Goal: Information Seeking & Learning: Check status

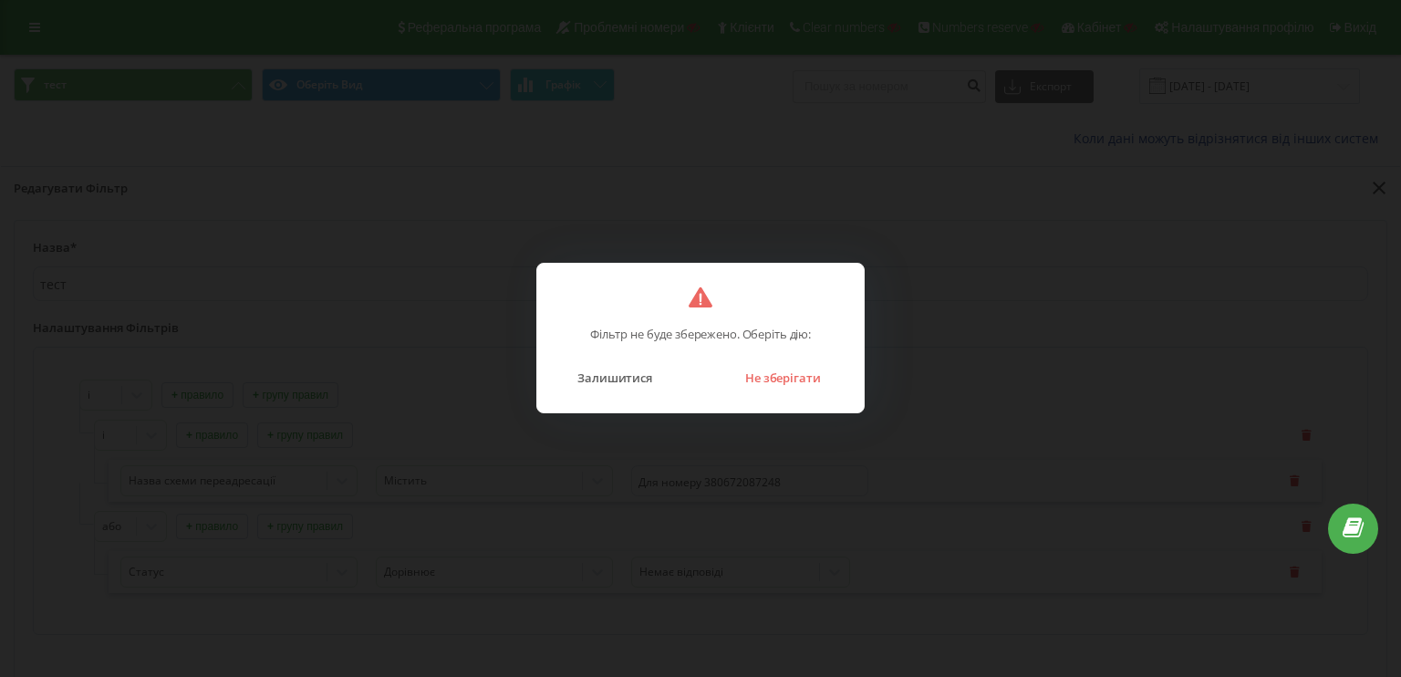
scroll to position [182, 0]
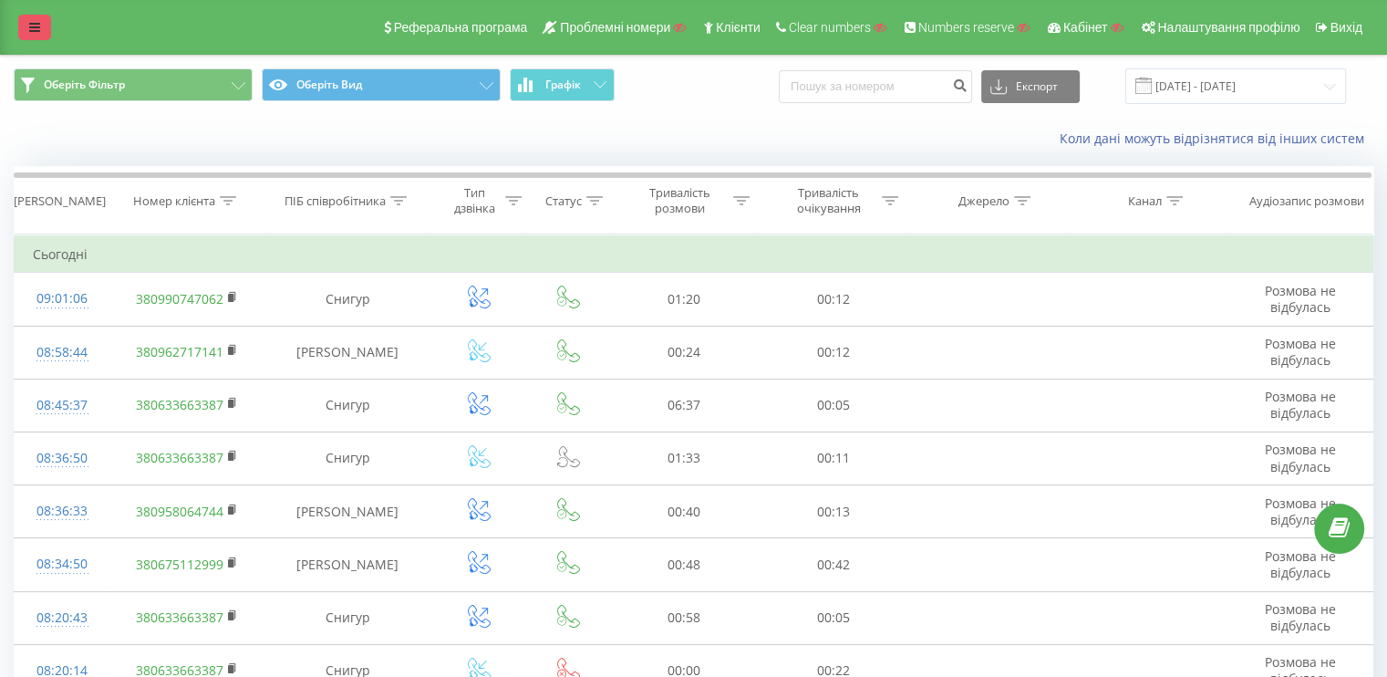
click at [22, 32] on link at bounding box center [34, 28] width 33 height 26
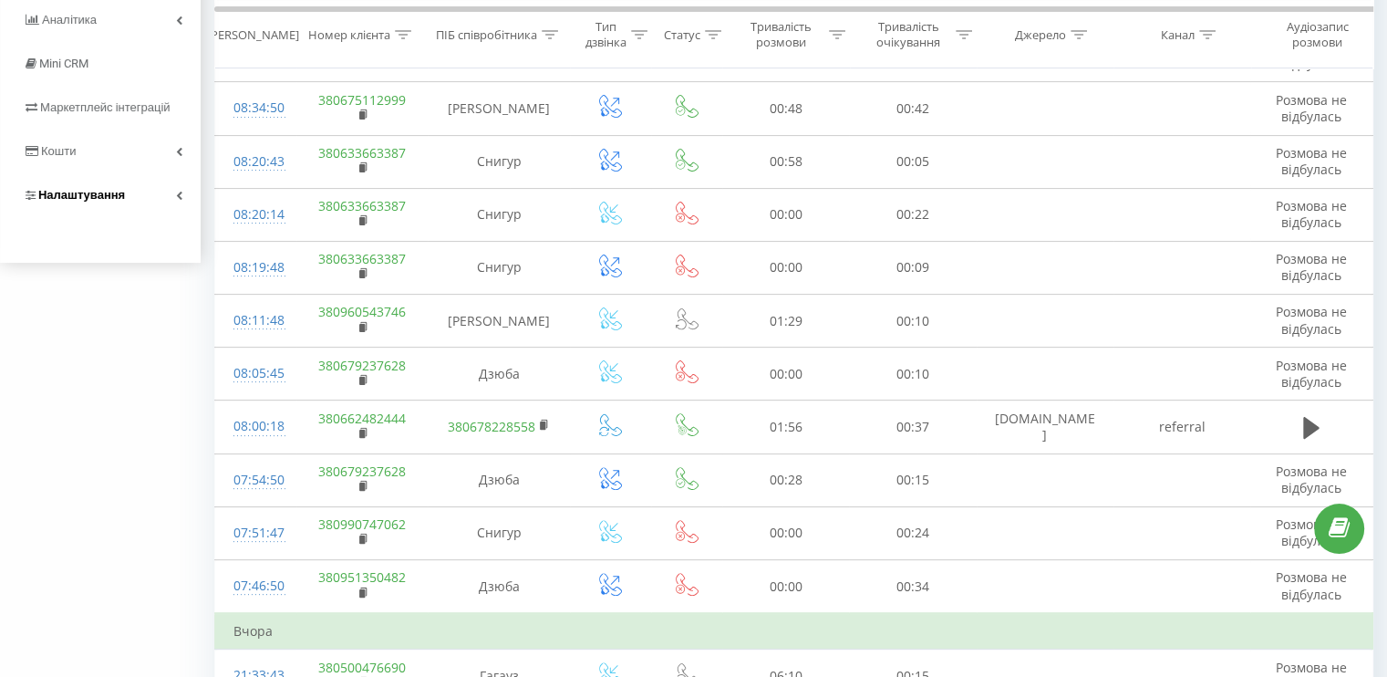
click at [95, 217] on link "Налаштування" at bounding box center [100, 195] width 201 height 44
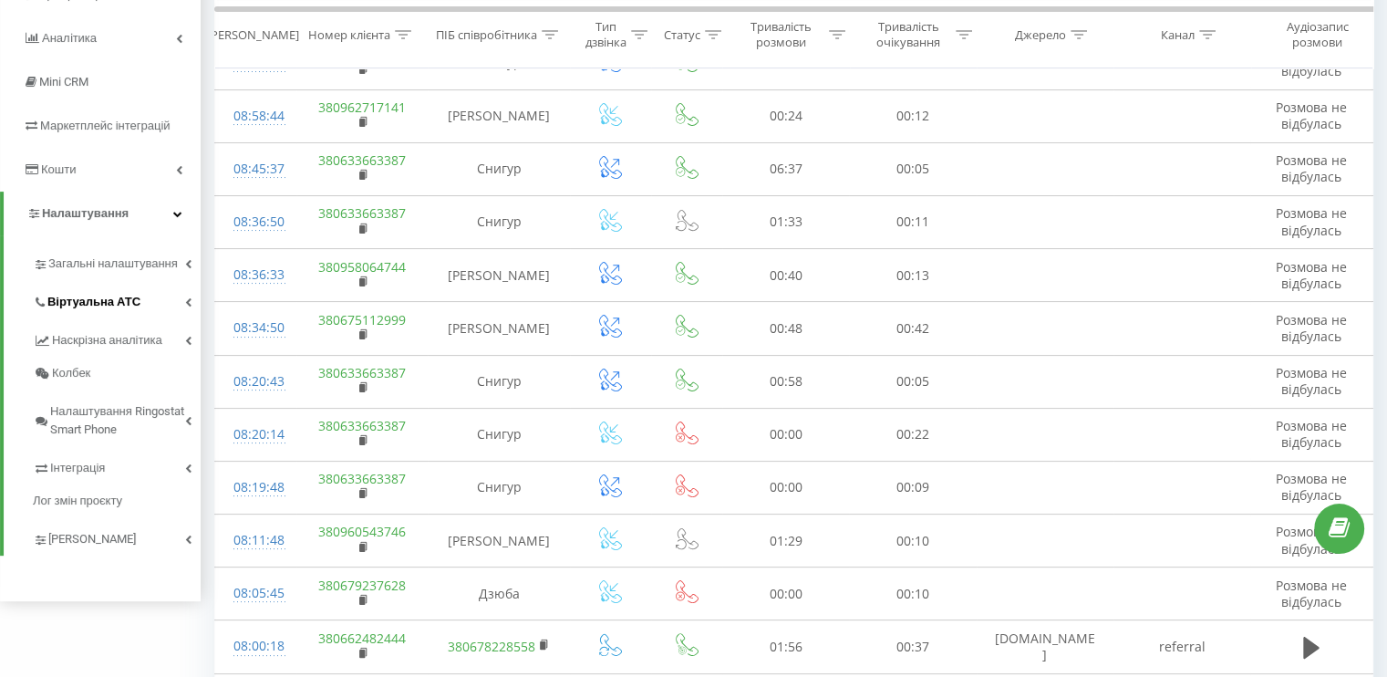
click at [104, 302] on span "Віртуальна АТС" at bounding box center [93, 302] width 93 height 18
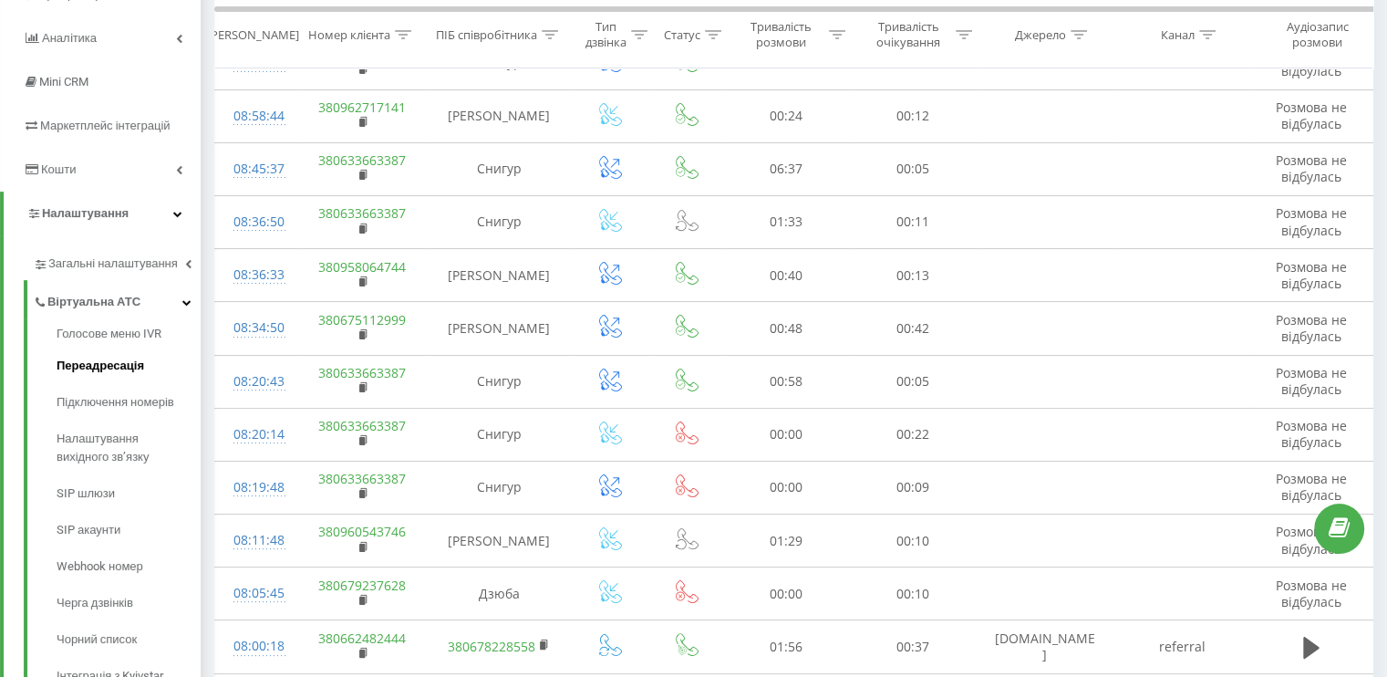
click at [120, 362] on span "Переадресація" at bounding box center [101, 366] width 88 height 18
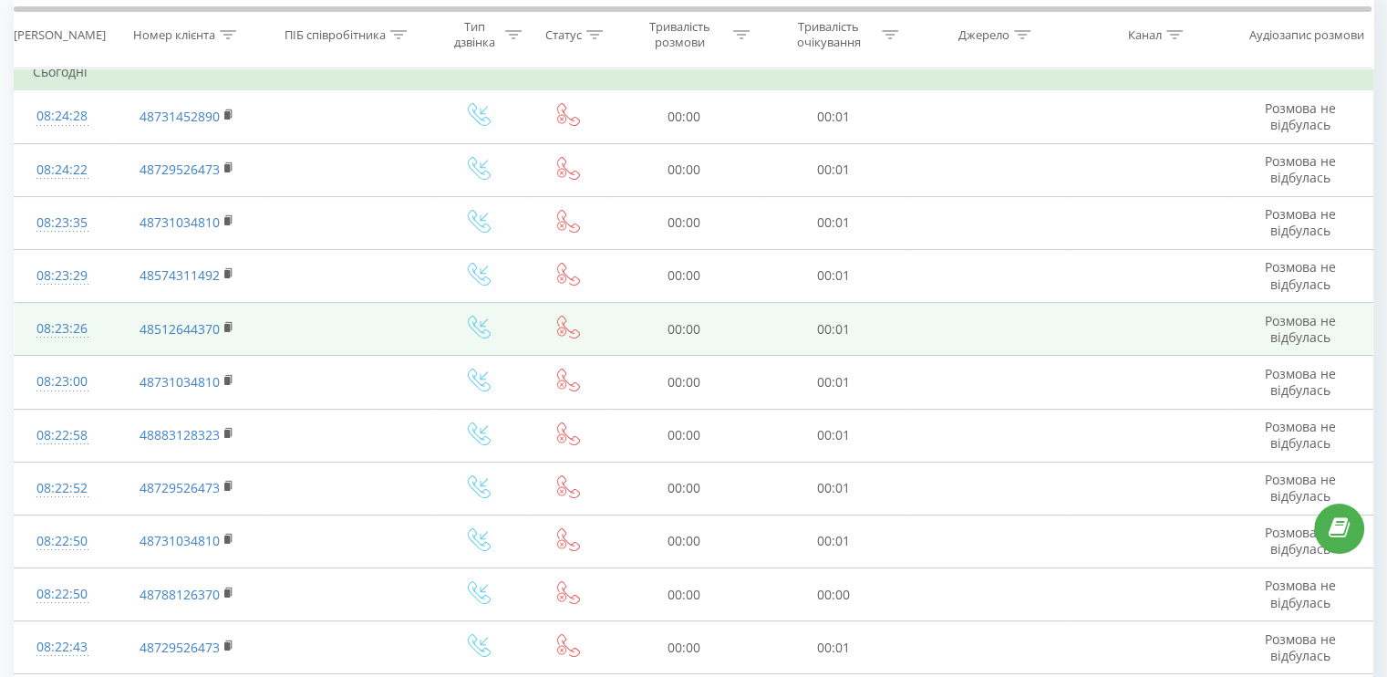
scroll to position [365, 0]
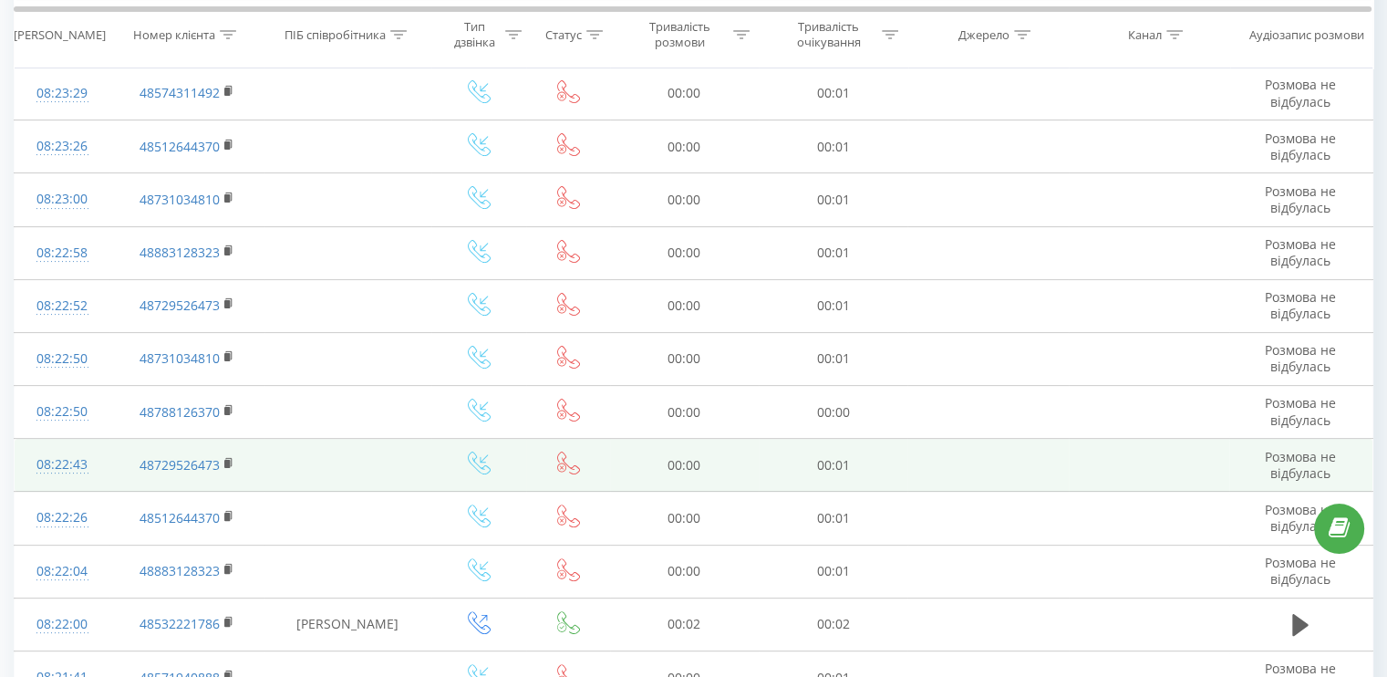
click at [50, 469] on div "08:22:43" at bounding box center [62, 465] width 58 height 36
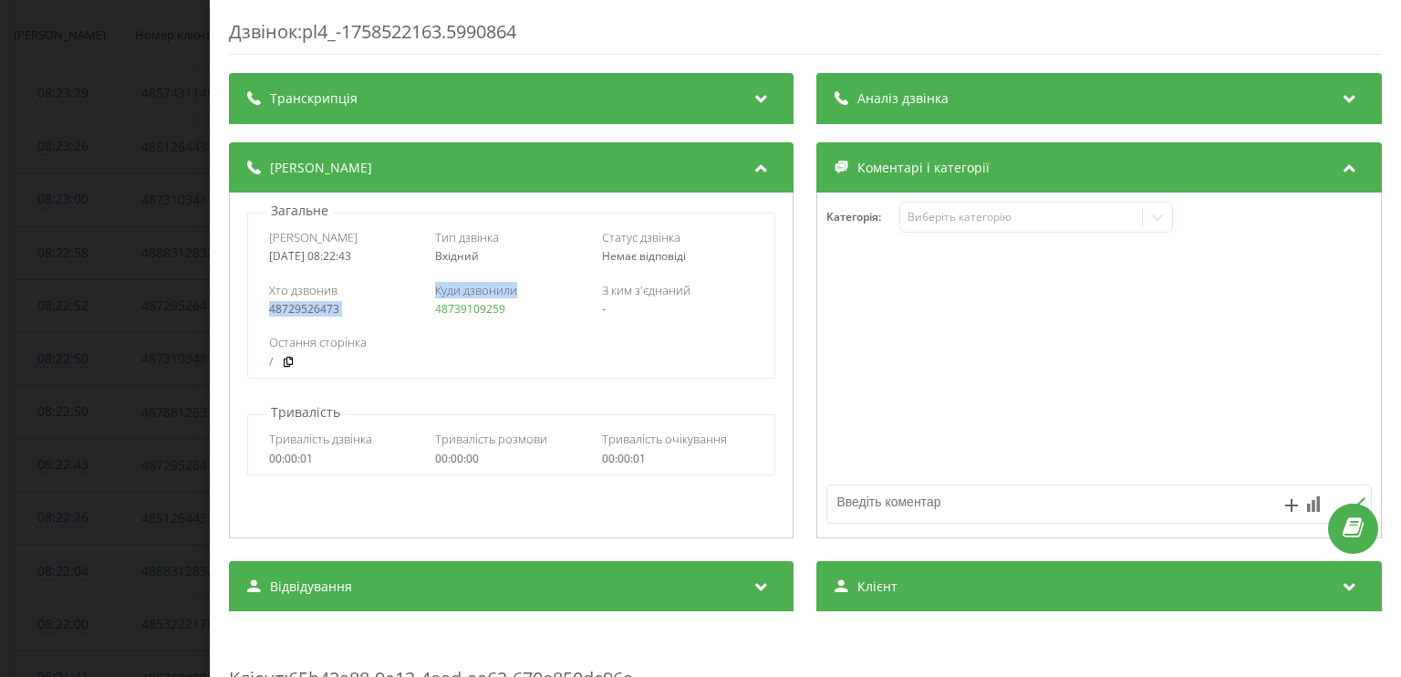
drag, startPoint x: 414, startPoint y: 313, endPoint x: 514, endPoint y: 316, distance: 100.4
click at [536, 318] on div "Хто дзвонив 48729526473 Куди дзвонили 48739109259 З ким з'єднаний -" at bounding box center [511, 299] width 526 height 53
click at [555, 319] on div "Хто дзвонив 48729526473 Куди дзвонили 48739109259 З ким з'єднаний -" at bounding box center [511, 299] width 526 height 53
drag, startPoint x: 525, startPoint y: 308, endPoint x: 432, endPoint y: 307, distance: 93.0
click at [436, 307] on div "48739109259" at bounding box center [512, 309] width 152 height 13
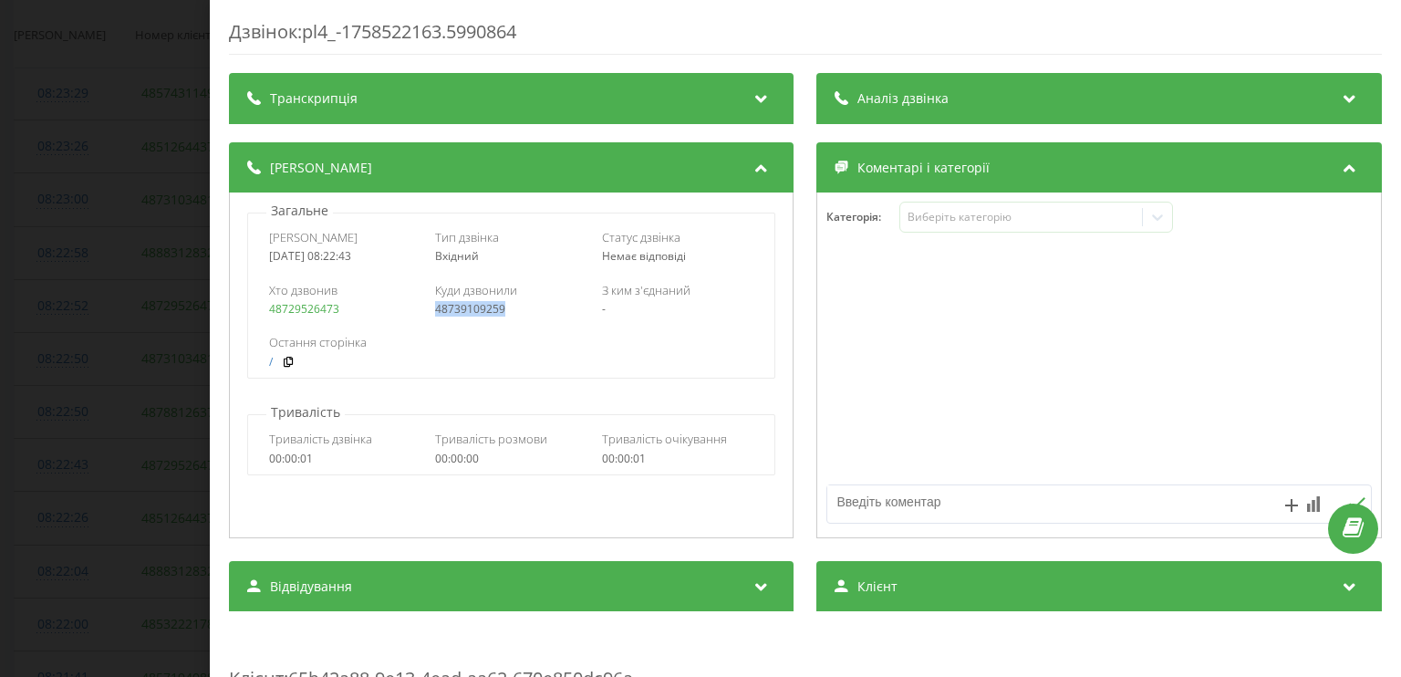
copy link "48739109259"
click at [0, 470] on div "Дзвінок : pl4_-1758522163.5990864 Транскрипція Для AI-аналізу майбутніх дзвінкі…" at bounding box center [700, 338] width 1401 height 677
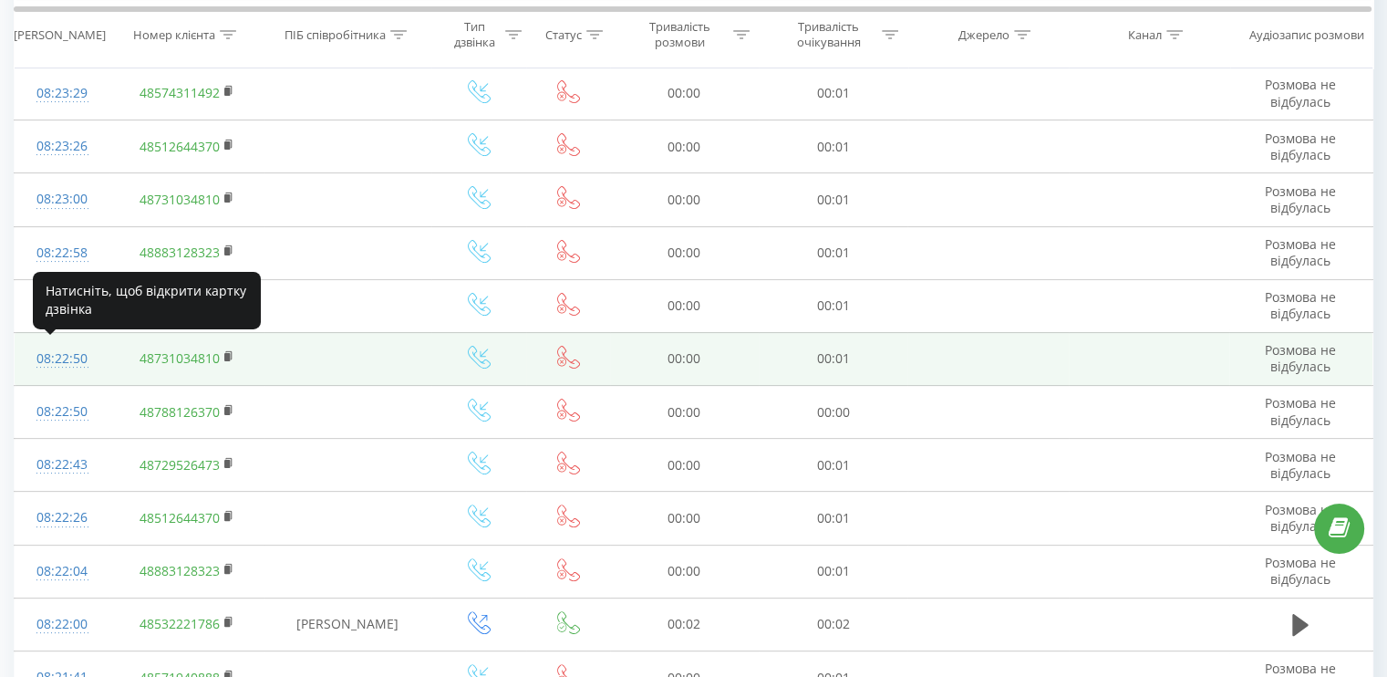
click at [57, 341] on div "08:22:50" at bounding box center [62, 359] width 58 height 36
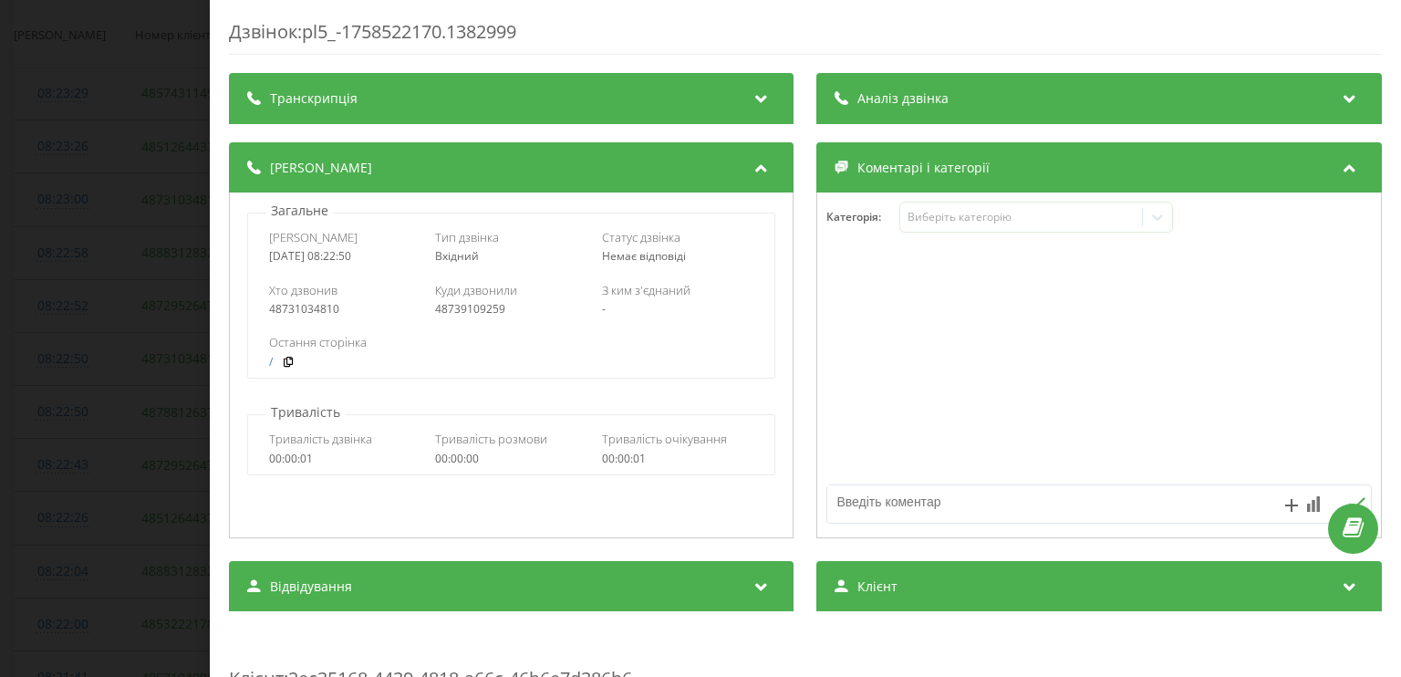
click at [55, 301] on div "Дзвінок : pl5_-1758522170.1382999 Транскрипція Для AI-аналізу майбутніх дзвінкі…" at bounding box center [700, 338] width 1401 height 677
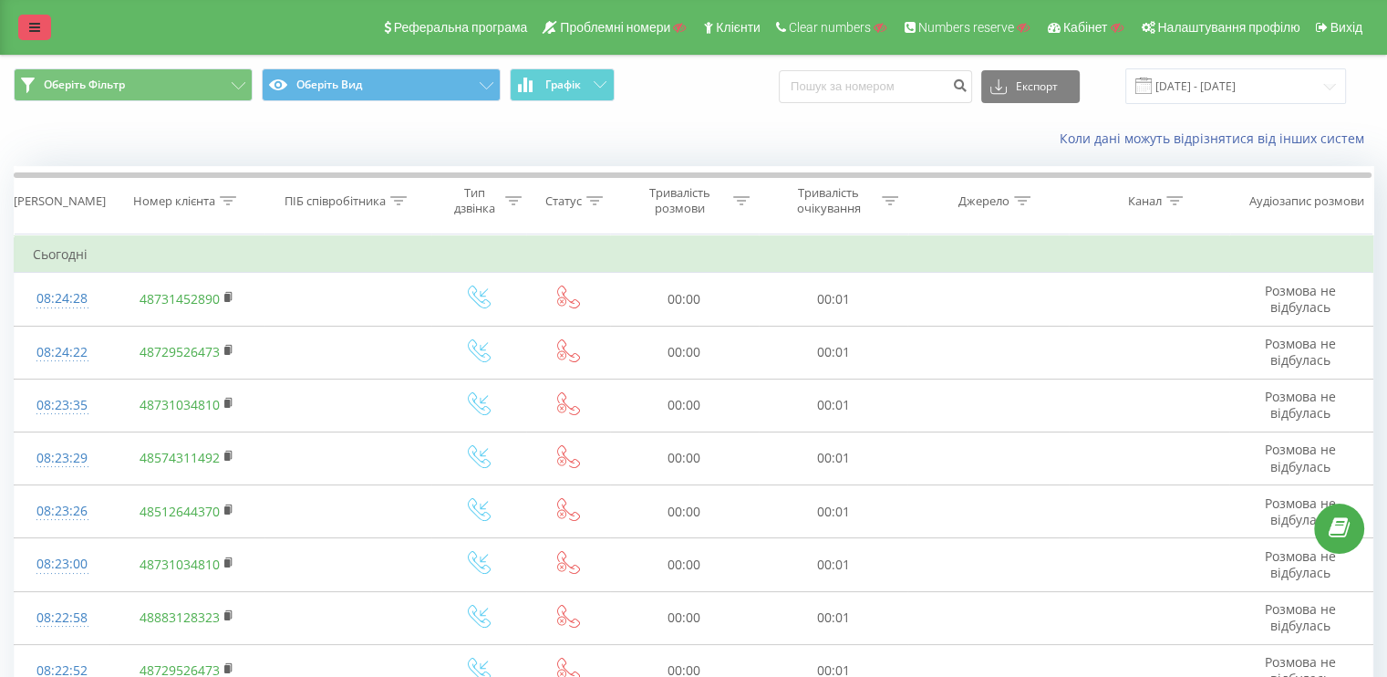
click at [33, 23] on icon at bounding box center [34, 27] width 11 height 13
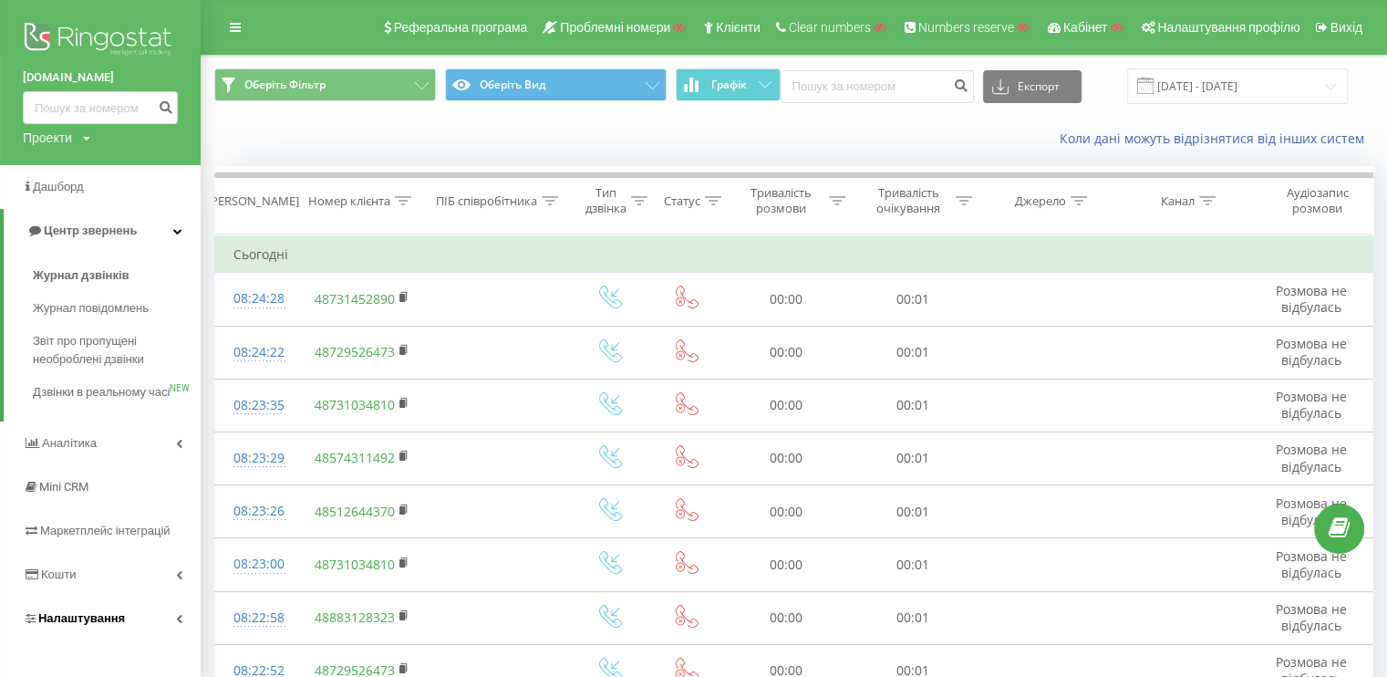
scroll to position [91, 0]
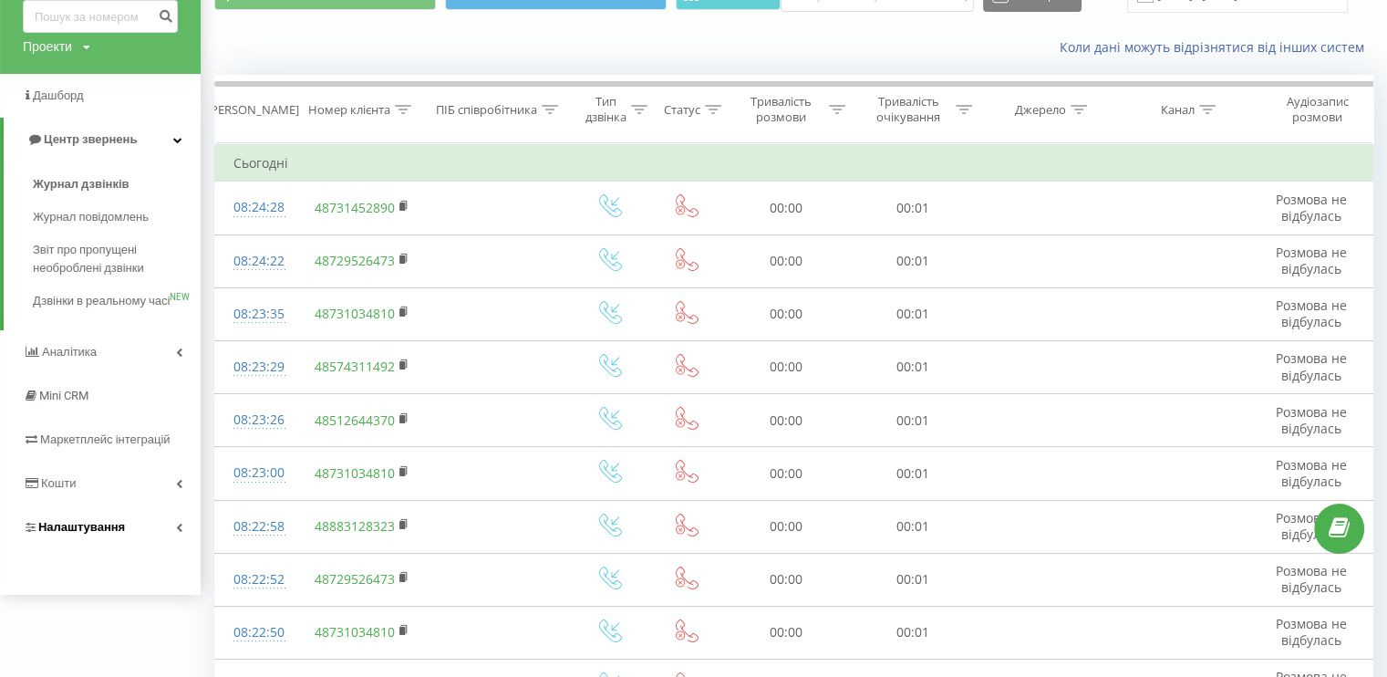
click at [130, 549] on link "Налаштування" at bounding box center [100, 527] width 201 height 44
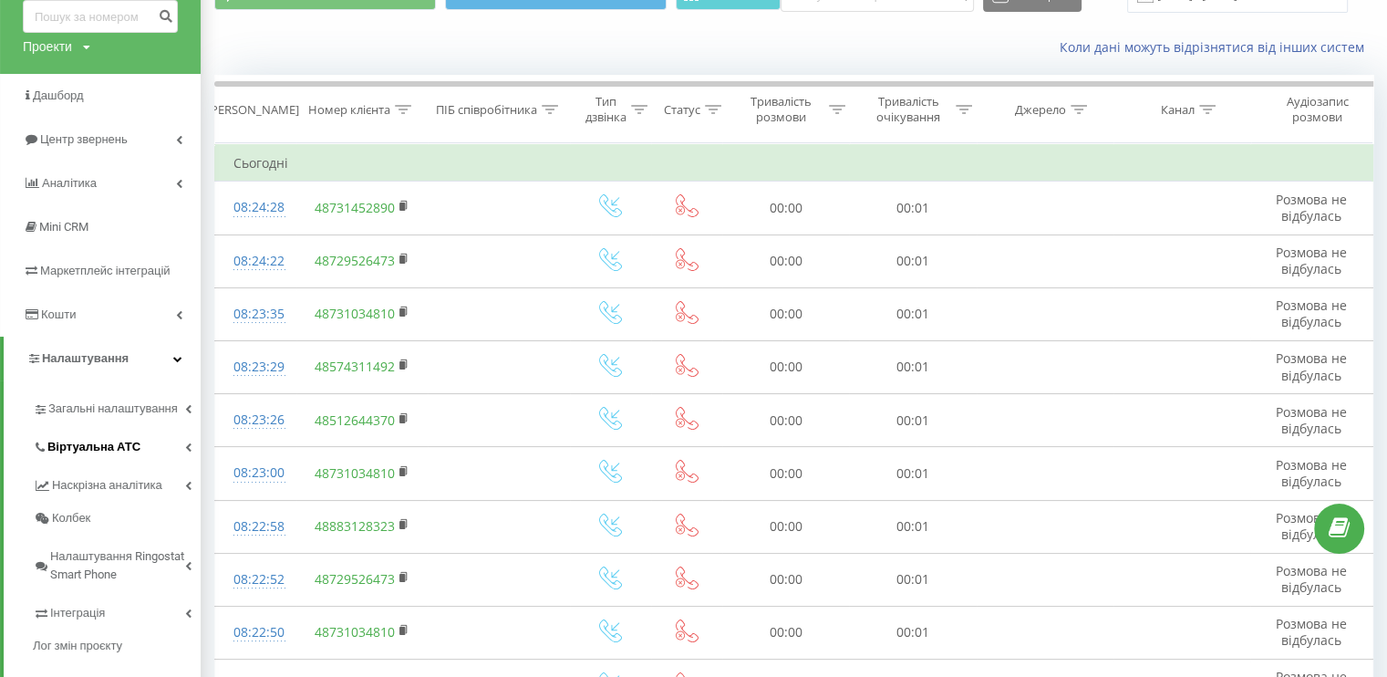
click at [106, 459] on link "Віртуальна АТС" at bounding box center [117, 444] width 168 height 38
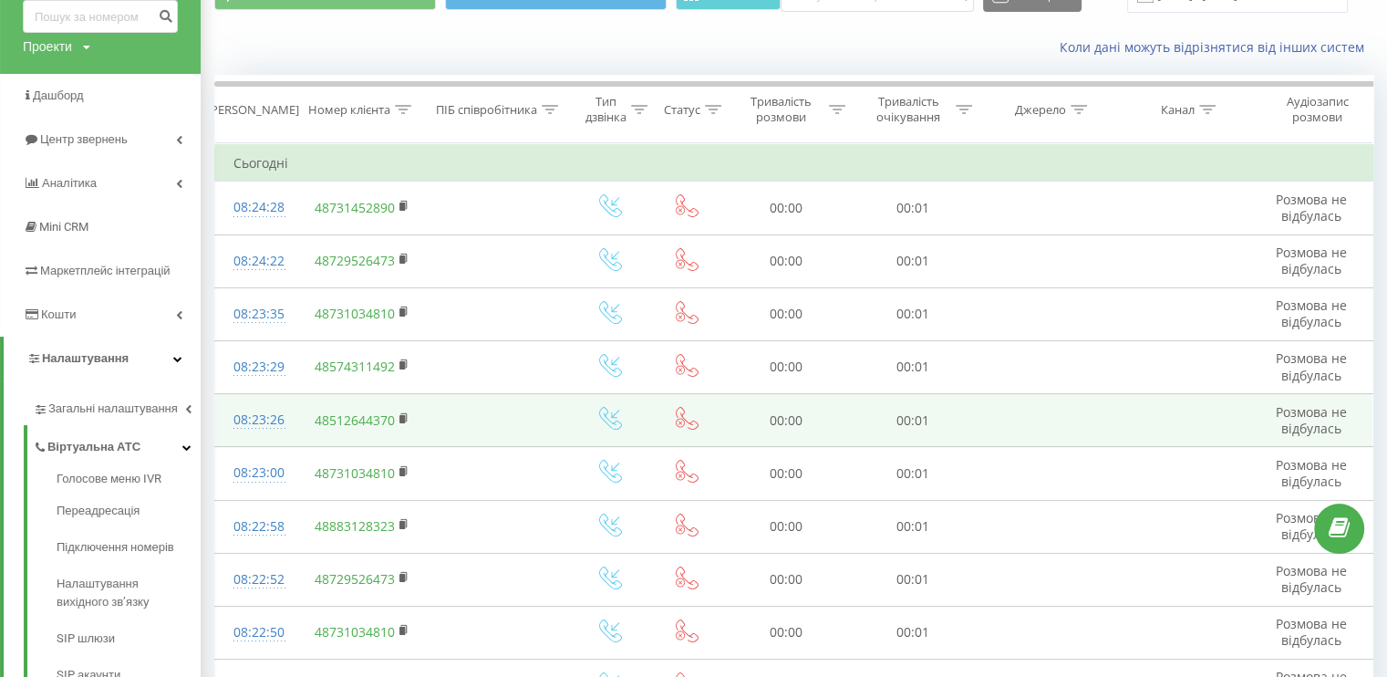
scroll to position [0, 0]
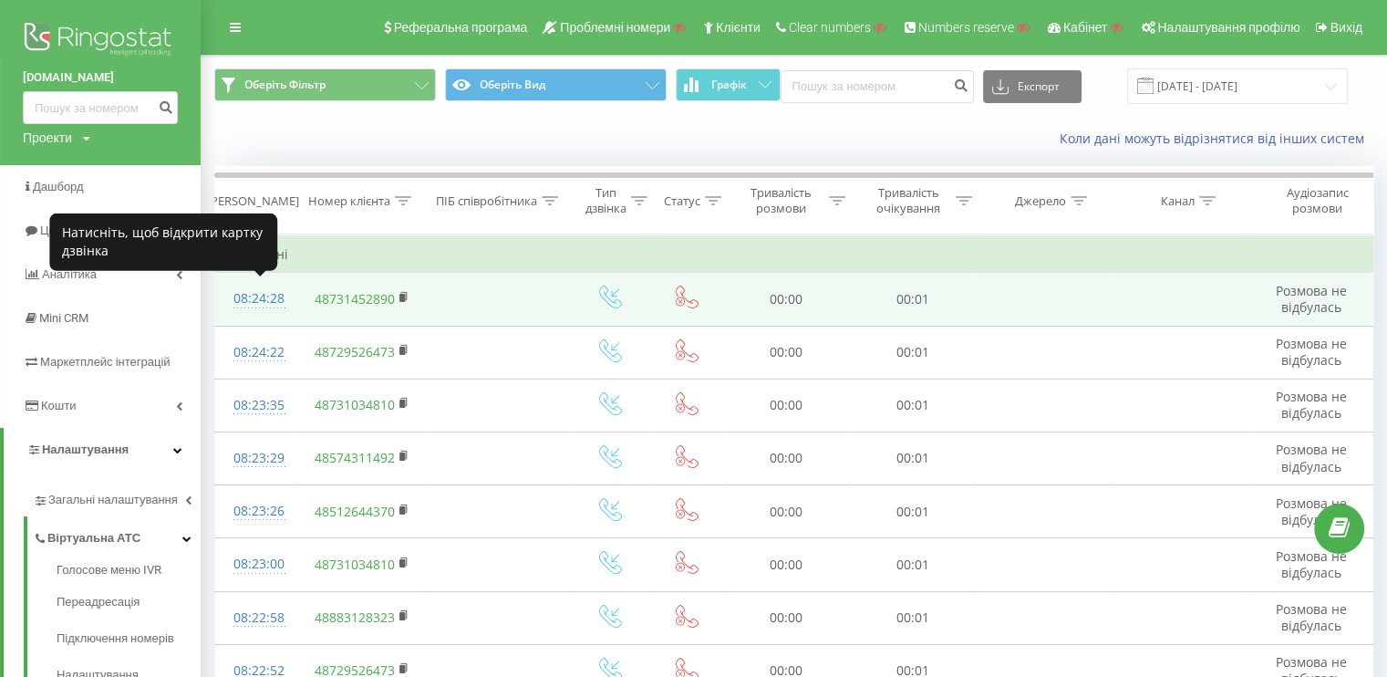
click at [266, 296] on div "08:24:28" at bounding box center [255, 299] width 45 height 36
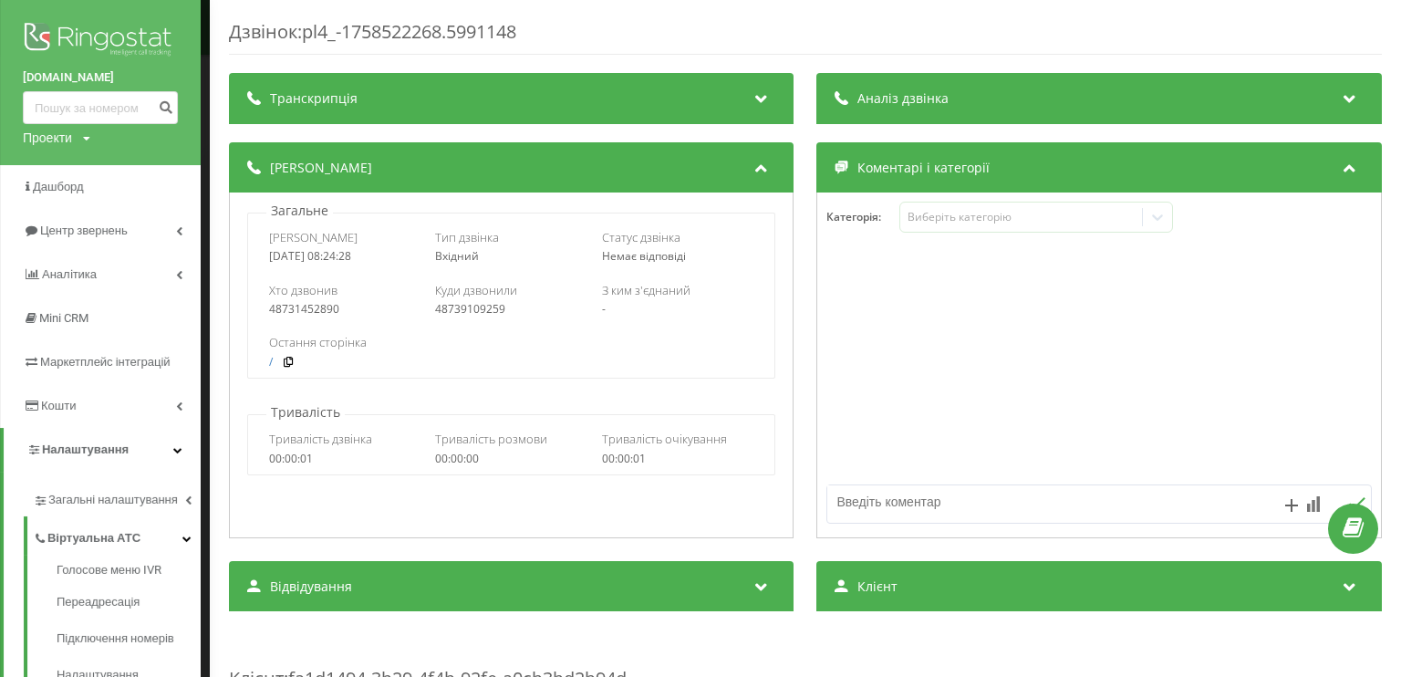
click at [202, 264] on div "Дзвінок : pl4_-1758522268.5991148 Транскрипція Для AI-аналізу майбутніх дзвінкі…" at bounding box center [700, 338] width 1401 height 677
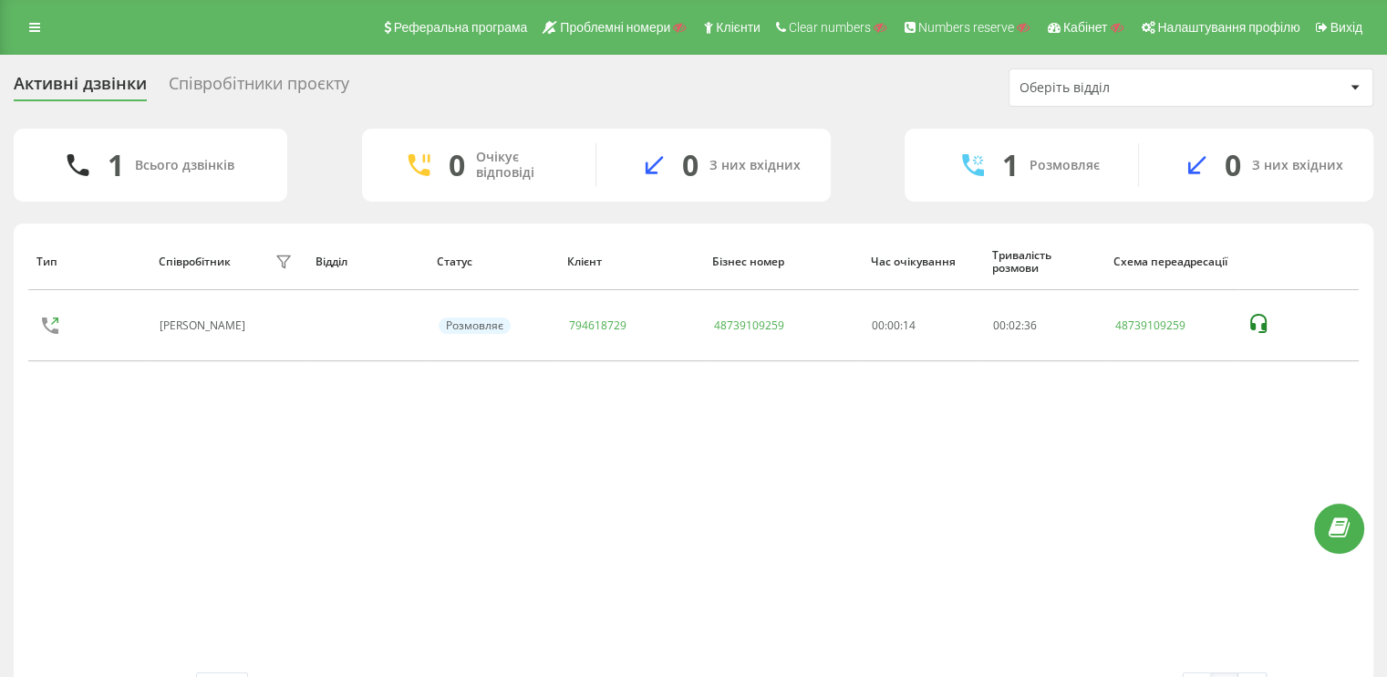
click at [234, 75] on div "Співробітники проєкту" at bounding box center [259, 88] width 181 height 28
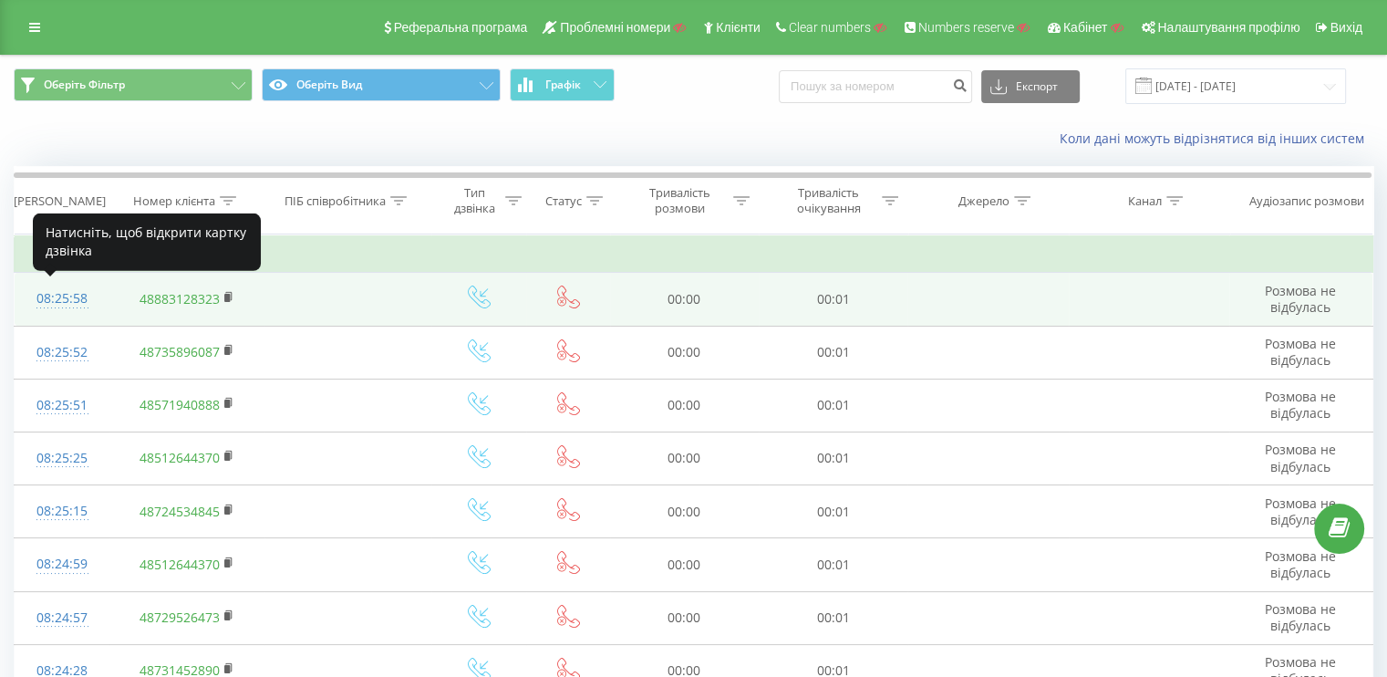
click at [46, 290] on div "08:25:58" at bounding box center [62, 299] width 58 height 36
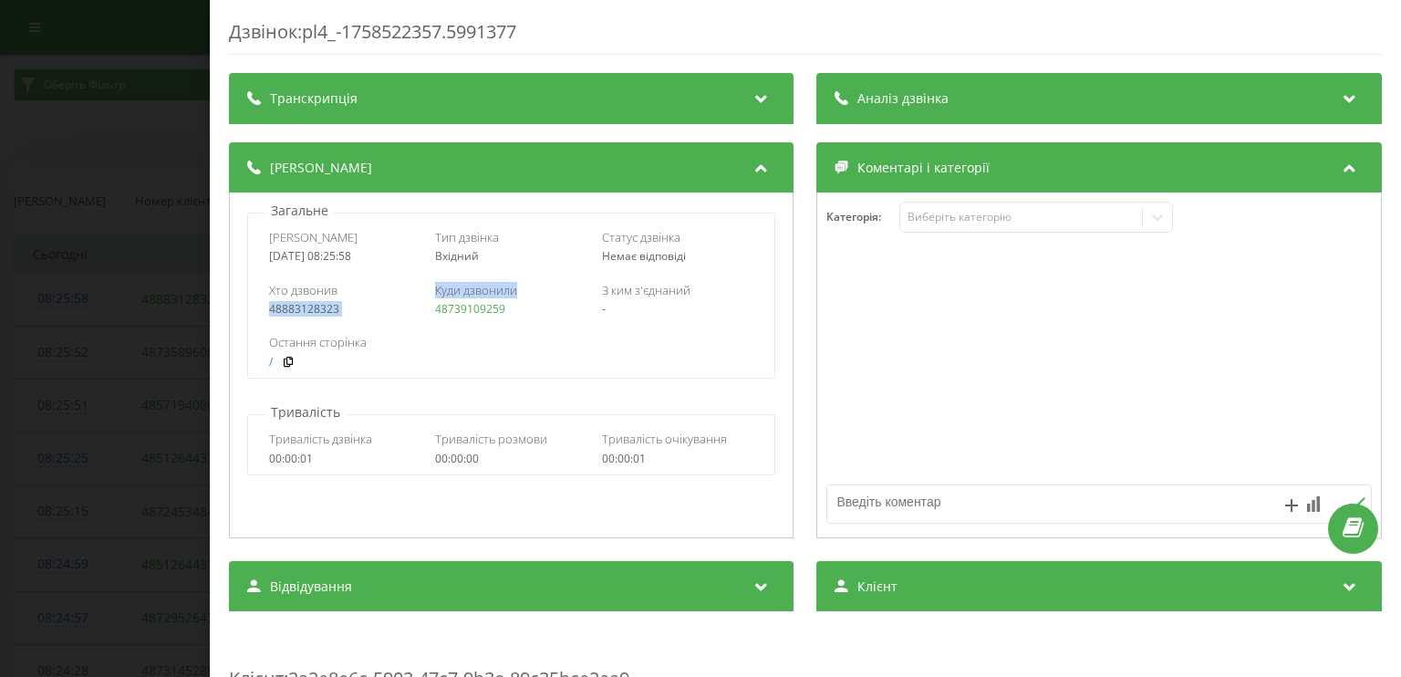
drag, startPoint x: 451, startPoint y: 308, endPoint x: 525, endPoint y: 306, distance: 73.9
click at [525, 306] on div "Хто дзвонив 48883128323 Куди дзвонили 48739109259 З ким з'єднаний -" at bounding box center [511, 299] width 526 height 53
click at [525, 306] on div "48739109259" at bounding box center [512, 309] width 152 height 13
drag, startPoint x: 474, startPoint y: 309, endPoint x: 435, endPoint y: 311, distance: 39.3
click at [436, 311] on div "48739109259" at bounding box center [512, 309] width 152 height 13
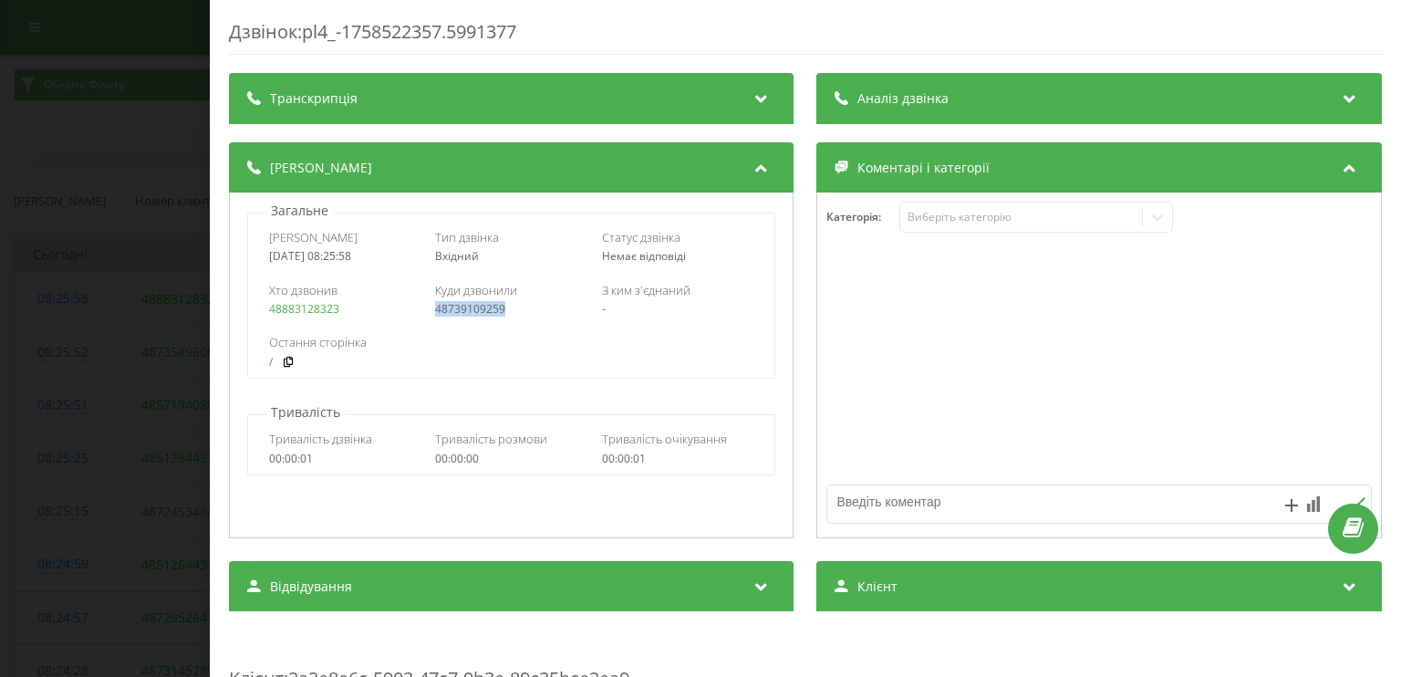
copy link "48739109259"
click at [37, 344] on div "Дзвінок : pl4_-1758522357.5991377 Транскрипція Для AI-аналізу майбутніх дзвінкі…" at bounding box center [700, 338] width 1401 height 677
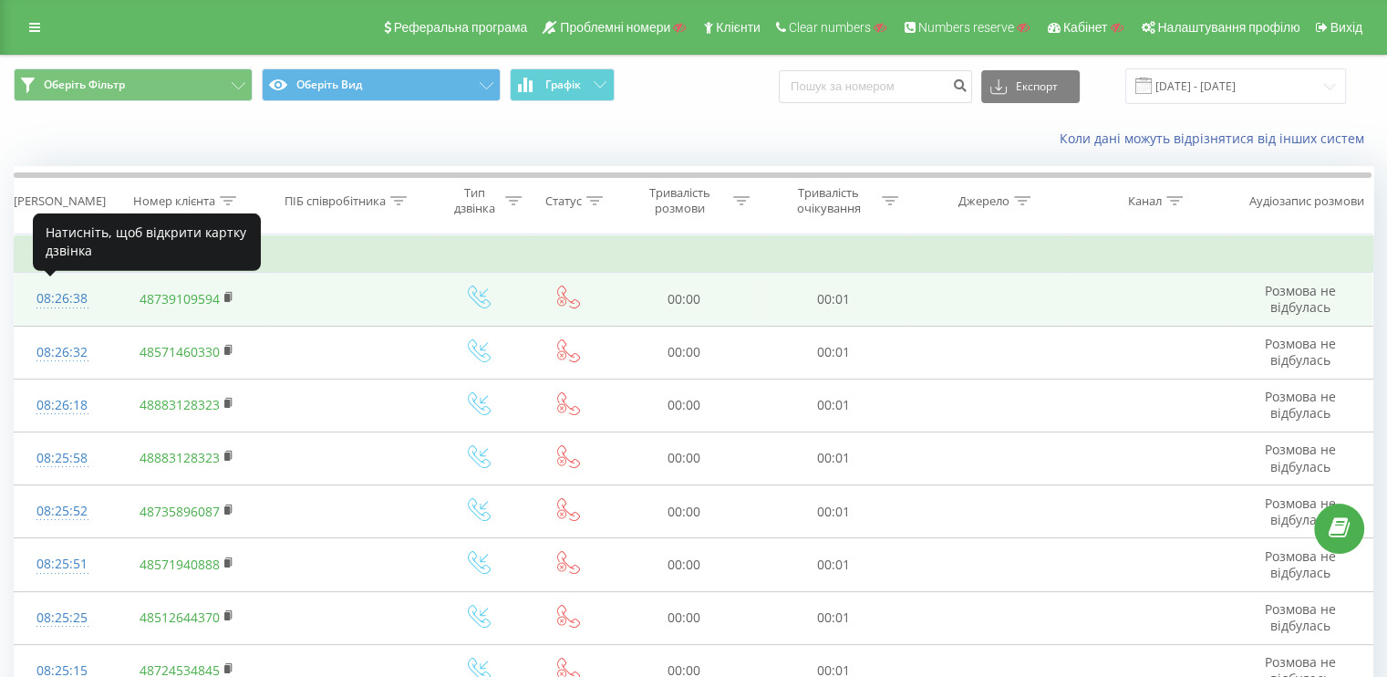
click at [53, 307] on div "08:26:38" at bounding box center [62, 299] width 58 height 36
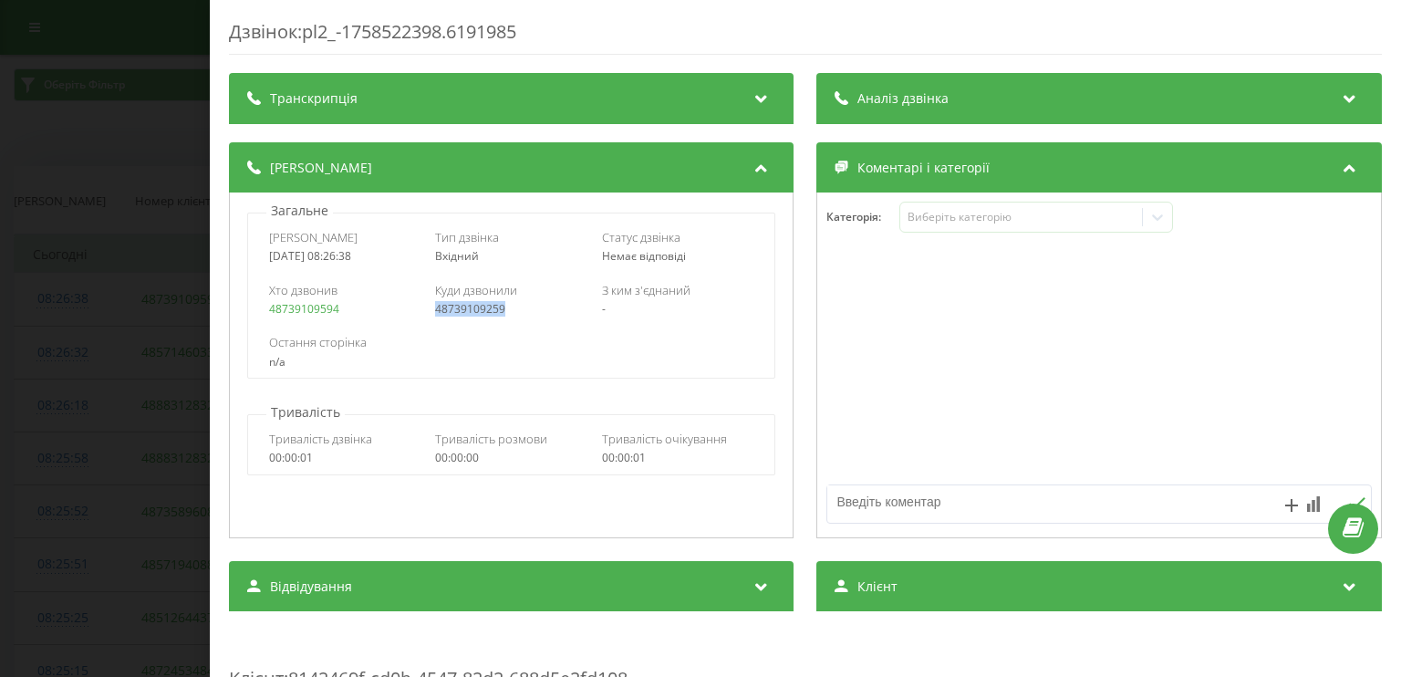
drag, startPoint x: 439, startPoint y: 311, endPoint x: 531, endPoint y: 318, distance: 91.5
click at [531, 318] on div "Хто дзвонив 48739109594 Куди дзвонили 48739109259 З ким з'єднаний -" at bounding box center [511, 299] width 526 height 53
drag, startPoint x: 15, startPoint y: 342, endPoint x: 29, endPoint y: 335, distance: 16.3
click at [15, 344] on div "Дзвінок : pl2_-1758522398.6191985 Транскрипція Для AI-аналізу майбутніх дзвінкі…" at bounding box center [700, 338] width 1401 height 677
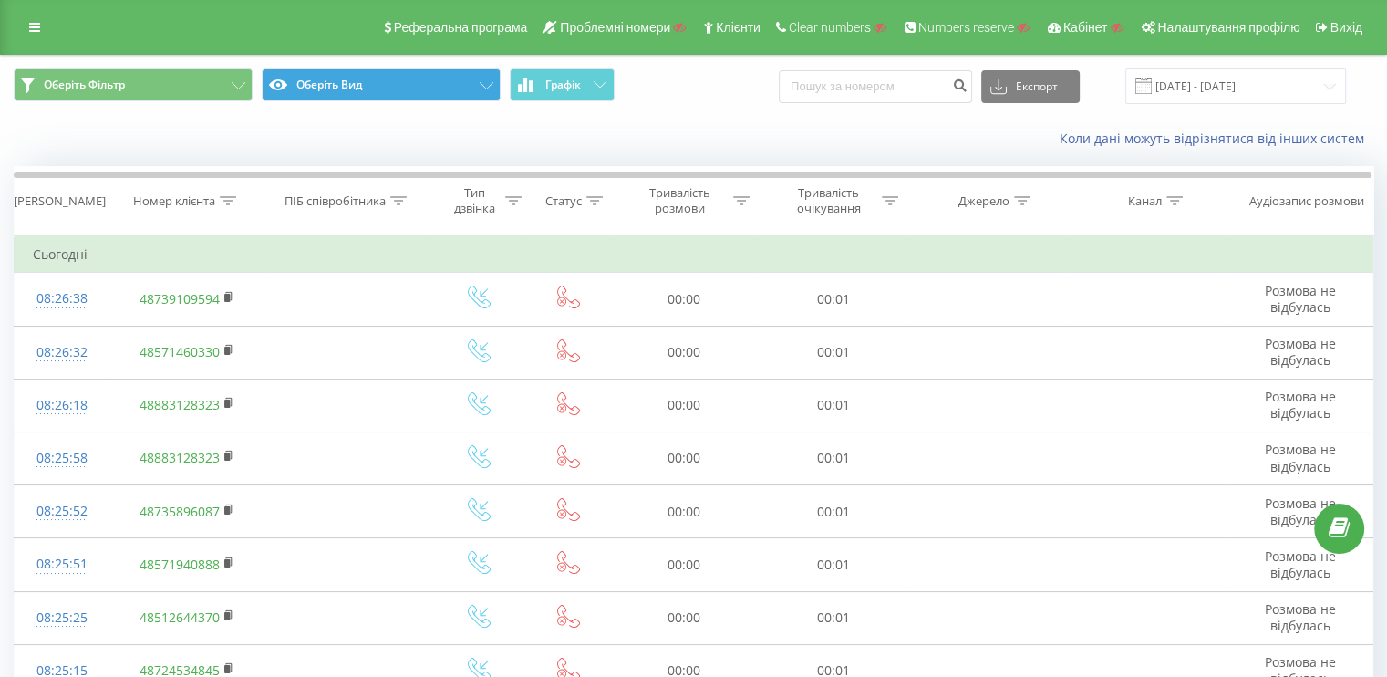
drag, startPoint x: 492, startPoint y: 427, endPoint x: 500, endPoint y: 77, distance: 350.2
click at [480, 197] on div "Тип дзвінка" at bounding box center [475, 200] width 54 height 31
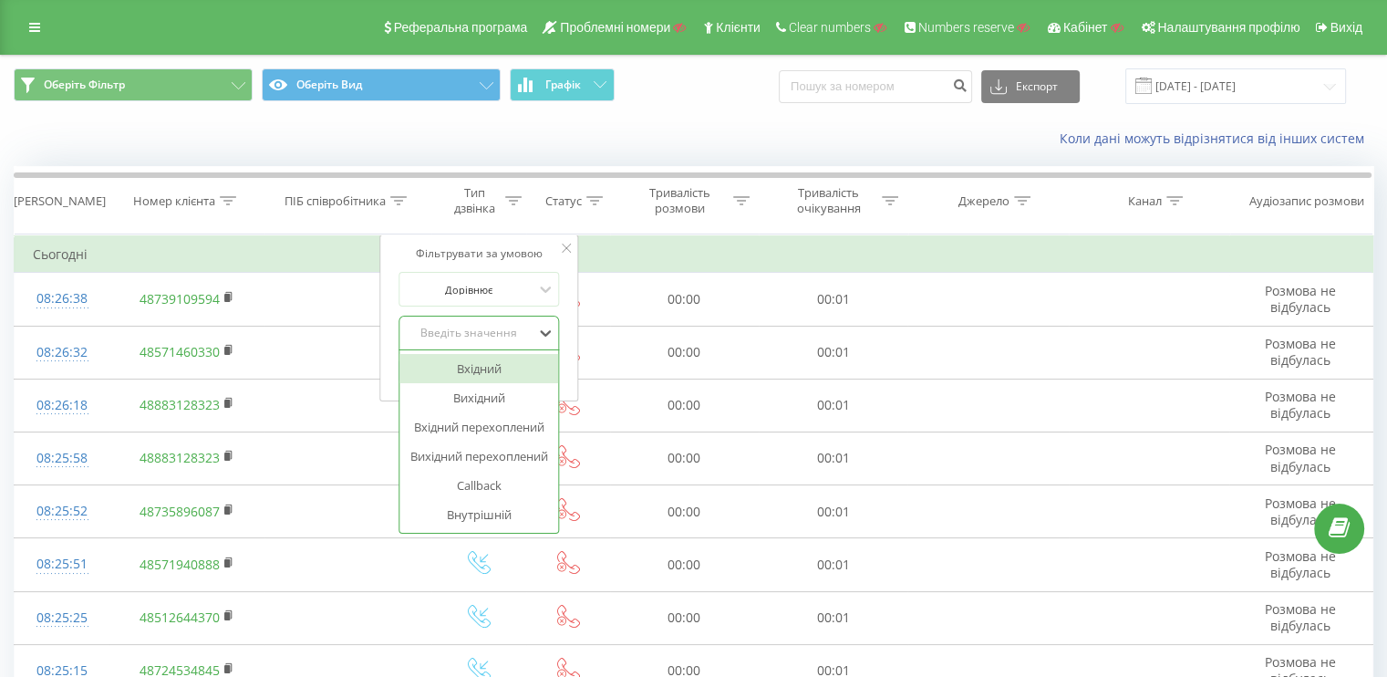
click at [472, 326] on div "Введіть значення" at bounding box center [468, 333] width 129 height 15
click at [467, 372] on div "Вхідний" at bounding box center [478, 368] width 159 height 29
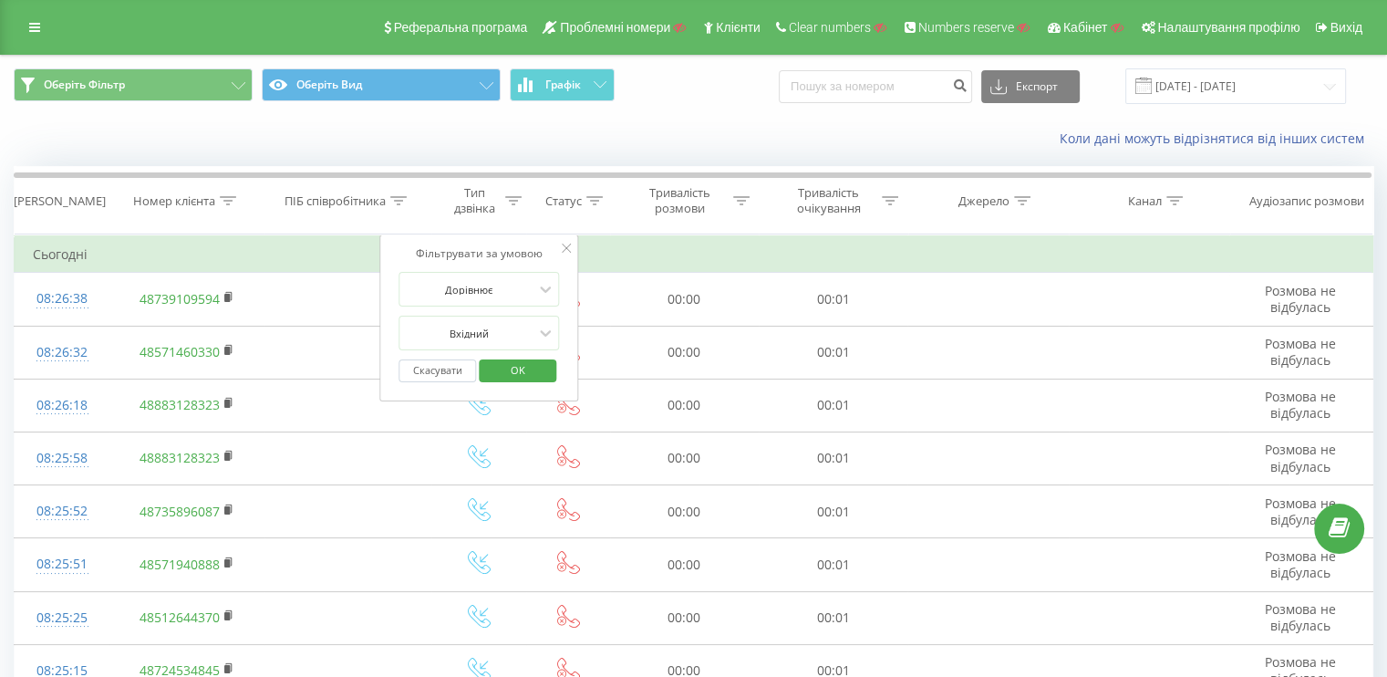
click at [496, 365] on span "OK" at bounding box center [517, 370] width 51 height 28
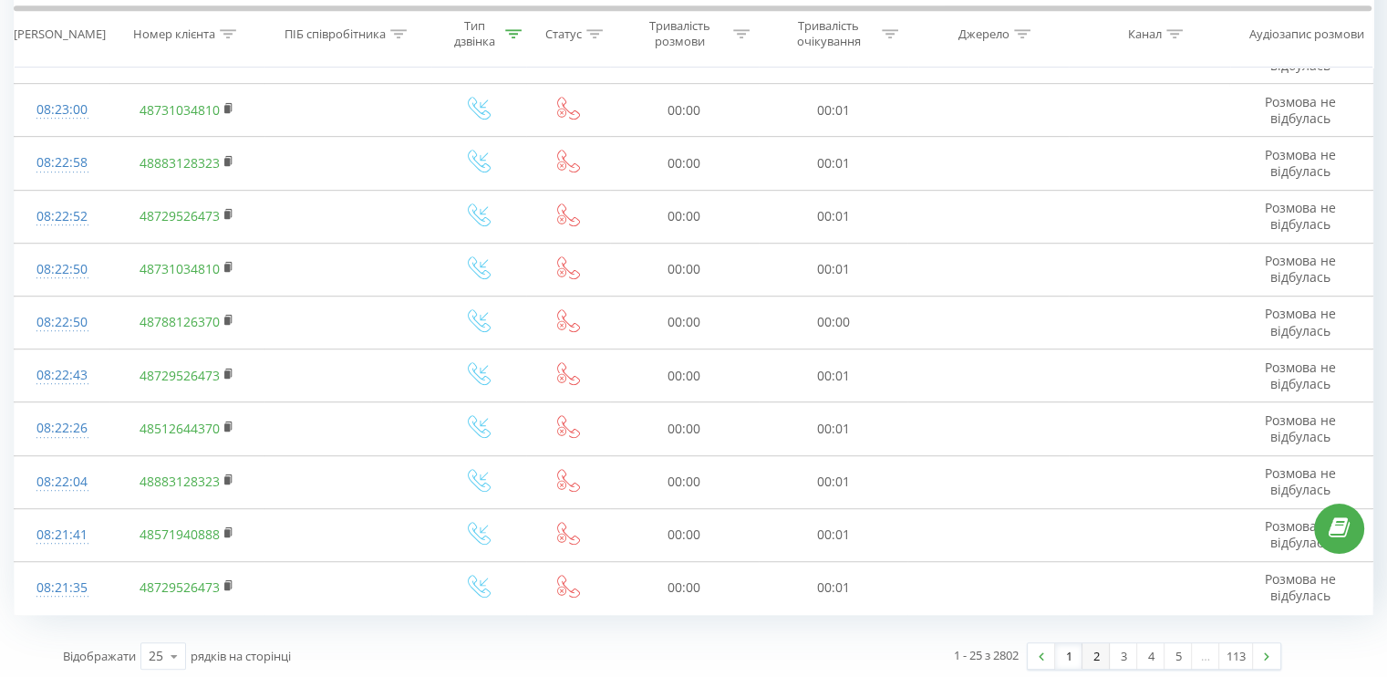
click at [1092, 653] on link "2" at bounding box center [1095, 656] width 27 height 26
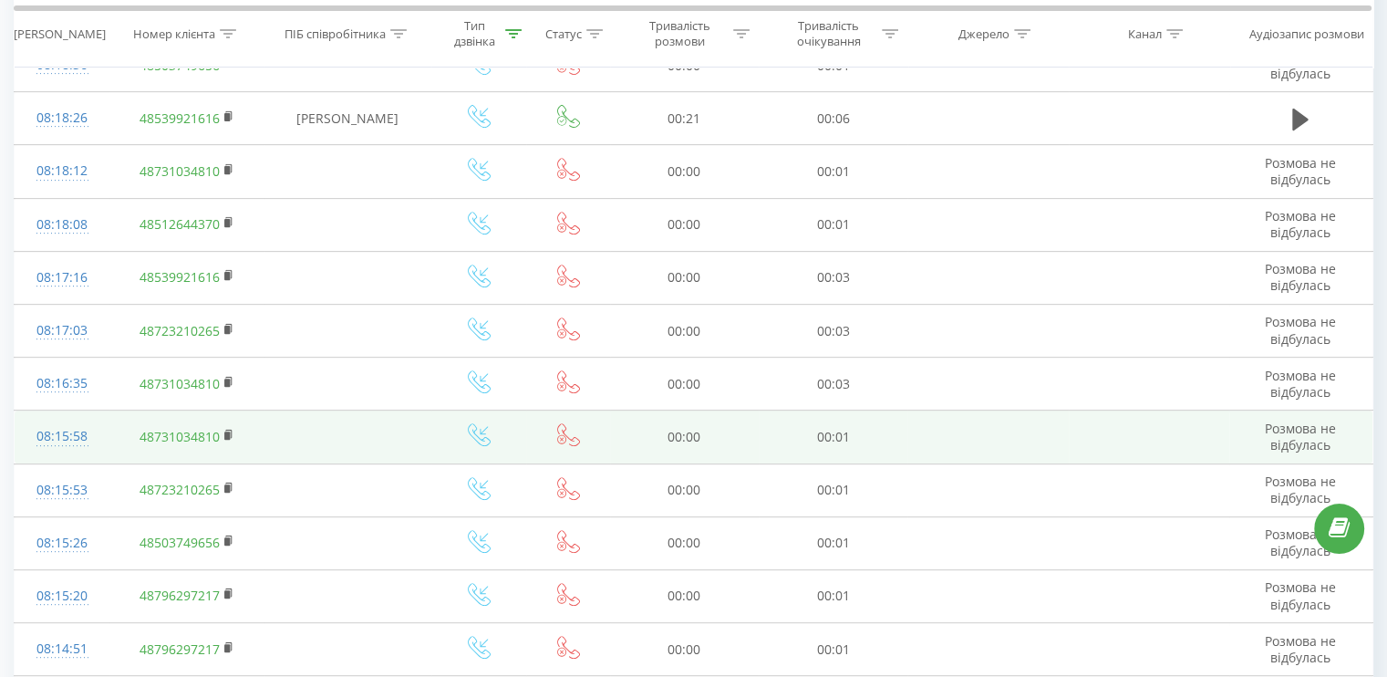
scroll to position [620, 0]
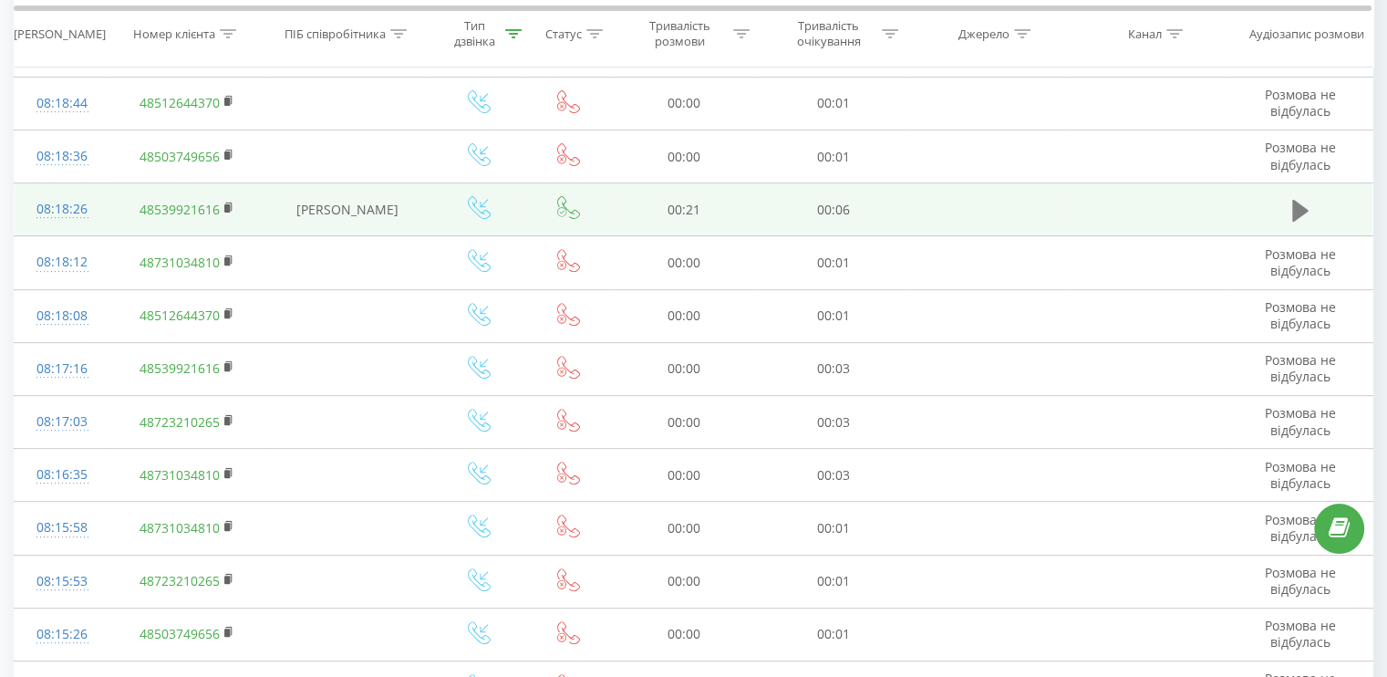
click at [1302, 203] on icon at bounding box center [1300, 211] width 16 height 22
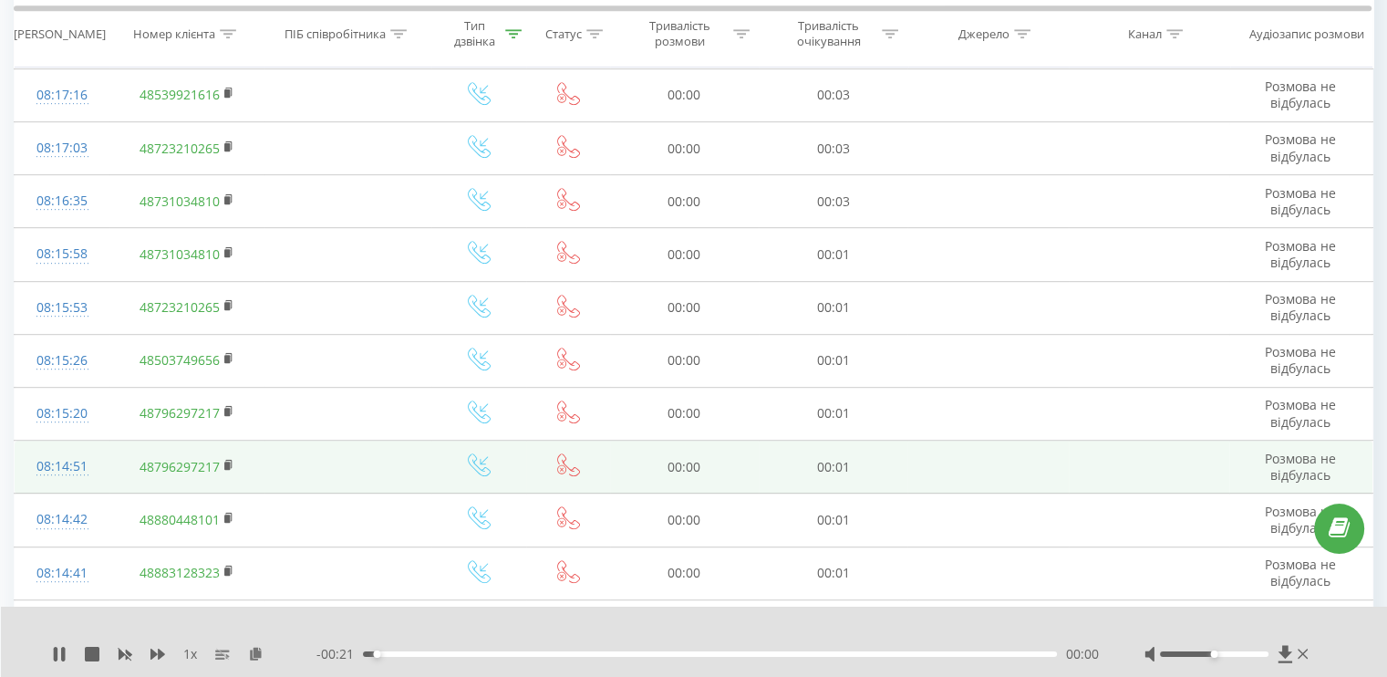
scroll to position [1055, 0]
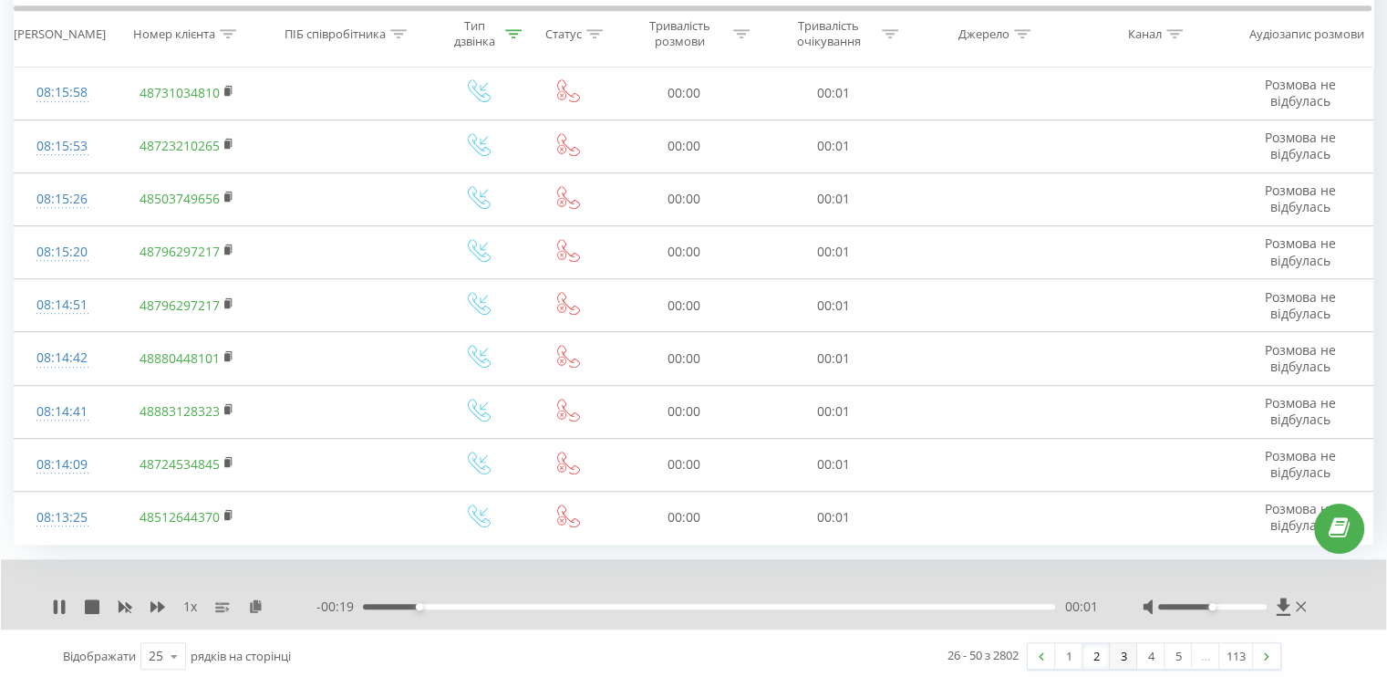
click at [1112, 657] on link "3" at bounding box center [1123, 656] width 27 height 26
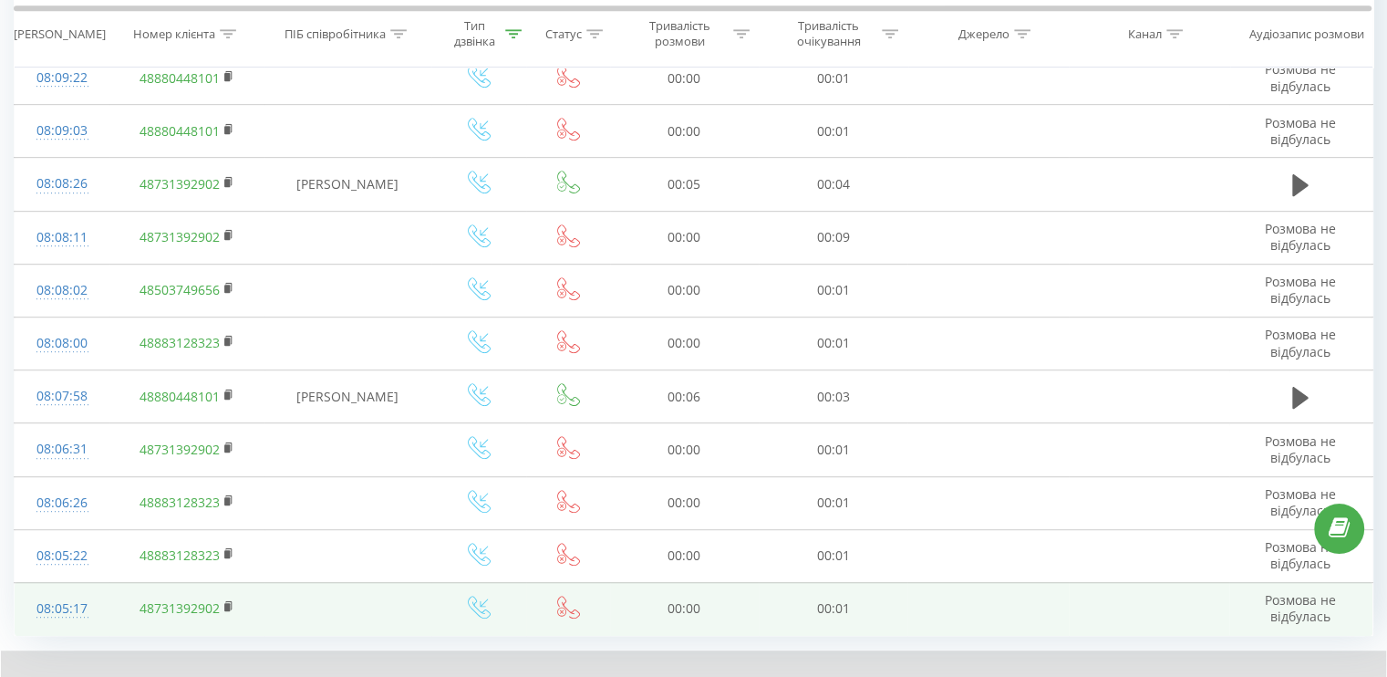
scroll to position [1055, 0]
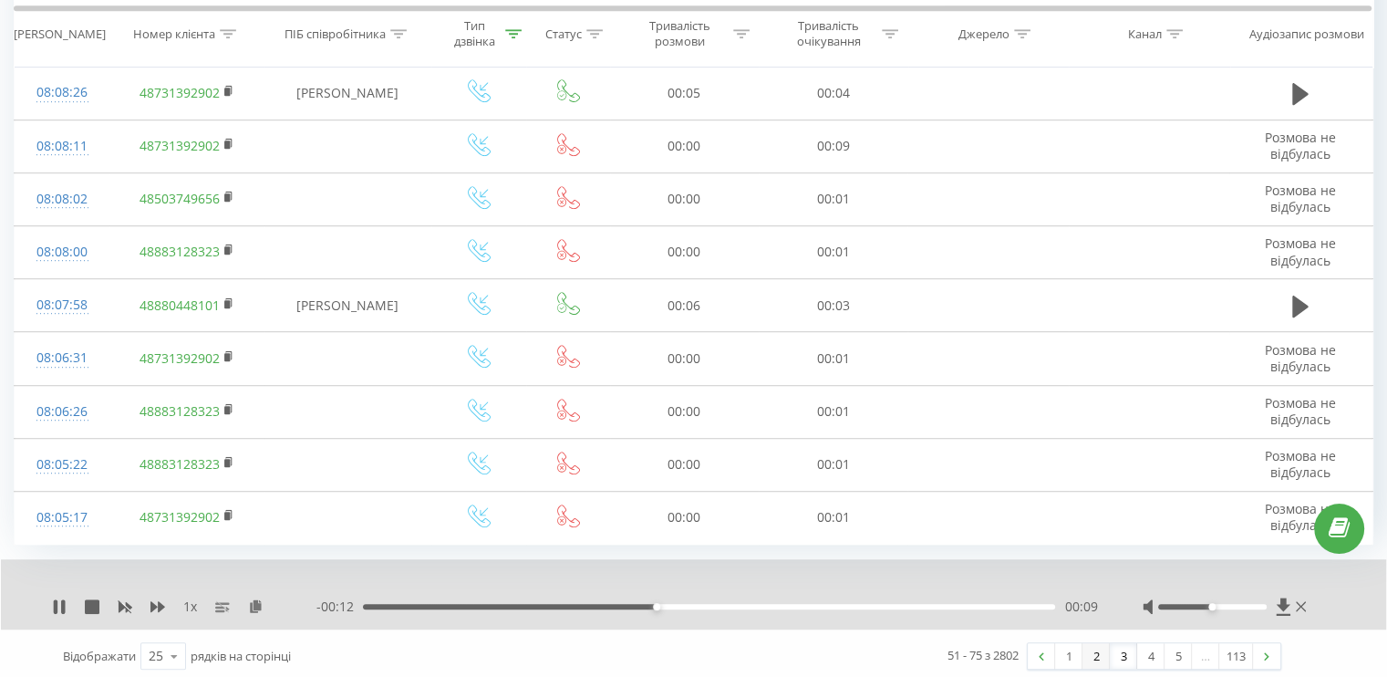
click at [1088, 653] on link "2" at bounding box center [1095, 656] width 27 height 26
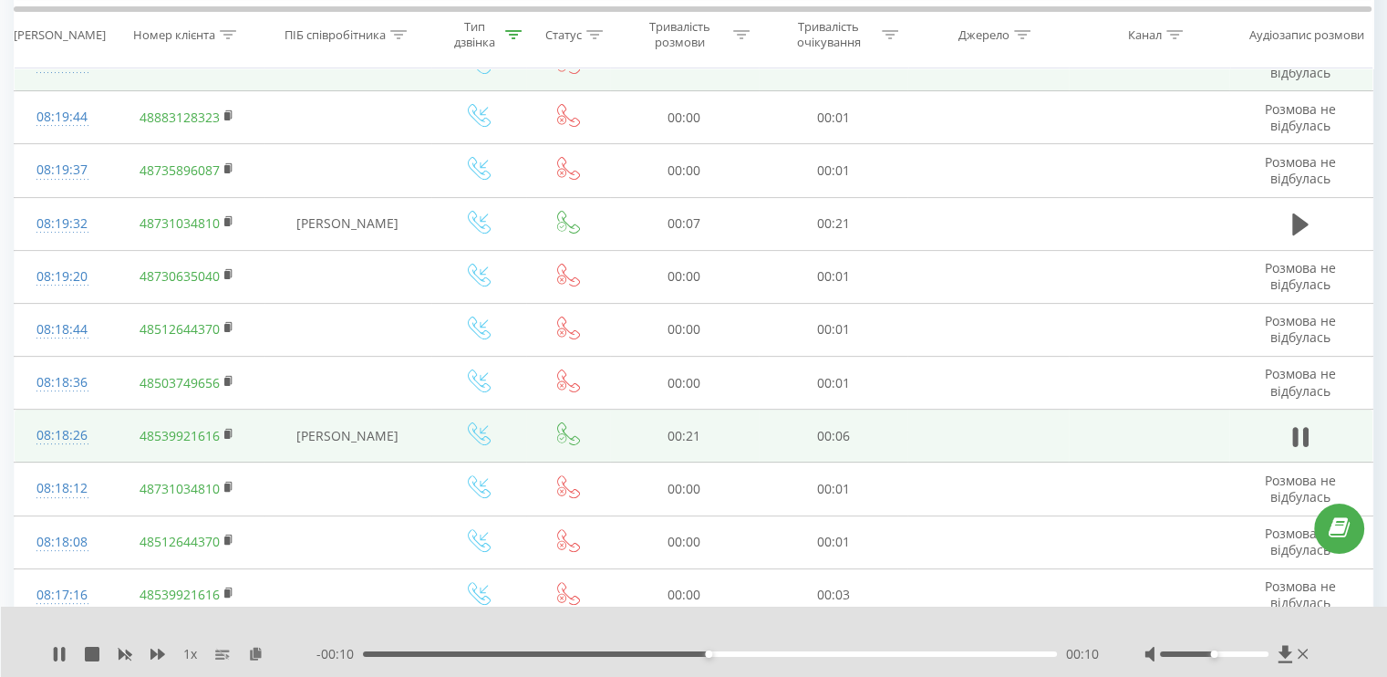
scroll to position [485, 0]
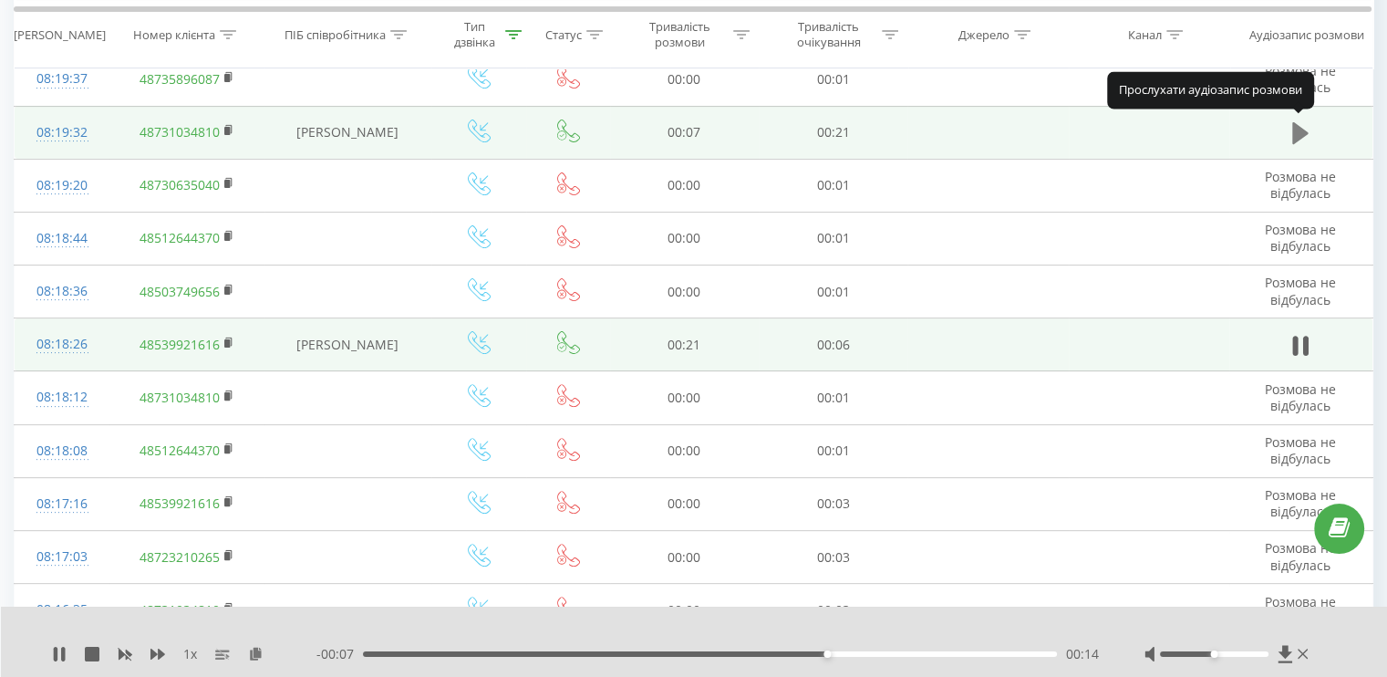
click at [1299, 138] on icon at bounding box center [1300, 133] width 16 height 26
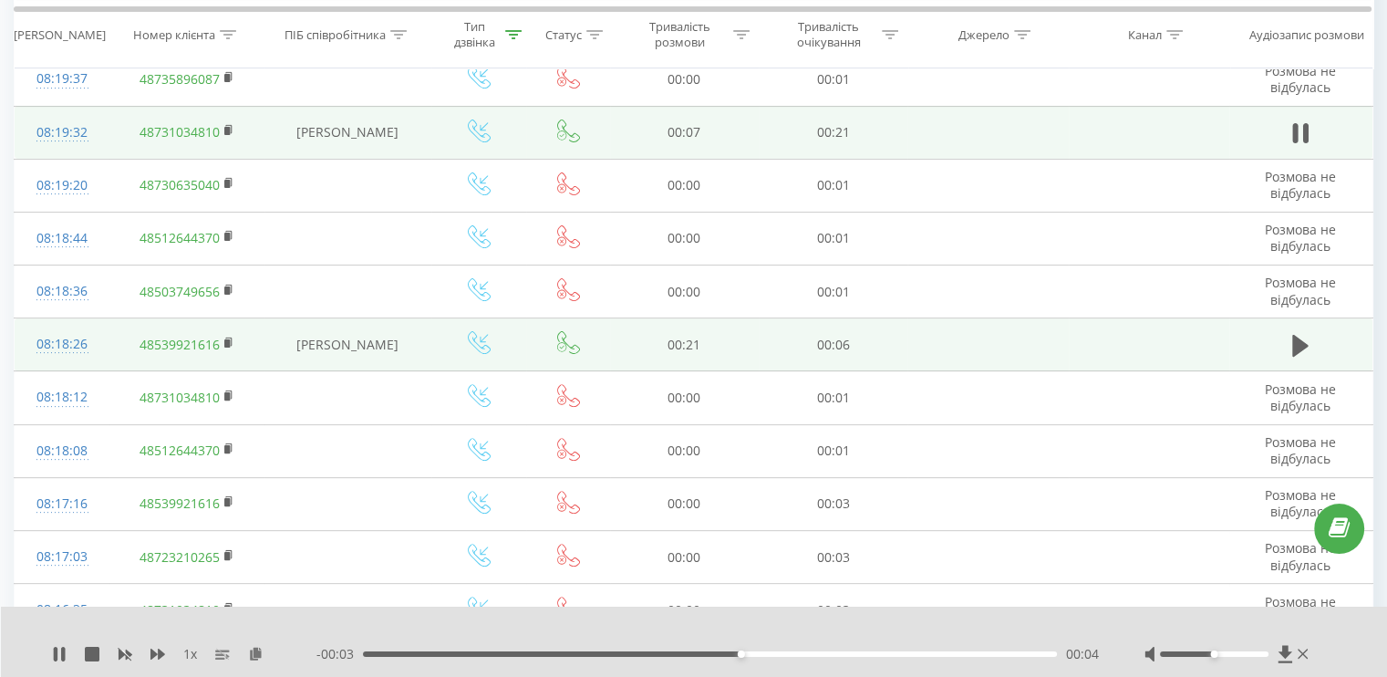
click at [1299, 138] on icon at bounding box center [1300, 133] width 16 height 26
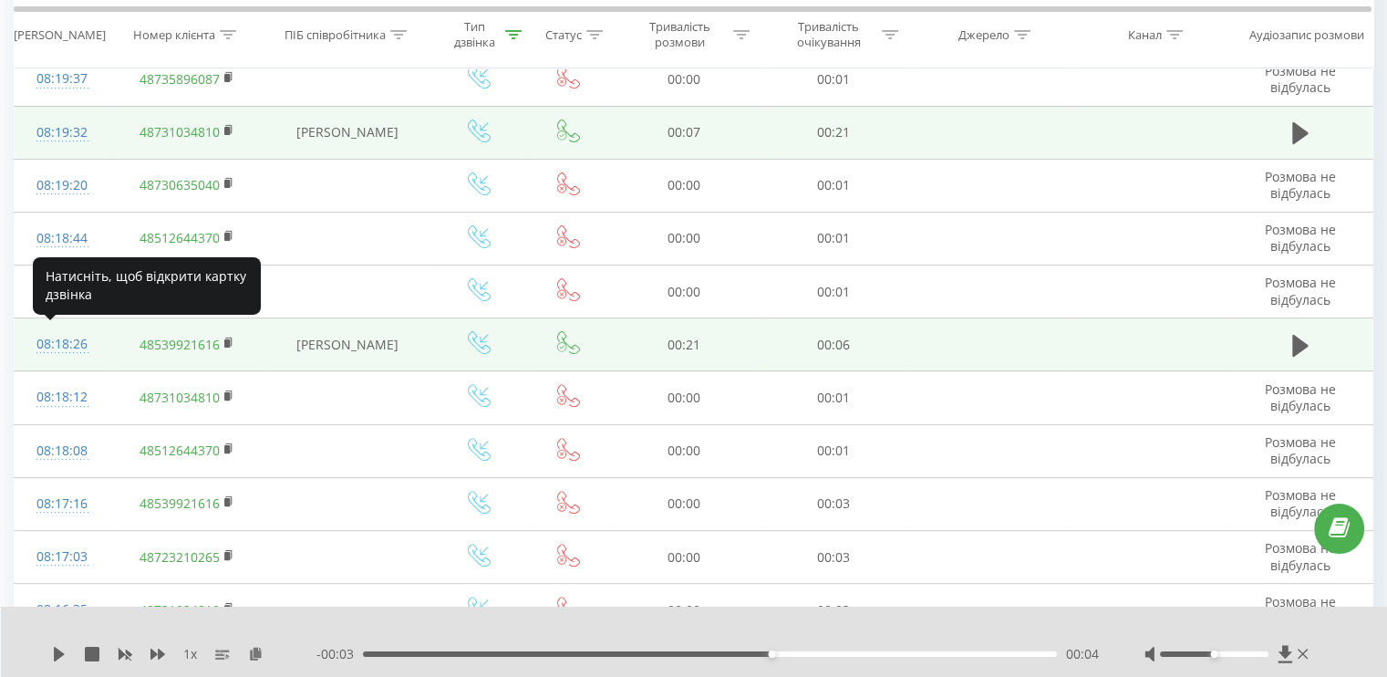
click at [73, 339] on div "08:18:26" at bounding box center [62, 344] width 58 height 36
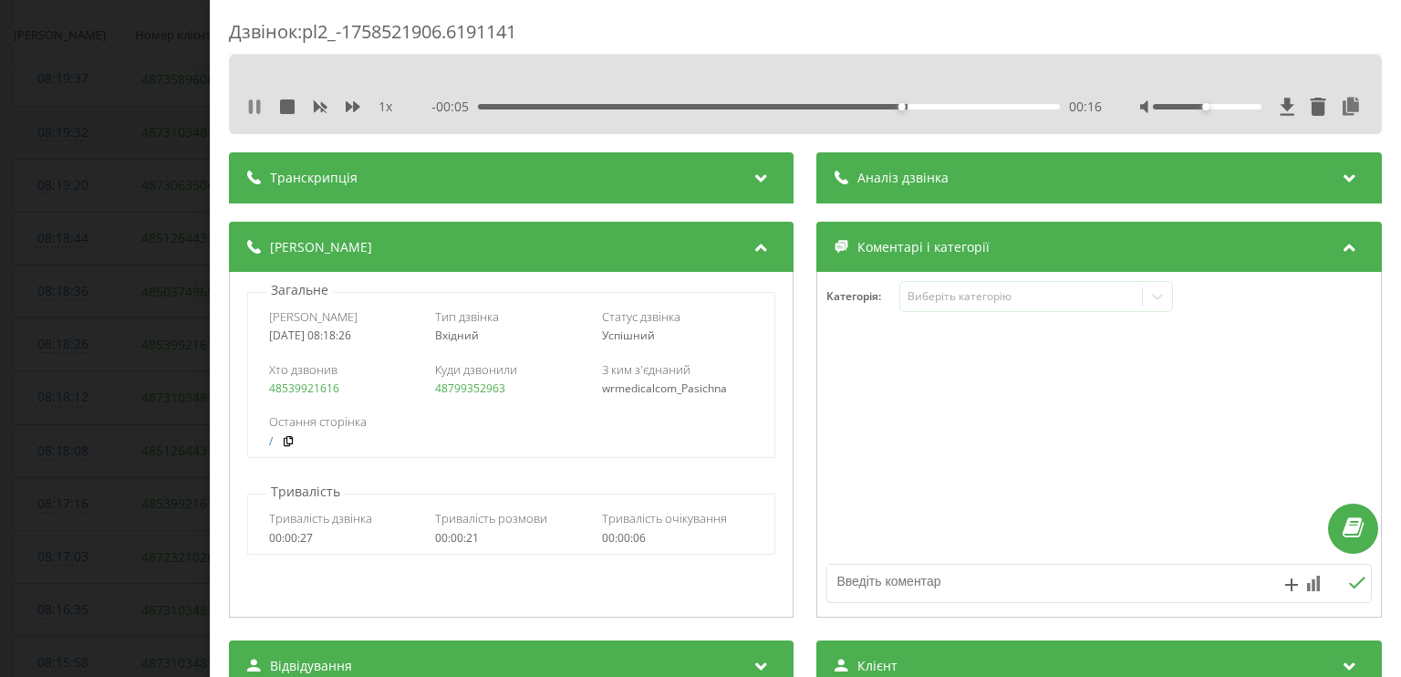
click at [249, 104] on icon at bounding box center [251, 106] width 4 height 15
drag, startPoint x: 578, startPoint y: 395, endPoint x: 695, endPoint y: 389, distance: 116.8
click at [695, 389] on div "Хто дзвонив 48539921616 Куди дзвонили 48799352963 З ким з'єднаний wrmedicalcom_…" at bounding box center [511, 378] width 526 height 53
click at [719, 409] on div "Остання сторінка /" at bounding box center [511, 430] width 526 height 53
drag, startPoint x: 727, startPoint y: 382, endPoint x: 600, endPoint y: 386, distance: 126.8
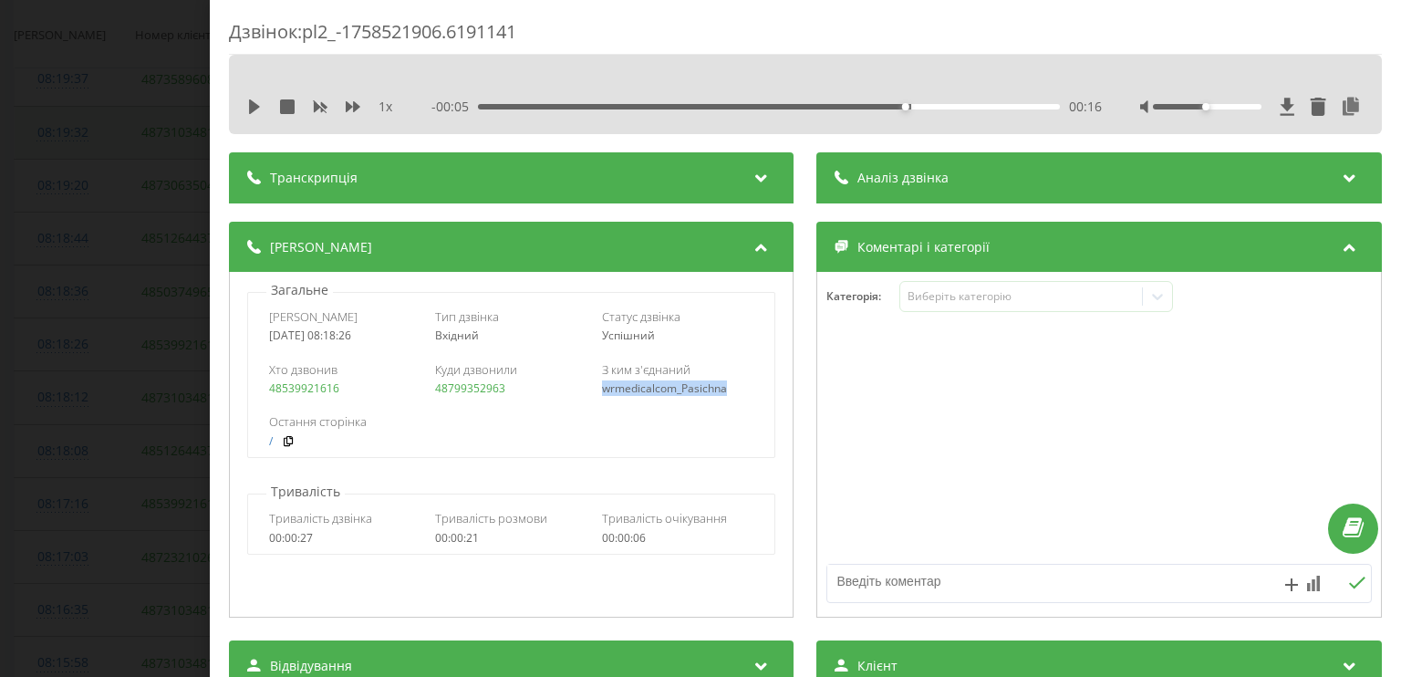
click at [602, 386] on div "wrmedicalcom_Pasichna" at bounding box center [678, 388] width 152 height 13
copy div "wrmedicalcom_Pasichna"
click at [95, 309] on div "Дзвінок : pl2_-1758521906.6191141 1 x - 00:05 00:16 00:16 Транскрипція Для AI-а…" at bounding box center [700, 338] width 1401 height 677
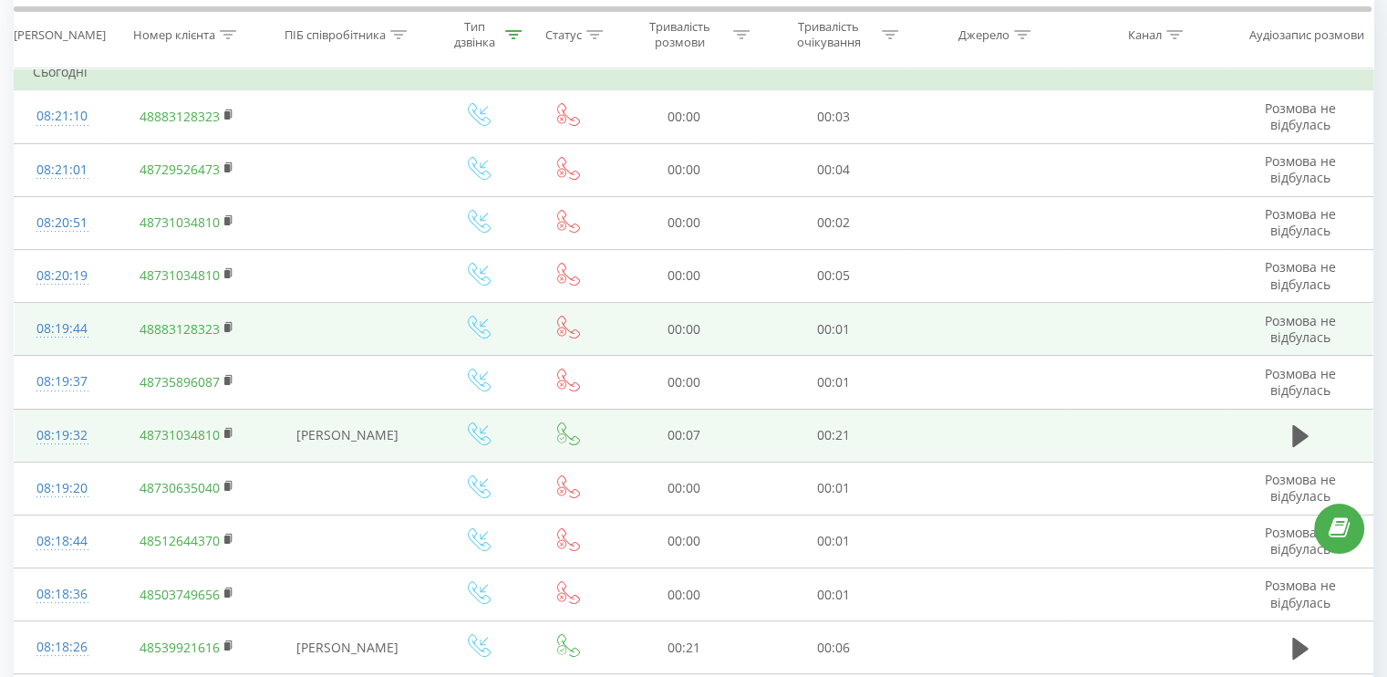
scroll to position [274, 0]
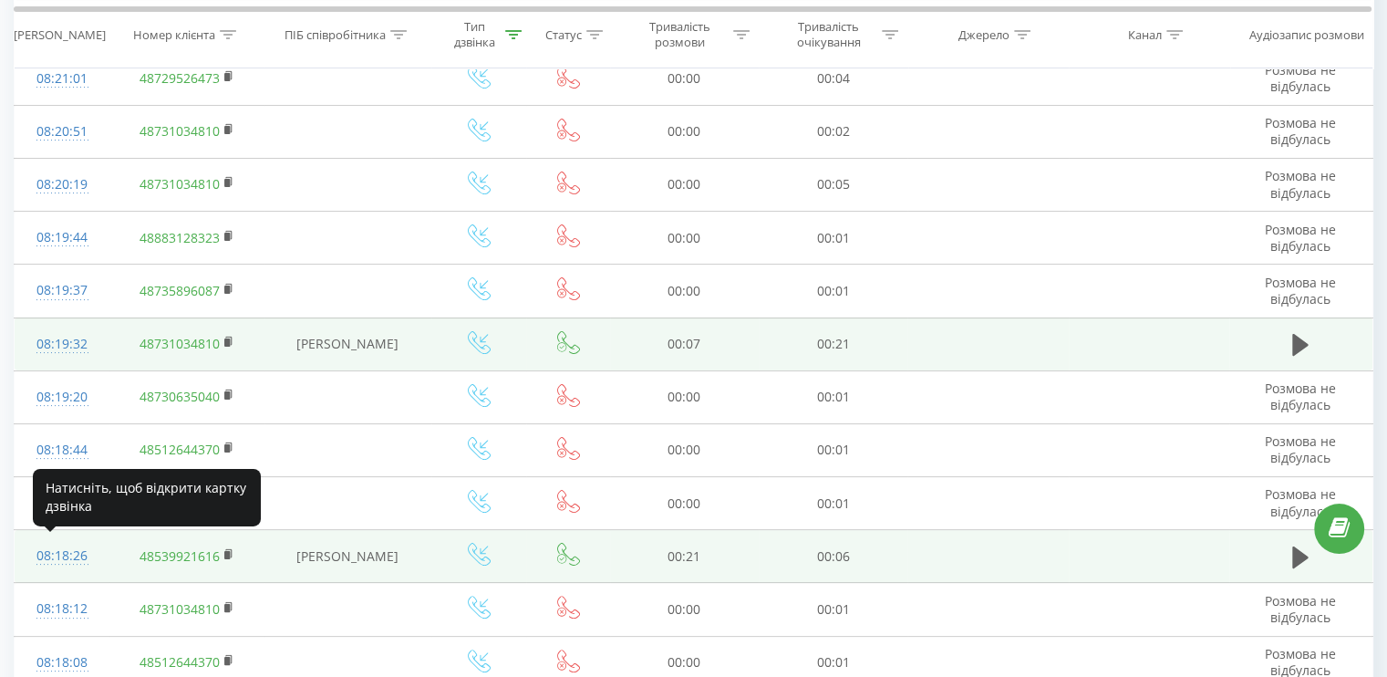
click at [78, 546] on div "08:18:26" at bounding box center [62, 556] width 58 height 36
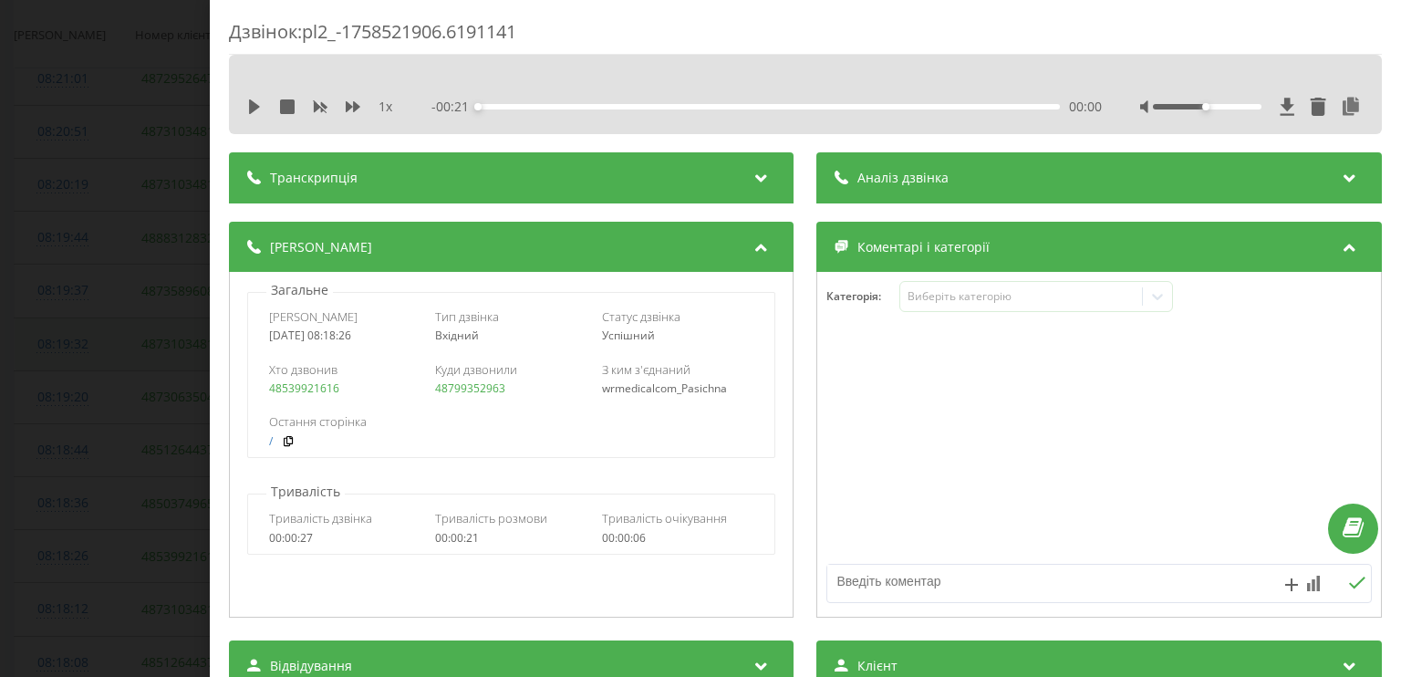
click at [119, 125] on div "Дзвінок : pl2_-1758521906.6191141 1 x - 00:21 00:00 00:00 Транскрипція Для AI-а…" at bounding box center [700, 338] width 1401 height 677
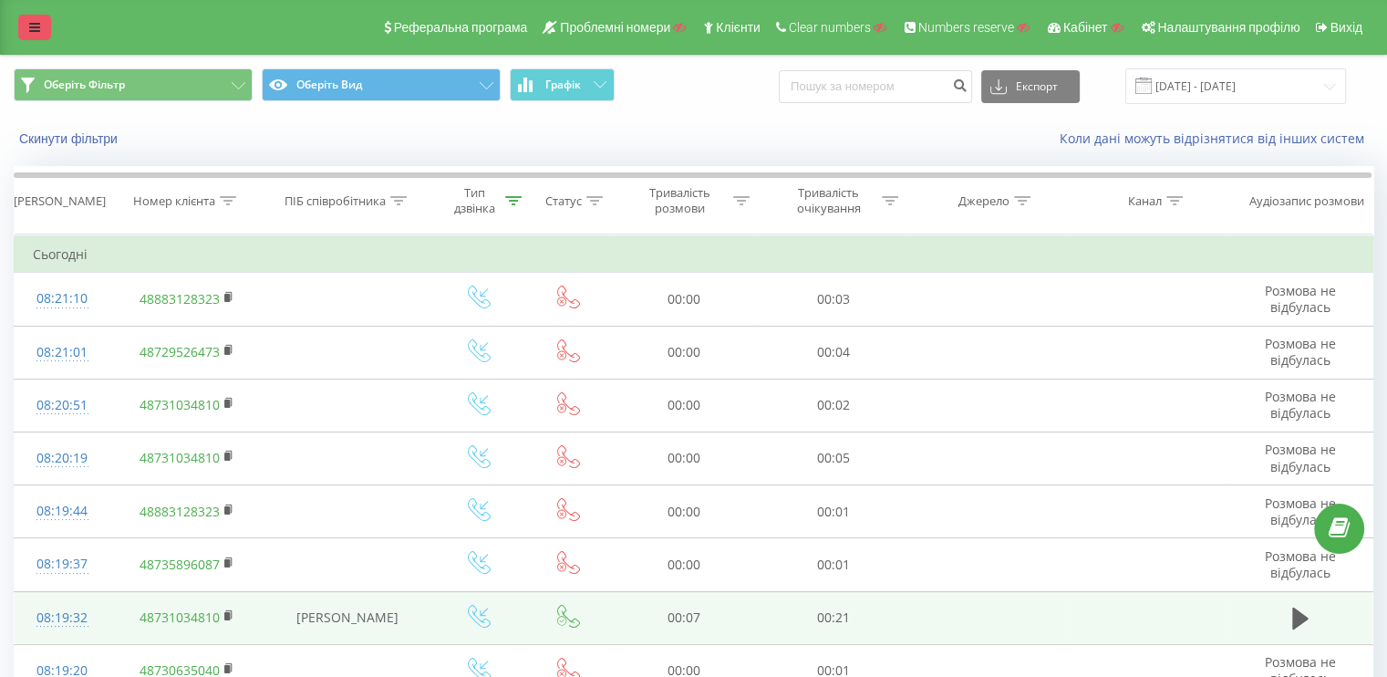
click at [26, 25] on link at bounding box center [34, 28] width 33 height 26
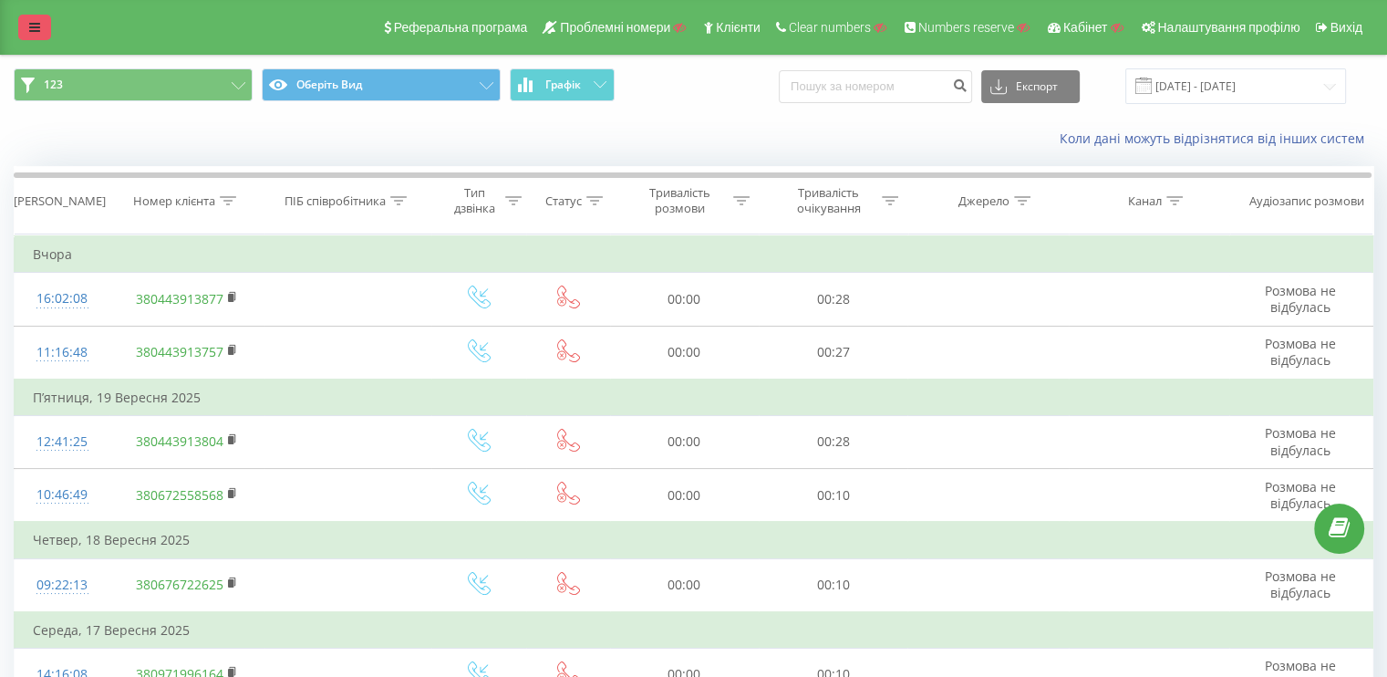
drag, startPoint x: 9, startPoint y: 26, endPoint x: 20, endPoint y: 21, distance: 11.9
click at [9, 26] on div "Реферальна програма Проблемні номери Клієнти Clear numbers Numbers reserve Кабі…" at bounding box center [693, 27] width 1387 height 55
click at [26, 17] on link at bounding box center [34, 28] width 33 height 26
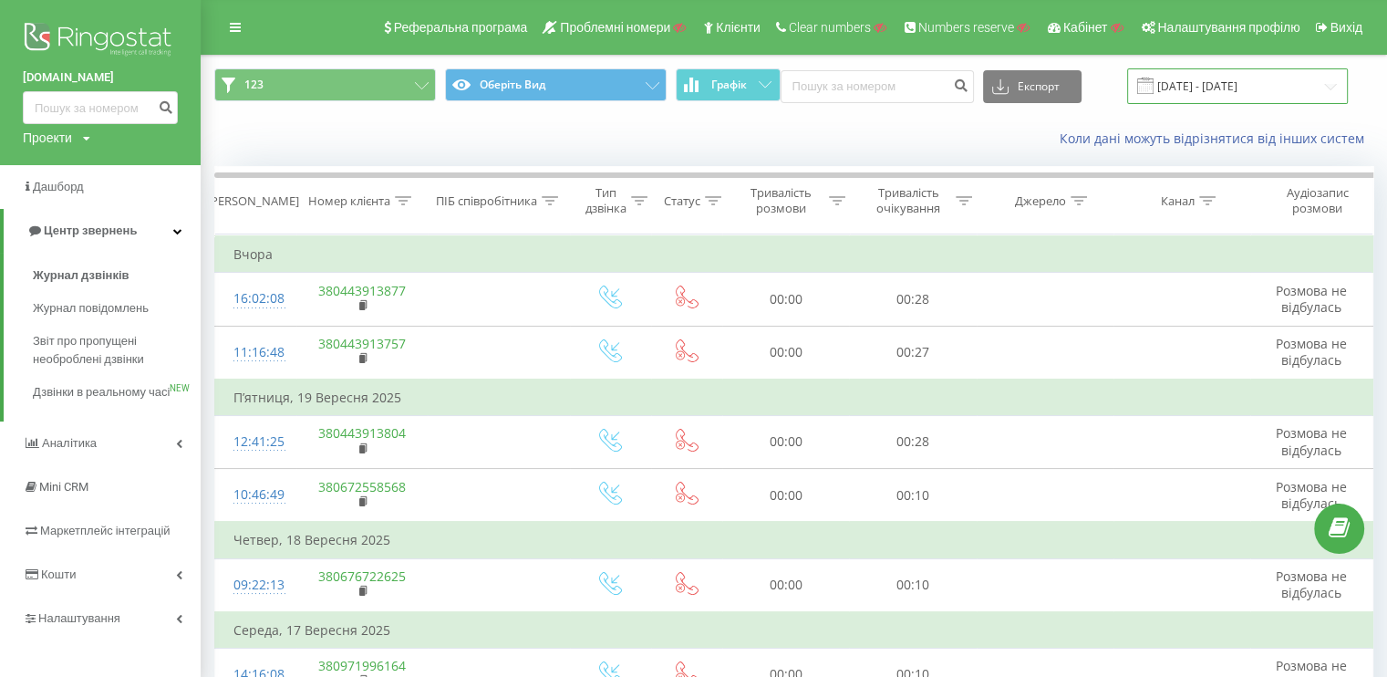
click at [1189, 82] on input "[DATE] - [DATE]" at bounding box center [1237, 86] width 221 height 36
click at [419, 75] on button "123" at bounding box center [325, 84] width 222 height 33
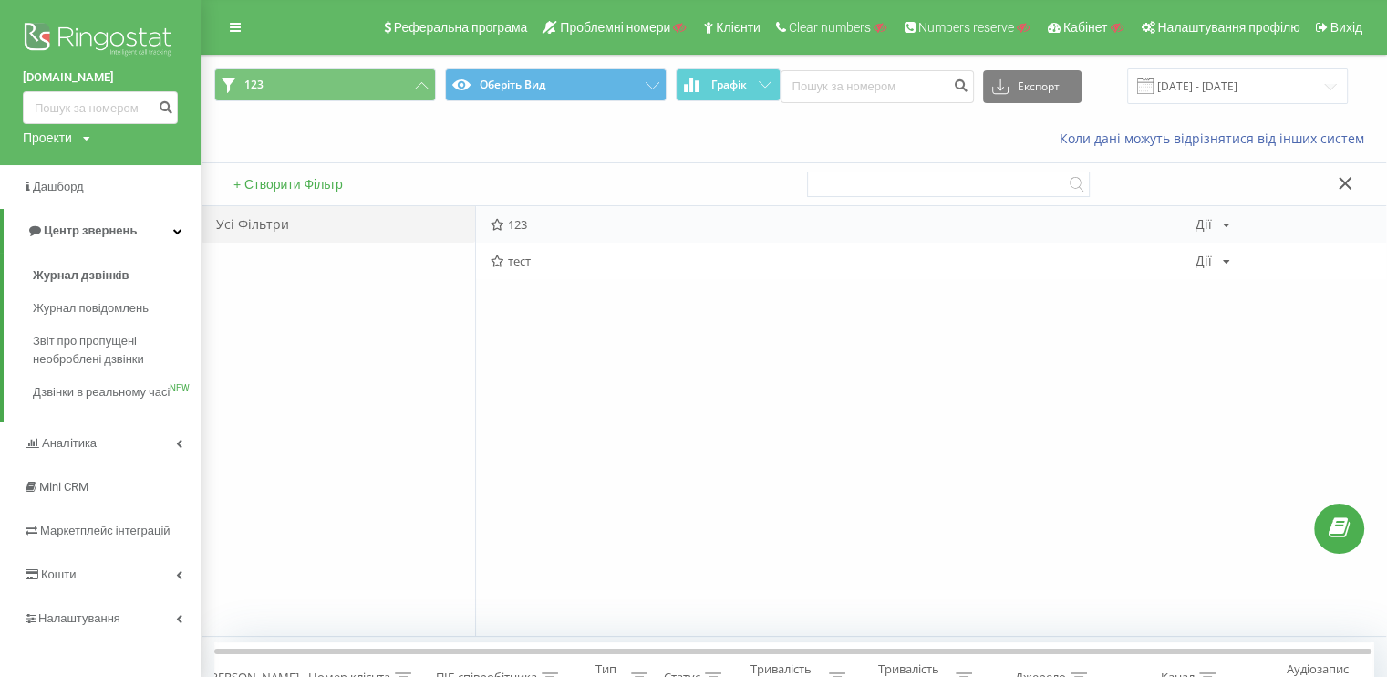
click at [1205, 231] on div "Дії" at bounding box center [1203, 224] width 16 height 13
click at [596, 236] on div "123 Дії Редагувати Копіювати Видалити За замовчуванням Поділитися" at bounding box center [931, 224] width 910 height 36
click at [561, 220] on span "123" at bounding box center [843, 224] width 705 height 13
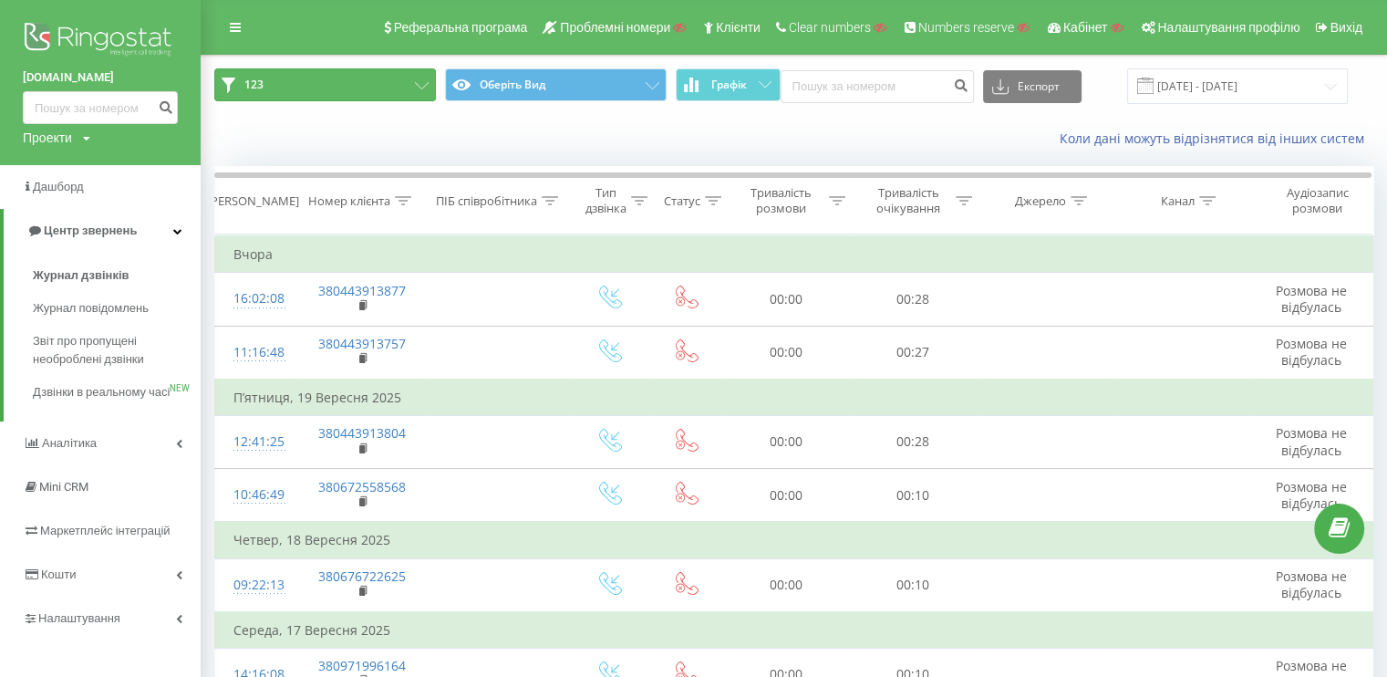
click at [396, 85] on button "123" at bounding box center [325, 84] width 222 height 33
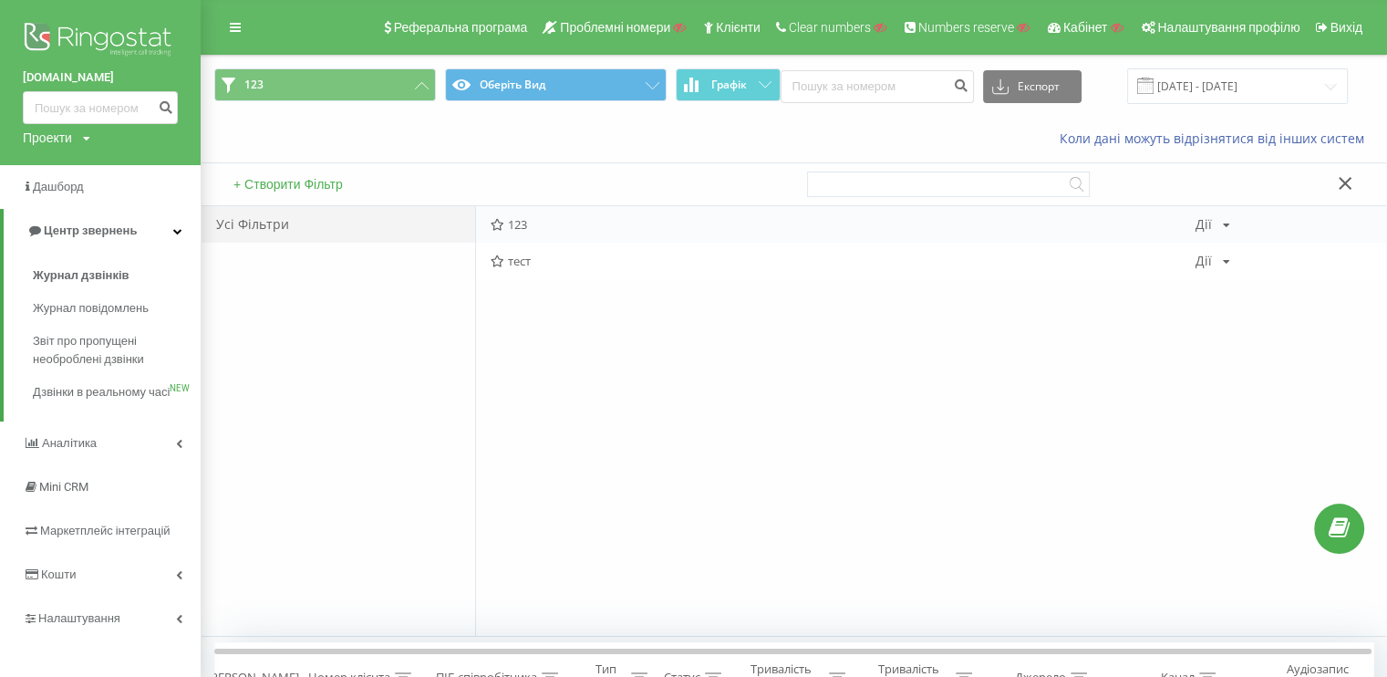
click at [1215, 223] on div "Дії Редагувати Копіювати Видалити За замовчуванням Поділитися" at bounding box center [1212, 224] width 35 height 13
click at [1240, 327] on div "Видалити" at bounding box center [1283, 316] width 174 height 34
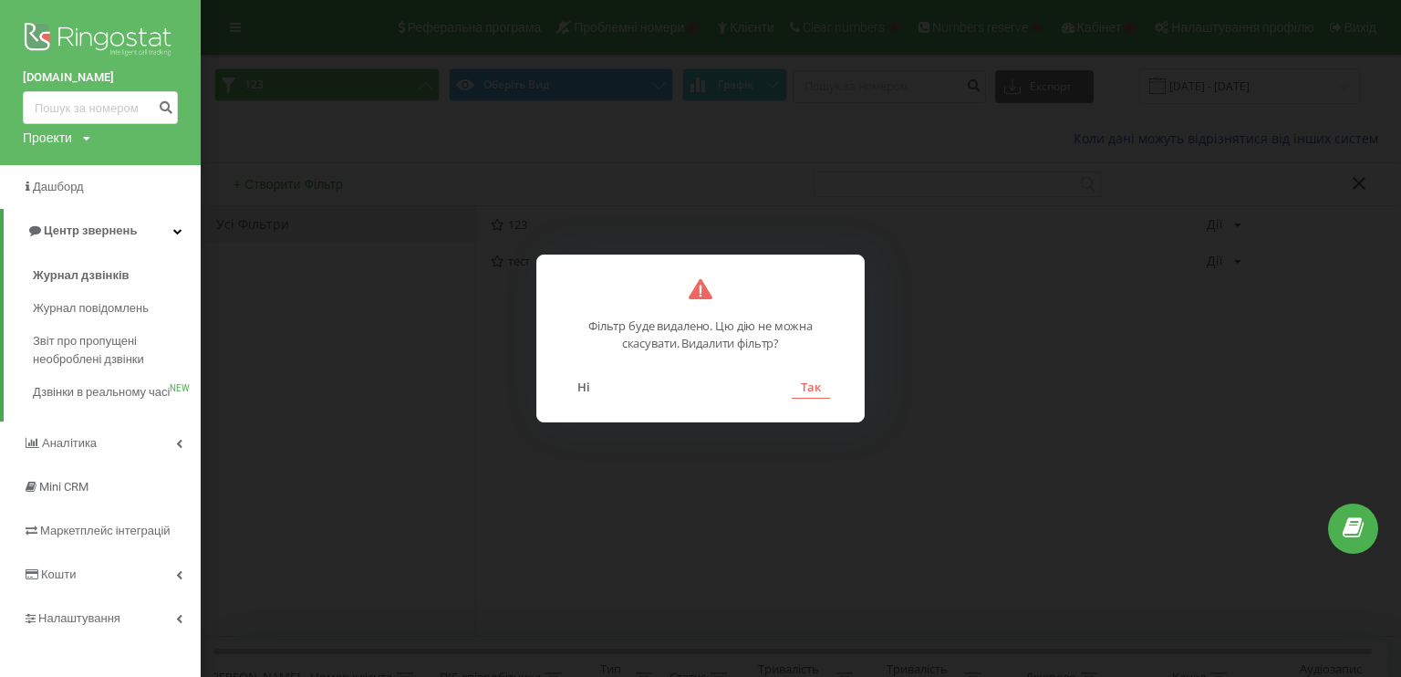
click at [810, 392] on button "Так" at bounding box center [810, 387] width 38 height 24
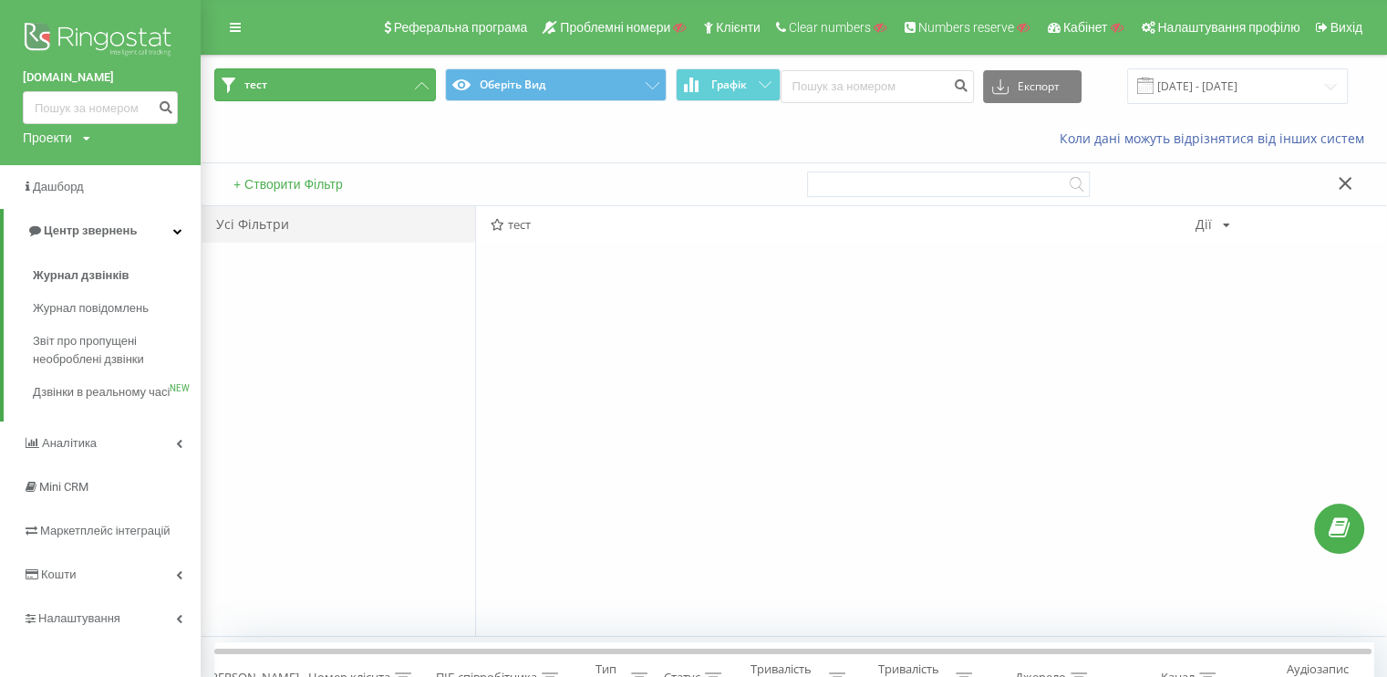
click at [399, 87] on button "тест" at bounding box center [325, 84] width 222 height 33
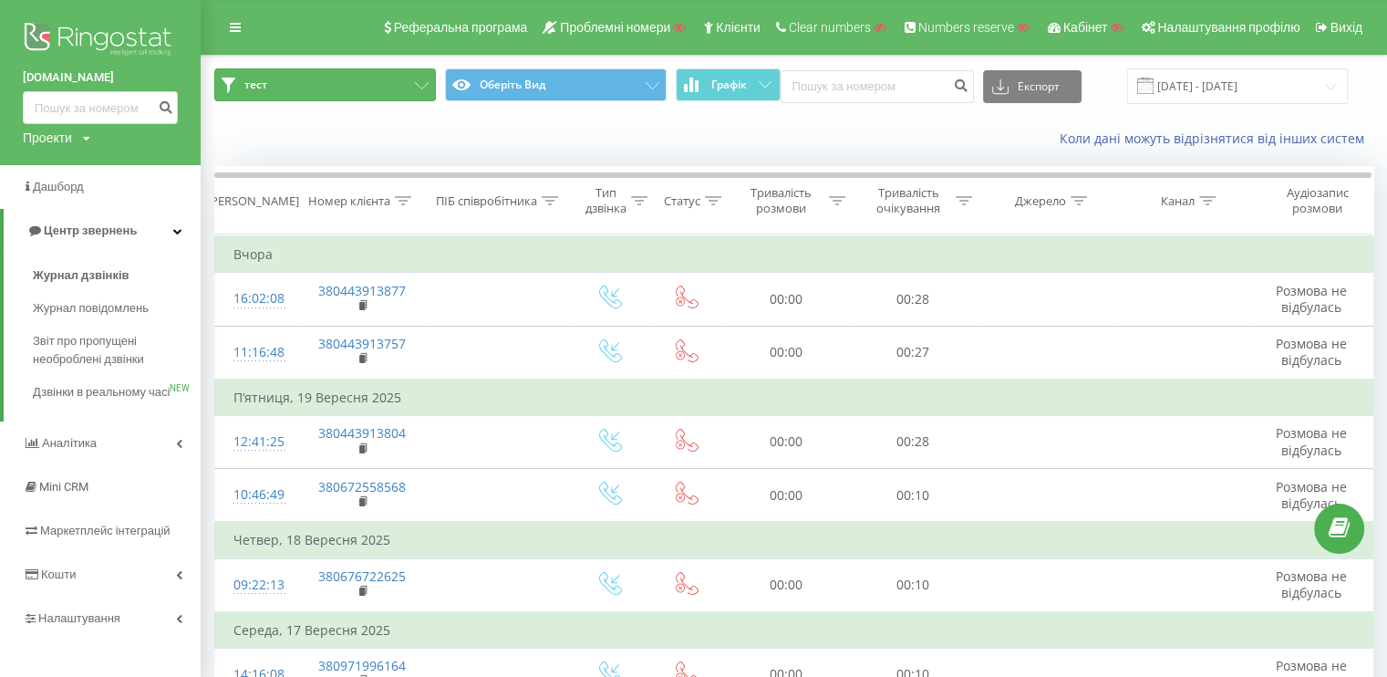
click at [399, 87] on button "тест" at bounding box center [325, 84] width 222 height 33
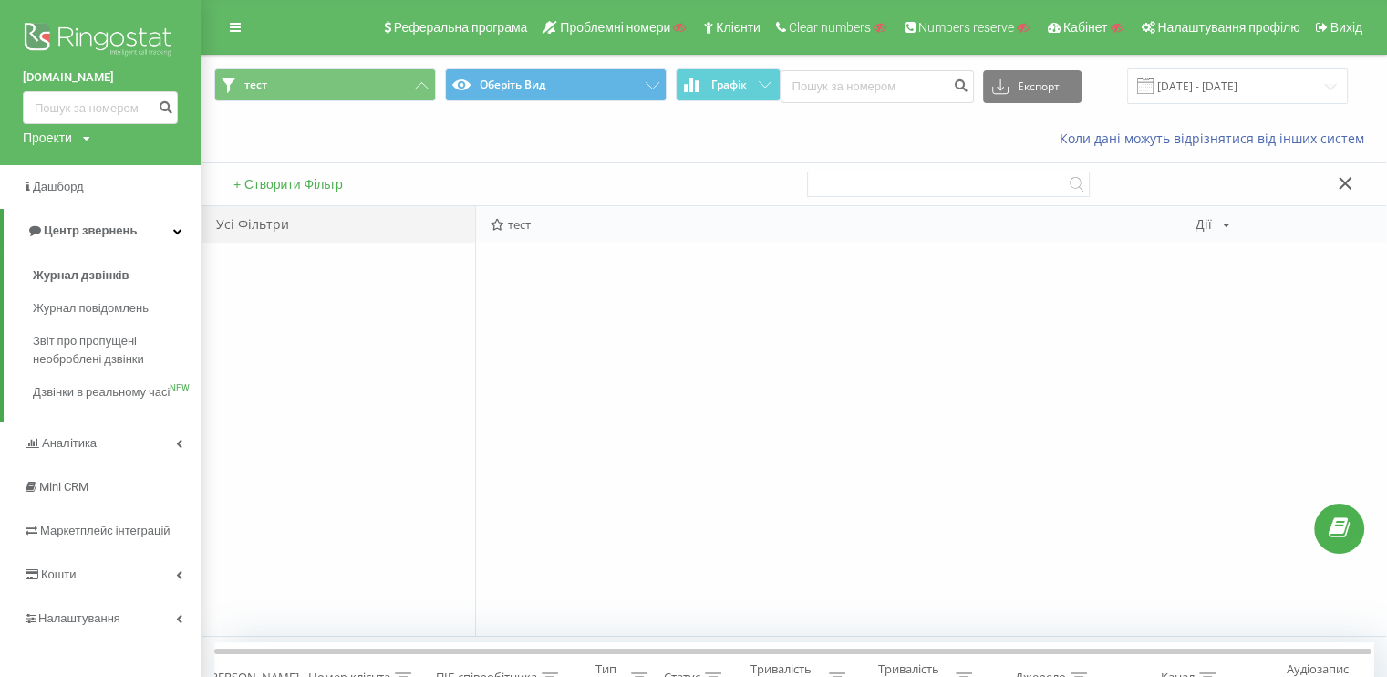
click at [1212, 223] on div "Дії Редагувати Копіювати Видалити За замовчуванням Поділитися" at bounding box center [1212, 224] width 35 height 13
click at [1223, 316] on icon at bounding box center [1219, 315] width 16 height 13
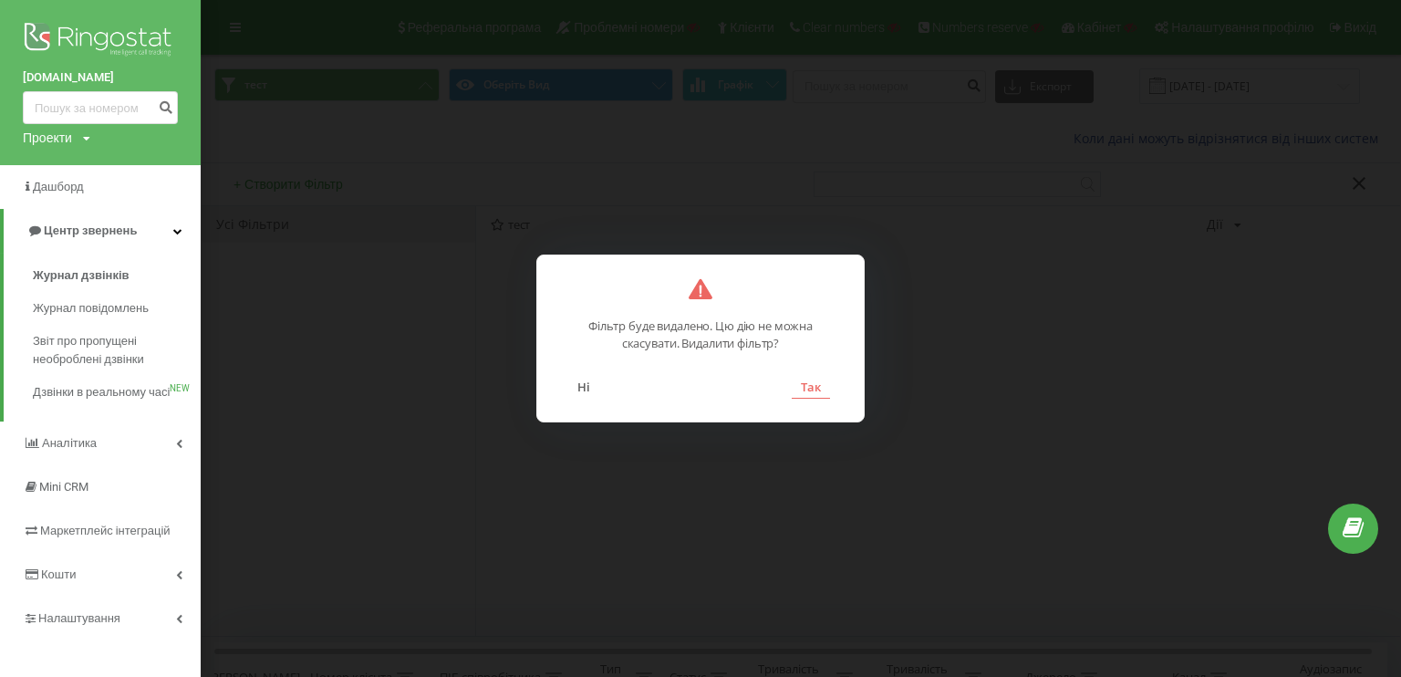
click at [822, 380] on button "Так" at bounding box center [810, 387] width 38 height 24
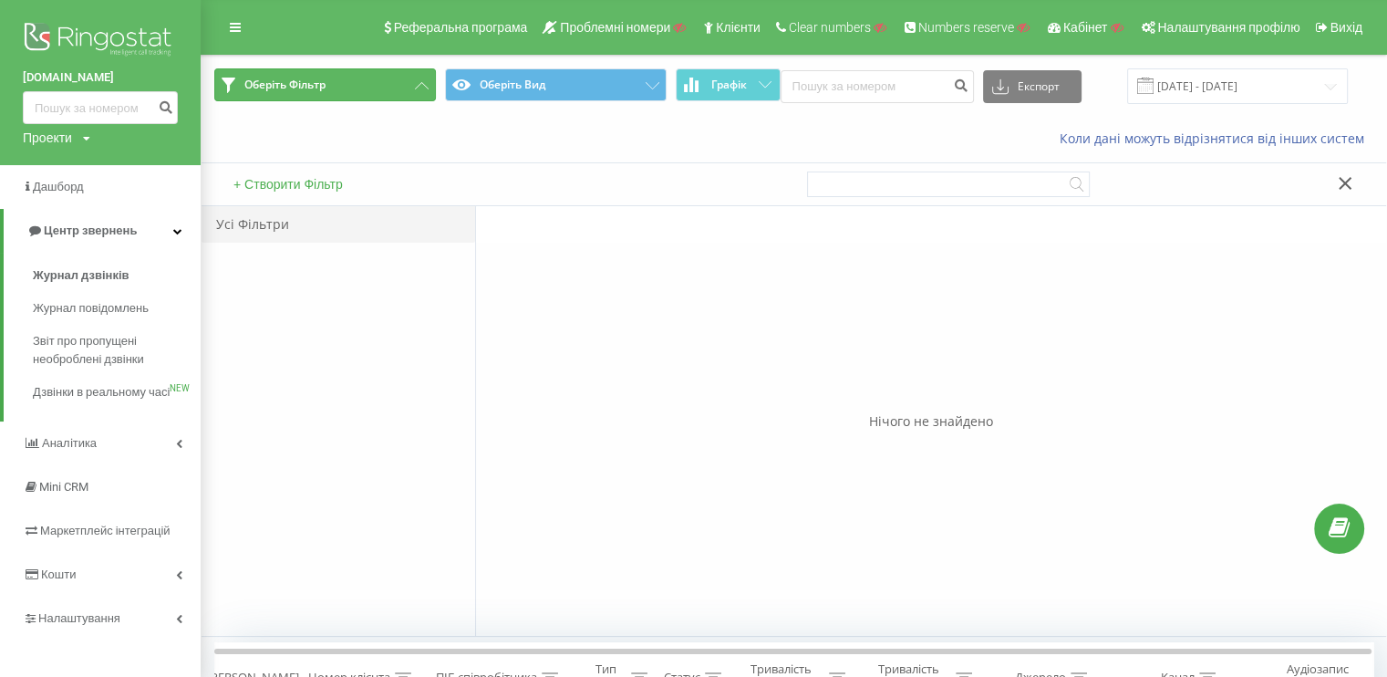
click at [377, 90] on button "Оберіть Фільтр" at bounding box center [325, 84] width 222 height 33
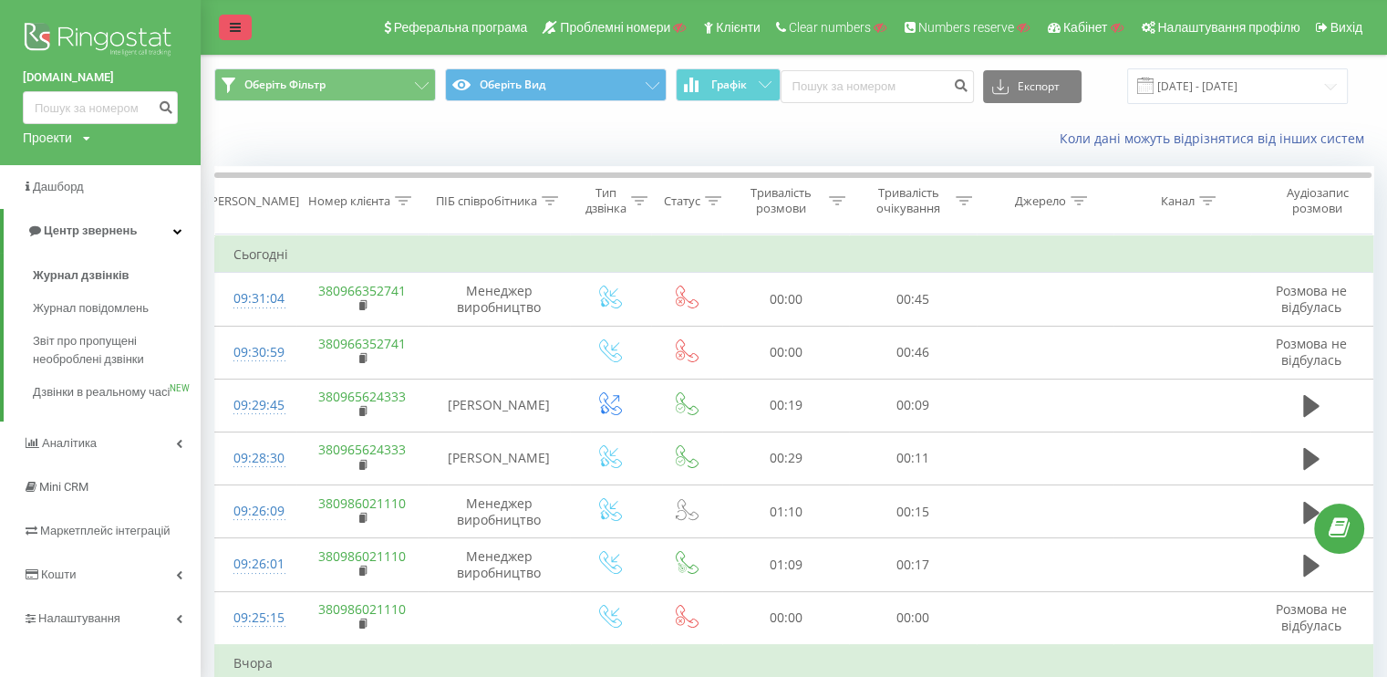
click at [222, 34] on link at bounding box center [235, 28] width 33 height 26
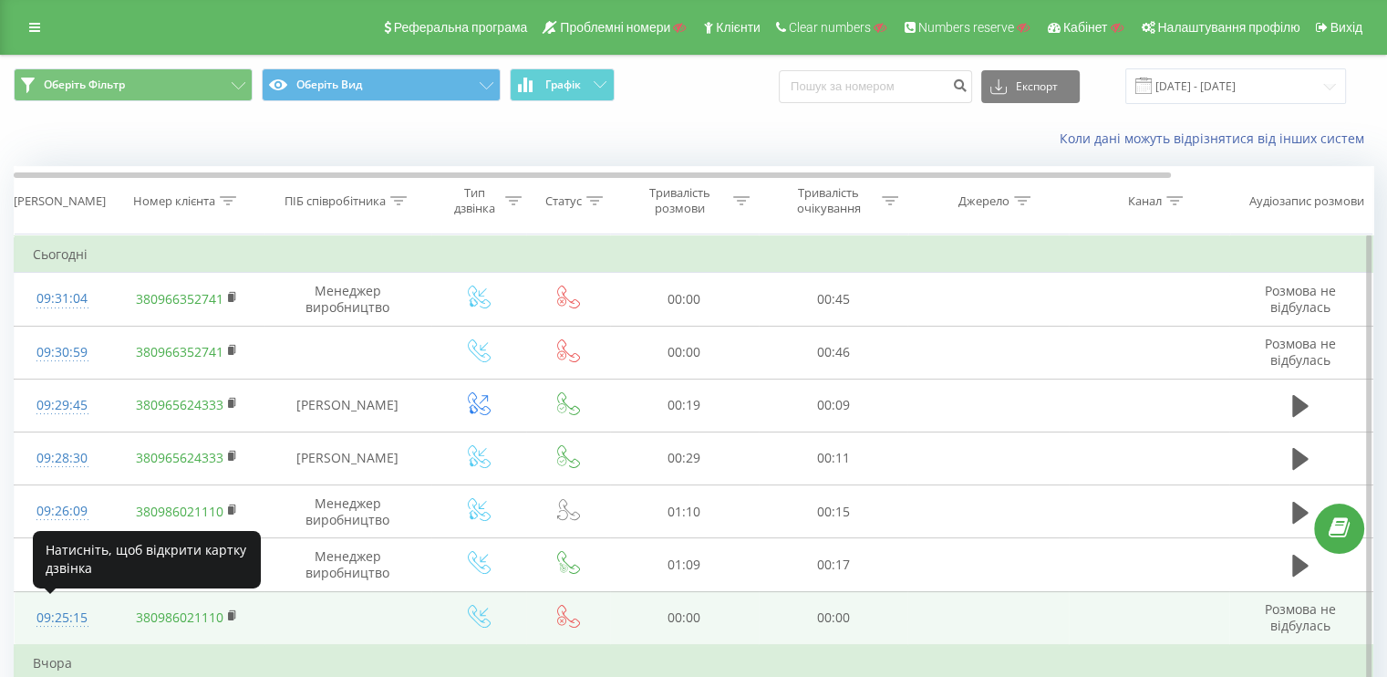
click at [42, 608] on div "09:25:15" at bounding box center [62, 618] width 58 height 36
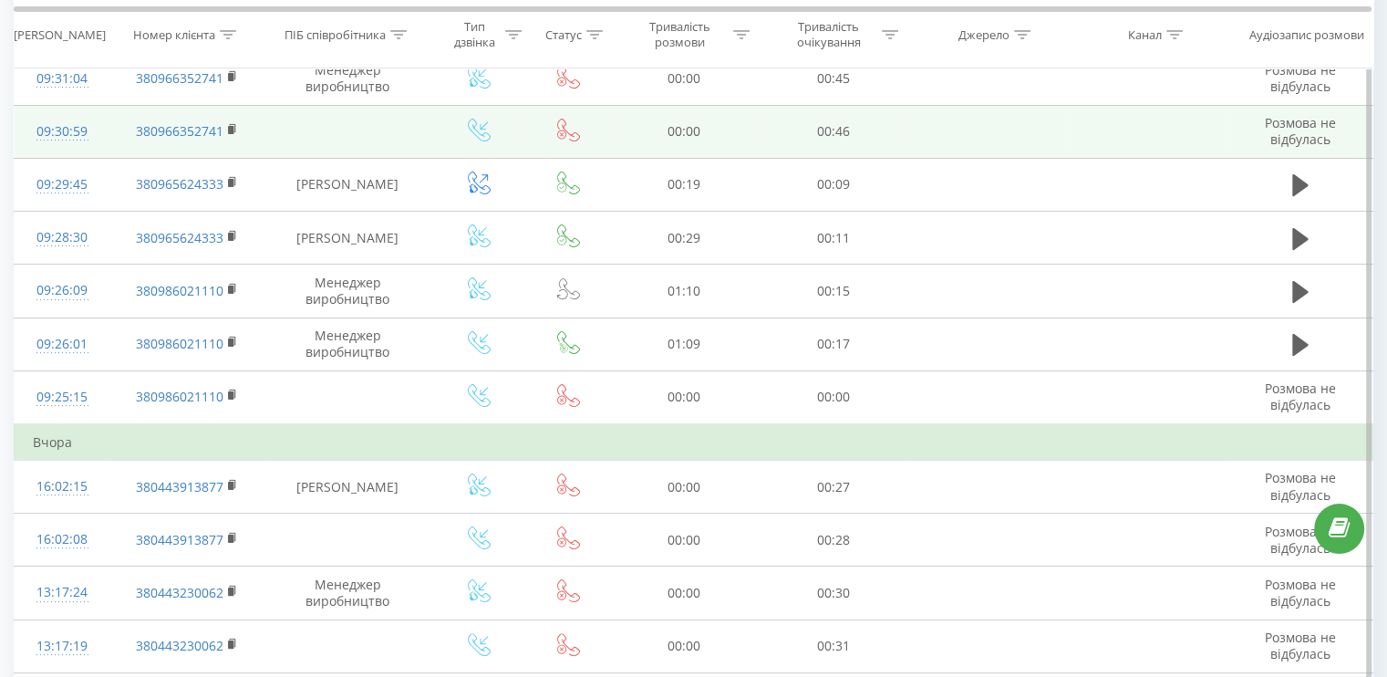
scroll to position [365, 0]
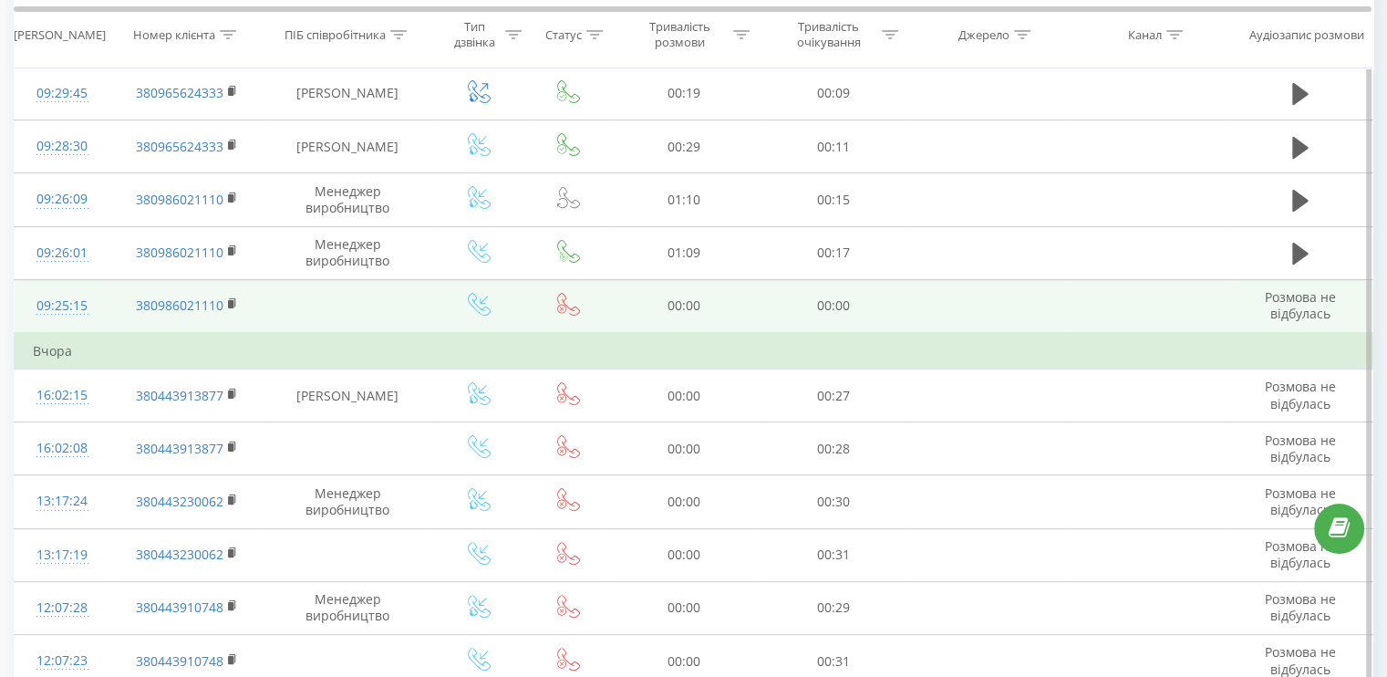
click at [66, 308] on div "09:25:15" at bounding box center [62, 306] width 58 height 36
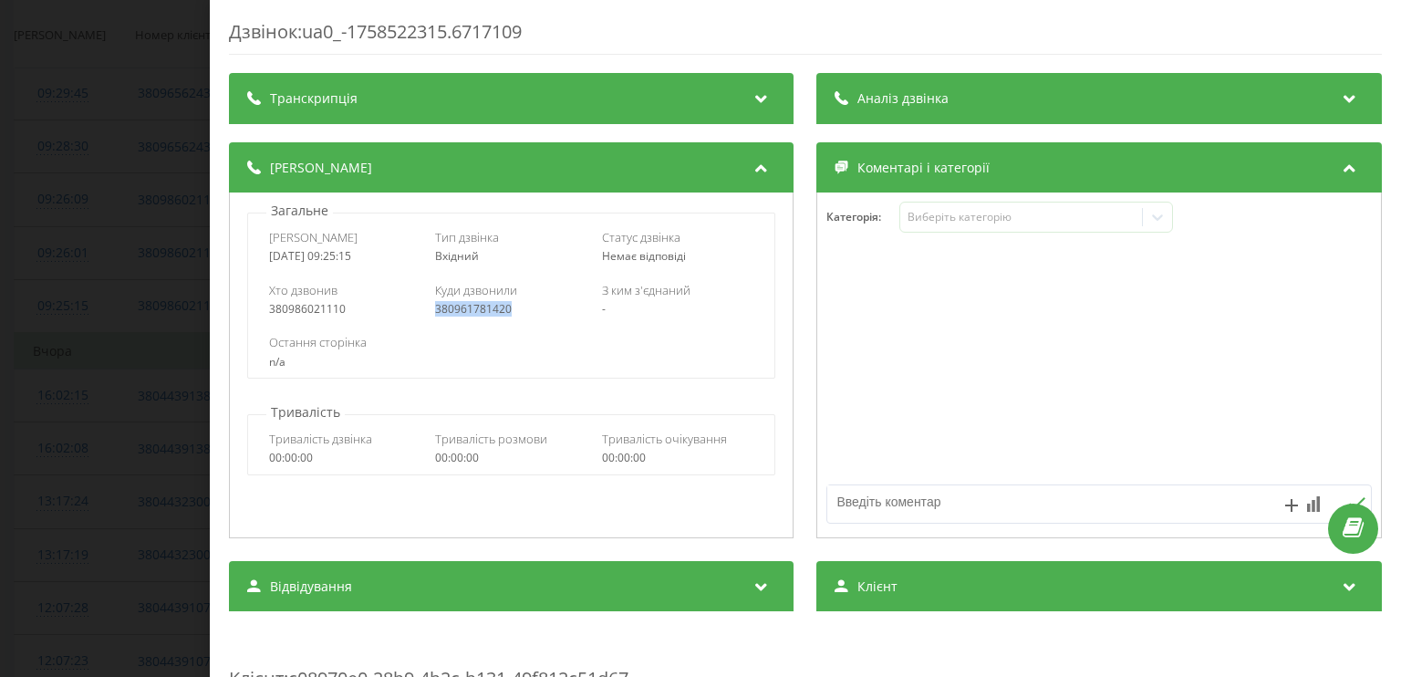
drag, startPoint x: 532, startPoint y: 308, endPoint x: 430, endPoint y: 305, distance: 102.2
click at [430, 305] on div "Хто дзвонив 380986021110 Куди дзвонили 380961781420 З ким з'єднаний -" at bounding box center [511, 299] width 526 height 53
copy div "380961781420"
click at [553, 334] on div "Остання сторінка" at bounding box center [511, 342] width 484 height 16
drag, startPoint x: 527, startPoint y: 314, endPoint x: 430, endPoint y: 313, distance: 96.7
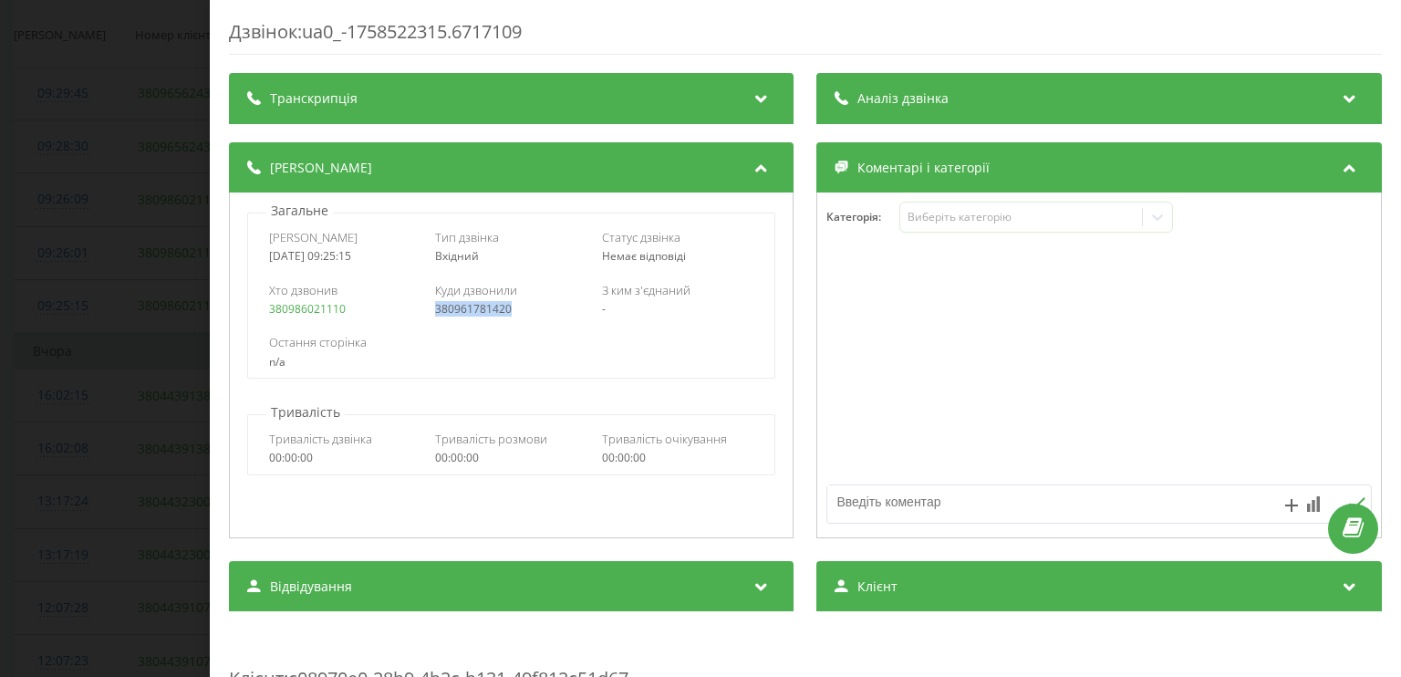
click at [430, 313] on div "Хто дзвонив 380986021110 Куди дзвонили 380961781420 З ким з'єднаний -" at bounding box center [511, 299] width 526 height 53
copy link "380961781420"
click at [140, 417] on div "Дзвінок : ua0_-1758522315.6717109 Транскрипція Для AI-аналізу майбутніх дзвінкі…" at bounding box center [700, 338] width 1401 height 677
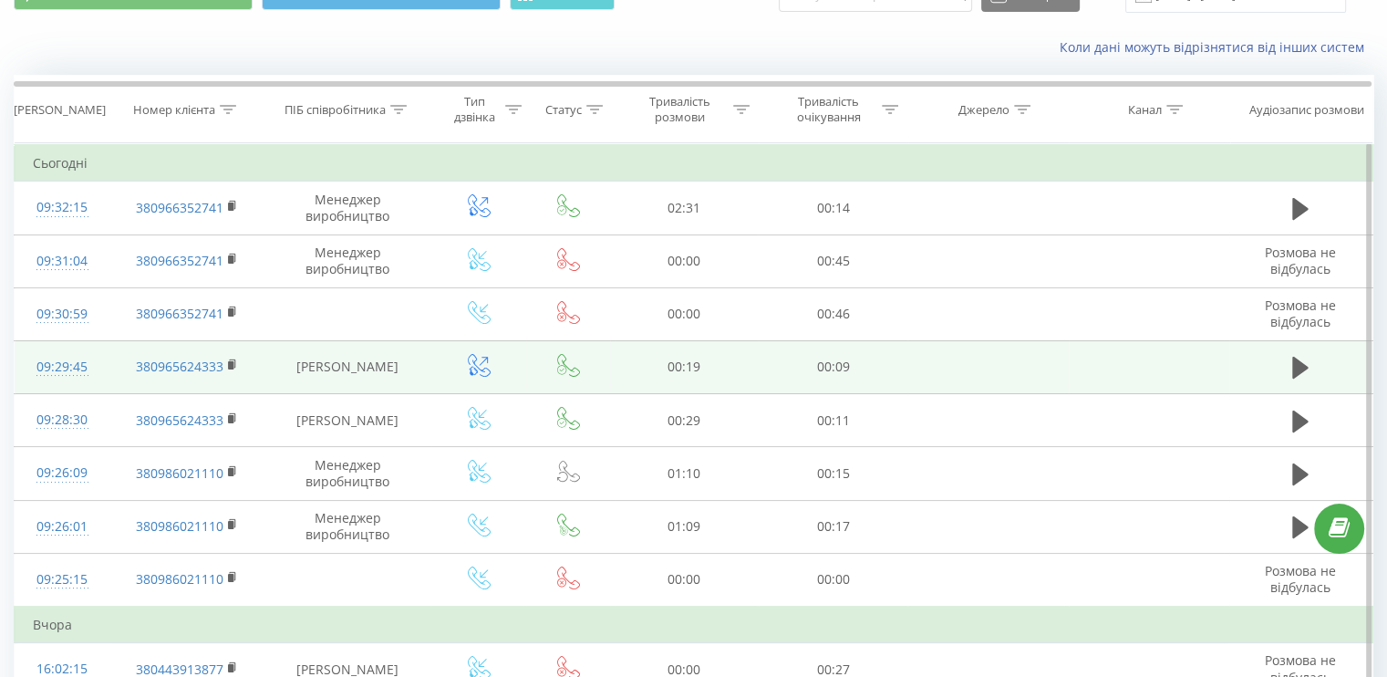
scroll to position [182, 0]
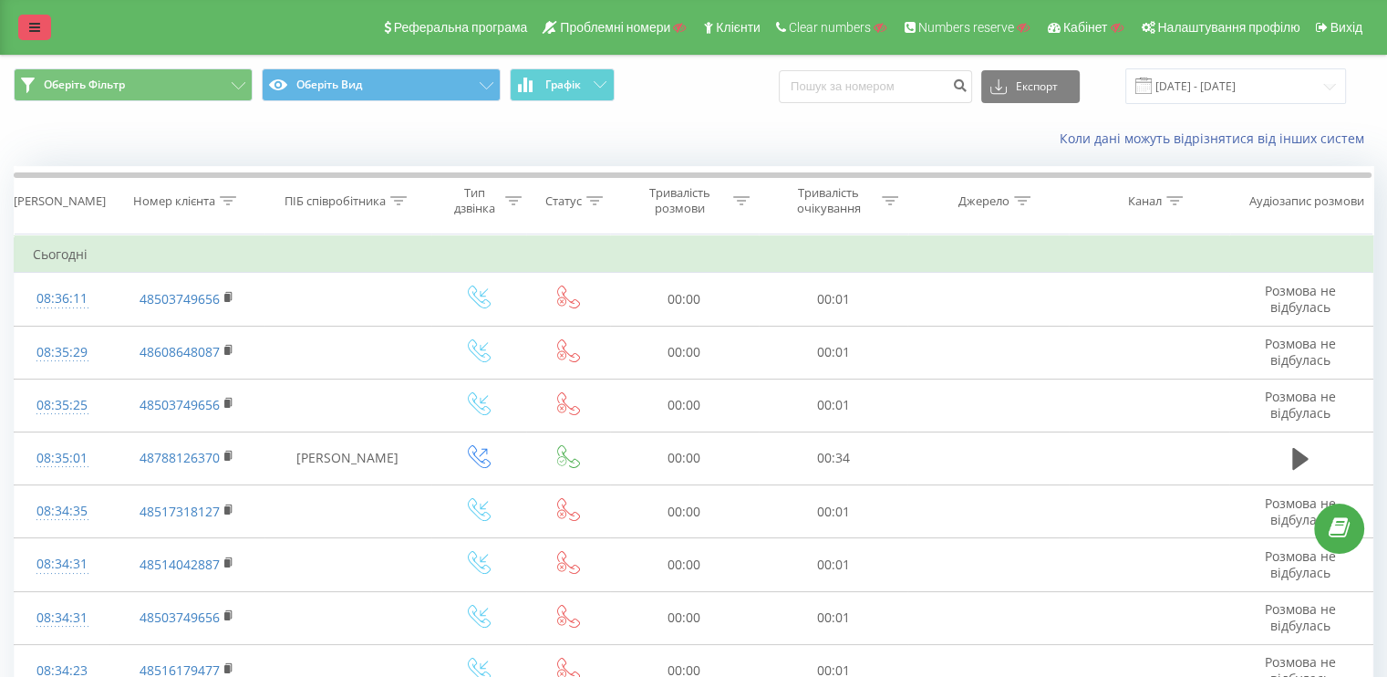
click at [32, 36] on link at bounding box center [34, 28] width 33 height 26
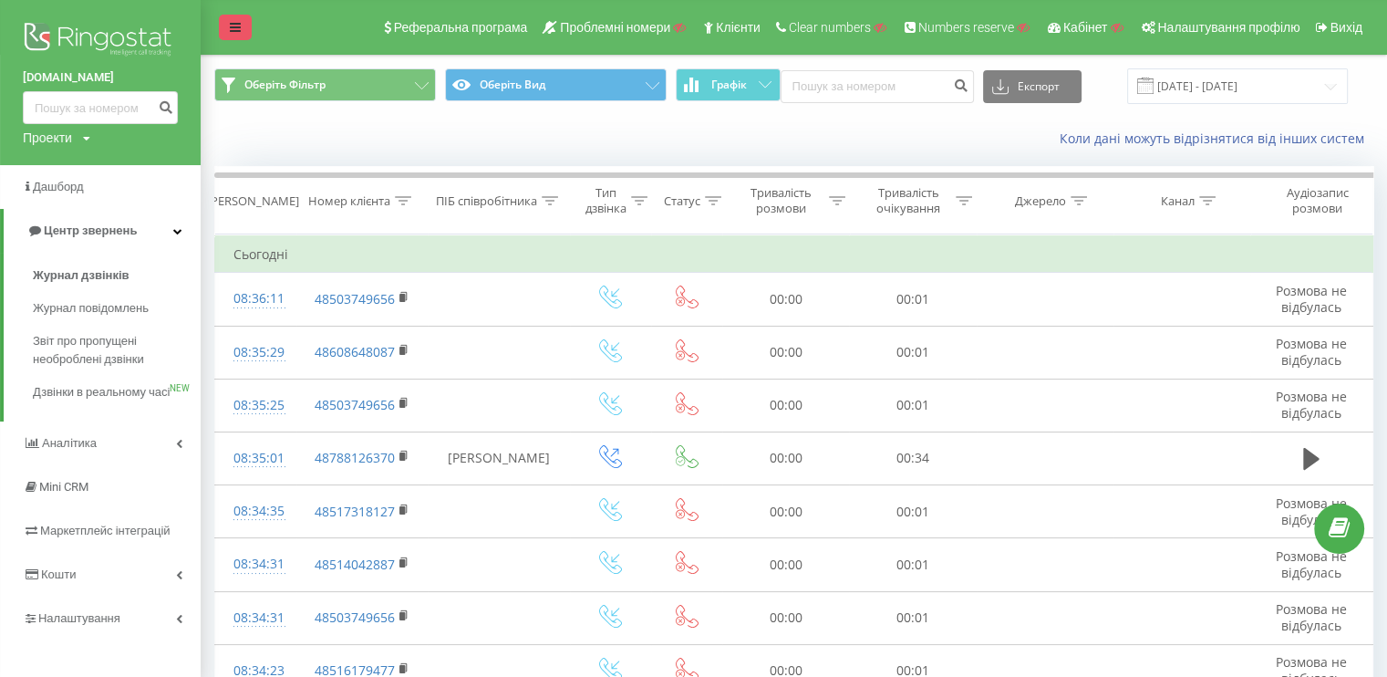
click at [233, 35] on link at bounding box center [235, 28] width 33 height 26
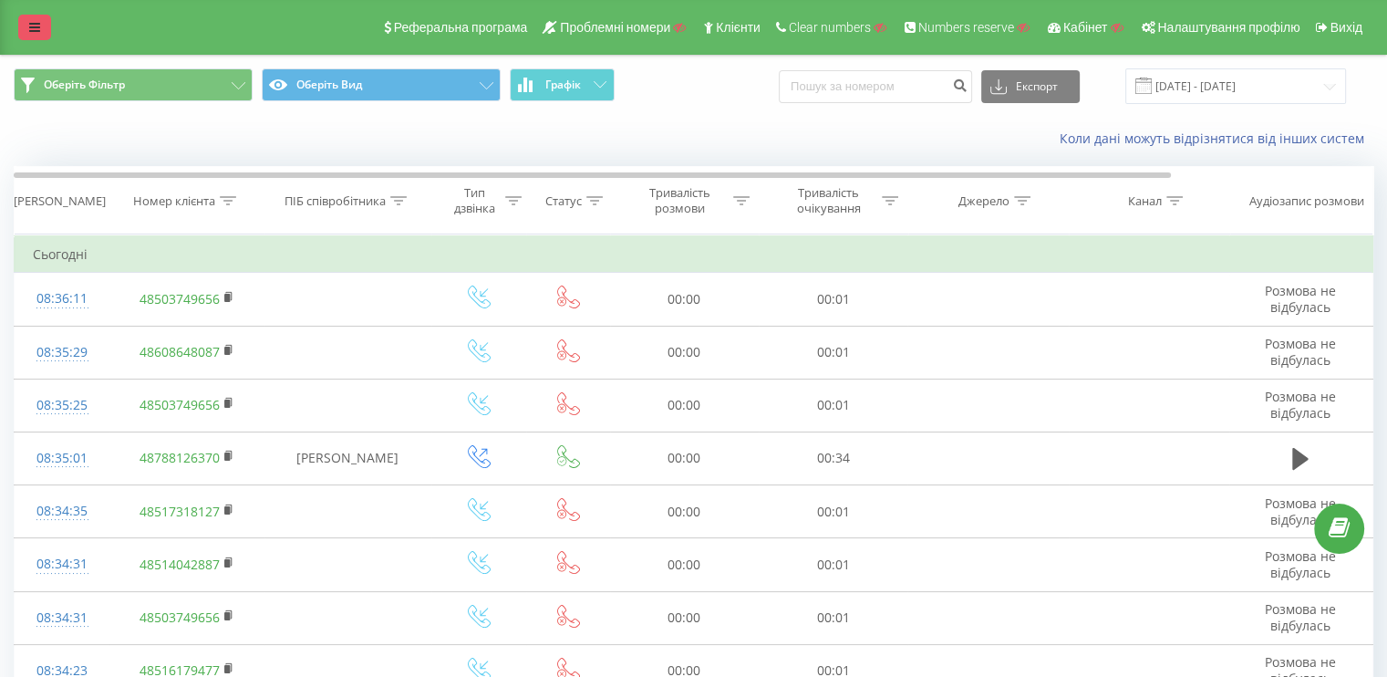
click at [34, 25] on icon at bounding box center [34, 27] width 11 height 13
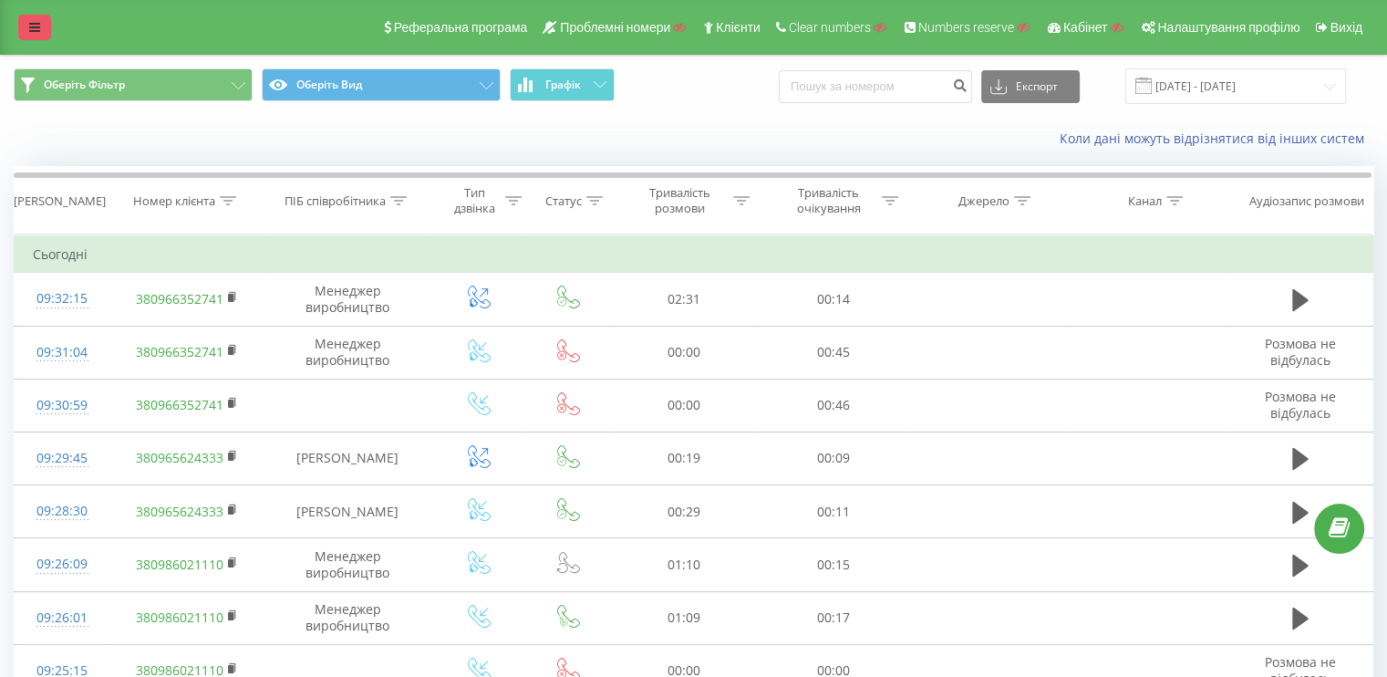
click at [26, 21] on link at bounding box center [34, 28] width 33 height 26
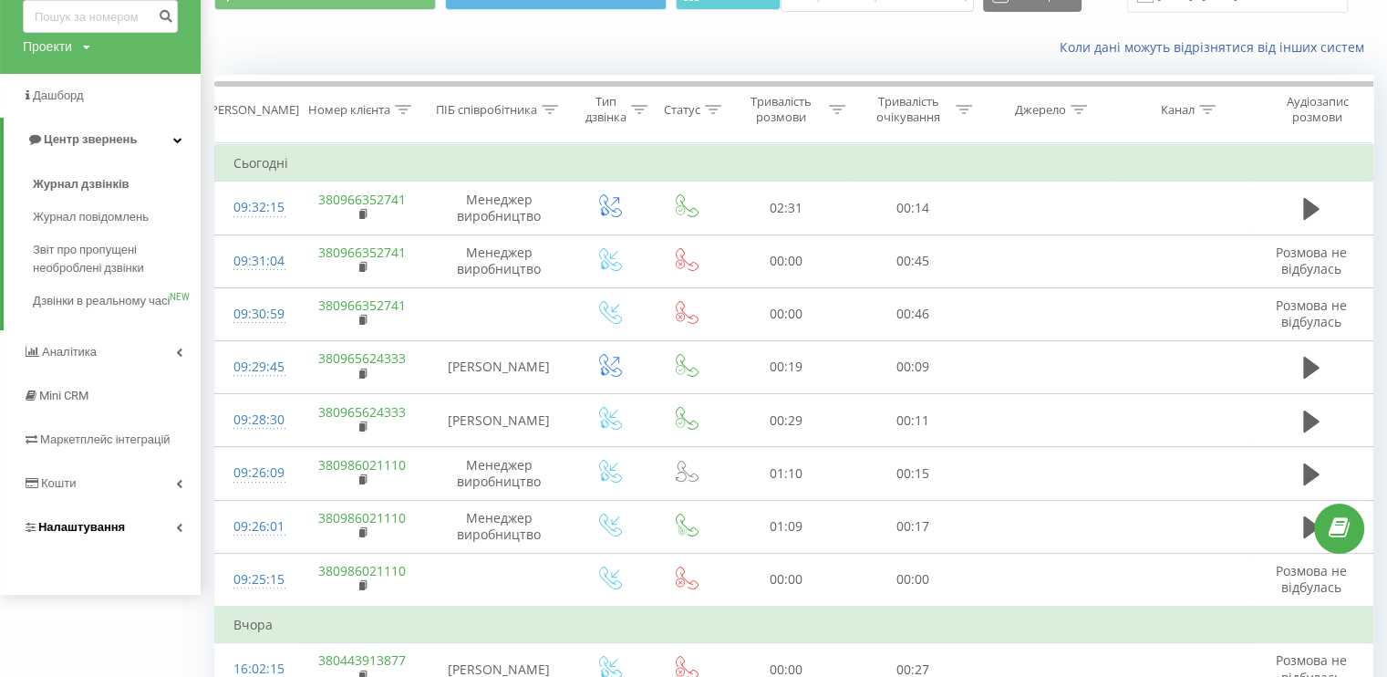
scroll to position [182, 0]
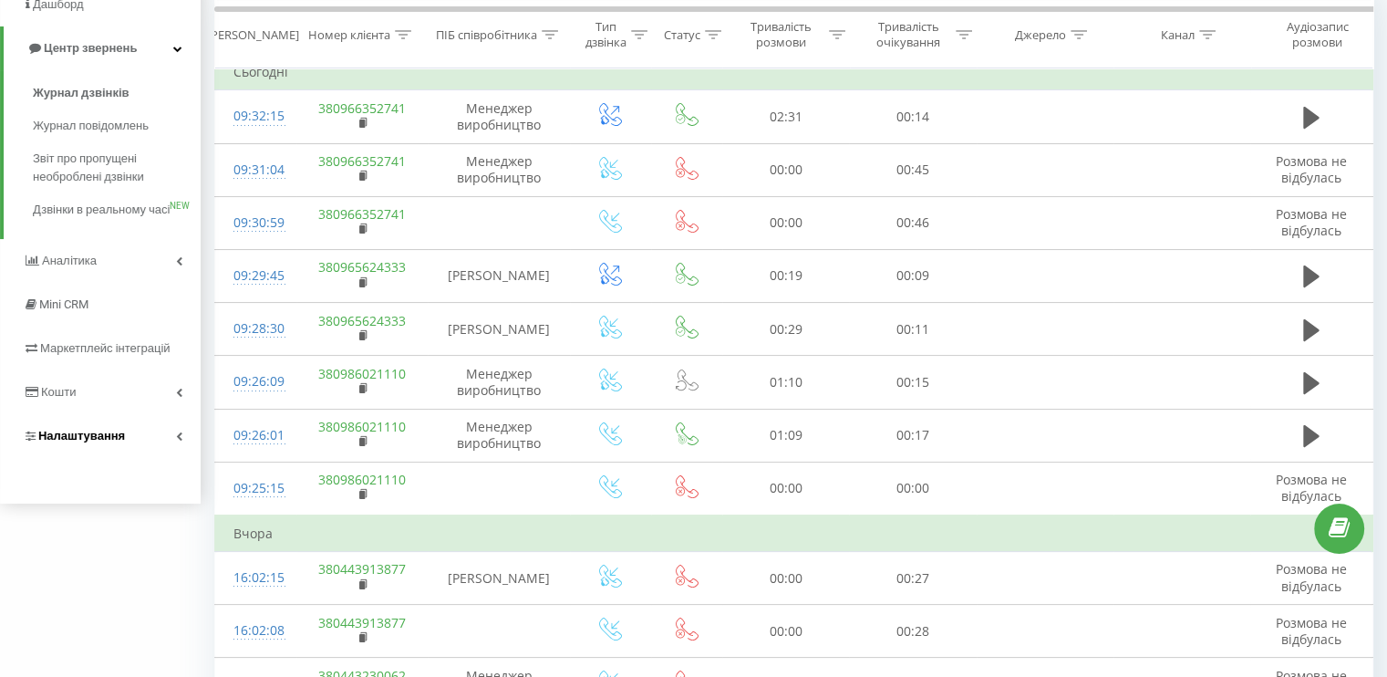
click at [120, 442] on span "Налаштування" at bounding box center [81, 436] width 87 height 14
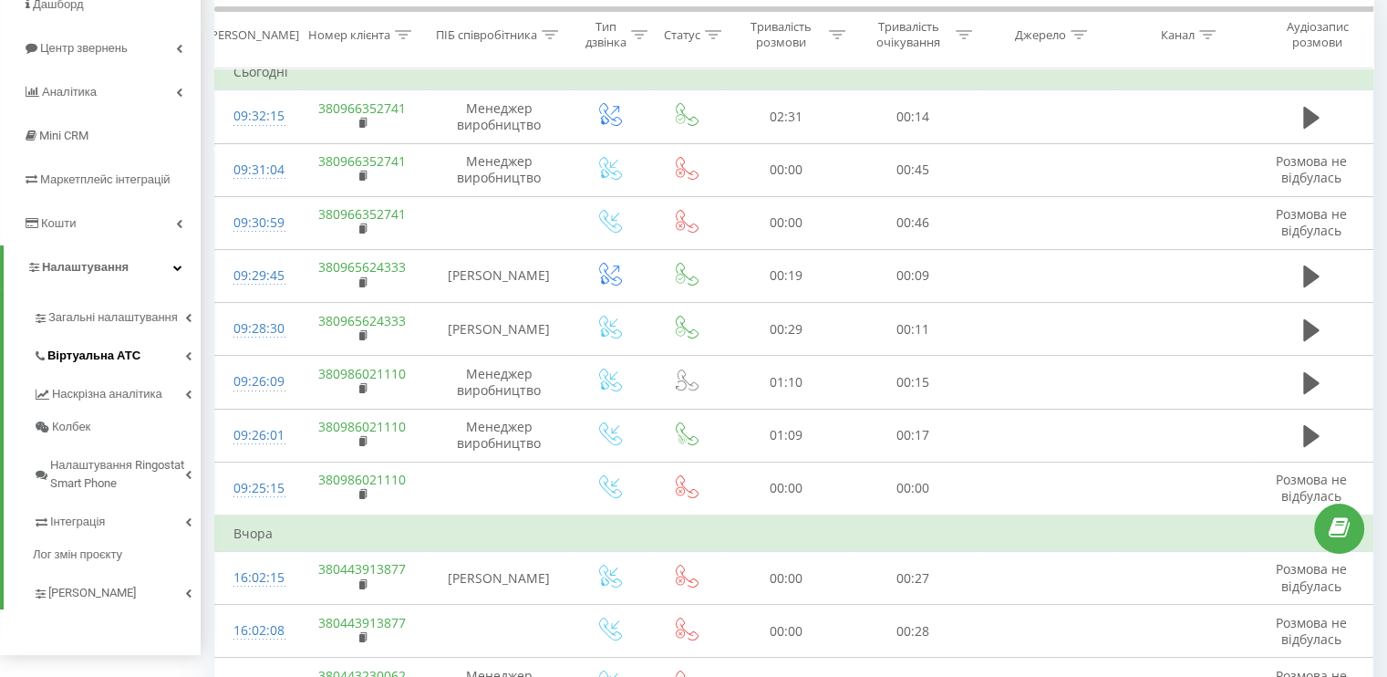
click at [107, 336] on link "Віртуальна АТС" at bounding box center [117, 353] width 168 height 38
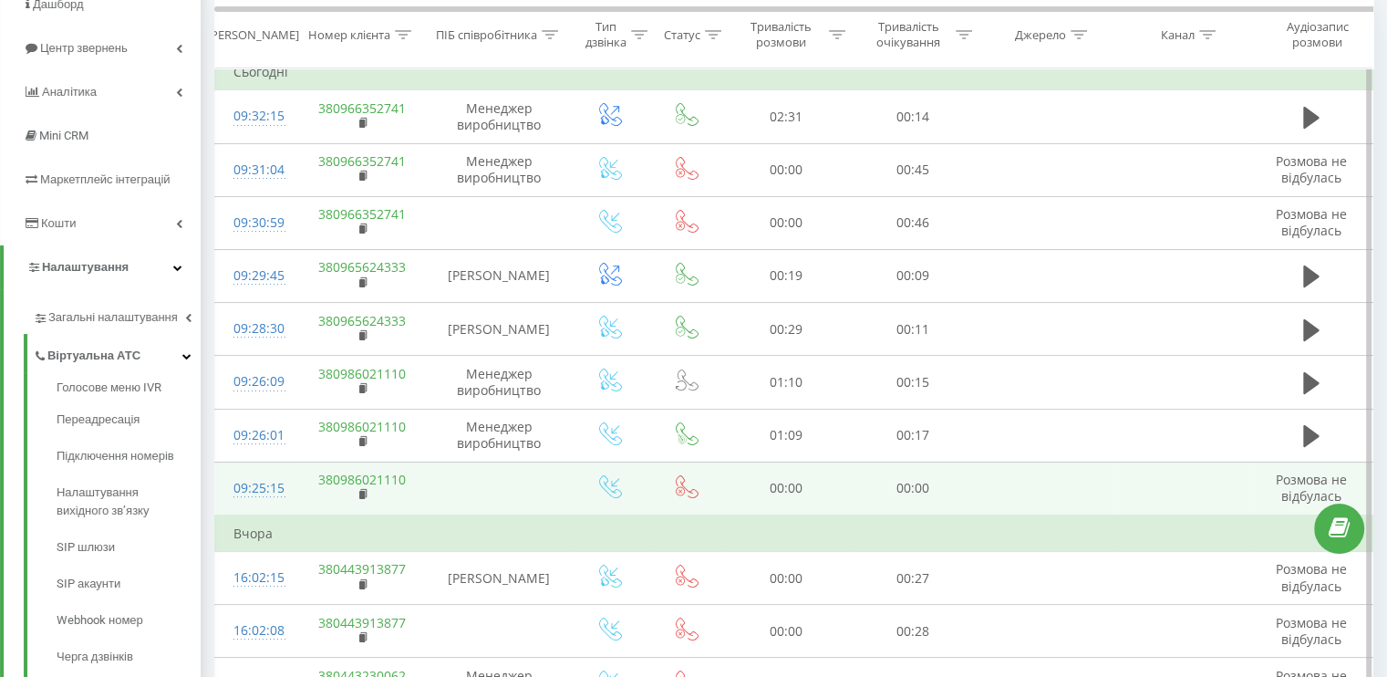
click at [262, 479] on div "09:25:15" at bounding box center [255, 488] width 45 height 36
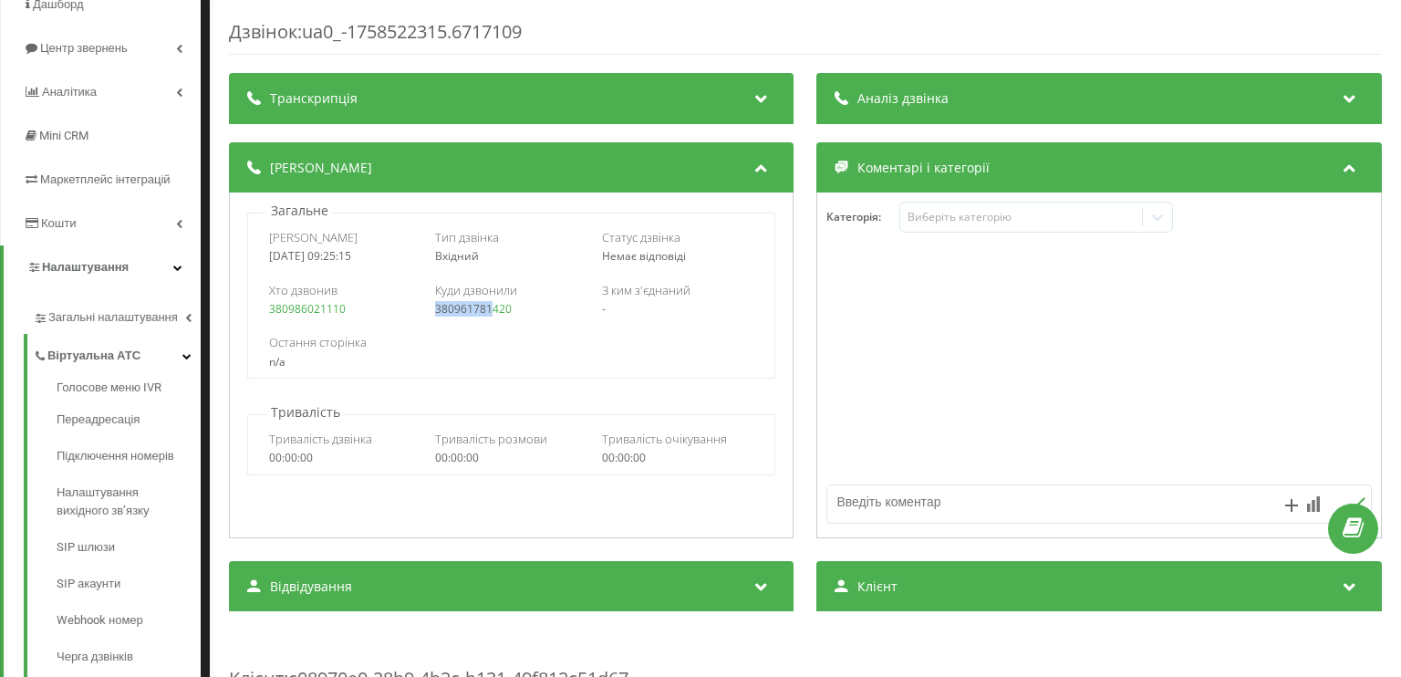
click at [494, 310] on div "380961781420" at bounding box center [512, 309] width 152 height 13
click at [531, 308] on div "380961781420" at bounding box center [512, 309] width 152 height 13
drag, startPoint x: 515, startPoint y: 308, endPoint x: 442, endPoint y: 312, distance: 73.0
click at [442, 312] on div "380961781420" at bounding box center [512, 309] width 152 height 13
copy div "380961781420"
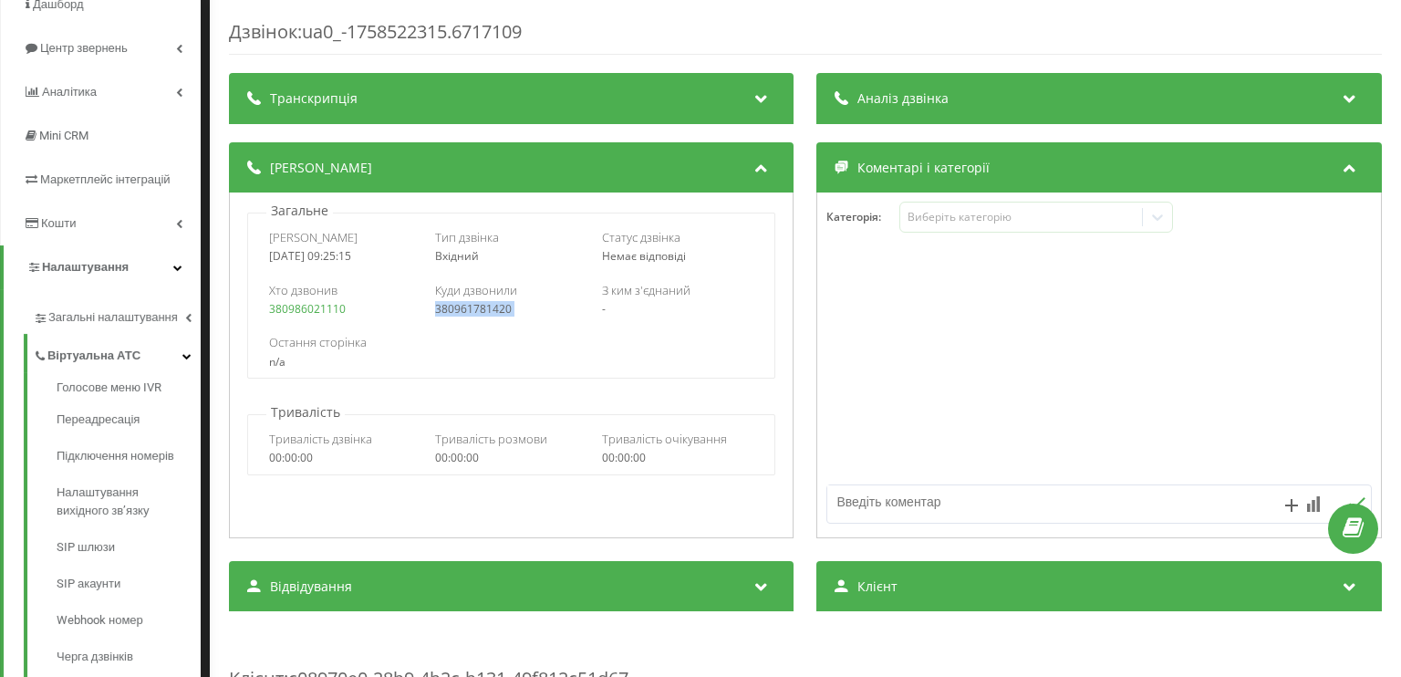
drag, startPoint x: 204, startPoint y: 230, endPoint x: 215, endPoint y: 227, distance: 11.3
click at [204, 230] on div "Дзвінок : ua0_-1758522315.6717109 Транскрипція Для AI-аналізу майбутніх дзвінкі…" at bounding box center [700, 338] width 1401 height 677
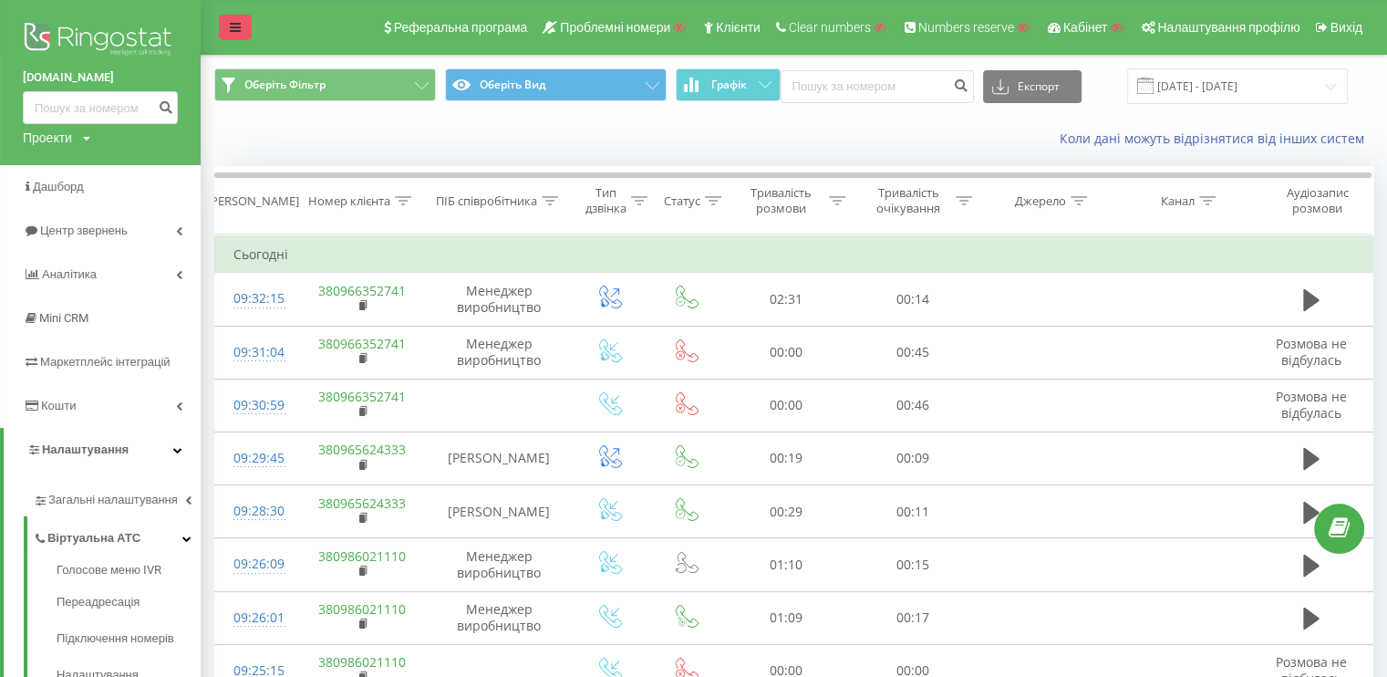
click at [228, 27] on link at bounding box center [235, 28] width 33 height 26
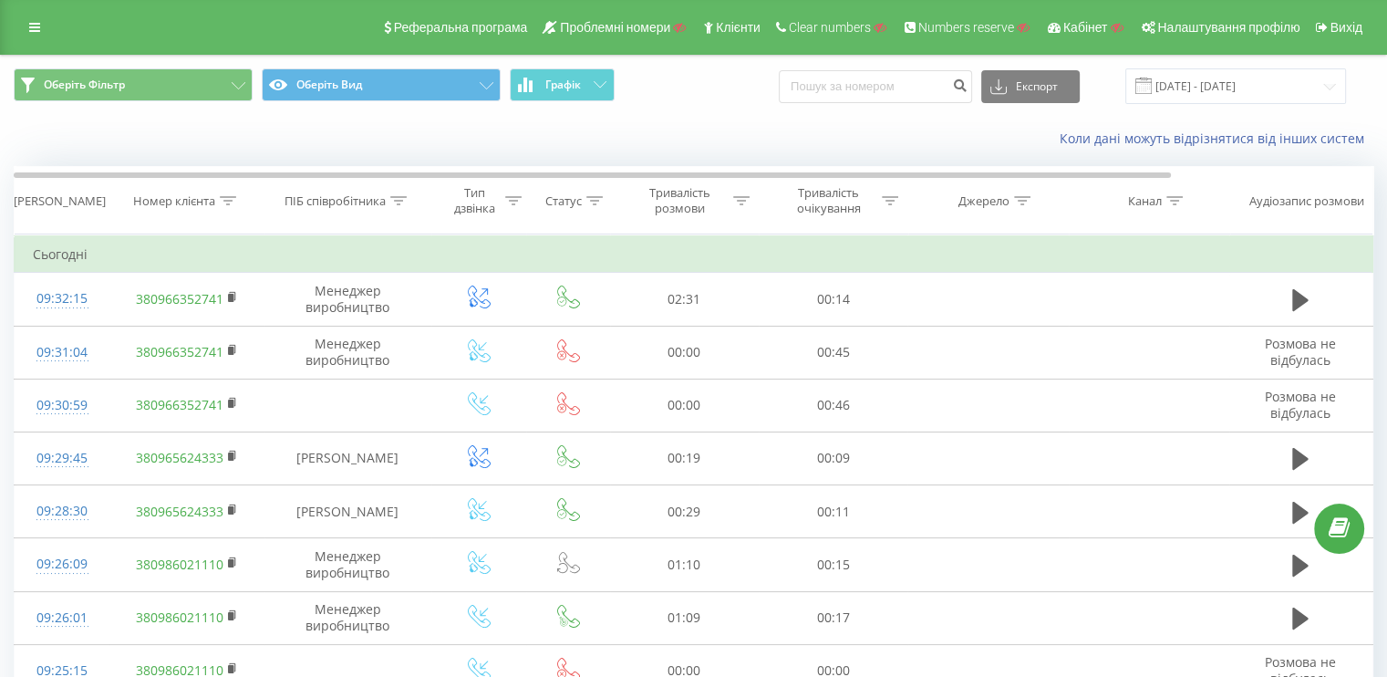
click at [357, 150] on div "Коли дані можуть відрізнятися вiд інших систем" at bounding box center [693, 139] width 1385 height 44
click at [30, 17] on link at bounding box center [34, 28] width 33 height 26
click at [40, 27] on link at bounding box center [34, 28] width 33 height 26
click at [29, 50] on div "Реферальна програма Проблемні номери Клієнти Clear numbers Numbers reserve Кабі…" at bounding box center [693, 27] width 1387 height 55
click at [34, 30] on icon at bounding box center [34, 27] width 11 height 13
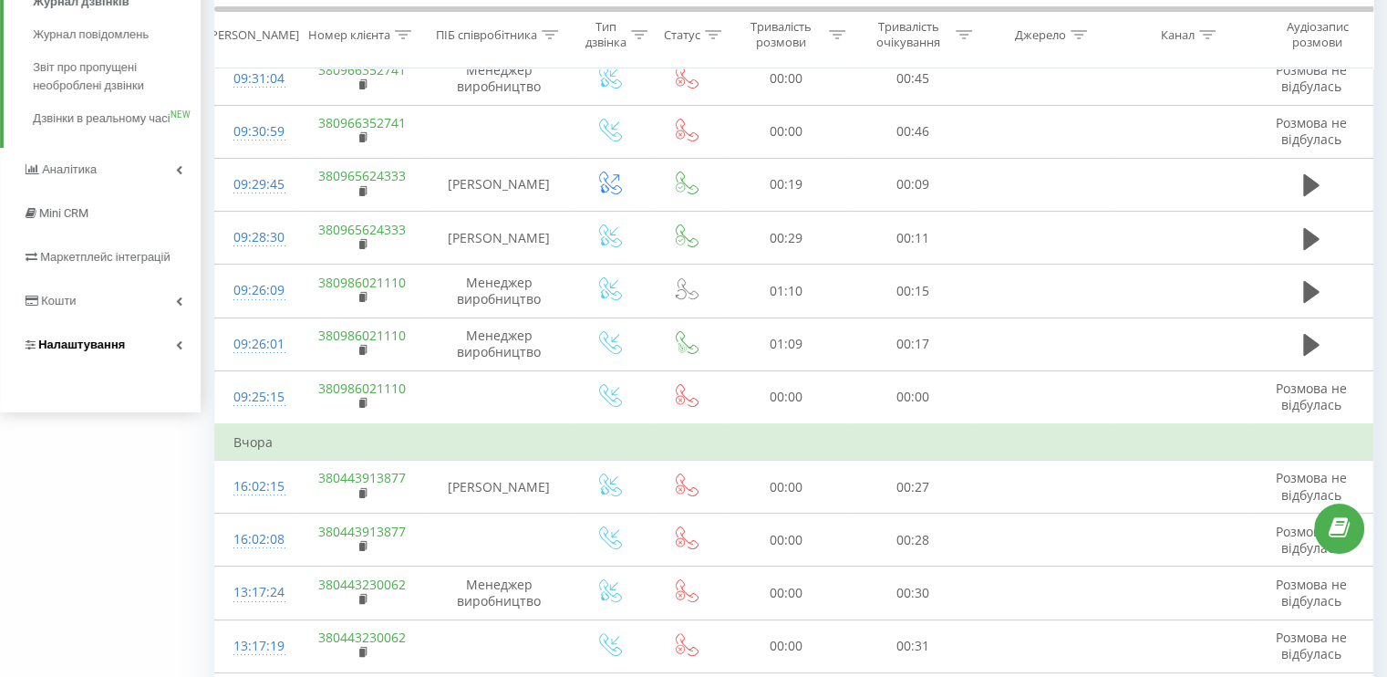
click at [73, 351] on span "Налаштування" at bounding box center [81, 344] width 87 height 14
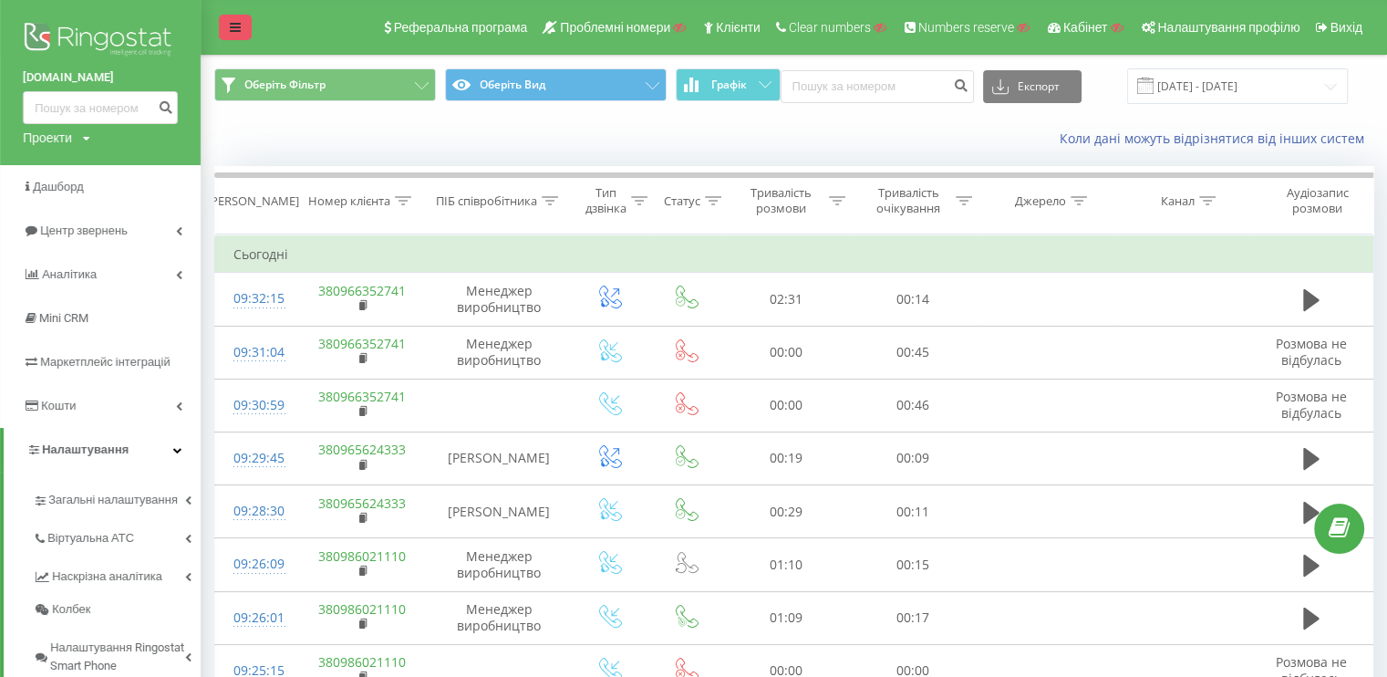
click at [242, 29] on link at bounding box center [235, 28] width 33 height 26
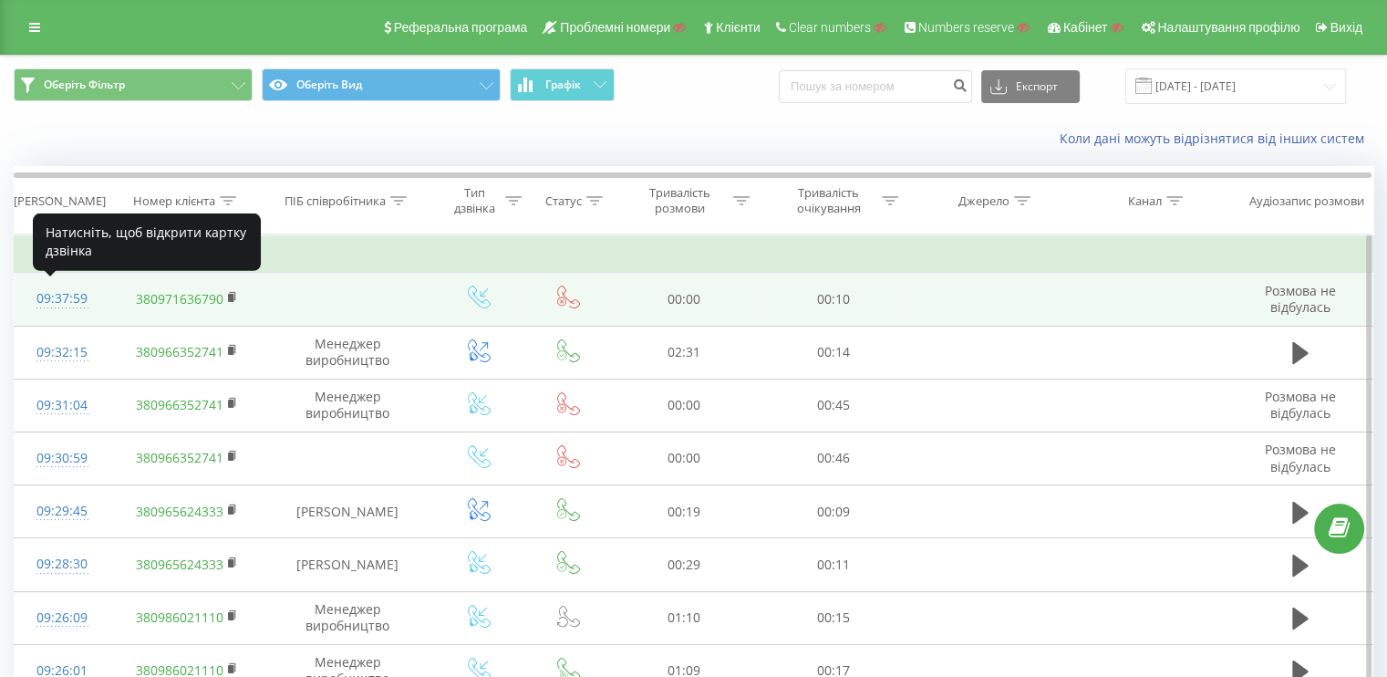
click at [54, 293] on div "09:37:59" at bounding box center [62, 299] width 58 height 36
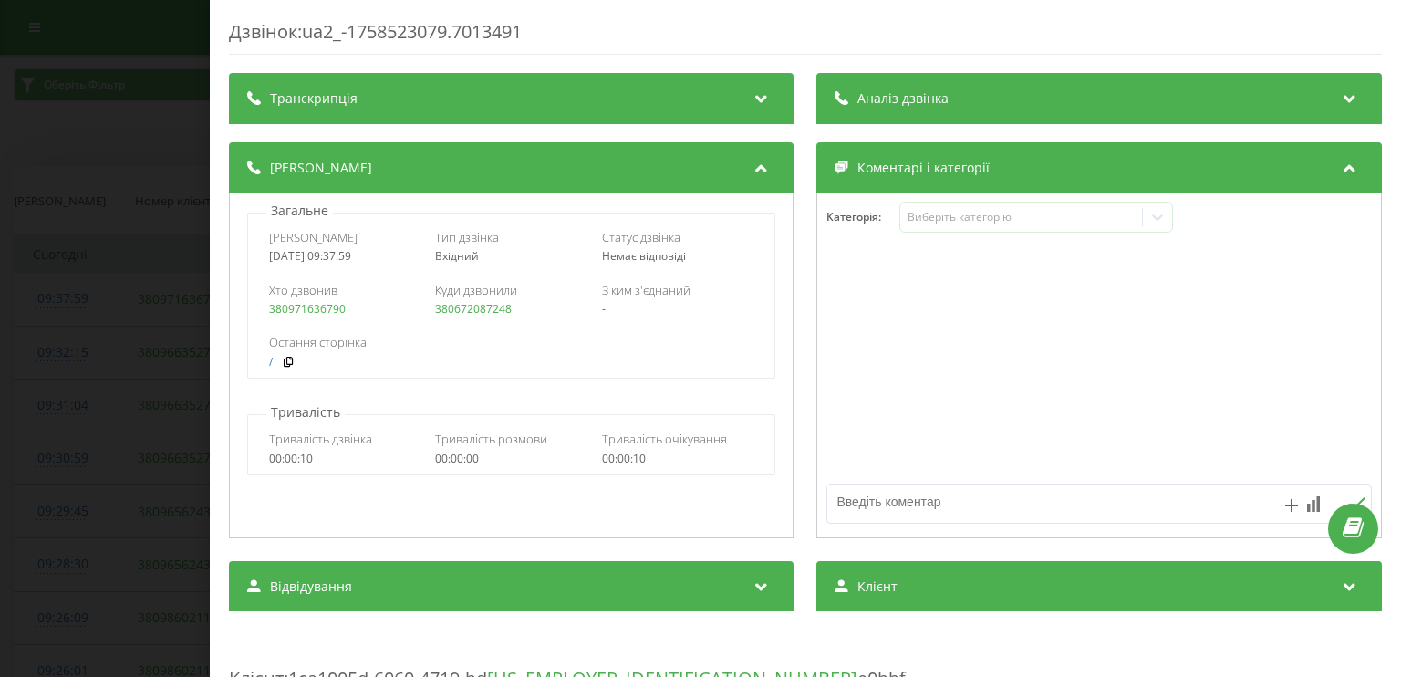
click at [29, 308] on div "Дзвінок : ua2_-1758523079.7013491 Транскрипція Для AI-аналізу майбутніх дзвінкі…" at bounding box center [700, 338] width 1401 height 677
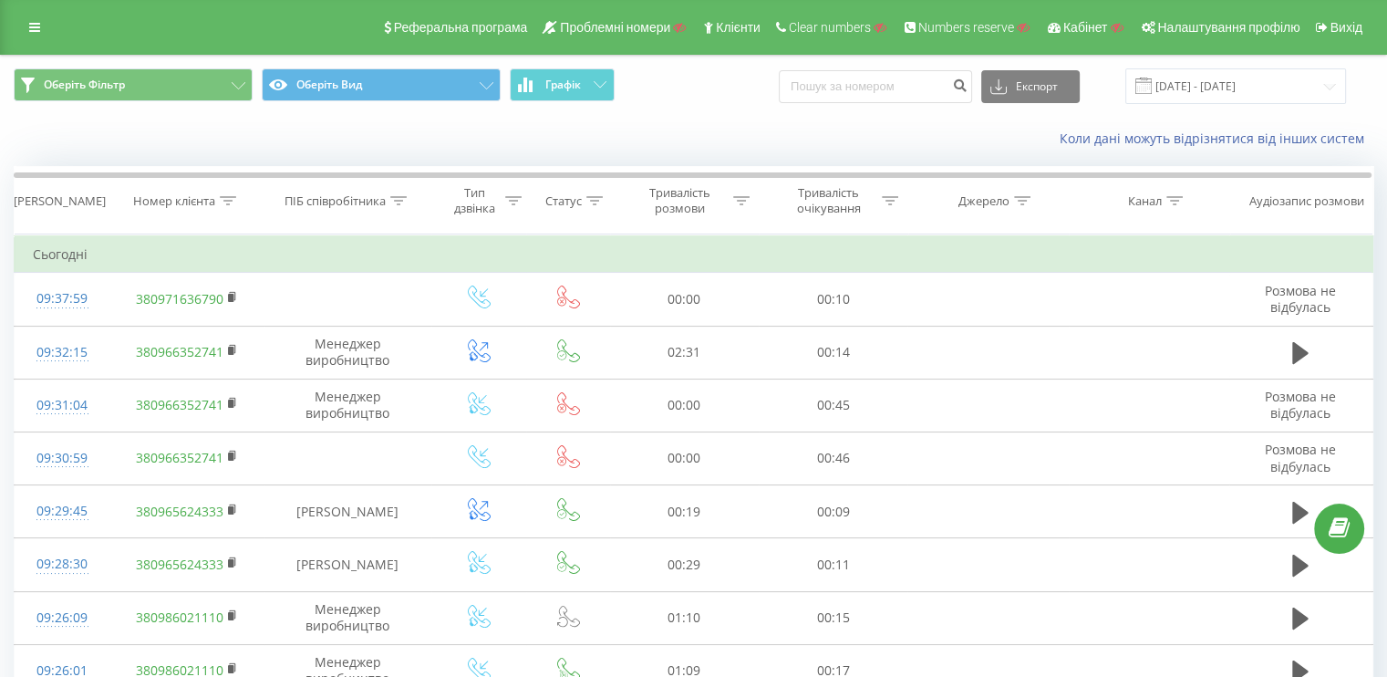
click at [59, 17] on div "Реферальна програма Проблемні номери Клієнти Clear numbers Numbers reserve Кабі…" at bounding box center [693, 27] width 1387 height 55
click at [52, 23] on div "Реферальна програма Проблемні номери Клієнти Clear numbers Numbers reserve Кабі…" at bounding box center [693, 27] width 1387 height 55
drag, startPoint x: 40, startPoint y: 43, endPoint x: 31, endPoint y: 24, distance: 21.2
click at [39, 39] on div "Реферальна програма Проблемні номери Клієнти Clear numbers Numbers reserve Кабі…" at bounding box center [693, 27] width 1387 height 55
click at [30, 24] on icon at bounding box center [34, 27] width 11 height 13
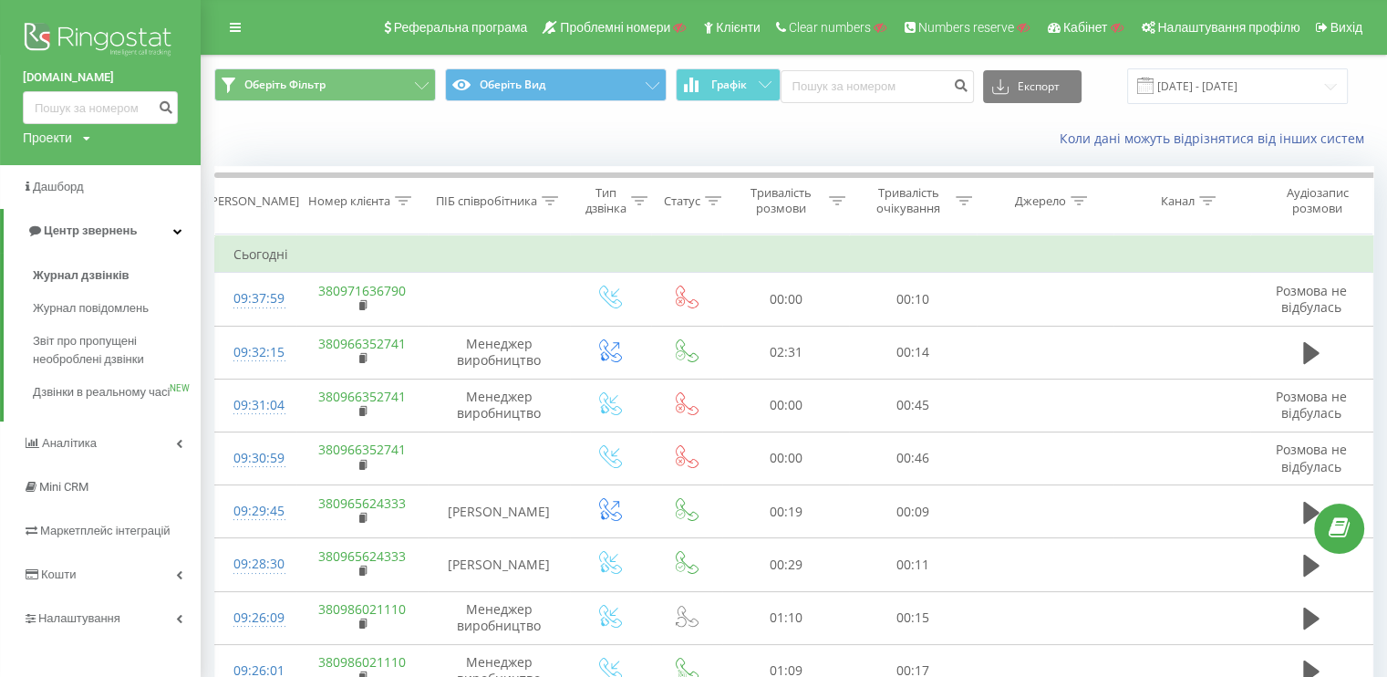
scroll to position [182, 0]
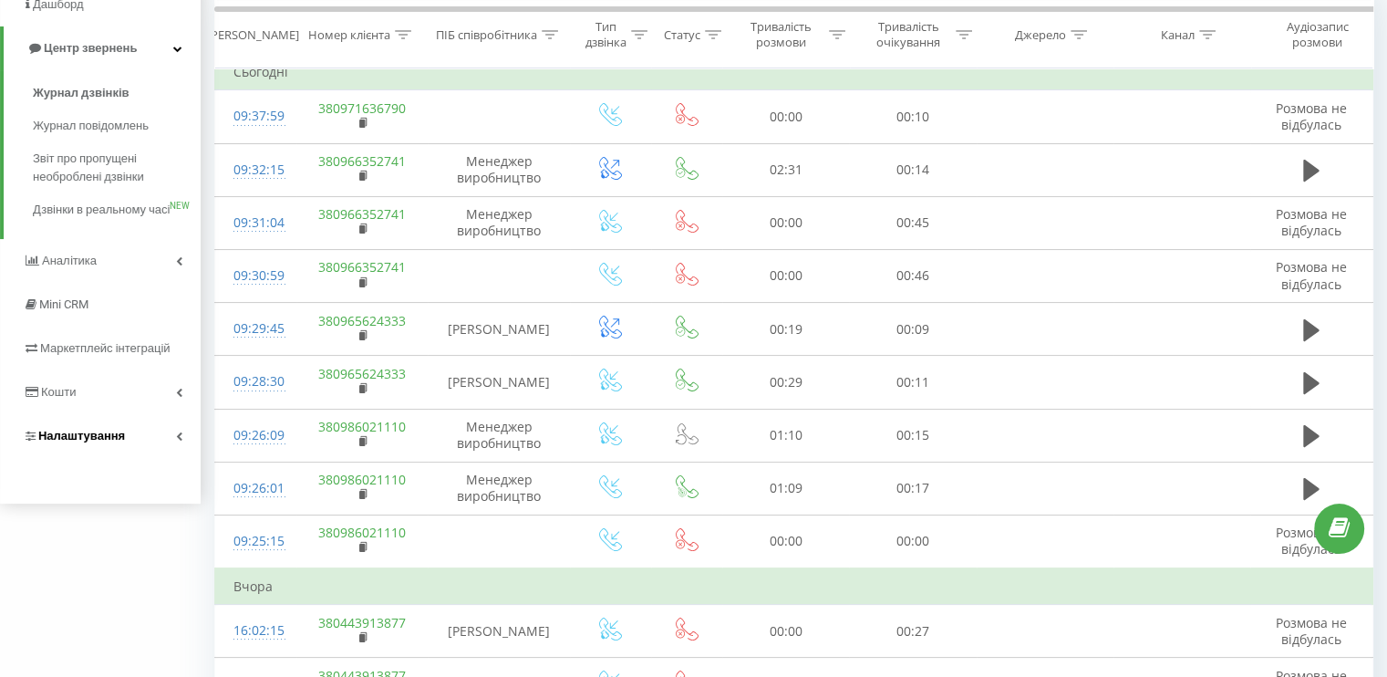
click at [88, 442] on span "Налаштування" at bounding box center [81, 436] width 87 height 14
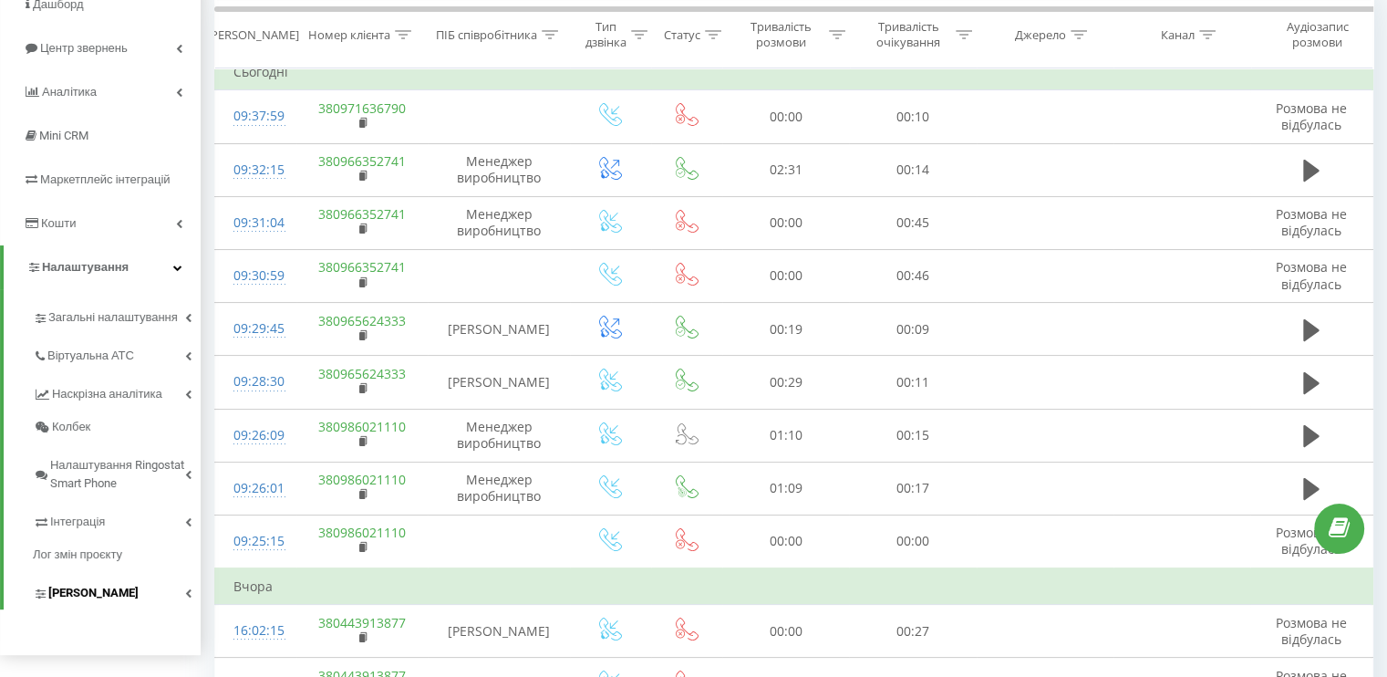
click at [134, 593] on link "Коллтрекінг" at bounding box center [117, 590] width 168 height 38
click at [112, 538] on link "Лог змін проєкту" at bounding box center [117, 554] width 168 height 33
click at [111, 532] on link "Інтеграція" at bounding box center [117, 519] width 168 height 38
click at [107, 350] on span "Віртуальна АТС" at bounding box center [93, 355] width 93 height 18
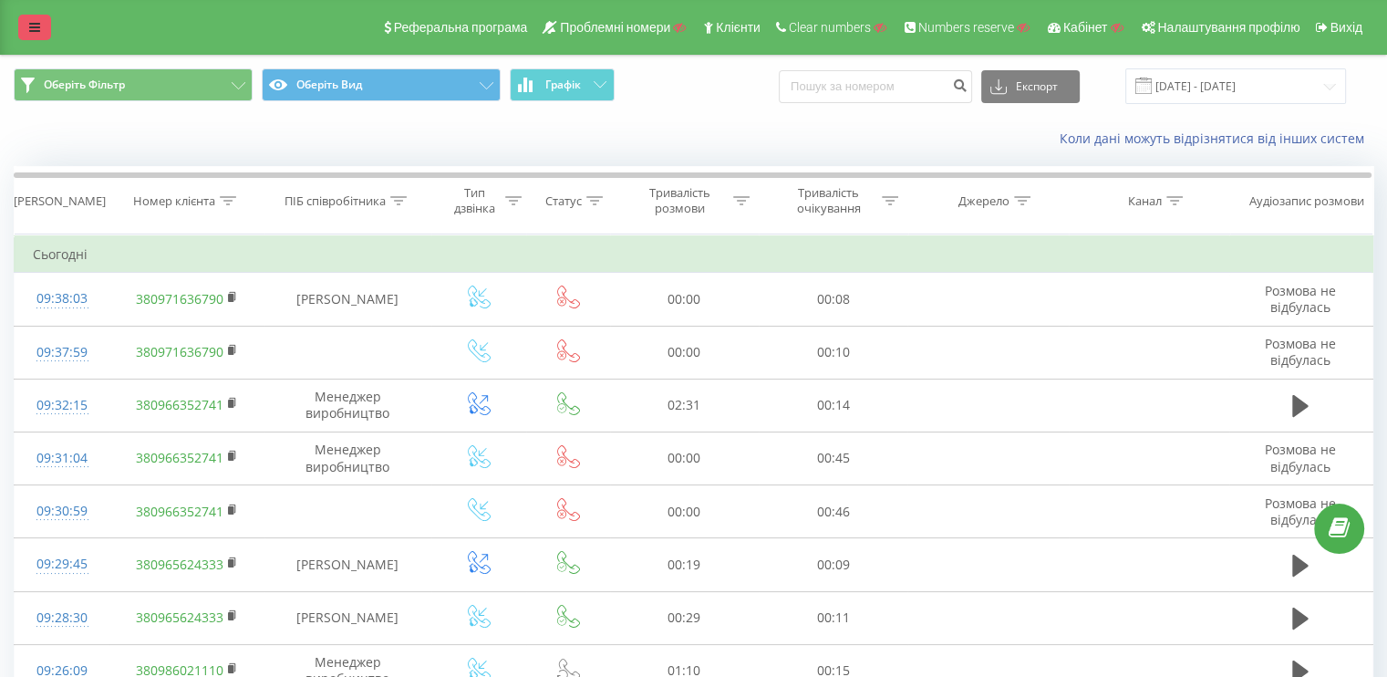
click at [35, 28] on icon at bounding box center [34, 27] width 11 height 13
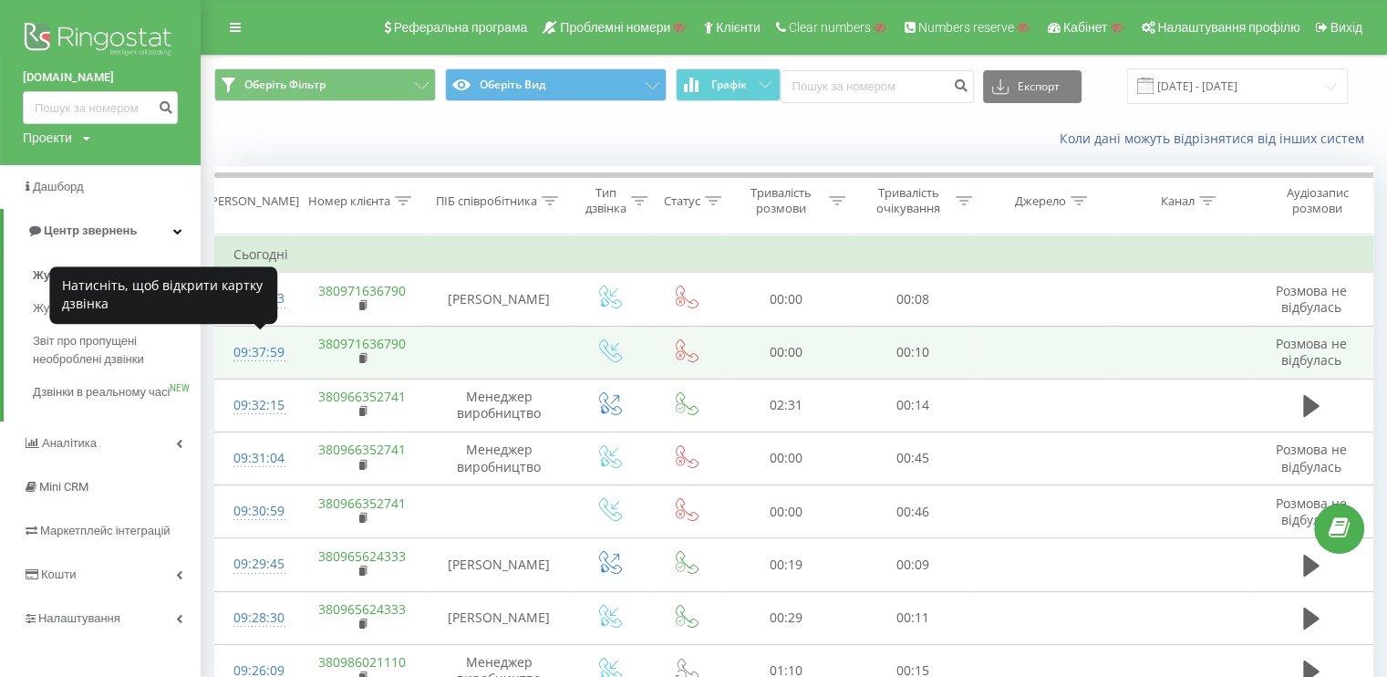
click at [255, 346] on div "09:37:59" at bounding box center [255, 353] width 45 height 36
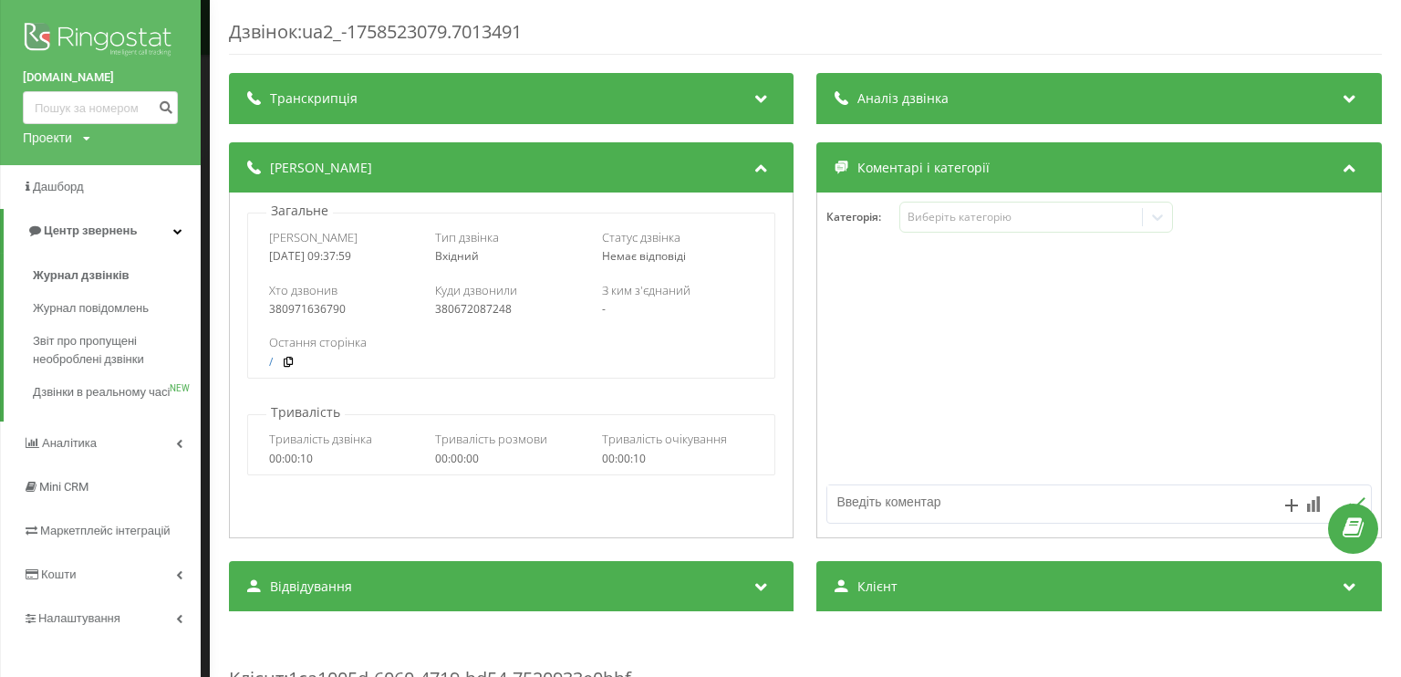
click at [208, 331] on div "Дзвінок : ua2_-1758523079.7013491 Транскрипція Для AI-аналізу майбутніх дзвінкі…" at bounding box center [700, 338] width 1401 height 677
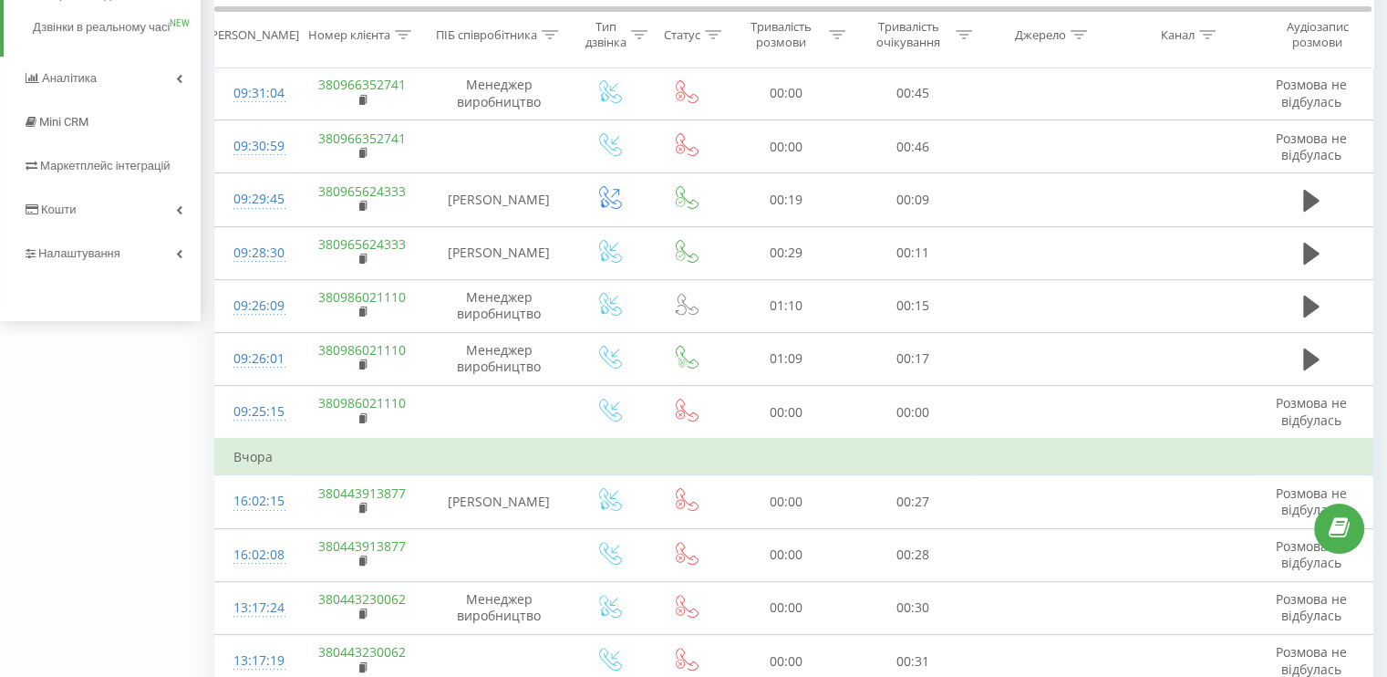
scroll to position [456, 0]
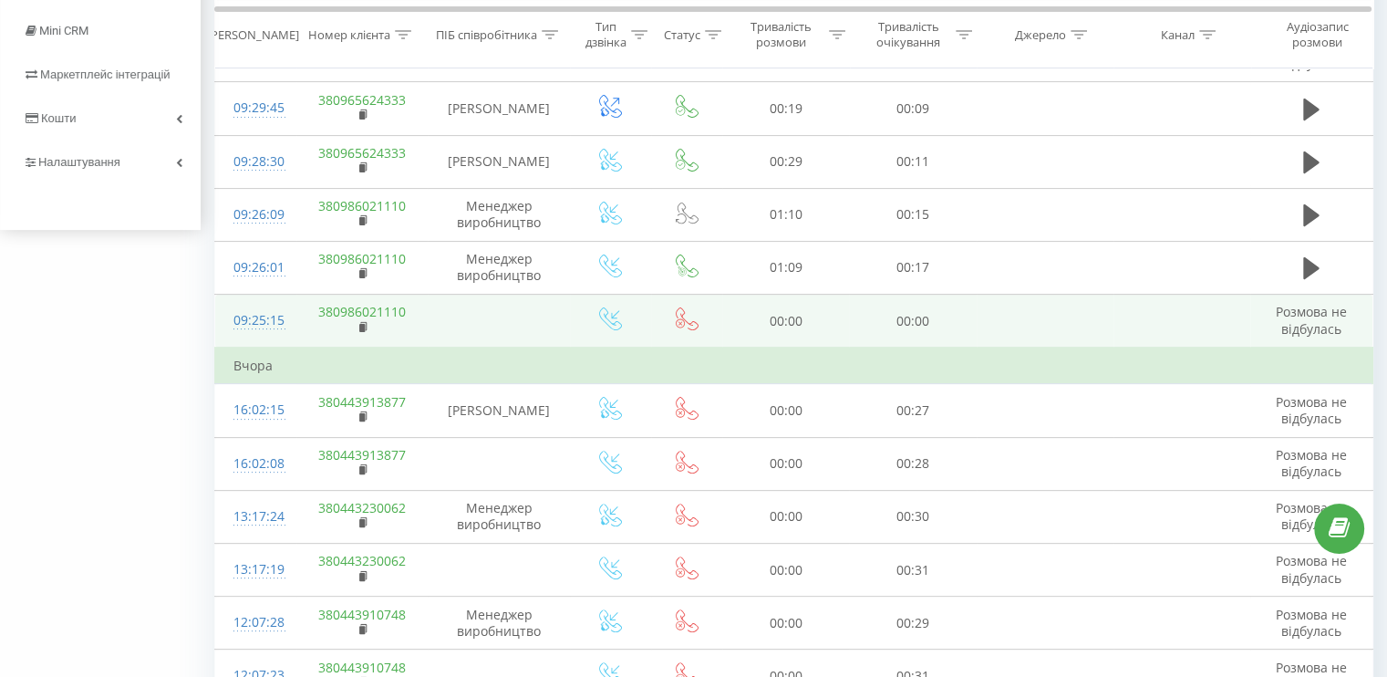
click at [255, 315] on div "09:25:15" at bounding box center [255, 321] width 45 height 36
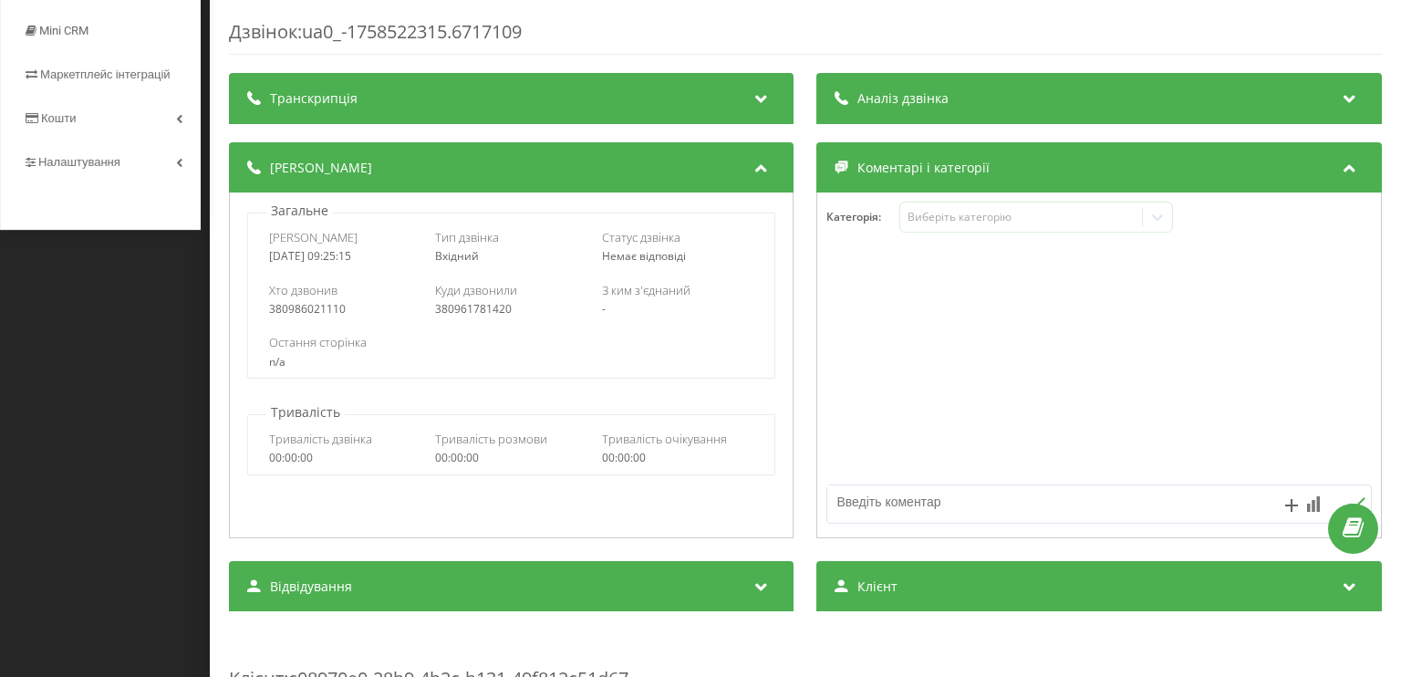
click at [198, 301] on div "Дзвінок : ua0_-1758522315.6717109 Транскрипція Для AI-аналізу майбутніх дзвінкі…" at bounding box center [700, 338] width 1401 height 677
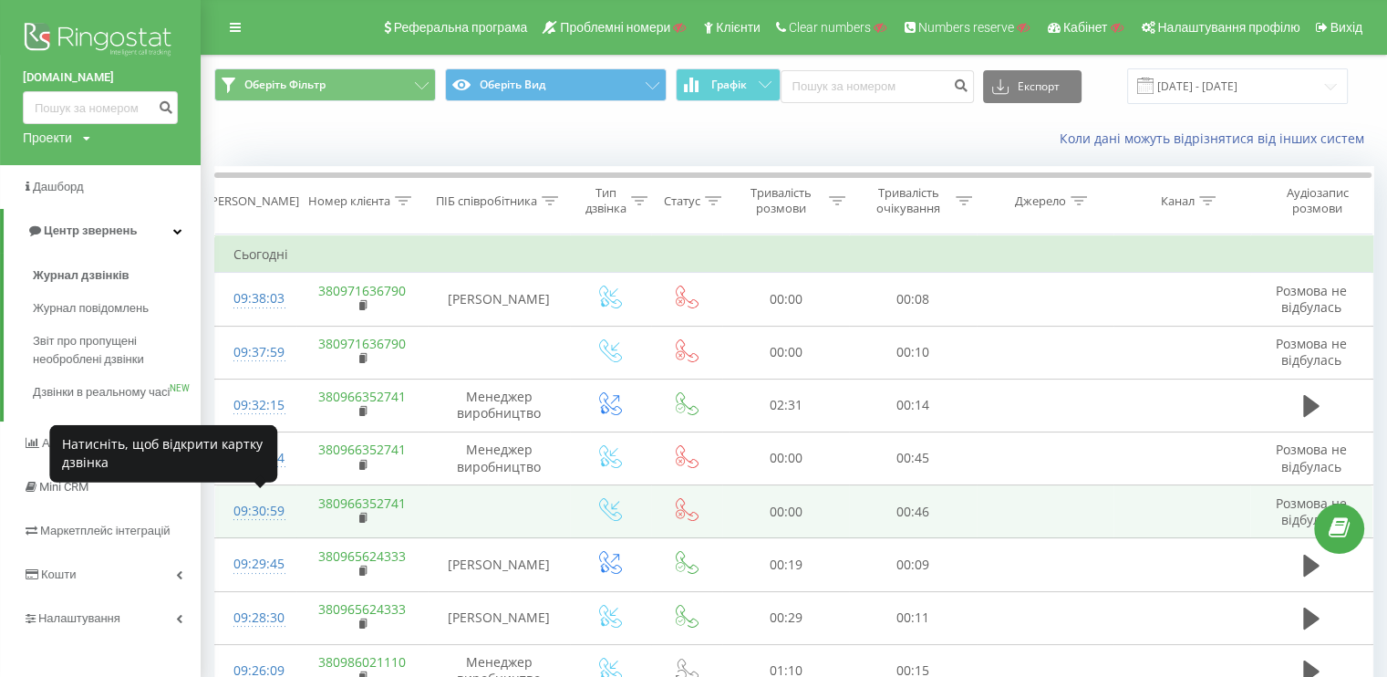
click at [254, 504] on div "09:30:59" at bounding box center [255, 511] width 45 height 36
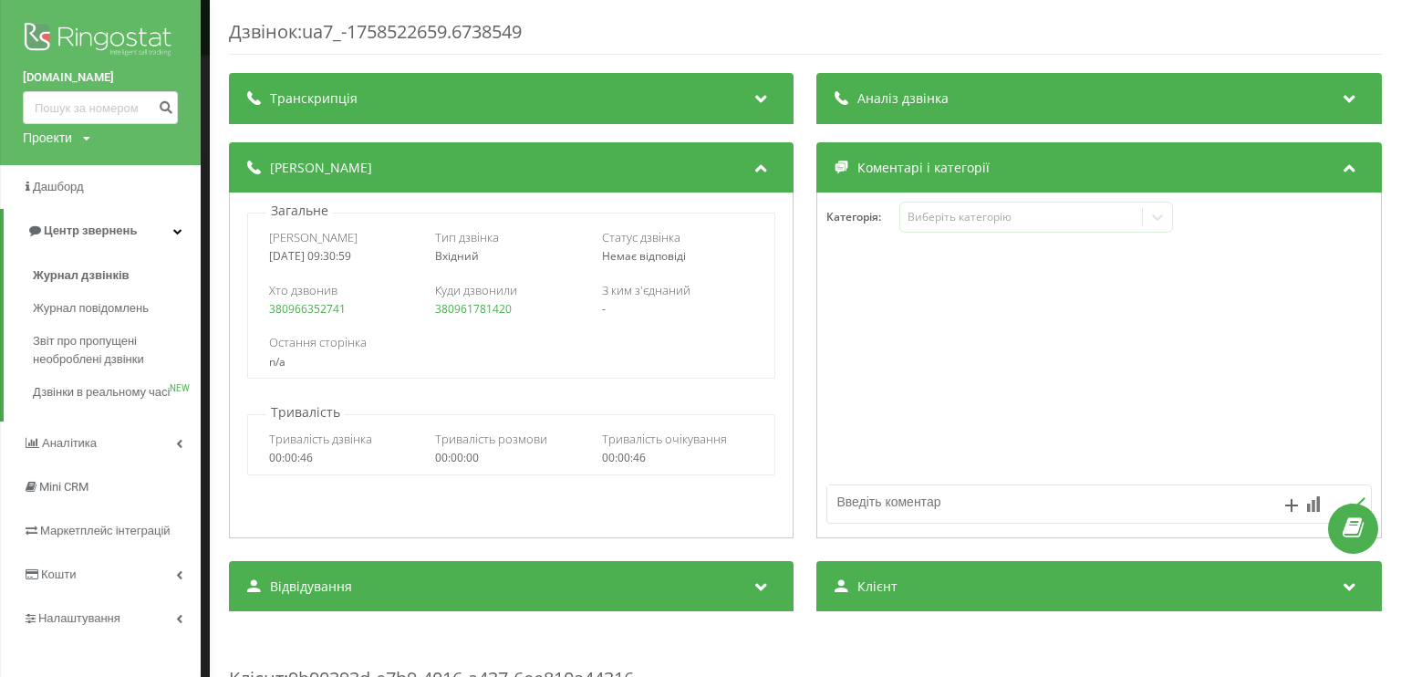
click at [206, 498] on div "Дзвінок : ua7_-1758522659.6738549 Транскрипція Для AI-аналізу майбутніх дзвінкі…" at bounding box center [700, 338] width 1401 height 677
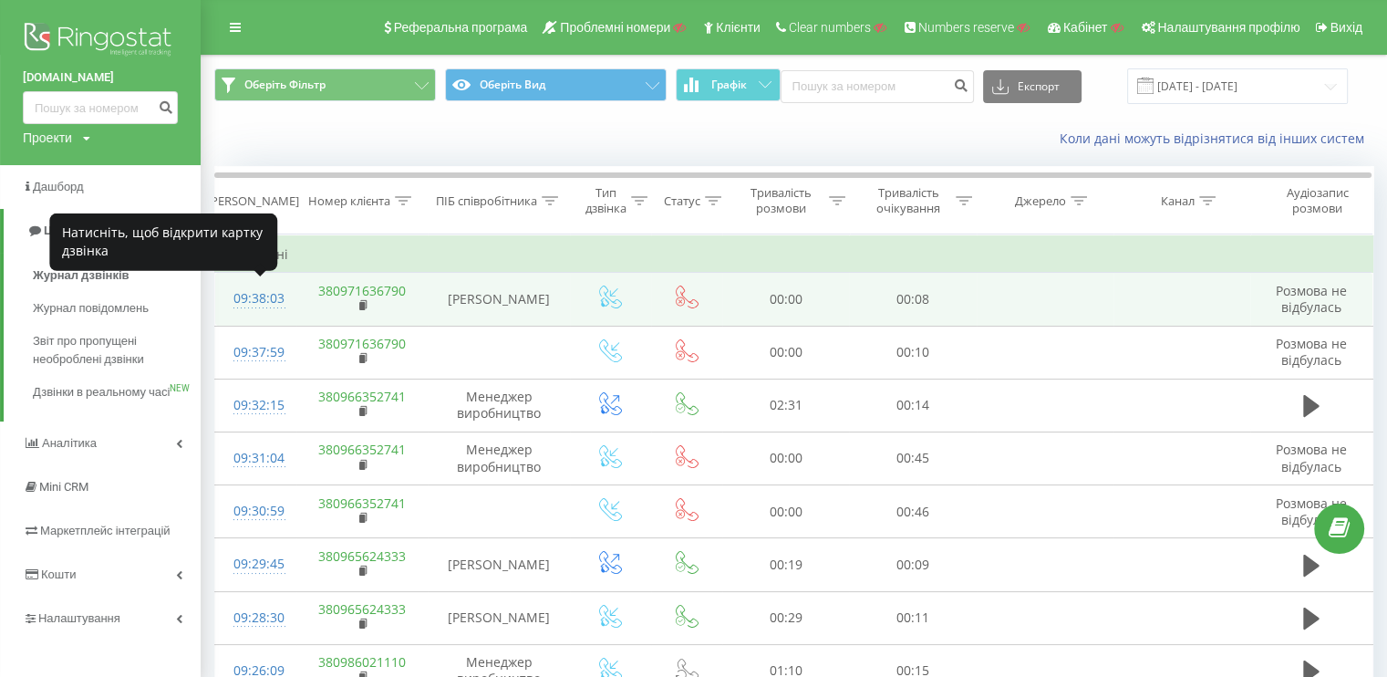
click at [244, 307] on div at bounding box center [255, 307] width 45 height 1
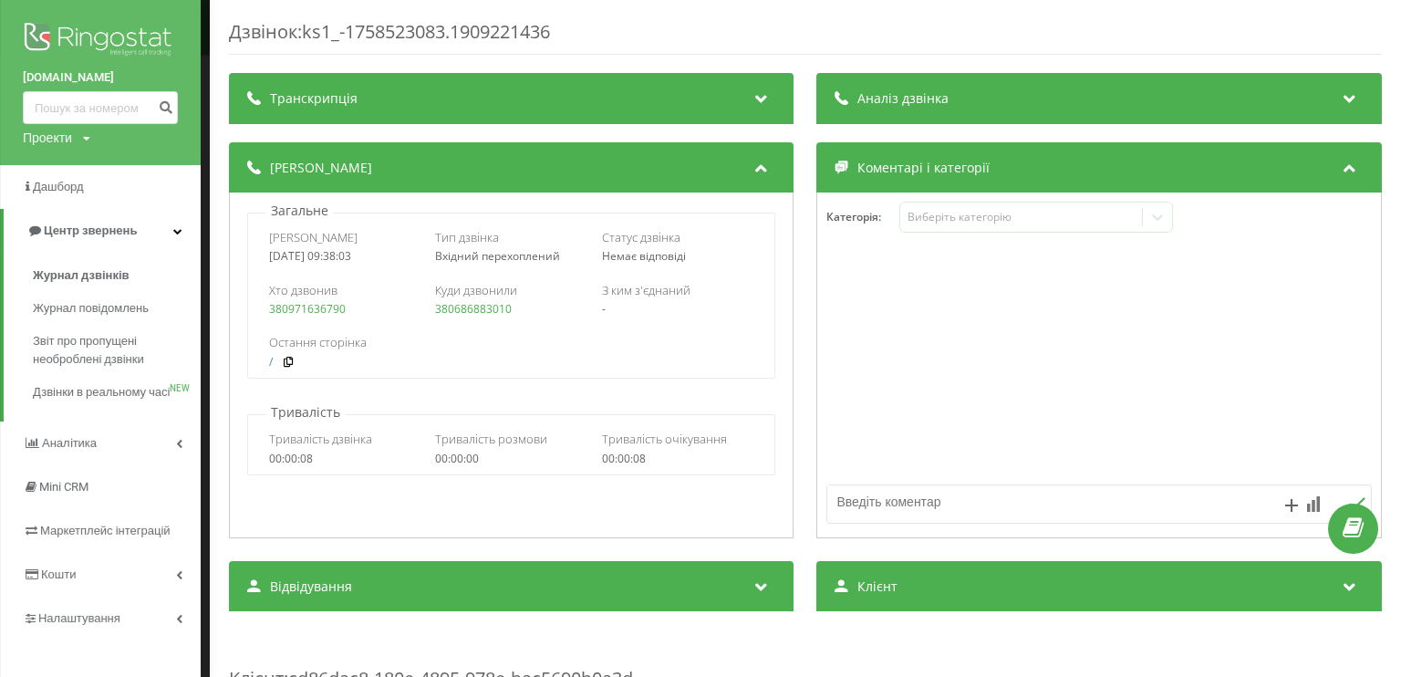
drag, startPoint x: 517, startPoint y: 302, endPoint x: 427, endPoint y: 305, distance: 90.3
click at [427, 305] on div "Хто дзвонив 380971636790 Куди дзвонили 380686883010 З ким з'єднаний -" at bounding box center [511, 299] width 526 height 53
drag, startPoint x: 574, startPoint y: 311, endPoint x: 435, endPoint y: 303, distance: 139.7
click at [436, 303] on div "380686883010" at bounding box center [512, 309] width 152 height 13
click at [205, 297] on div "Дзвінок : ks1_-1758523083.1909221436 Транскрипція Для AI-аналізу майбутніх дзві…" at bounding box center [700, 338] width 1401 height 677
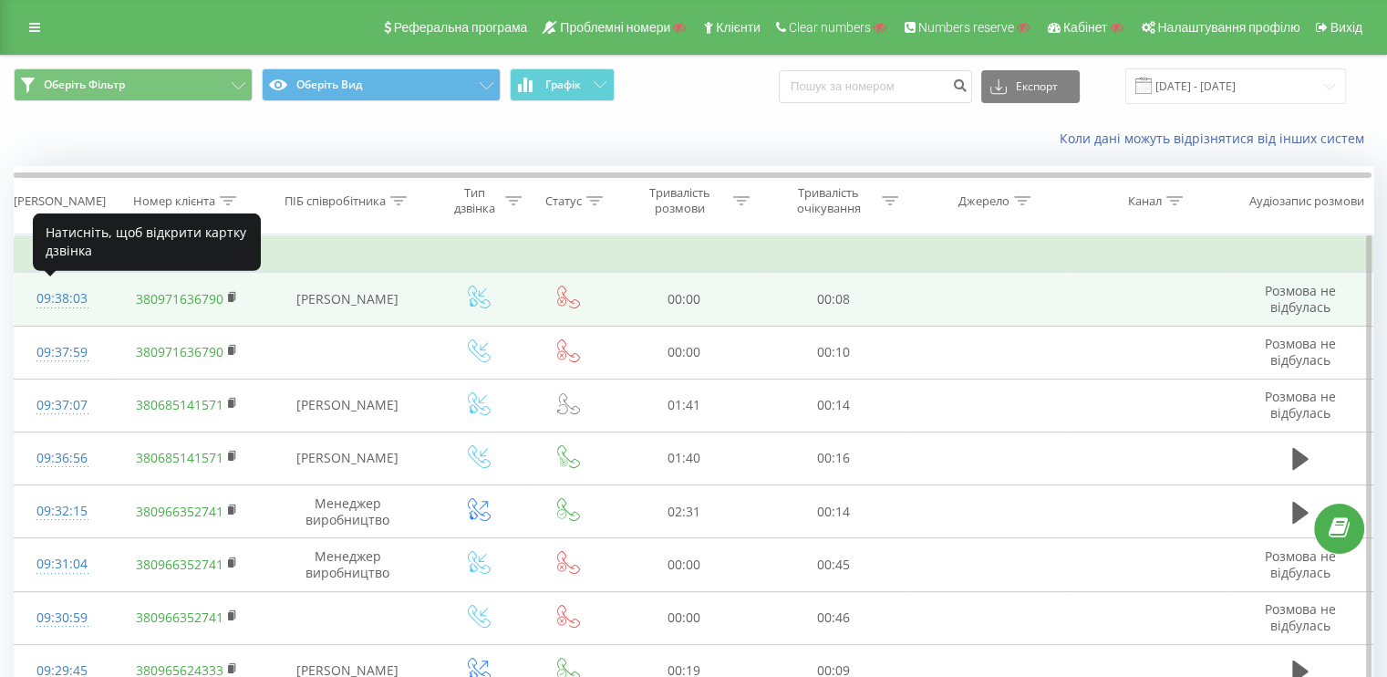
click at [64, 307] on div at bounding box center [62, 307] width 58 height 1
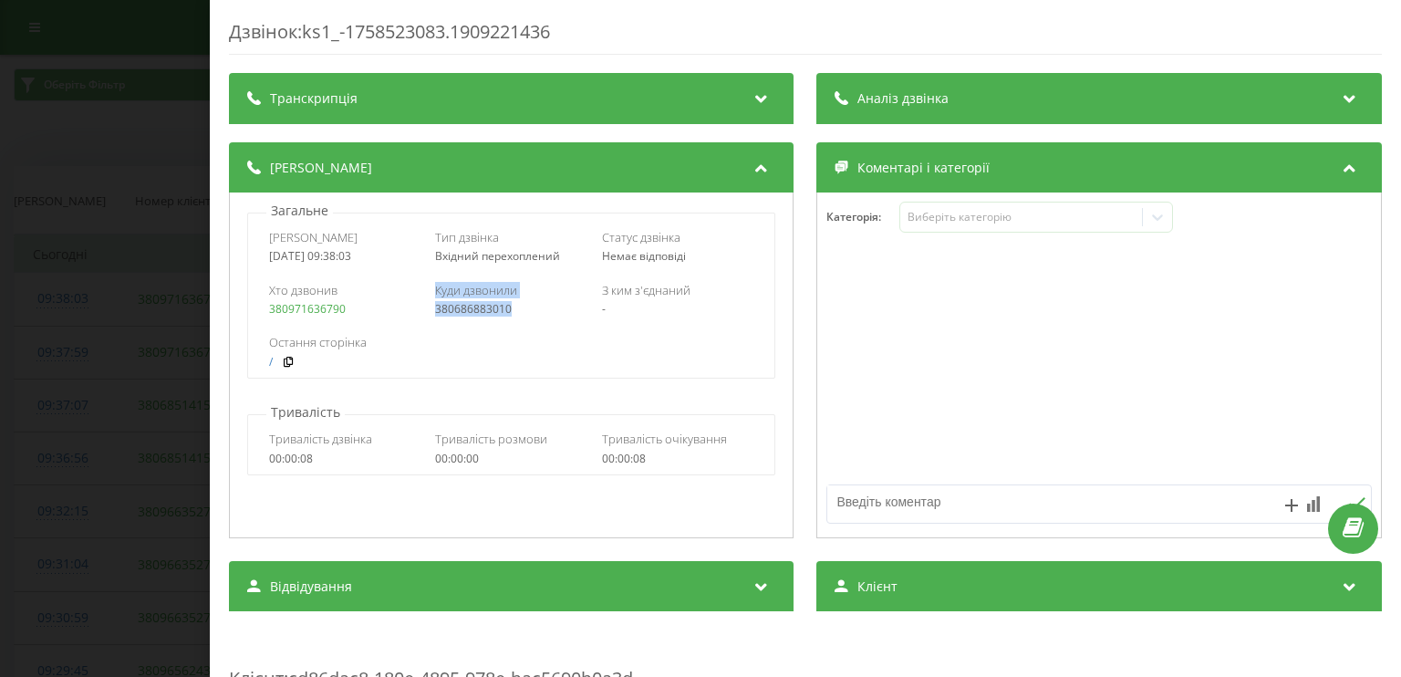
drag, startPoint x: 522, startPoint y: 310, endPoint x: 391, endPoint y: 308, distance: 131.3
click at [391, 308] on div "Хто дзвонив 380971636790 Куди дзвонили 380686883010 З ким з'єднаний -" at bounding box center [511, 299] width 526 height 53
click at [556, 325] on div "Остання сторінка /" at bounding box center [511, 351] width 526 height 53
click at [85, 246] on div "Дзвінок : ks1_-1758523083.1909221436 Транскрипція Для AI-аналізу майбутніх дзві…" at bounding box center [700, 338] width 1401 height 677
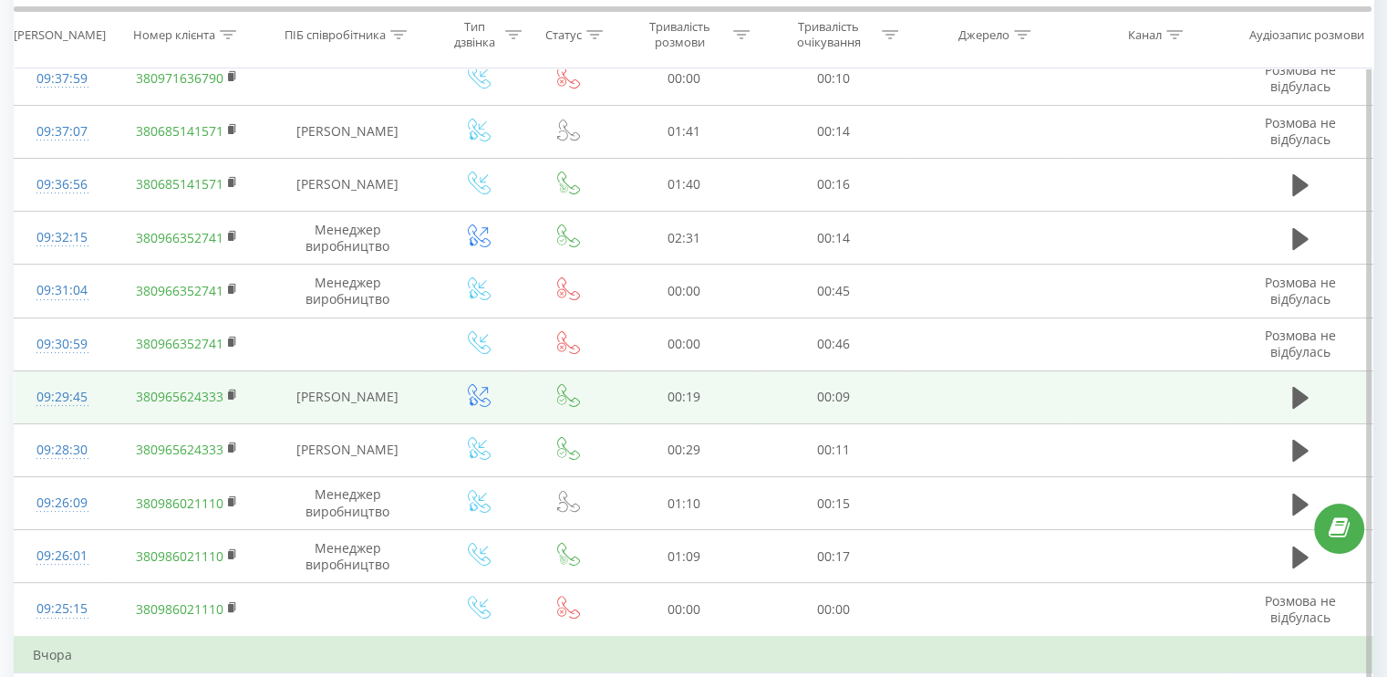
scroll to position [547, 0]
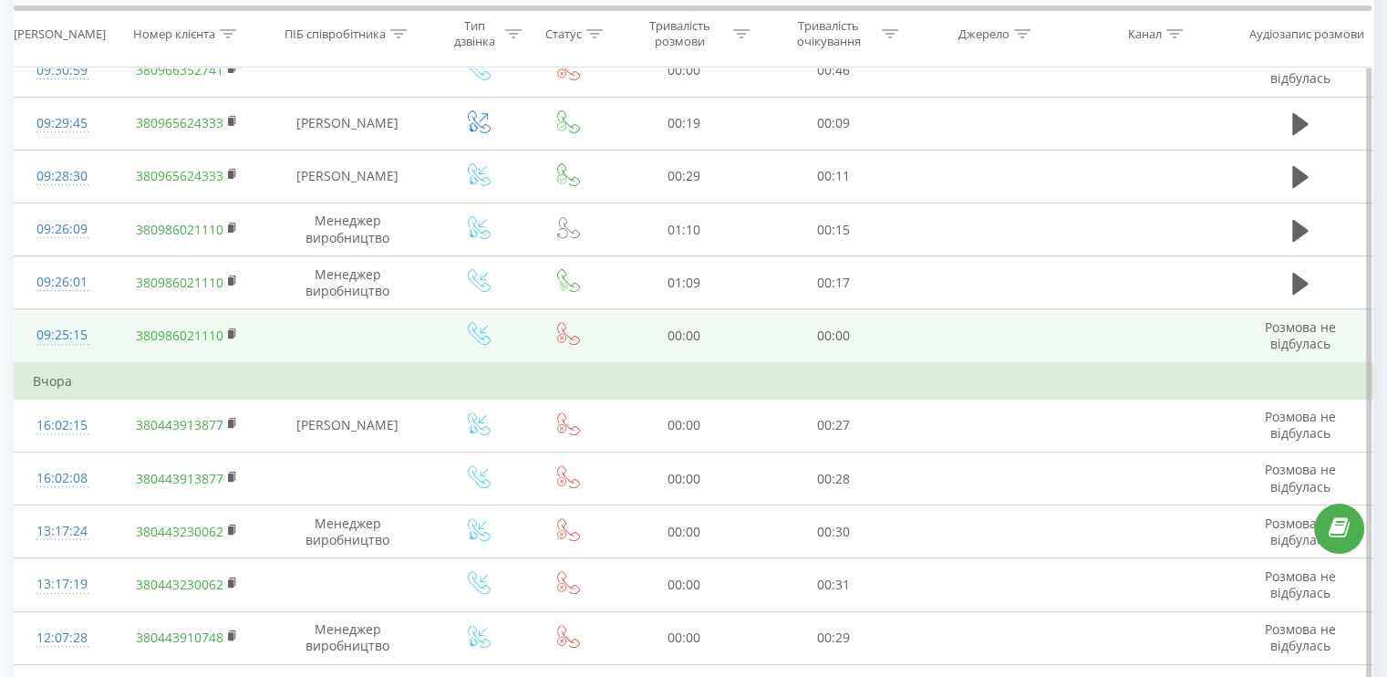
click at [45, 342] on div "09:25:15" at bounding box center [62, 335] width 58 height 36
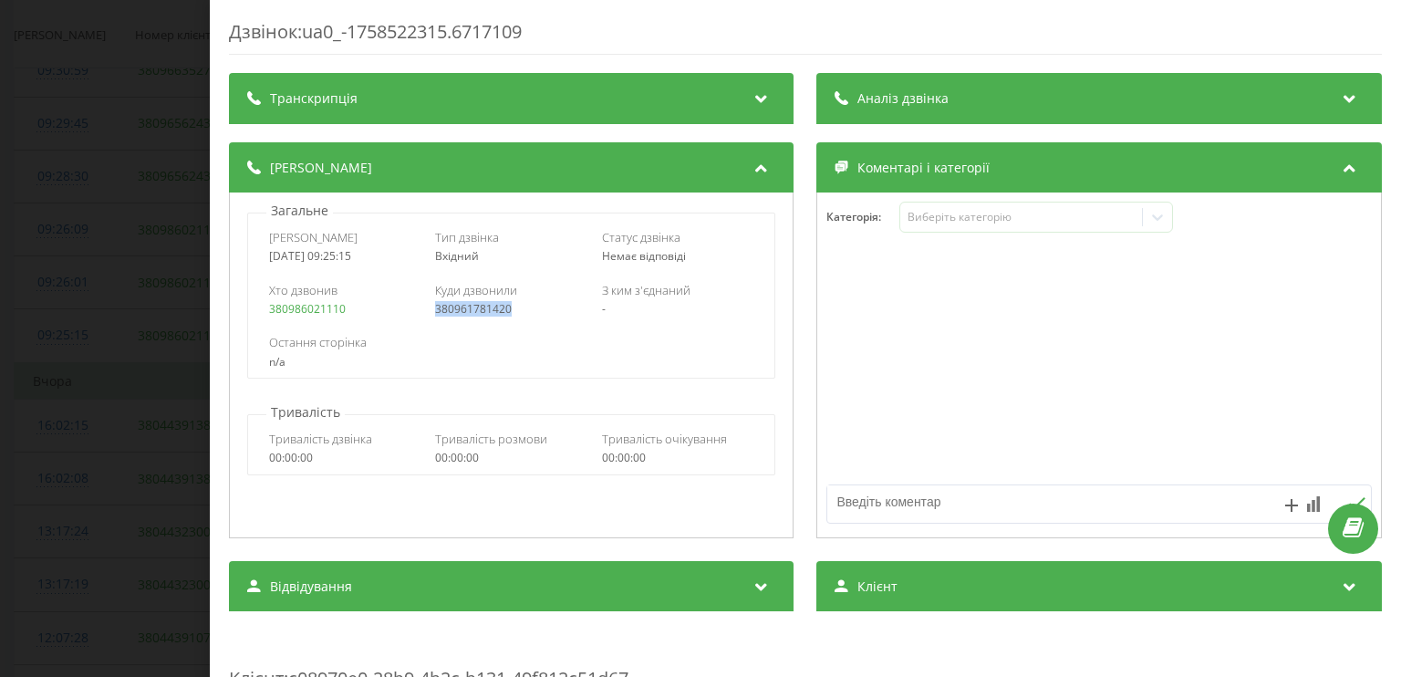
drag, startPoint x: 530, startPoint y: 306, endPoint x: 541, endPoint y: 313, distance: 12.7
click at [541, 313] on div "380961781420" at bounding box center [512, 309] width 152 height 13
click at [31, 341] on div "Дзвінок : ua0_-1758522315.6717109 Транскрипція Для AI-аналізу майбутніх дзвінкі…" at bounding box center [700, 338] width 1401 height 677
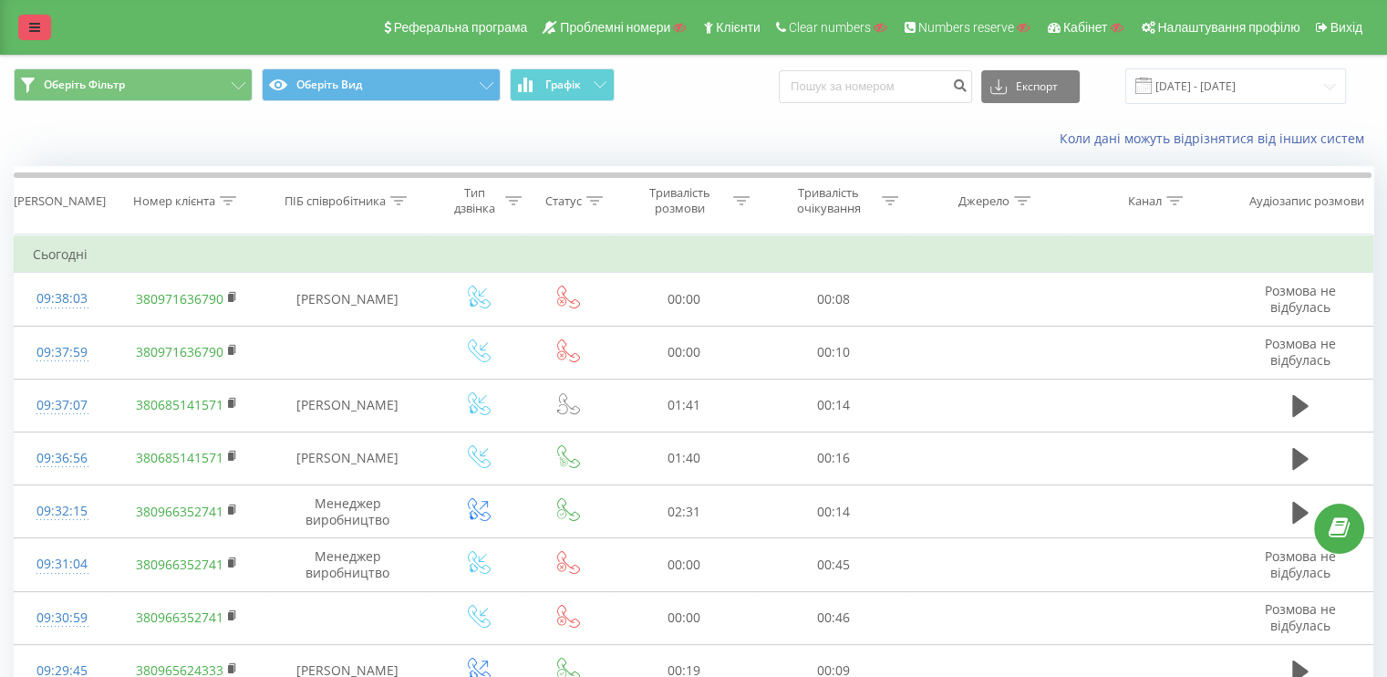
click at [31, 23] on icon at bounding box center [34, 27] width 11 height 13
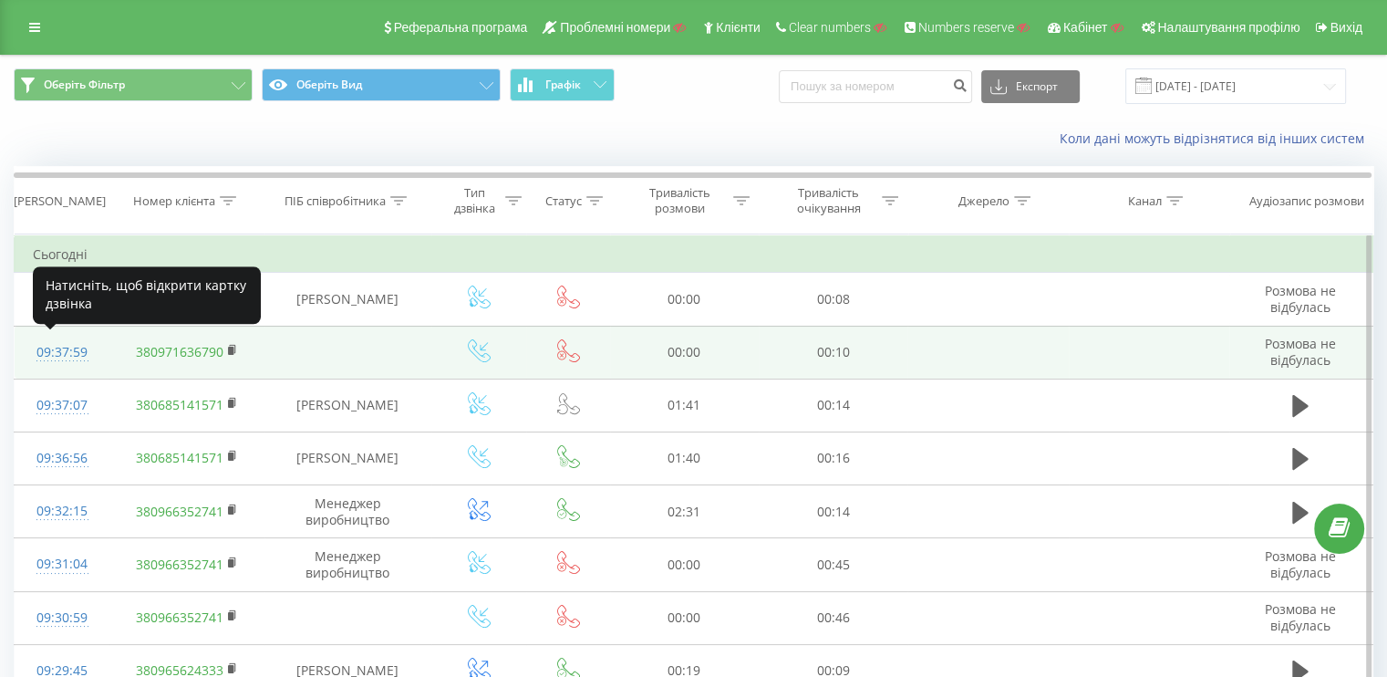
click at [68, 351] on div "09:37:59" at bounding box center [62, 353] width 58 height 36
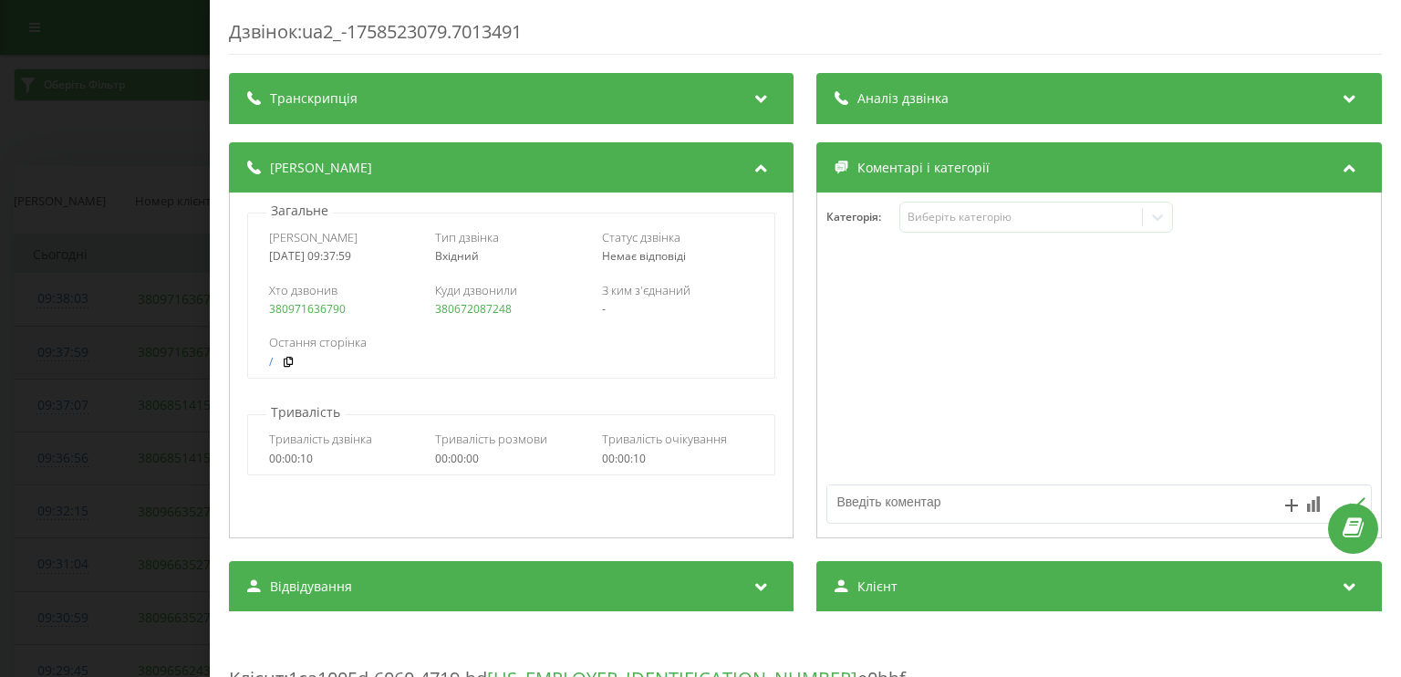
click at [68, 351] on div "Дзвінок : ua2_-1758523079.7013491 Транскрипція Для AI-аналізу майбутніх дзвінкі…" at bounding box center [700, 338] width 1401 height 677
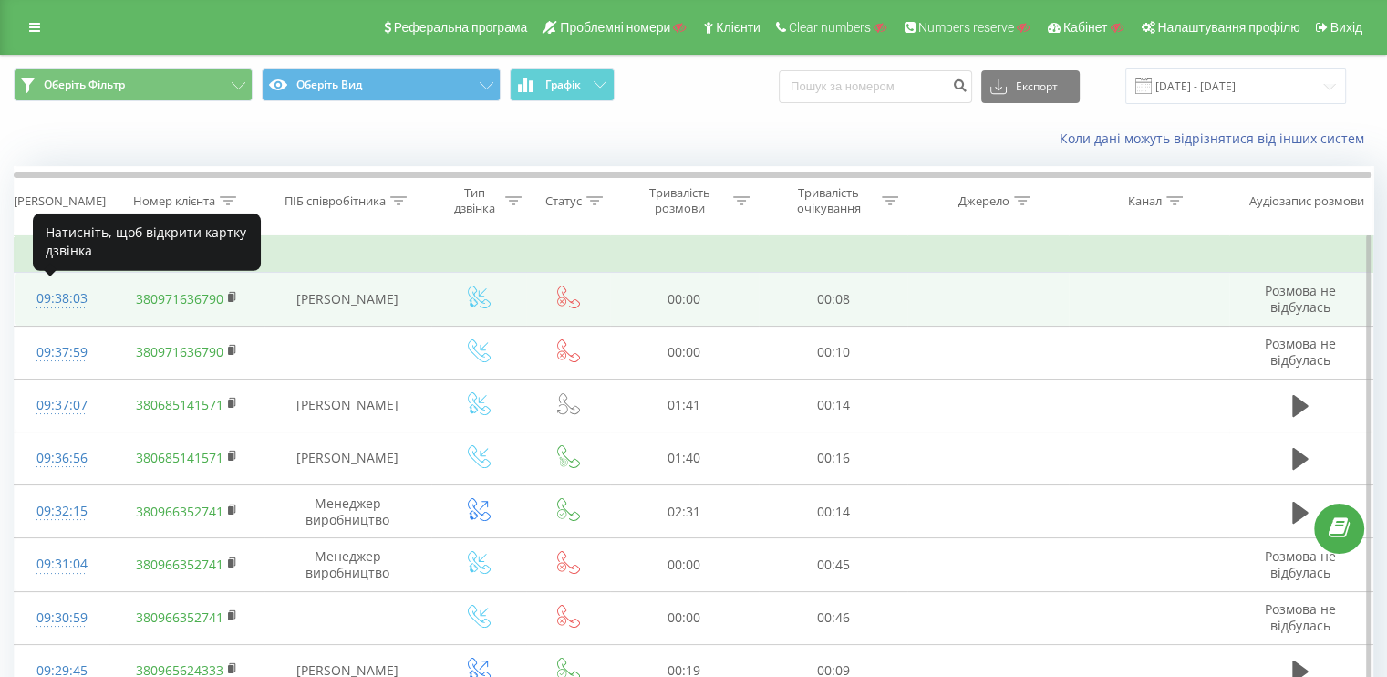
click at [69, 313] on div "09:38:03" at bounding box center [62, 299] width 58 height 36
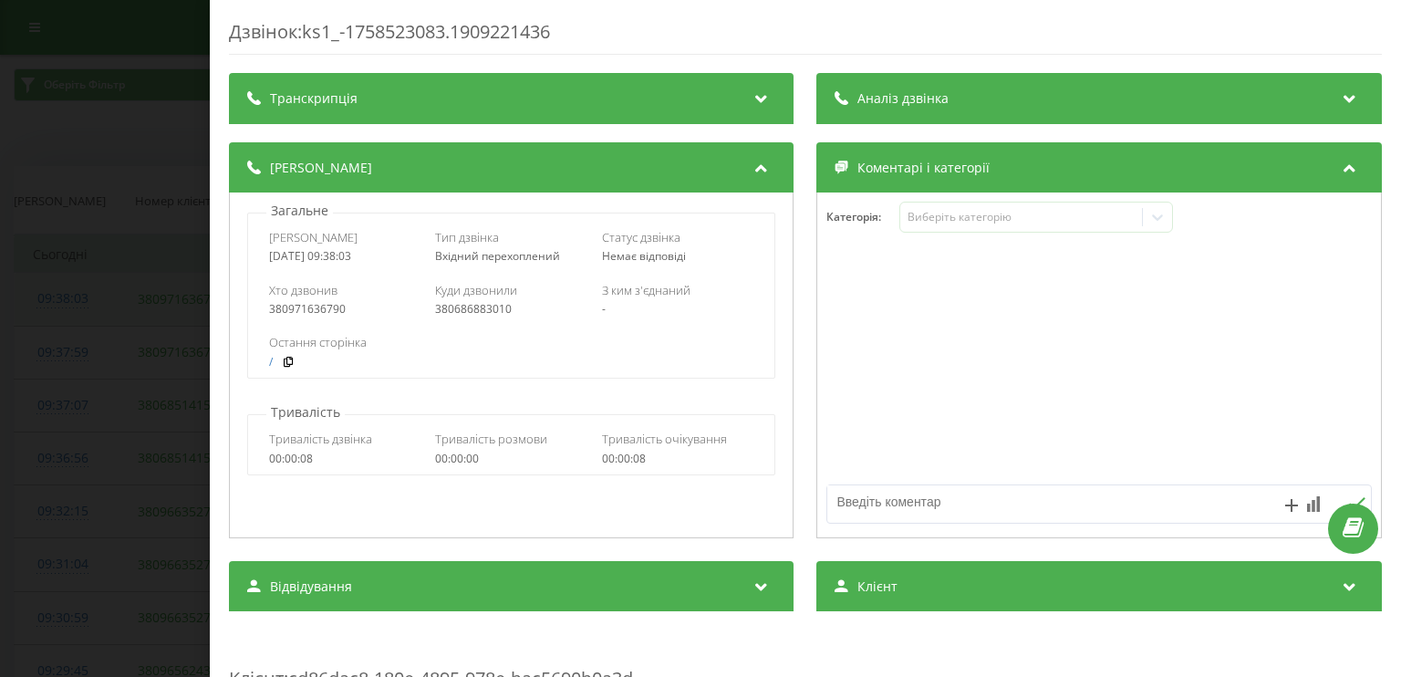
click at [68, 309] on div "Дзвінок : ks1_-1758523083.1909221436 Транскрипція Для AI-аналізу майбутніх дзві…" at bounding box center [700, 338] width 1401 height 677
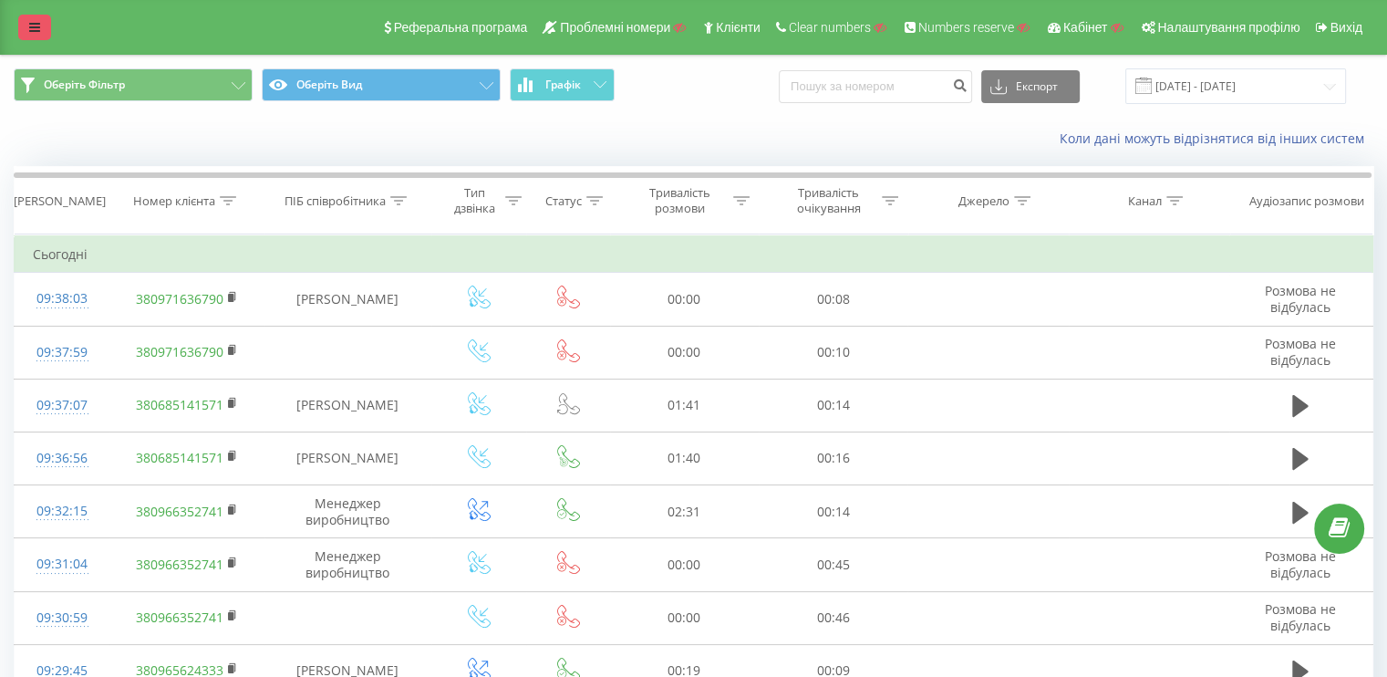
click at [45, 33] on link at bounding box center [34, 28] width 33 height 26
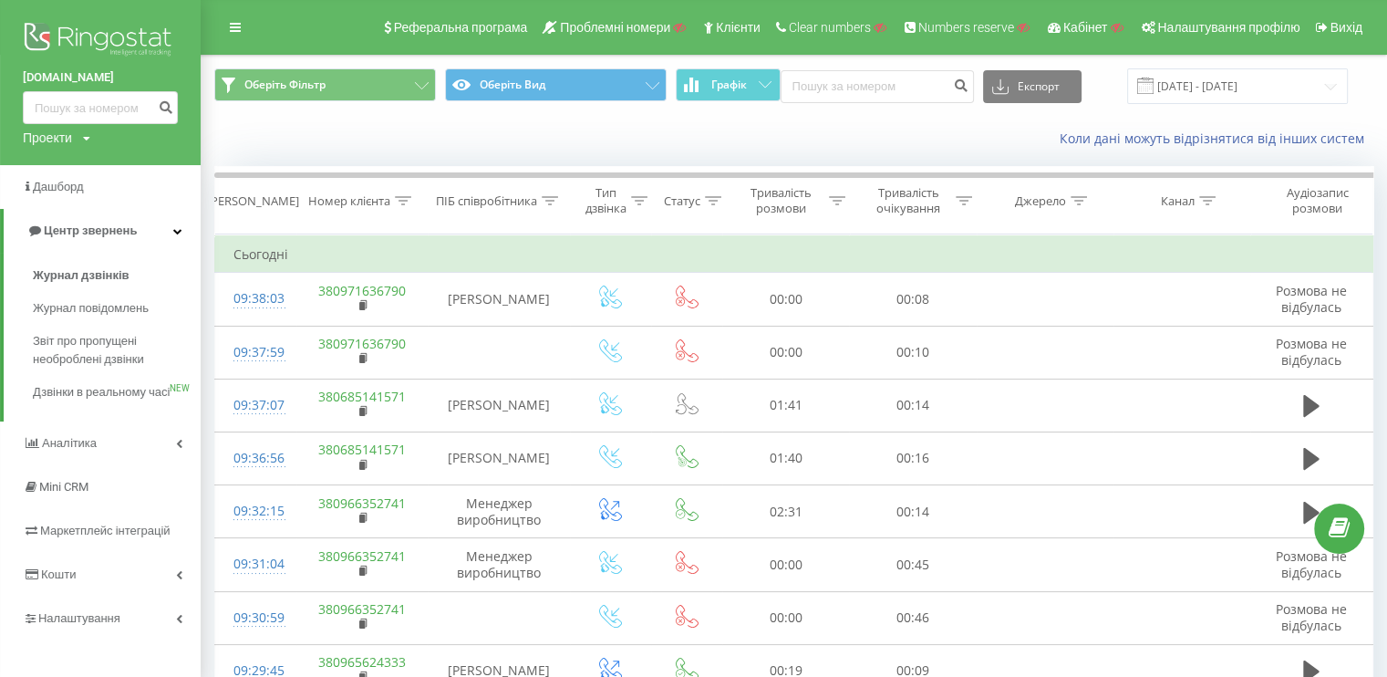
drag, startPoint x: 45, startPoint y: 32, endPoint x: 66, endPoint y: 32, distance: 21.0
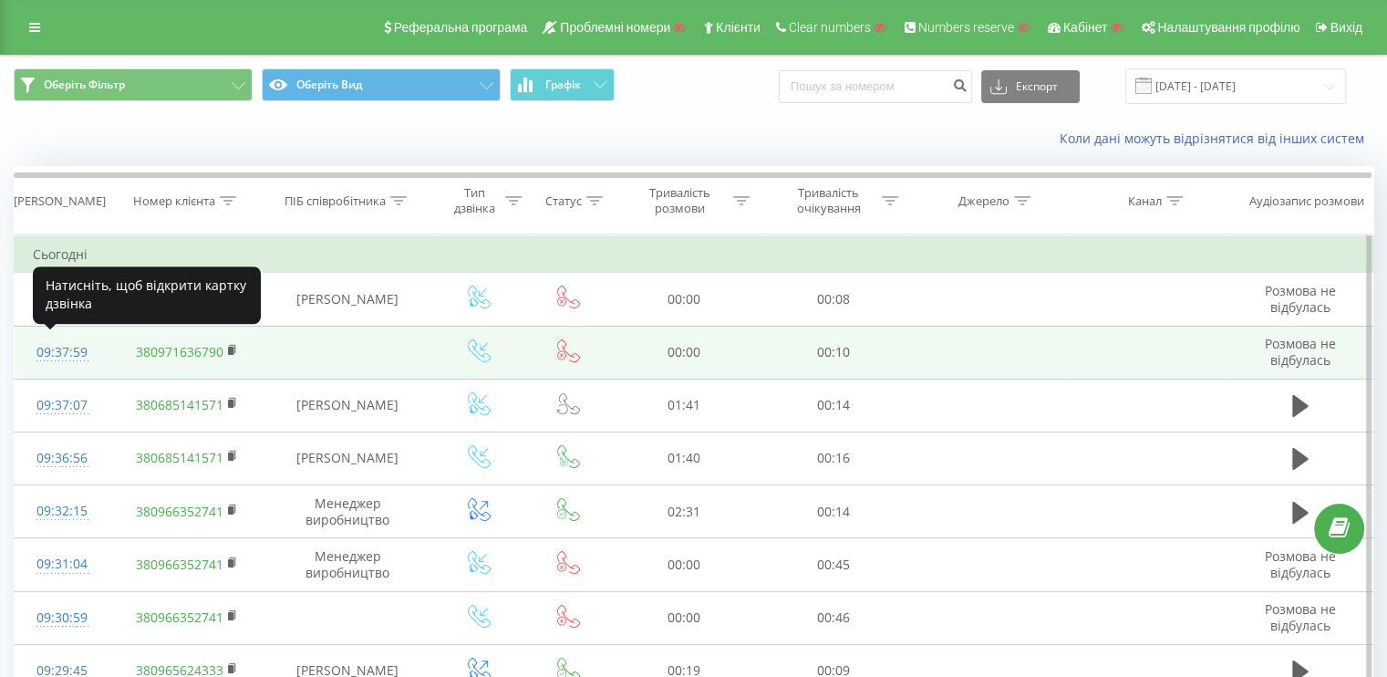
click at [68, 347] on div "09:37:59" at bounding box center [62, 353] width 58 height 36
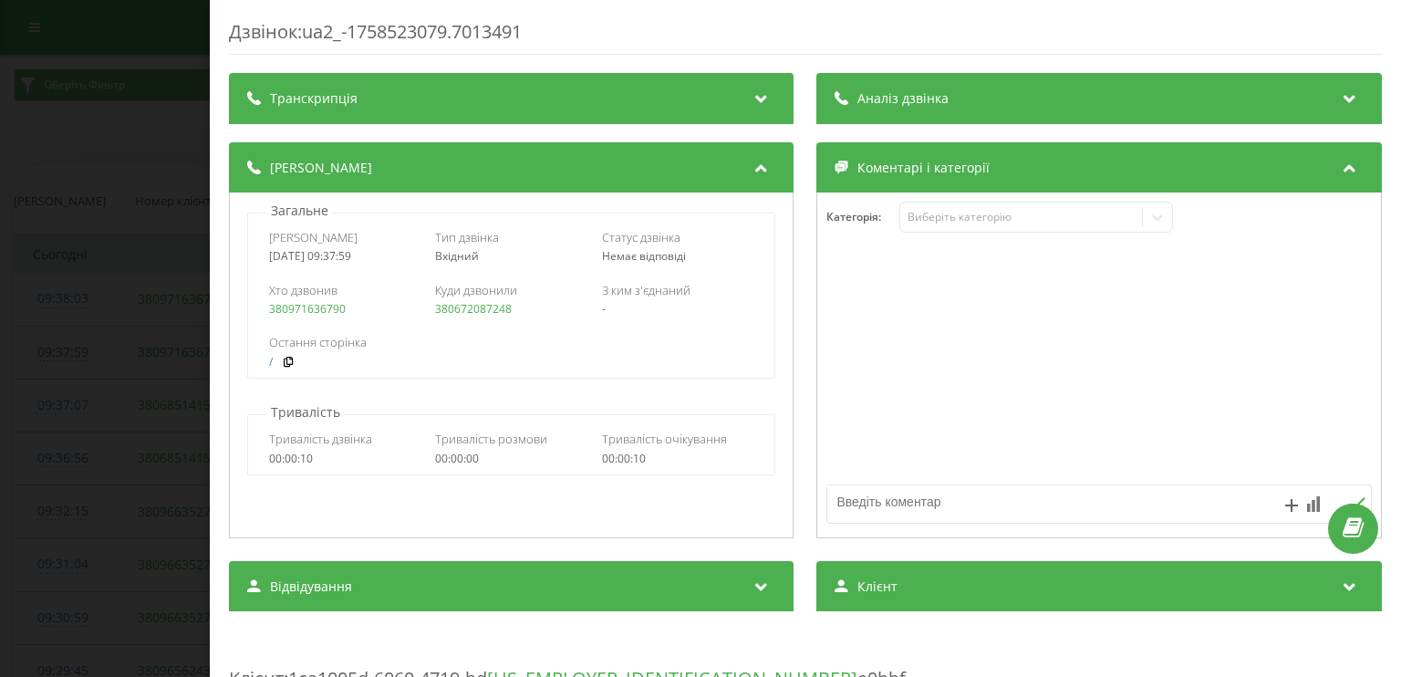
click at [68, 346] on div "Дзвінок : ua2_-1758523079.7013491 Транскрипція Для AI-аналізу майбутніх дзвінкі…" at bounding box center [700, 338] width 1401 height 677
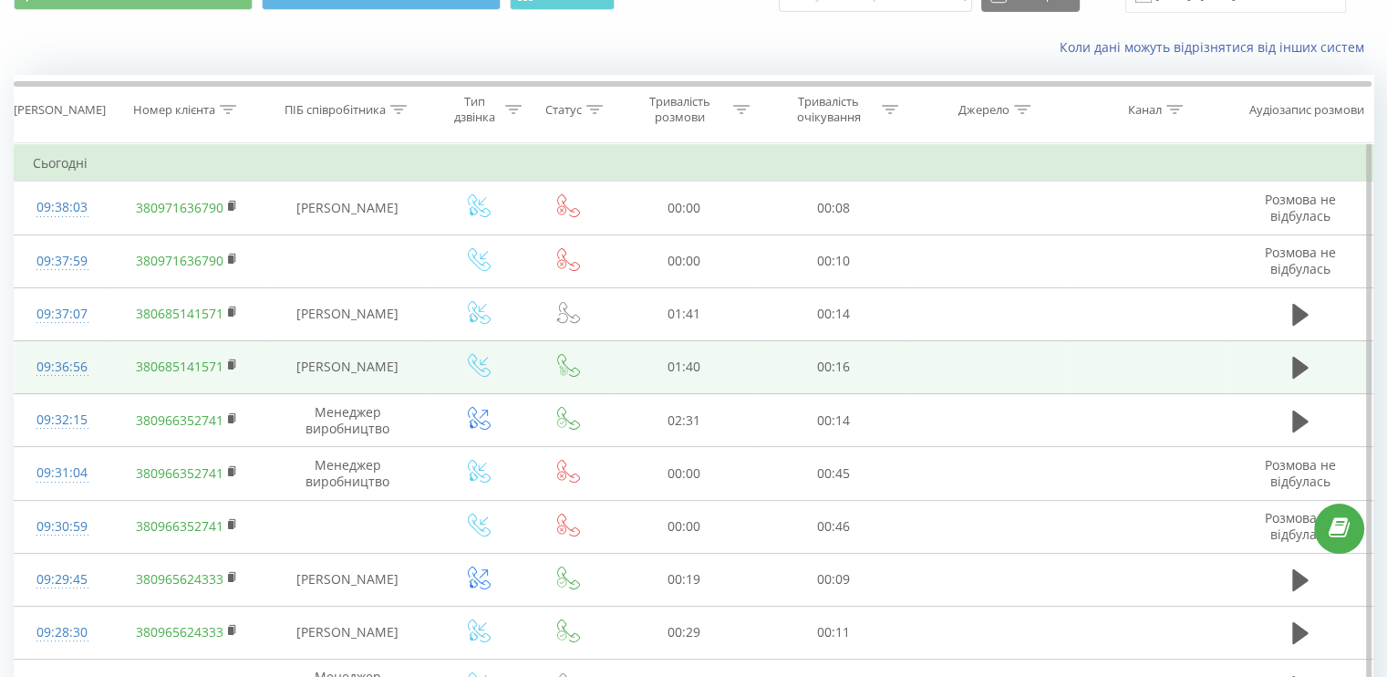
scroll to position [274, 0]
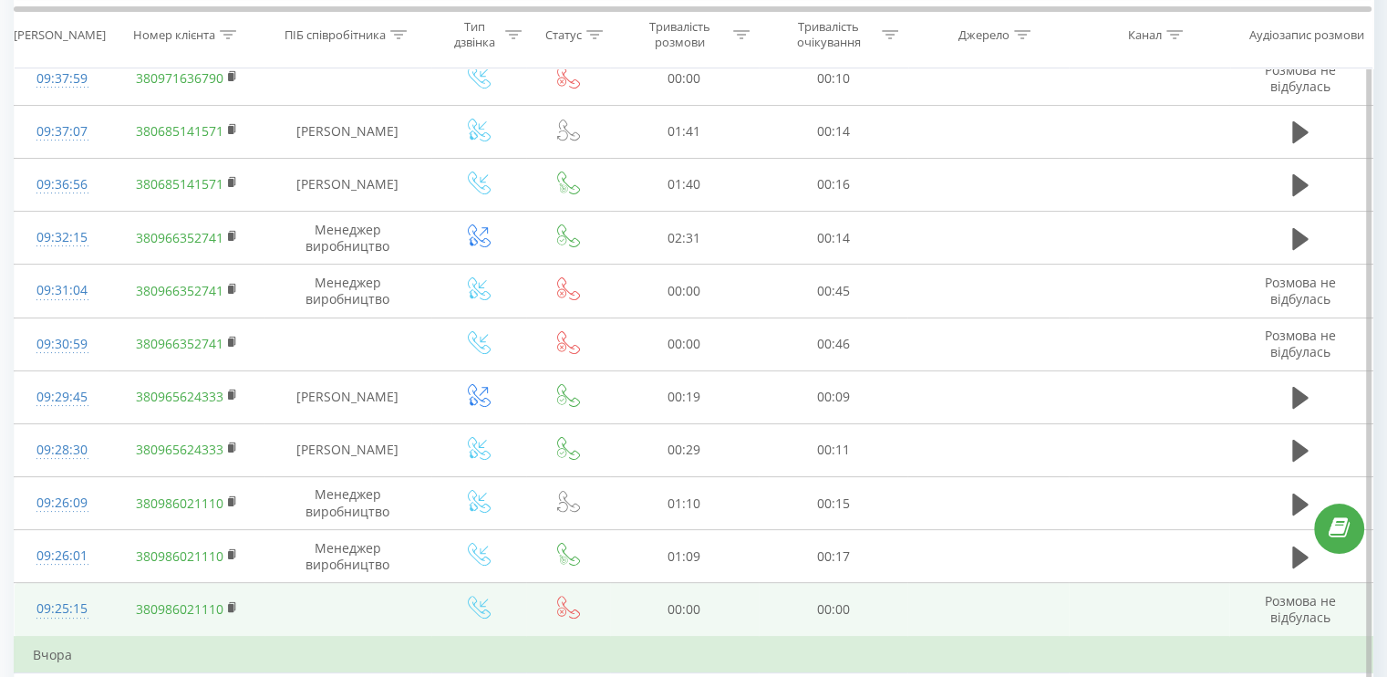
click at [74, 601] on div "09:25:15" at bounding box center [62, 609] width 58 height 36
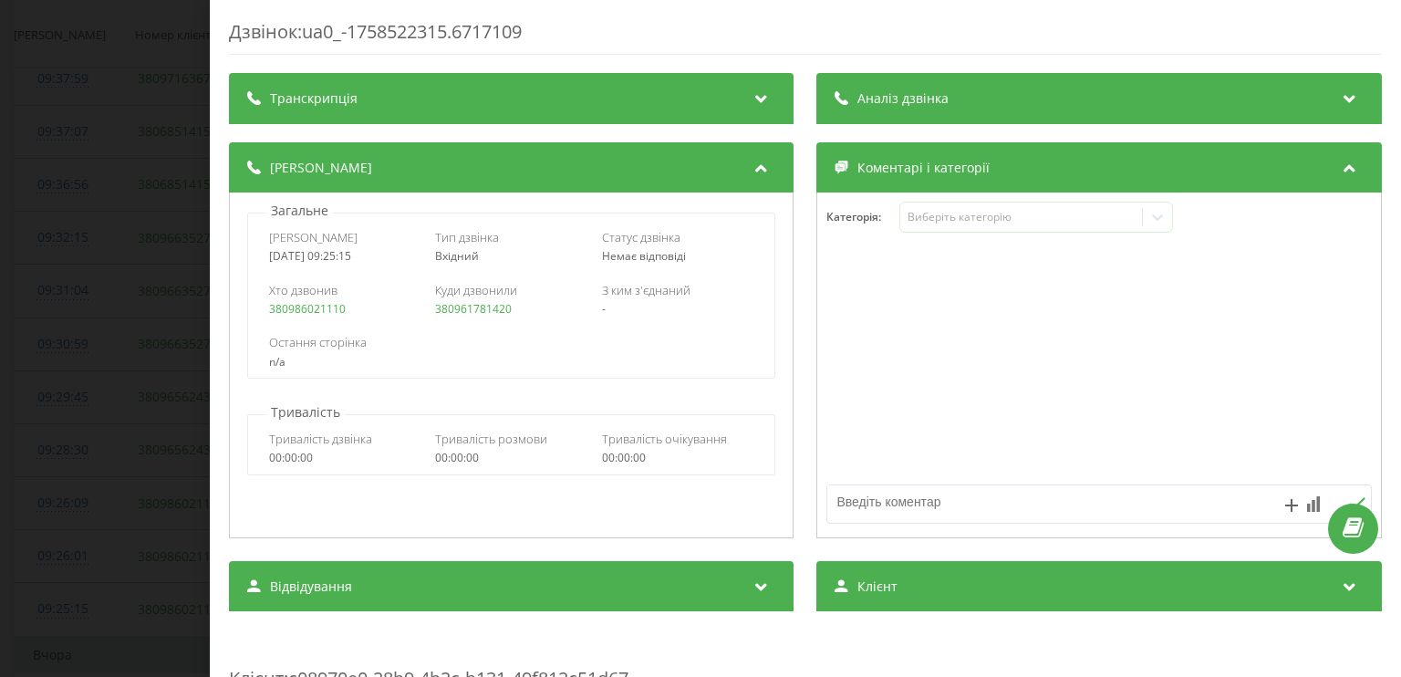
click at [106, 346] on div "Дзвінок : ua0_-1758522315.6717109 Транскрипція Для AI-аналізу майбутніх дзвінкі…" at bounding box center [700, 338] width 1401 height 677
click at [106, 346] on td "09:30:59" at bounding box center [63, 343] width 97 height 53
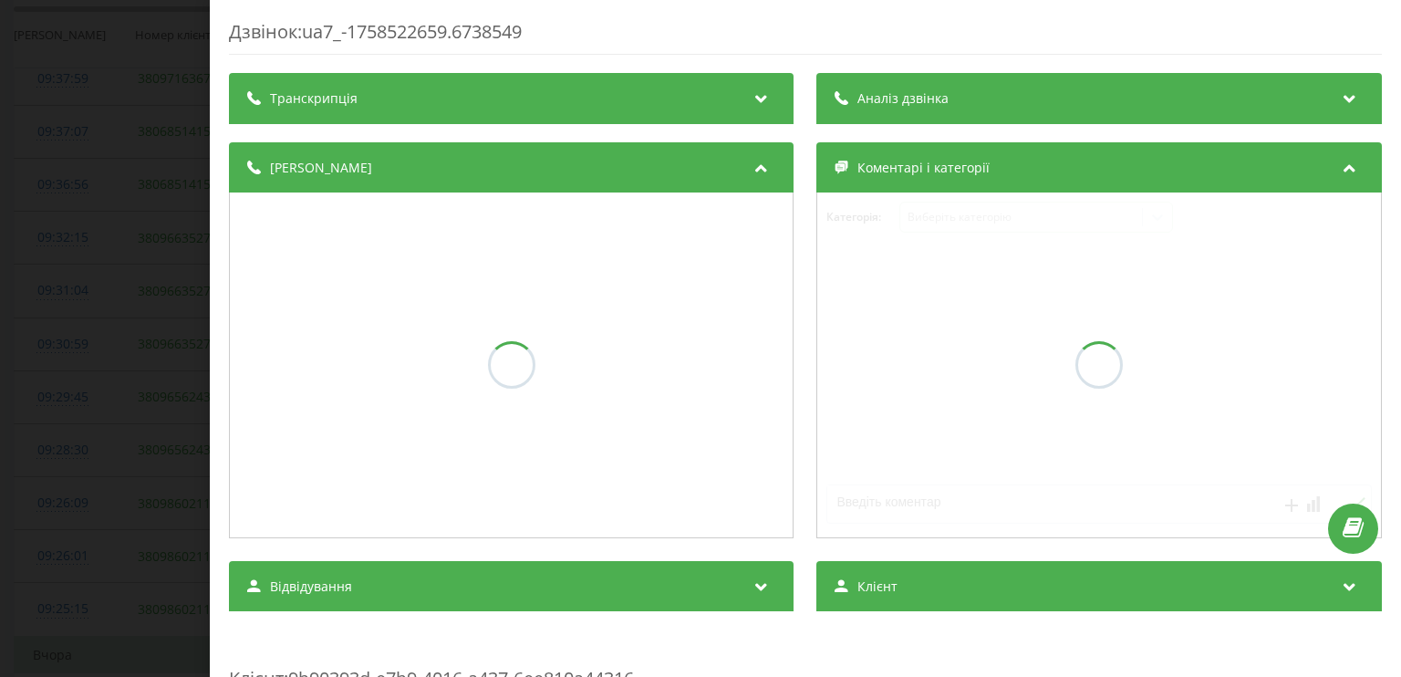
click at [138, 234] on div "Дзвінок : ua7_-1758522659.6738549 Транскрипція Аналіз дзвінка Деталі дзвінка Ко…" at bounding box center [700, 338] width 1401 height 677
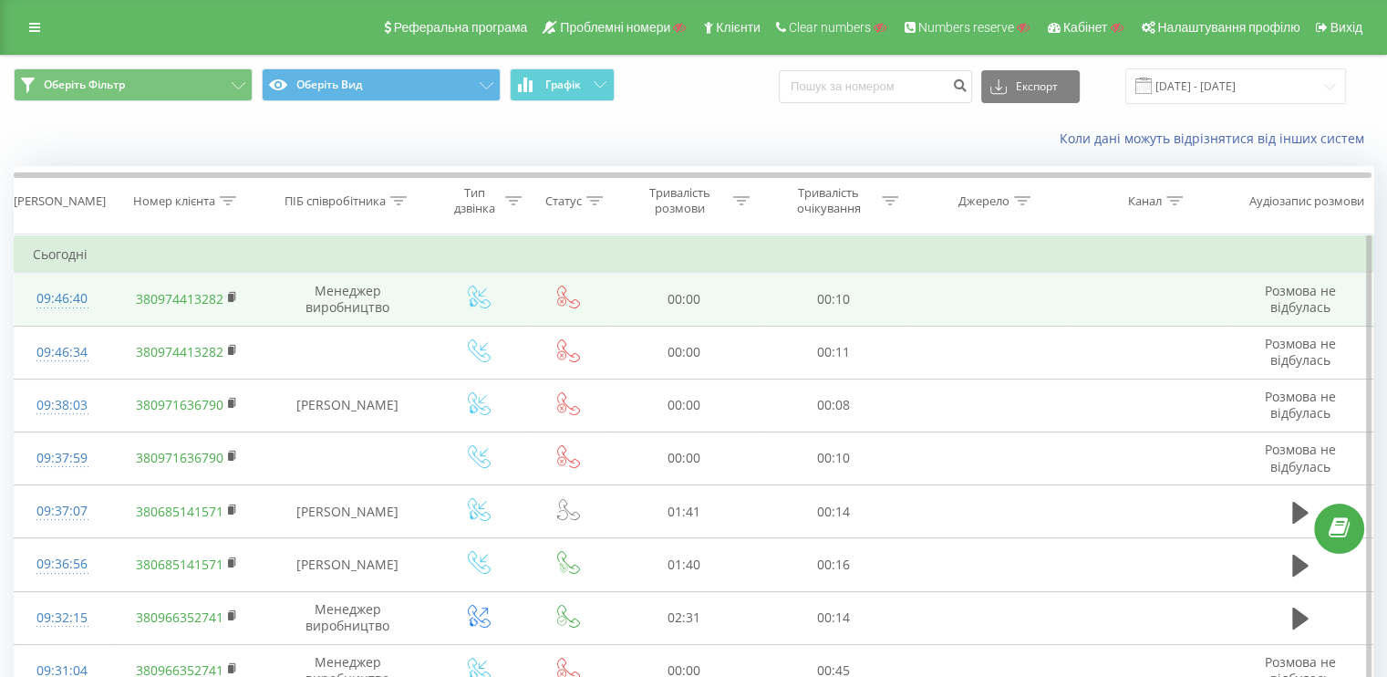
click at [83, 291] on div "09:46:40" at bounding box center [62, 299] width 58 height 36
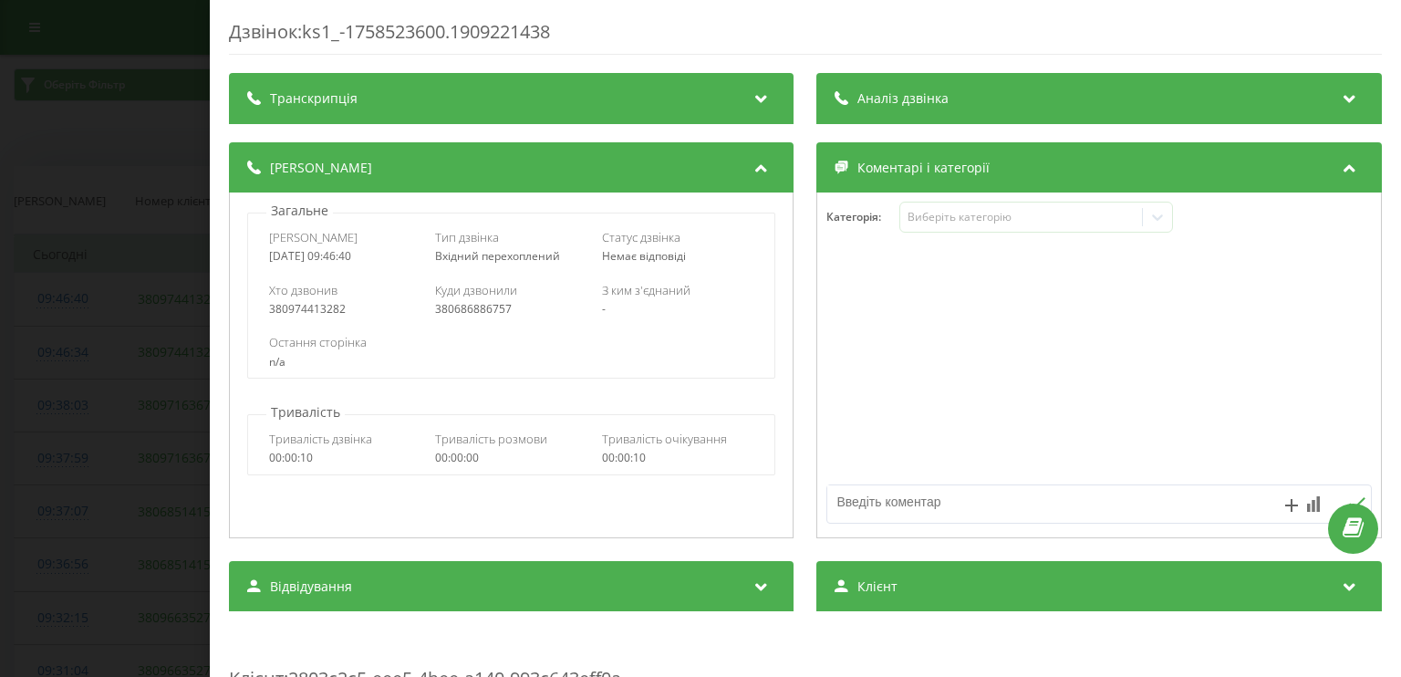
click at [72, 295] on div "Дзвінок : ks1_-1758523600.1909221438 Транскрипція Для AI-аналізу майбутніх дзві…" at bounding box center [700, 338] width 1401 height 677
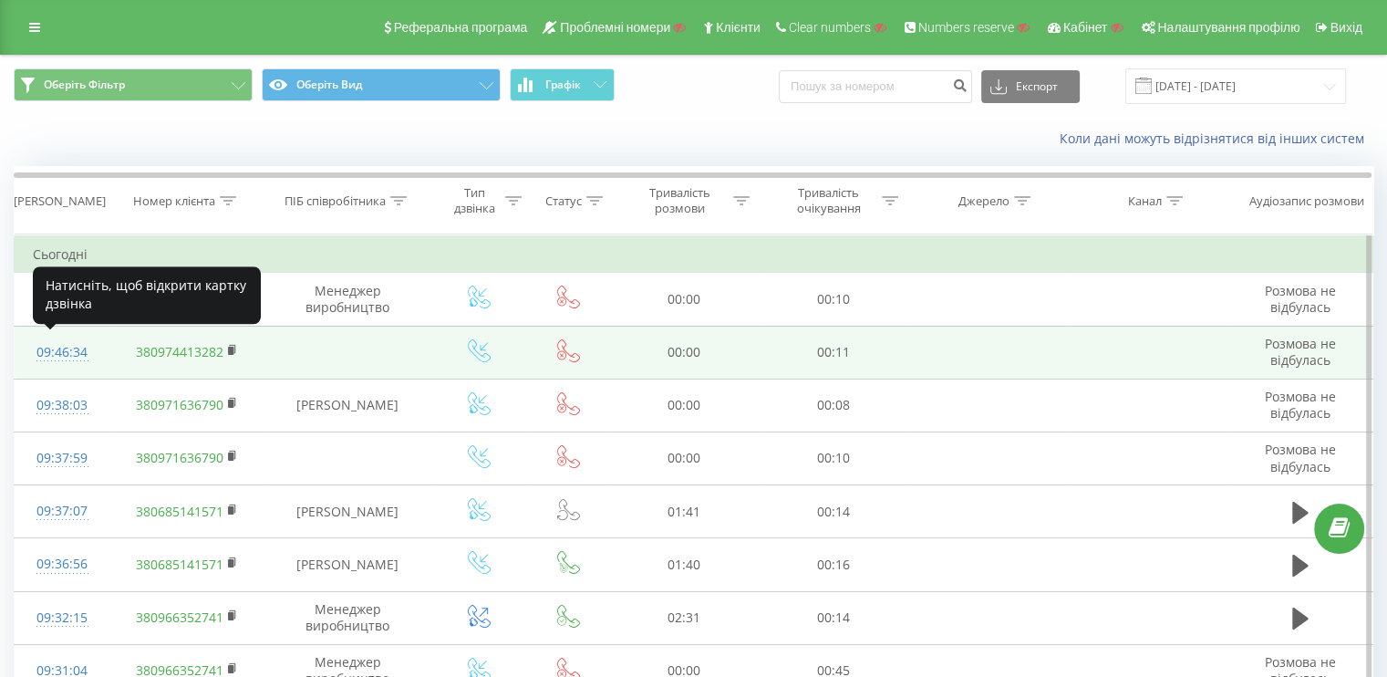
click at [51, 353] on div "09:46:34" at bounding box center [62, 353] width 58 height 36
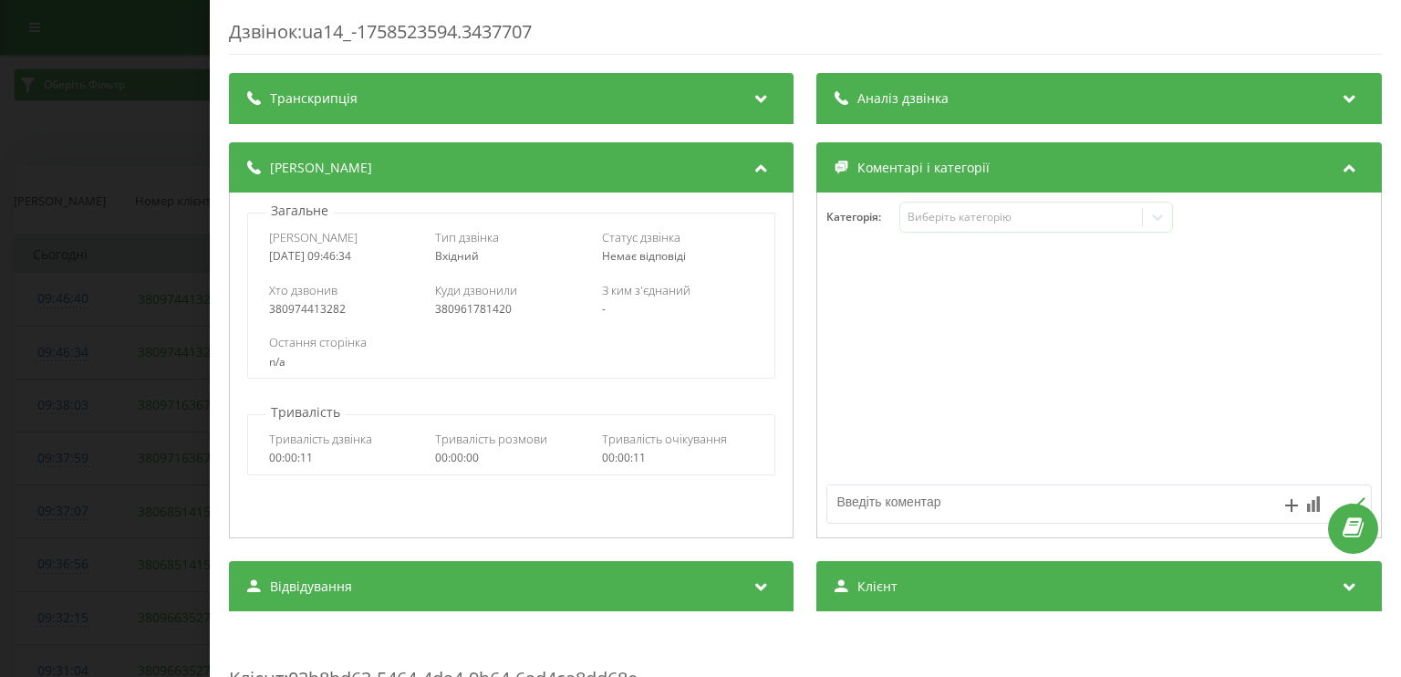
click at [70, 357] on div "Дзвінок : ua14_-1758523594.3437707 Транскрипція Для AI-аналізу майбутніх дзвінк…" at bounding box center [700, 338] width 1401 height 677
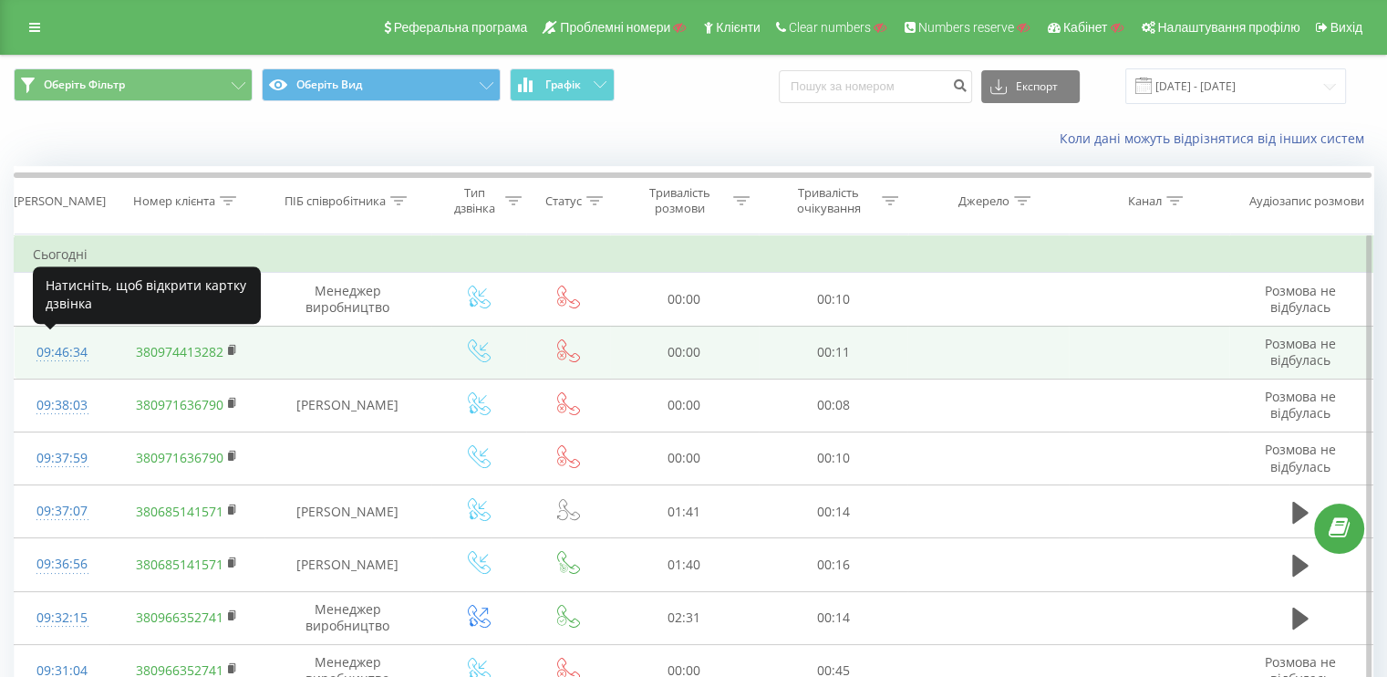
click at [72, 348] on div "09:46:34" at bounding box center [62, 353] width 58 height 36
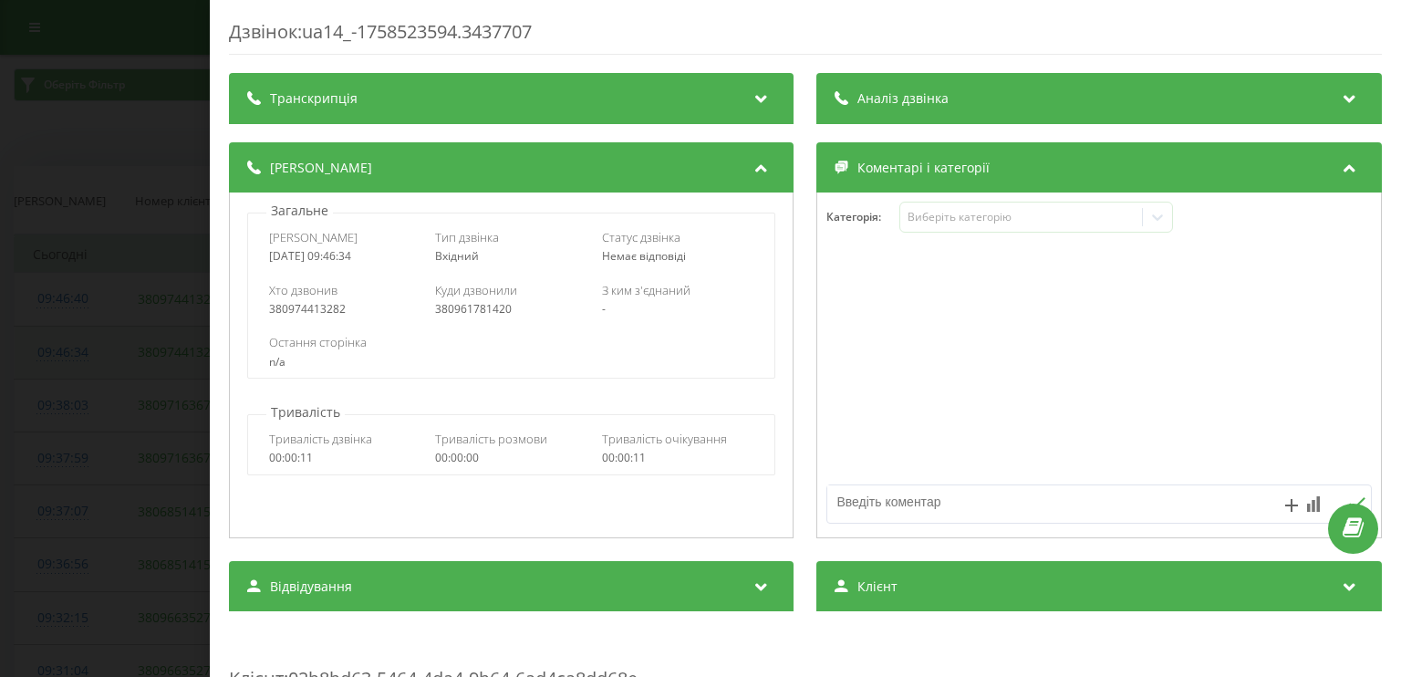
click at [72, 348] on div "Дзвінок : ua14_-1758523594.3437707 Транскрипція Для AI-аналізу майбутніх дзвінк…" at bounding box center [700, 338] width 1401 height 677
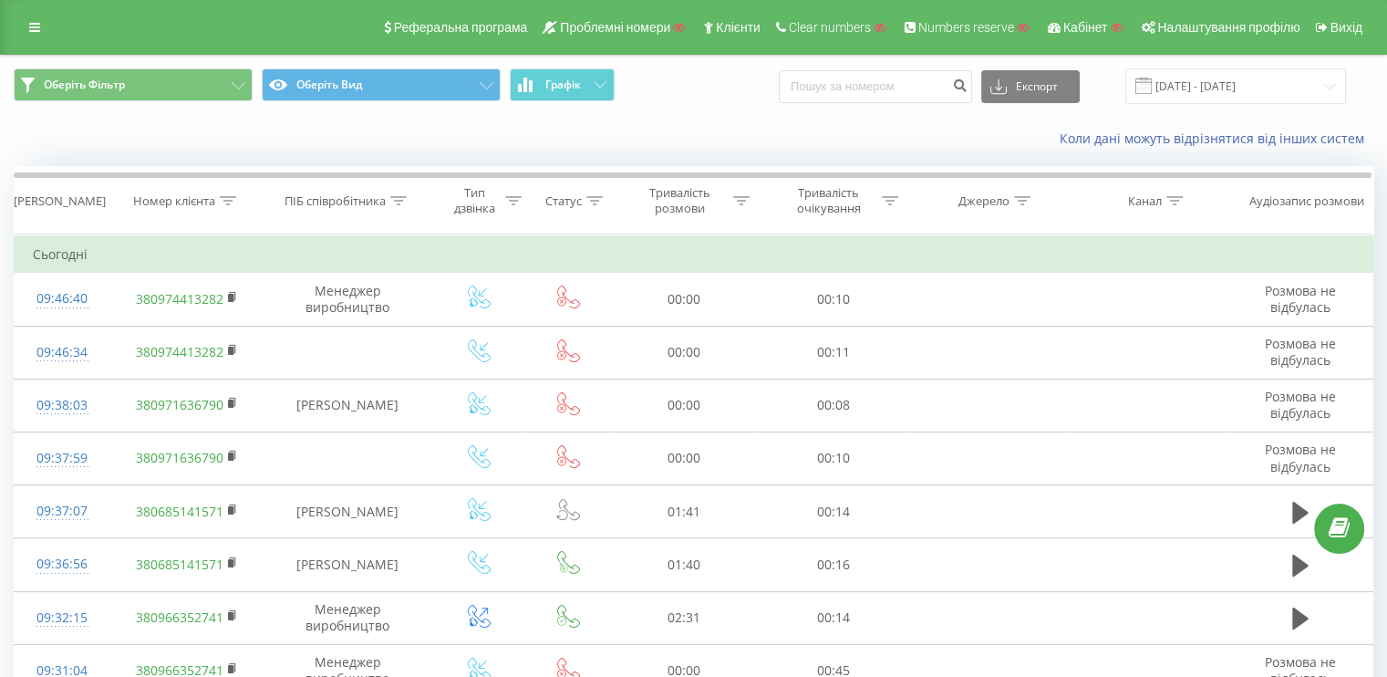
drag, startPoint x: 79, startPoint y: 357, endPoint x: 0, endPoint y: 338, distance: 81.4
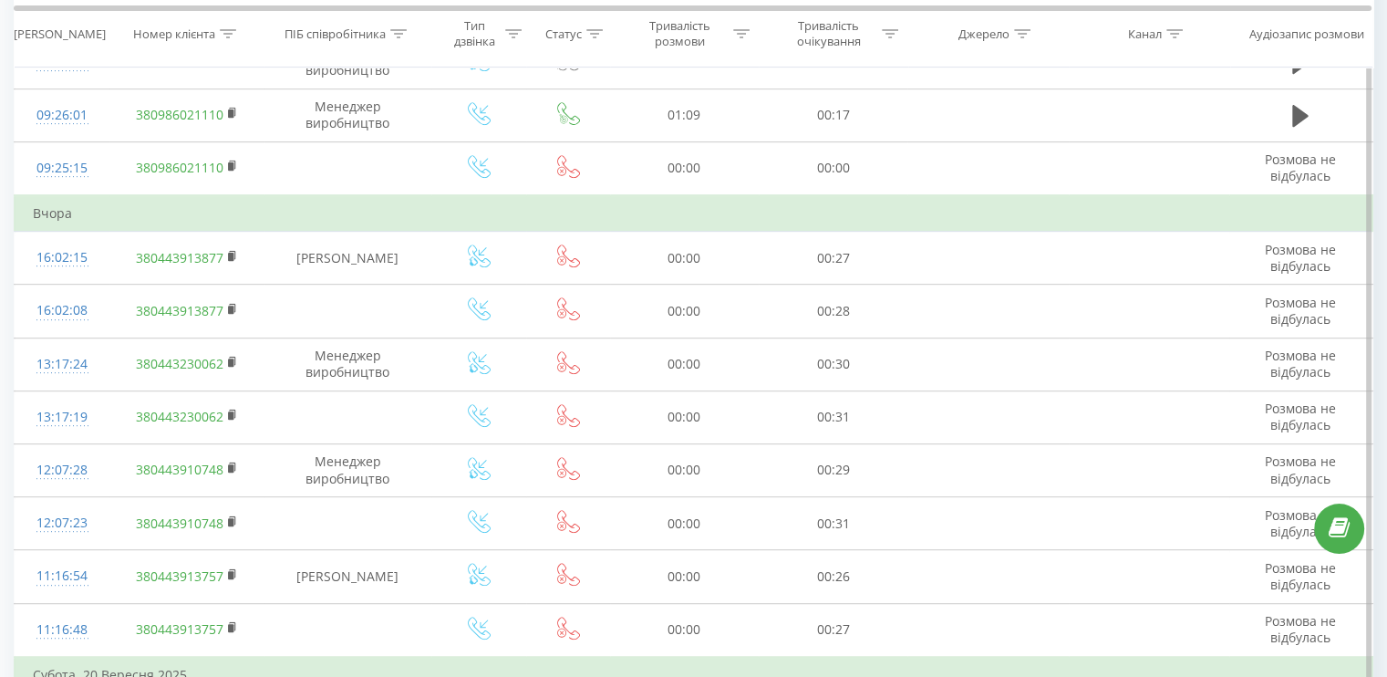
scroll to position [1094, 0]
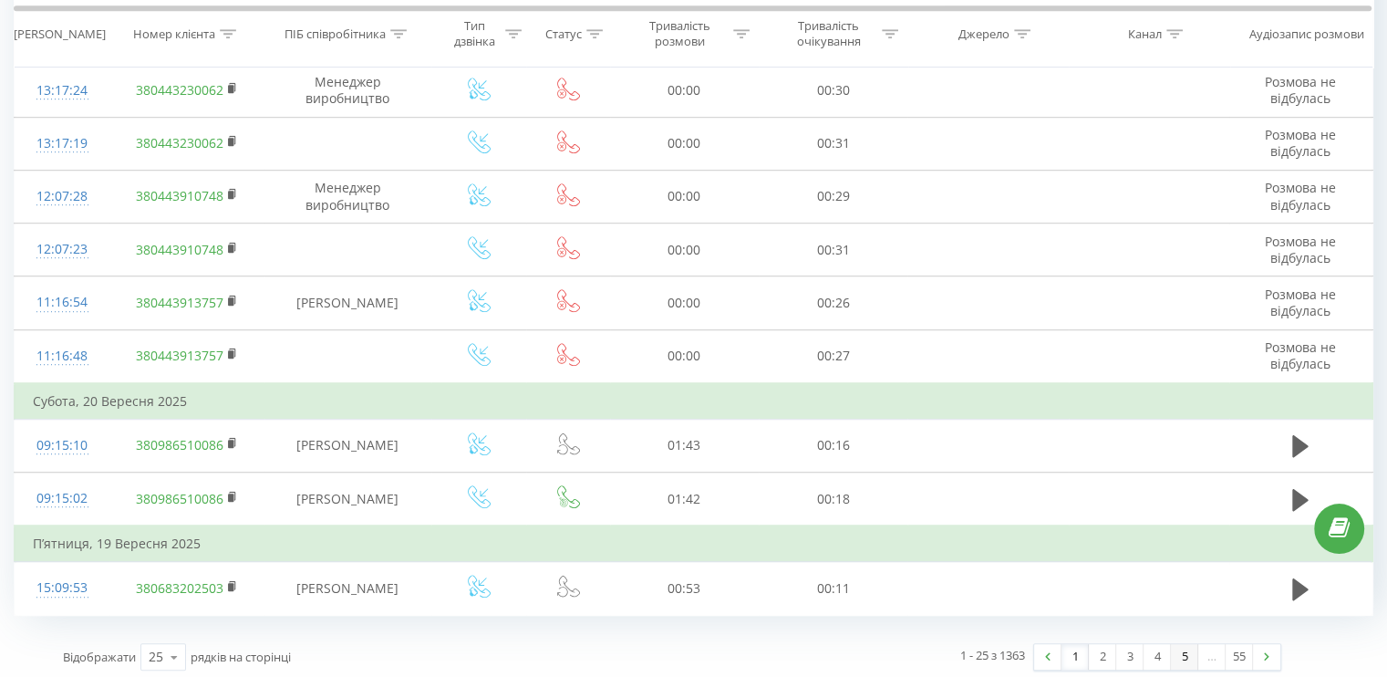
click at [1174, 650] on link "5" at bounding box center [1184, 657] width 27 height 26
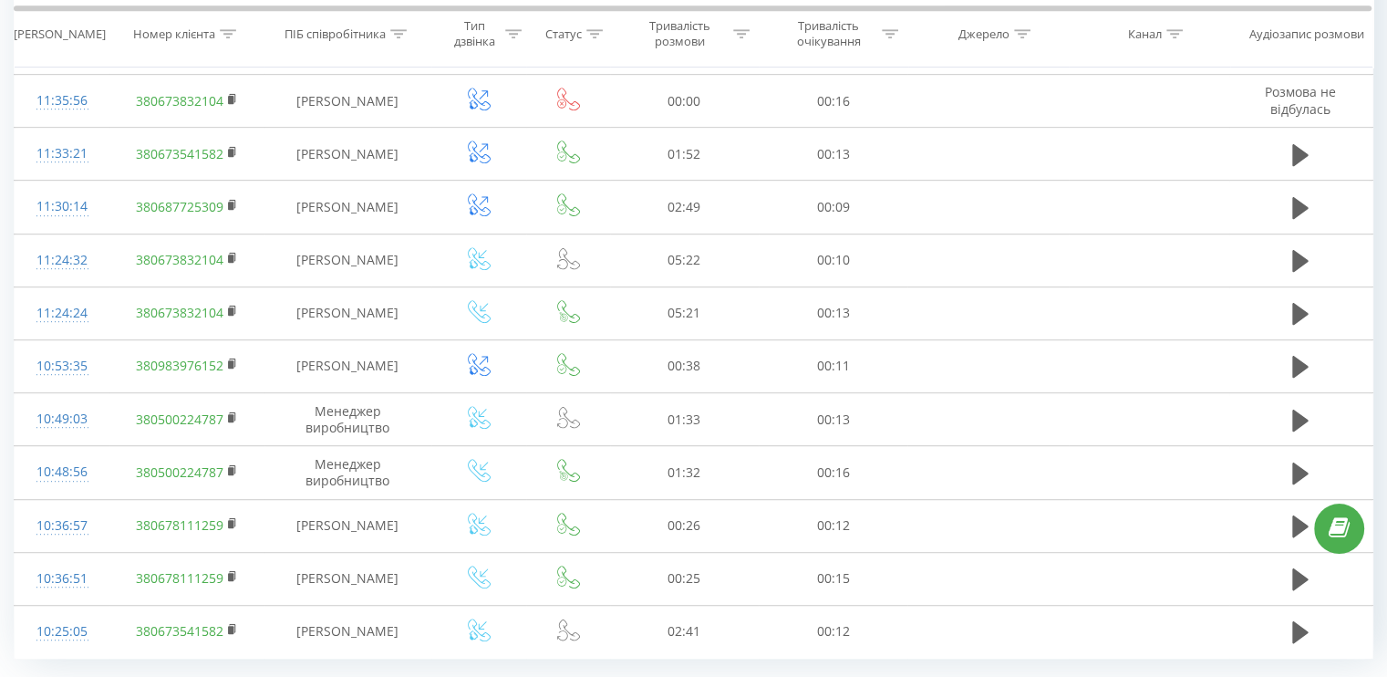
scroll to position [985, 0]
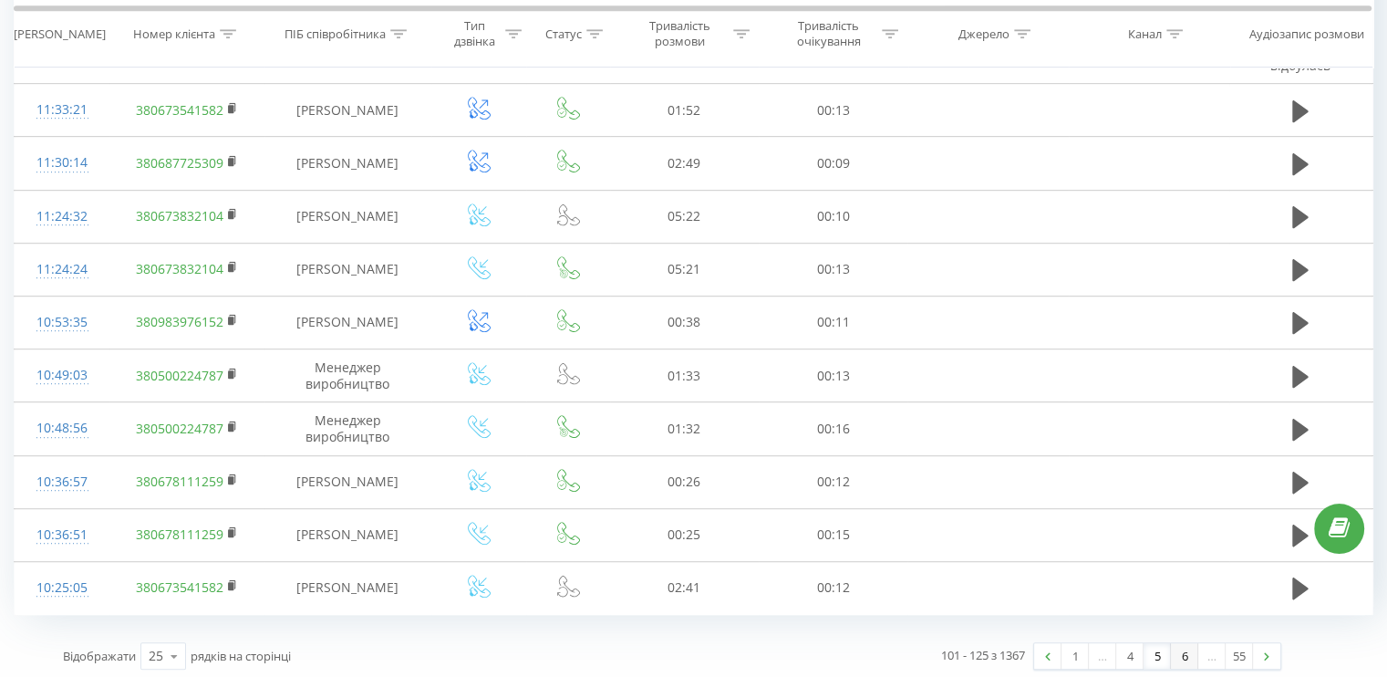
click at [1177, 652] on link "6" at bounding box center [1184, 656] width 27 height 26
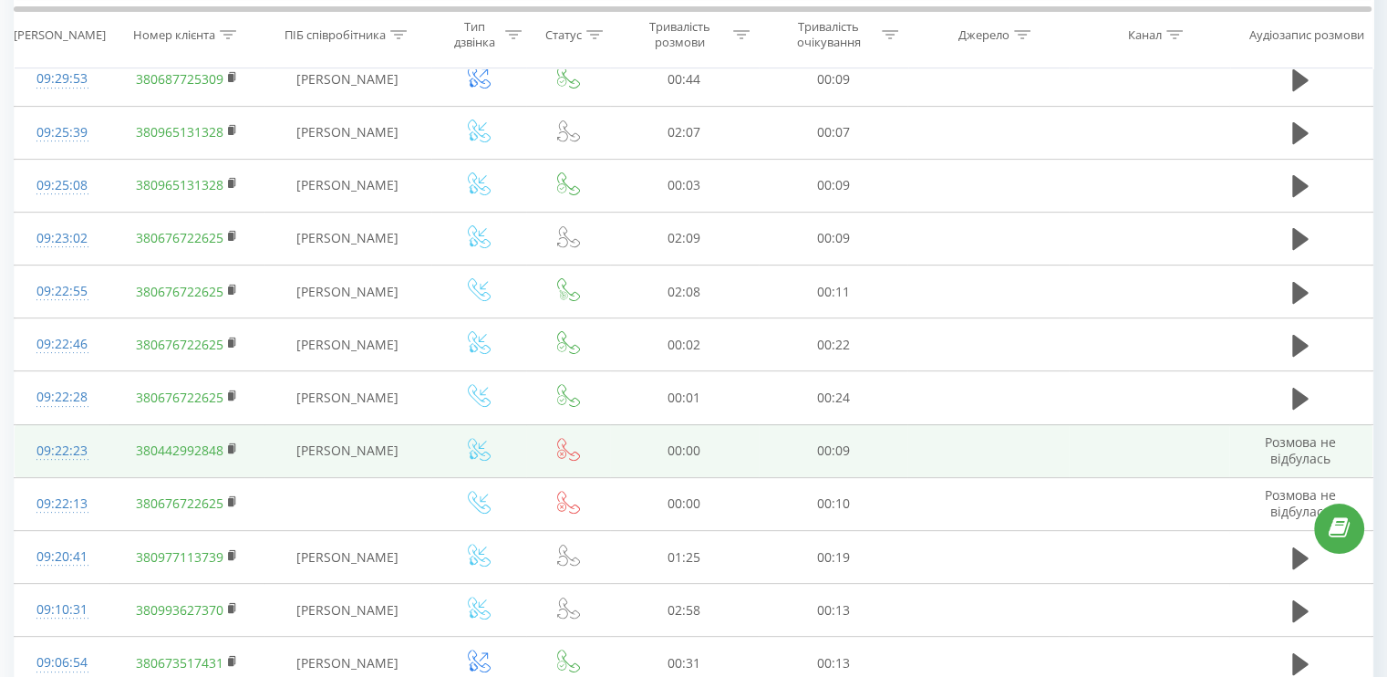
scroll to position [850, 0]
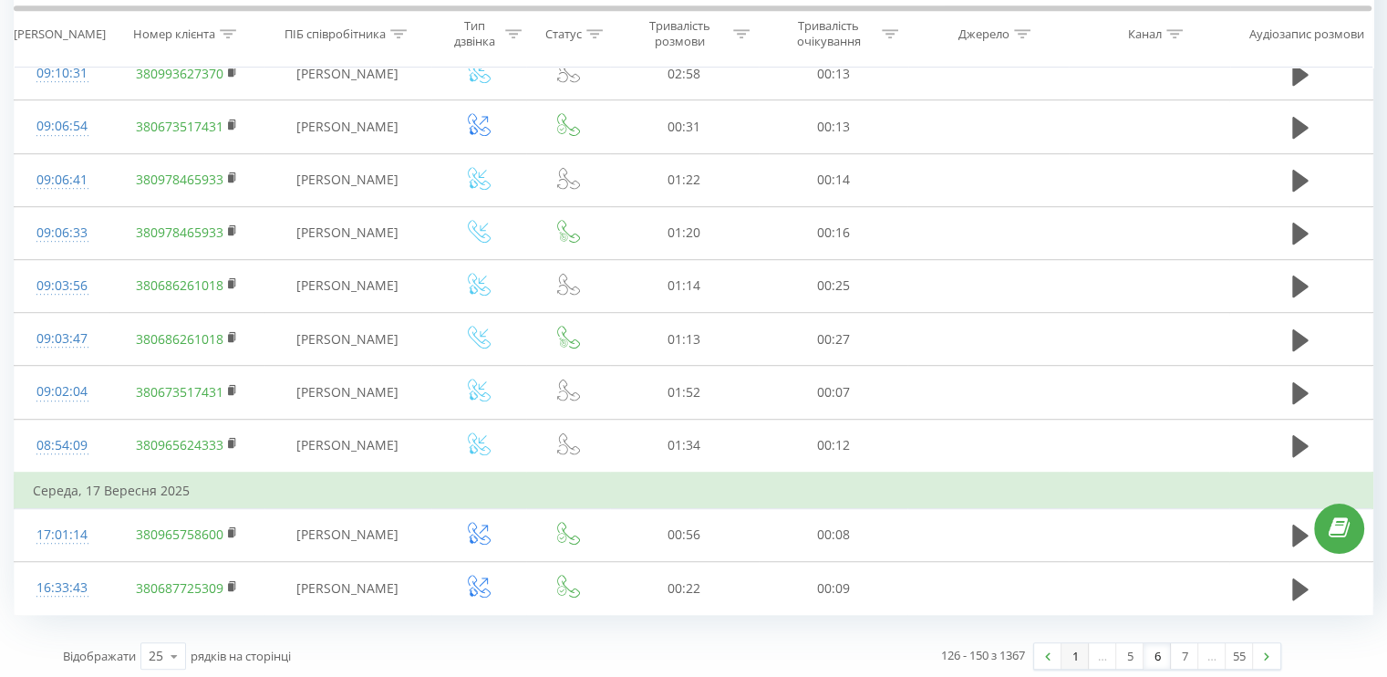
click at [1065, 649] on link "1" at bounding box center [1074, 656] width 27 height 26
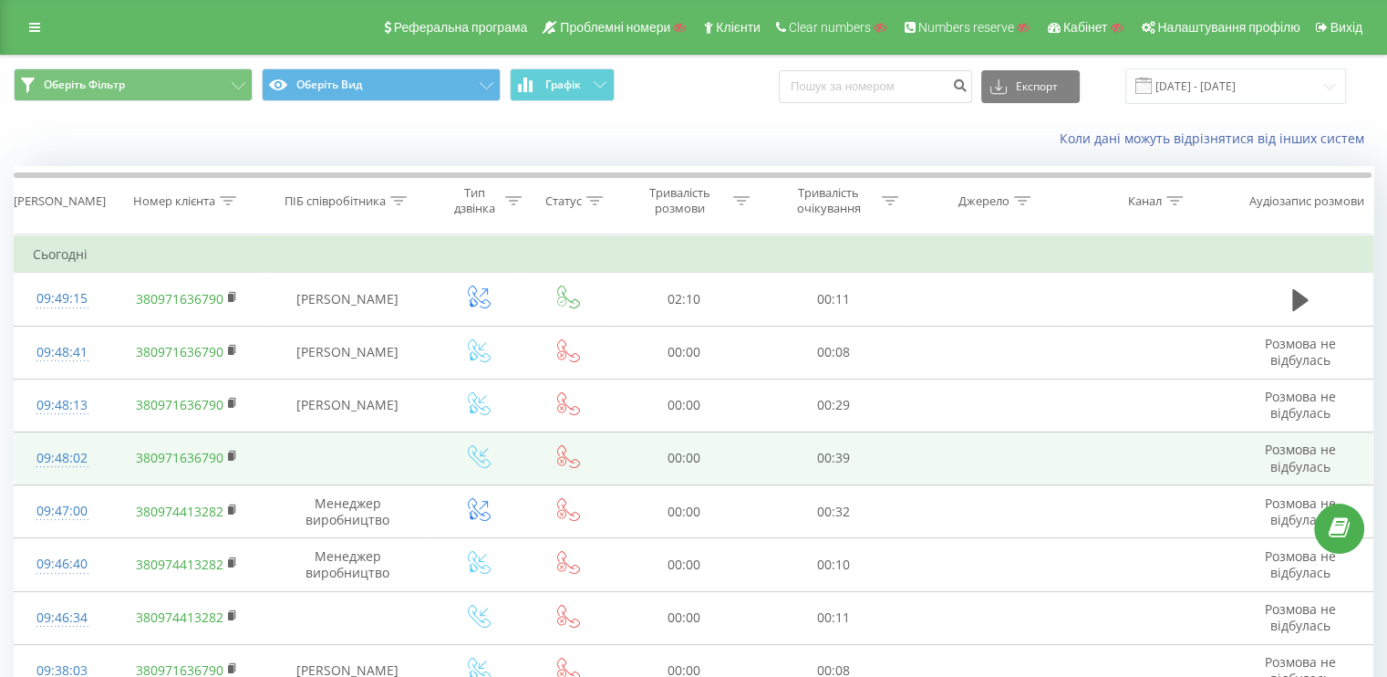
click at [63, 450] on div "09:48:02" at bounding box center [62, 458] width 58 height 36
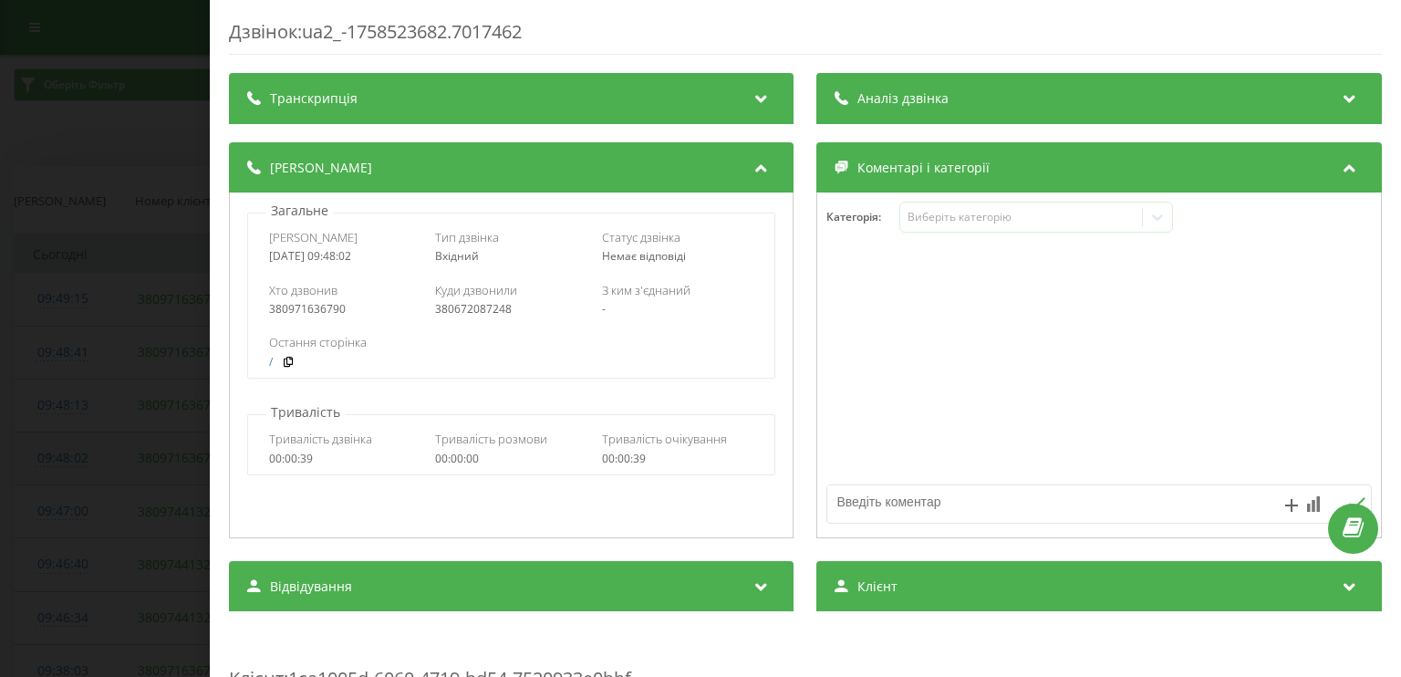
click at [63, 450] on div "Дзвінок : ua2_-1758523682.7017462 Транскрипція Для AI-аналізу майбутніх дзвінкі…" at bounding box center [700, 338] width 1401 height 677
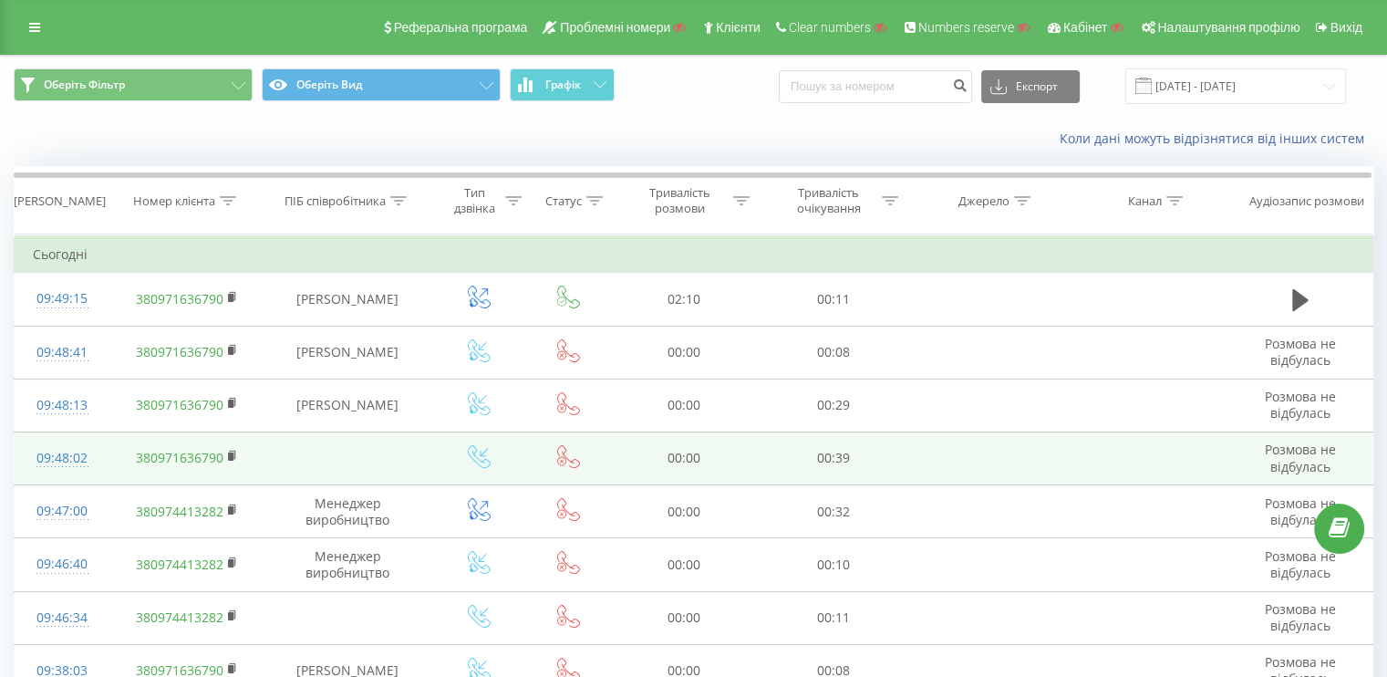
scroll to position [182, 0]
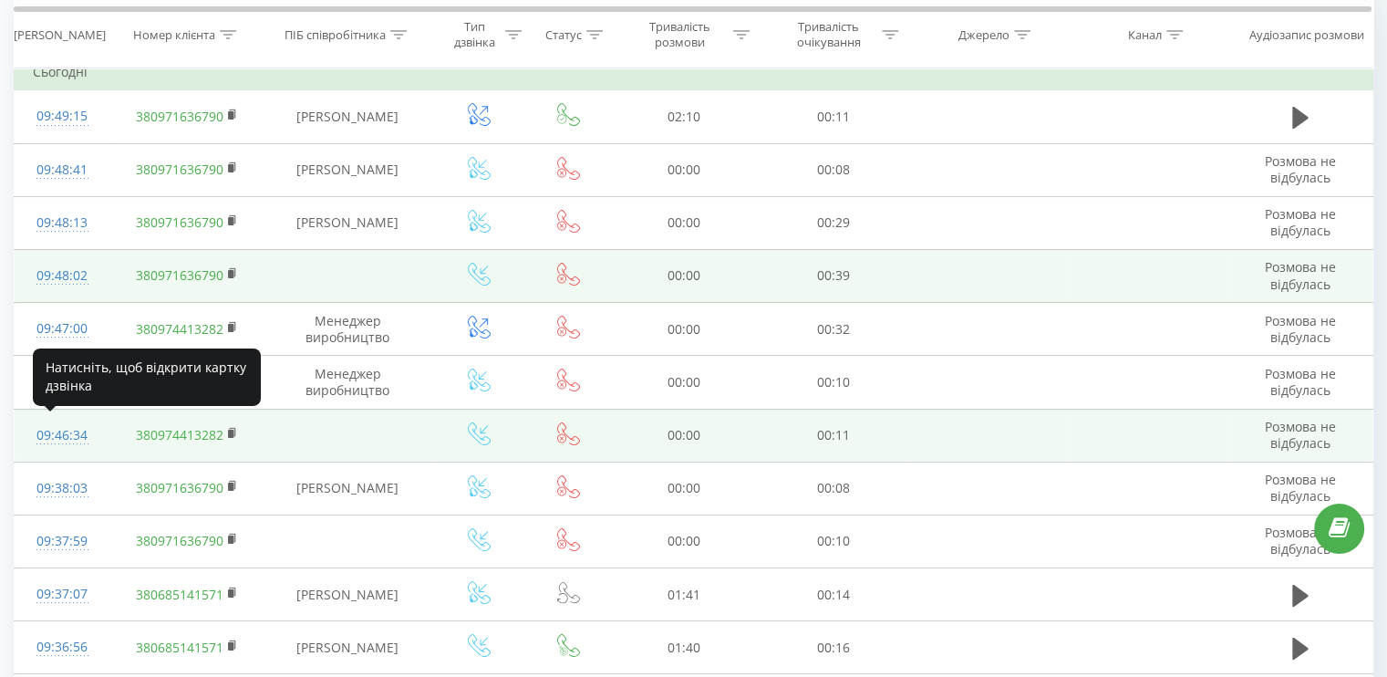
click at [59, 438] on div "09:46:34" at bounding box center [62, 436] width 58 height 36
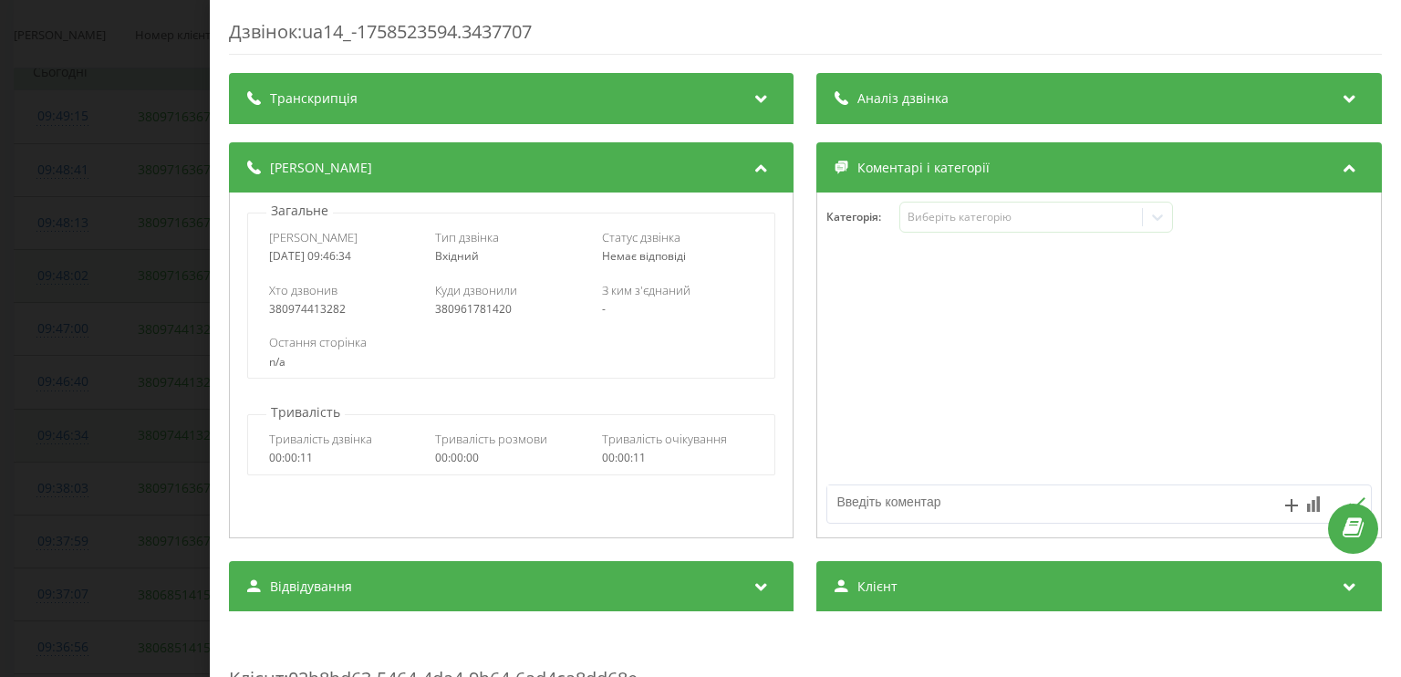
click at [59, 438] on div "Дзвінок : ua14_-1758523594.3437707 Транскрипція Для AI-аналізу майбутніх дзвінк…" at bounding box center [700, 338] width 1401 height 677
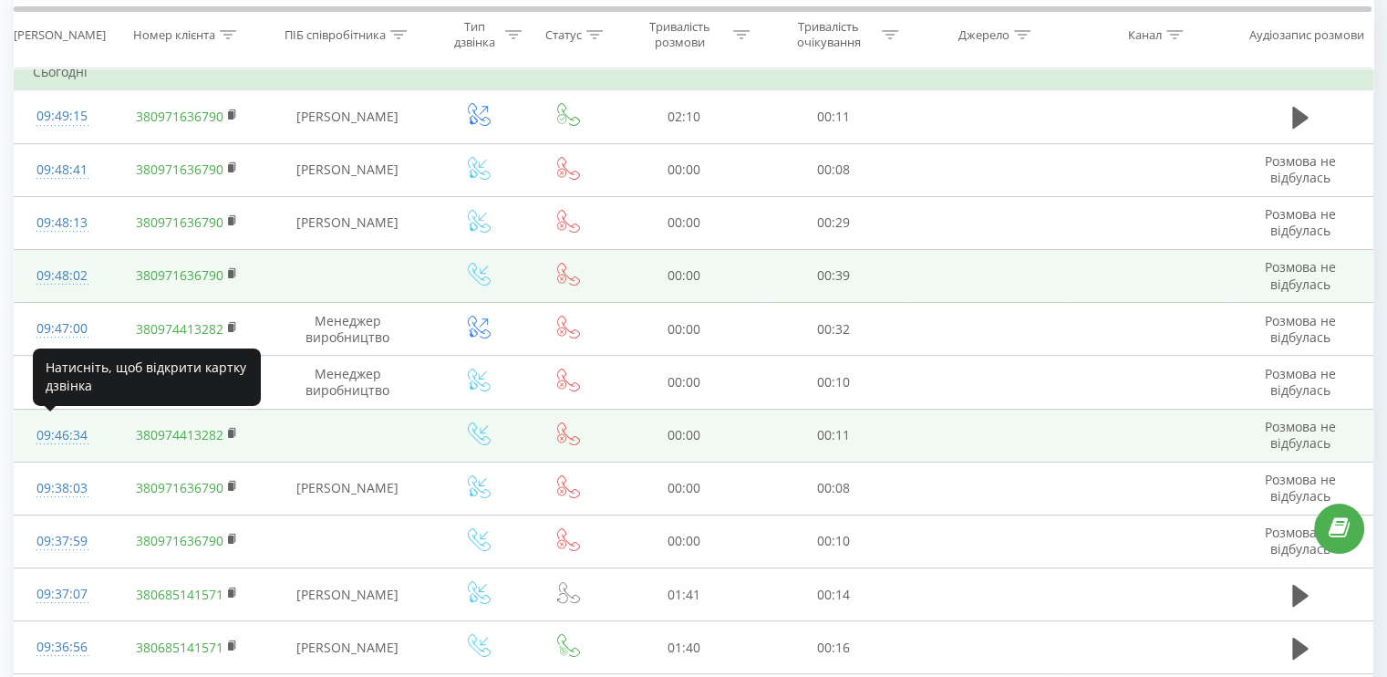
click at [59, 438] on div "09:46:34" at bounding box center [62, 436] width 58 height 36
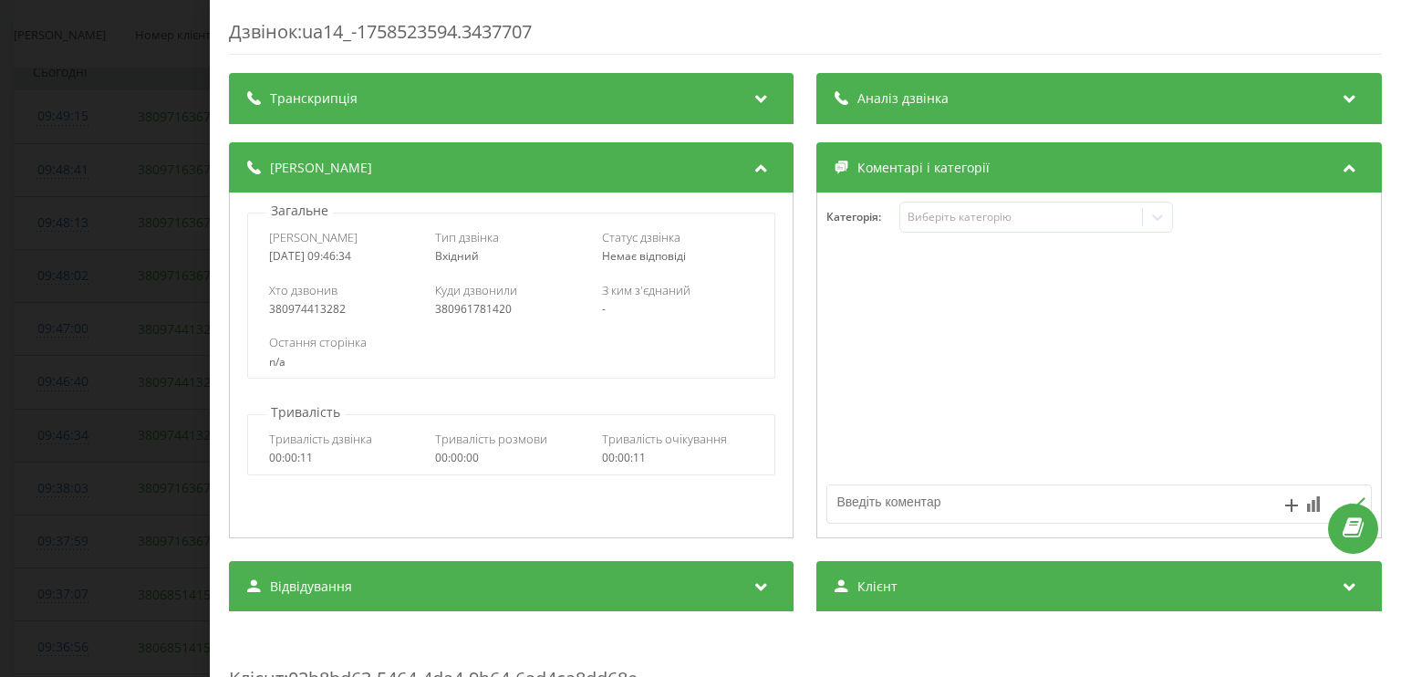
click at [59, 438] on div "Дзвінок : ua14_-1758523594.3437707 Транскрипція Для AI-аналізу майбутніх дзвінк…" at bounding box center [700, 338] width 1401 height 677
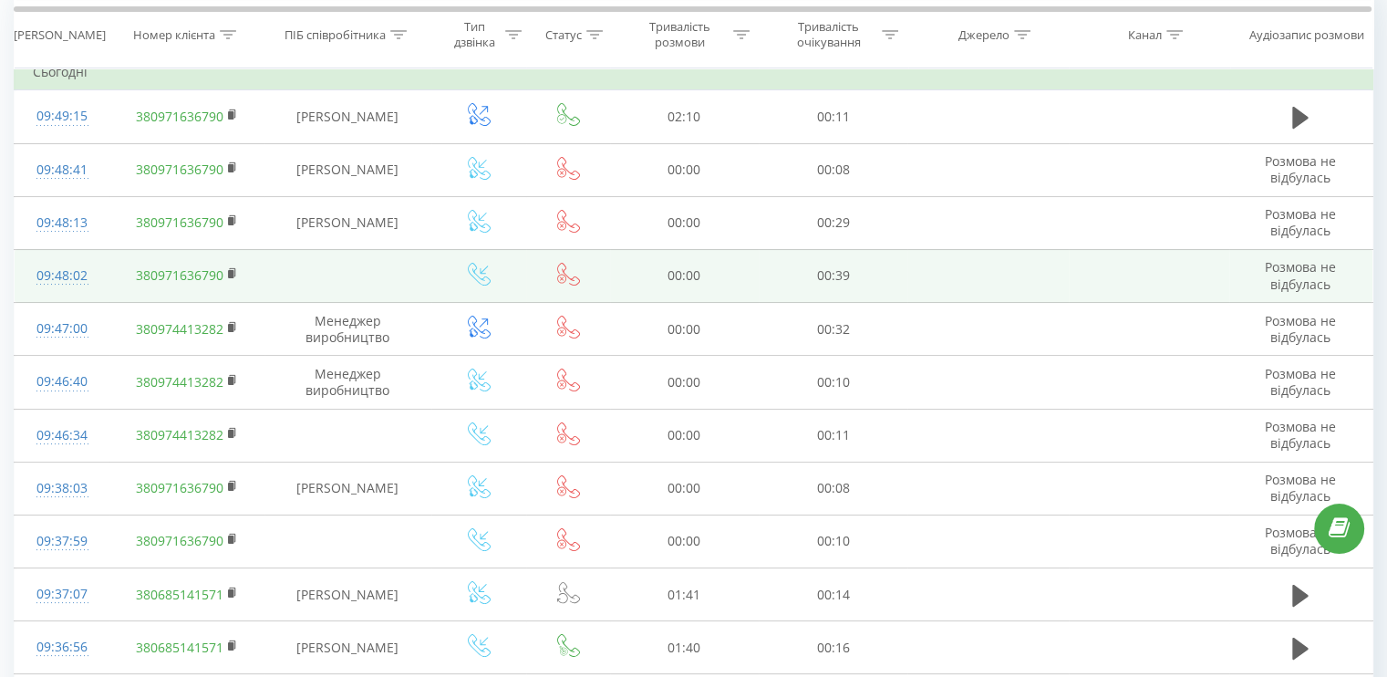
click at [47, 284] on div "09:48:02" at bounding box center [62, 276] width 58 height 36
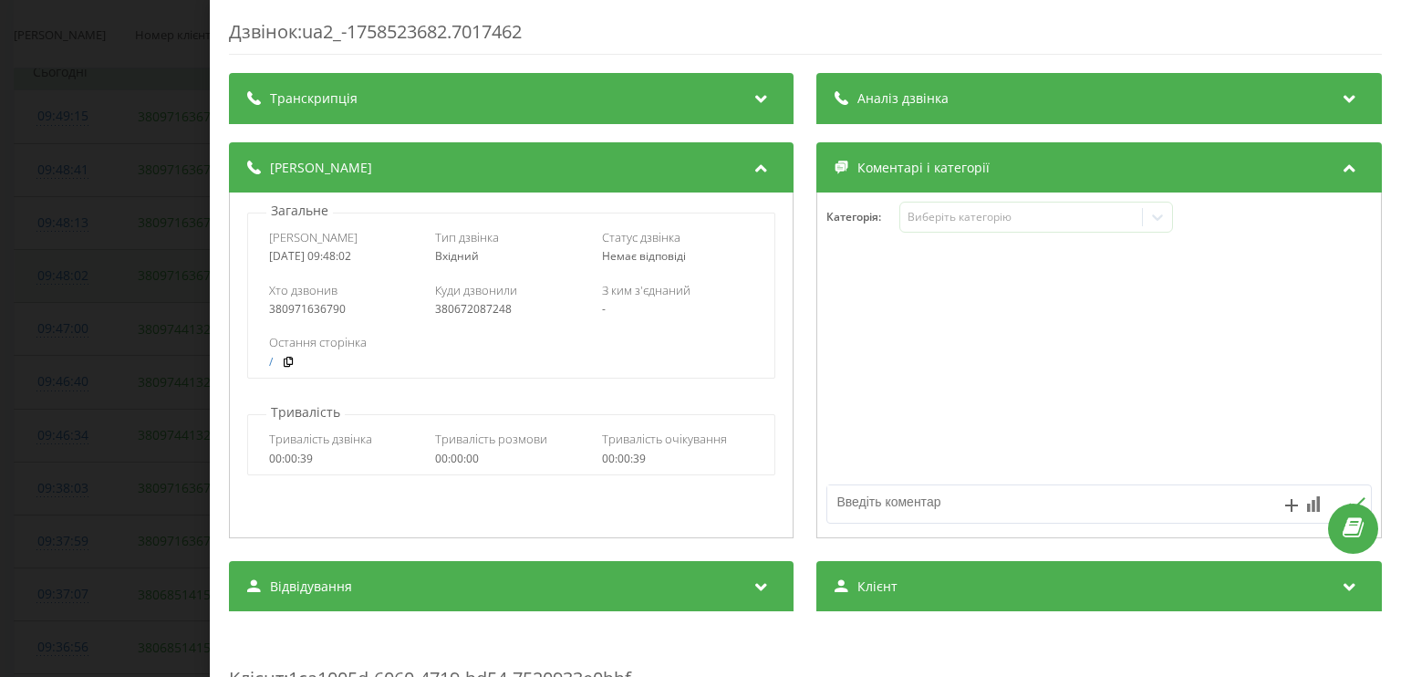
click at [47, 284] on div "Дзвінок : ua2_-1758523682.7017462 Транскрипція Для AI-аналізу майбутніх дзвінкі…" at bounding box center [700, 338] width 1401 height 677
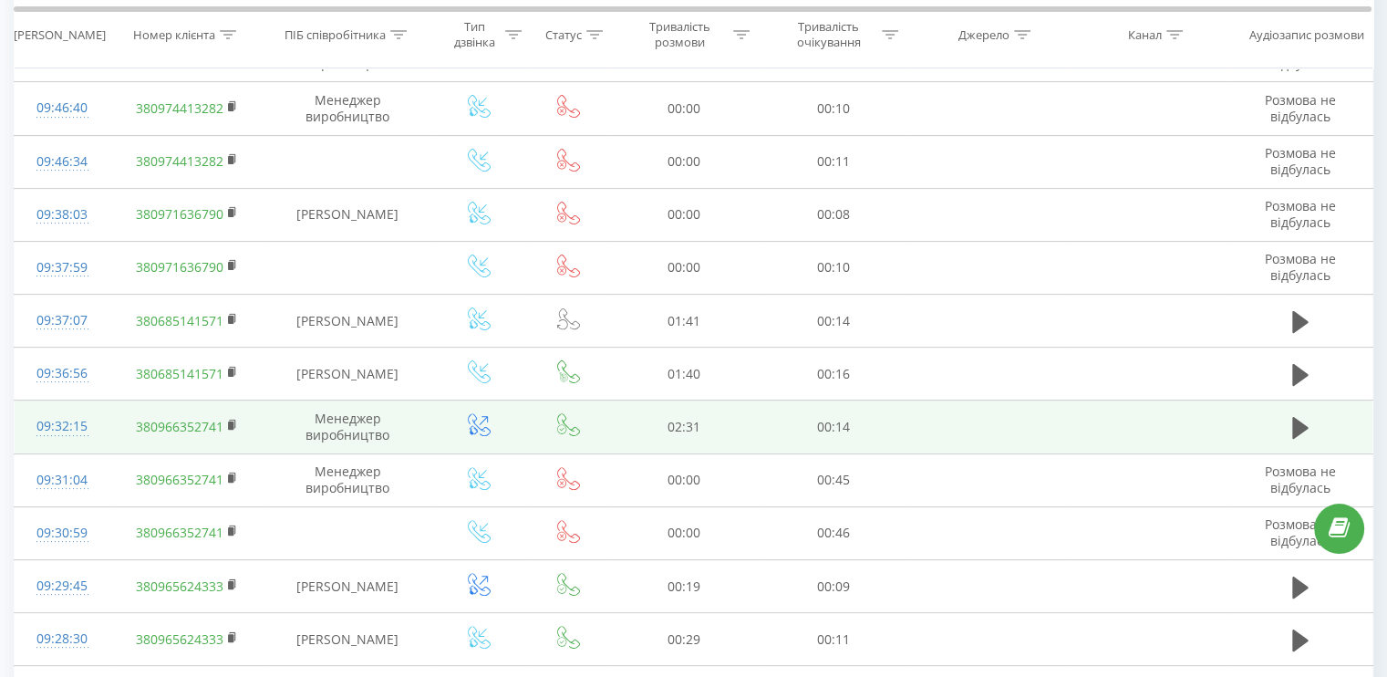
scroll to position [638, 0]
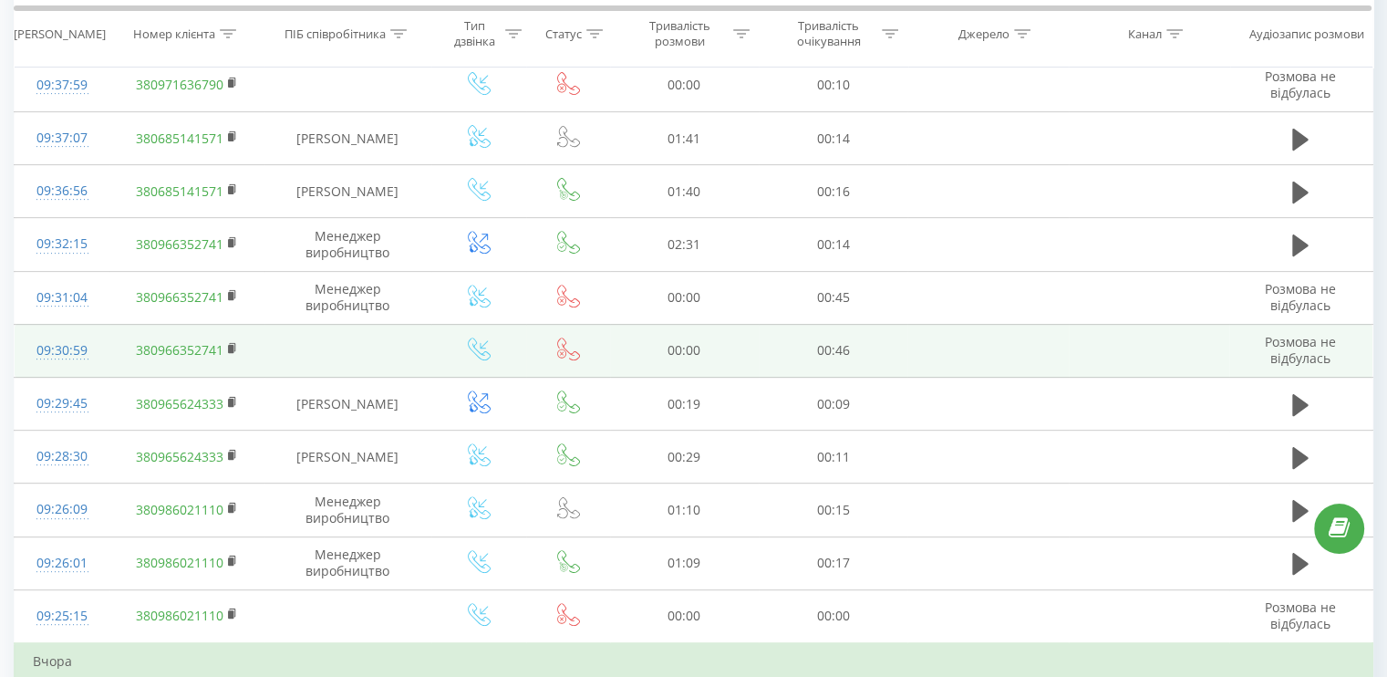
click at [53, 342] on div "09:30:59" at bounding box center [62, 351] width 58 height 36
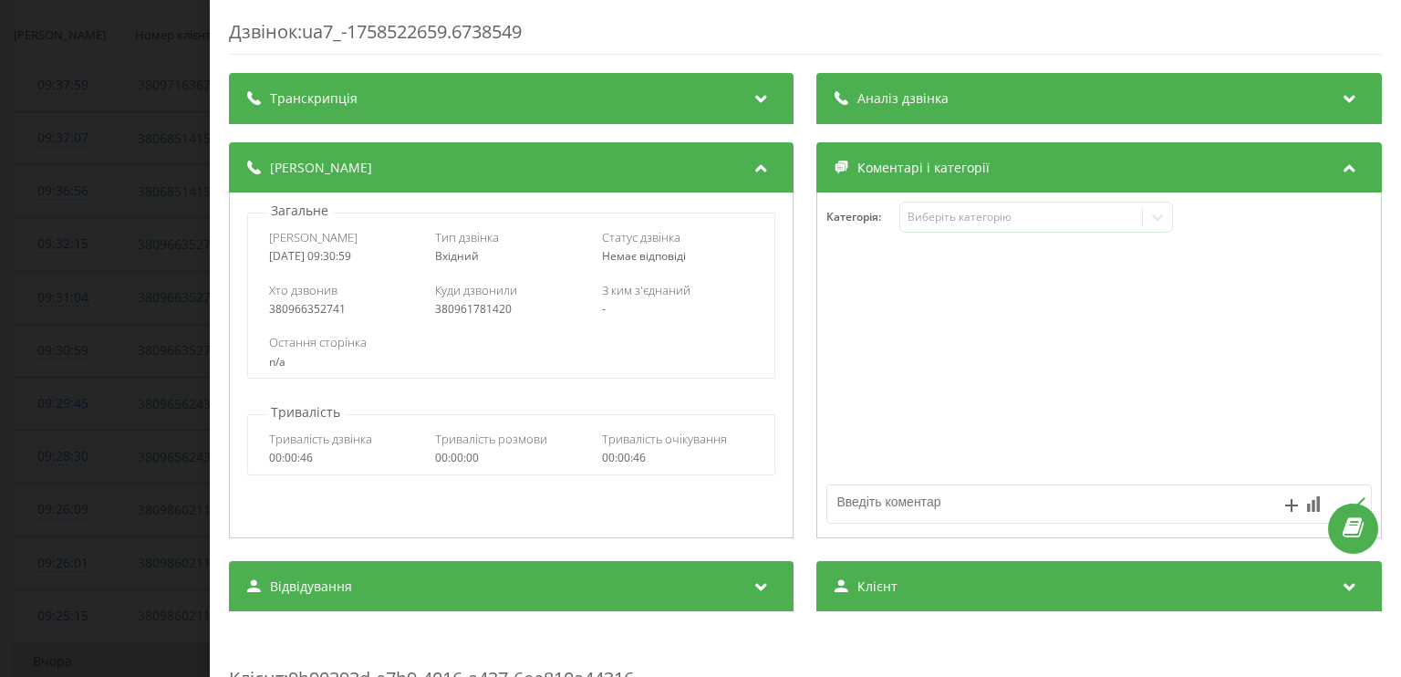
click at [61, 360] on div "Дзвінок : ua7_-1758522659.6738549 Транскрипція Для AI-аналізу майбутніх дзвінкі…" at bounding box center [700, 338] width 1401 height 677
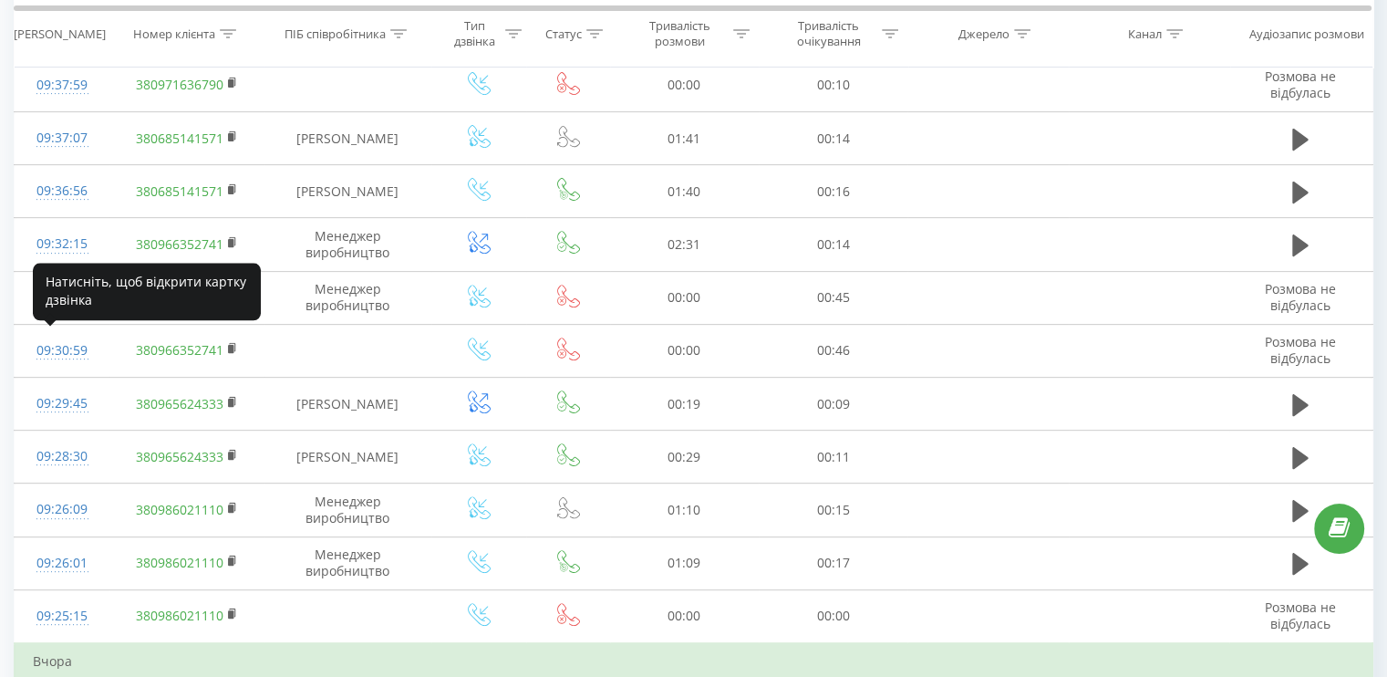
click at [61, 360] on div "09:30:59" at bounding box center [62, 351] width 58 height 36
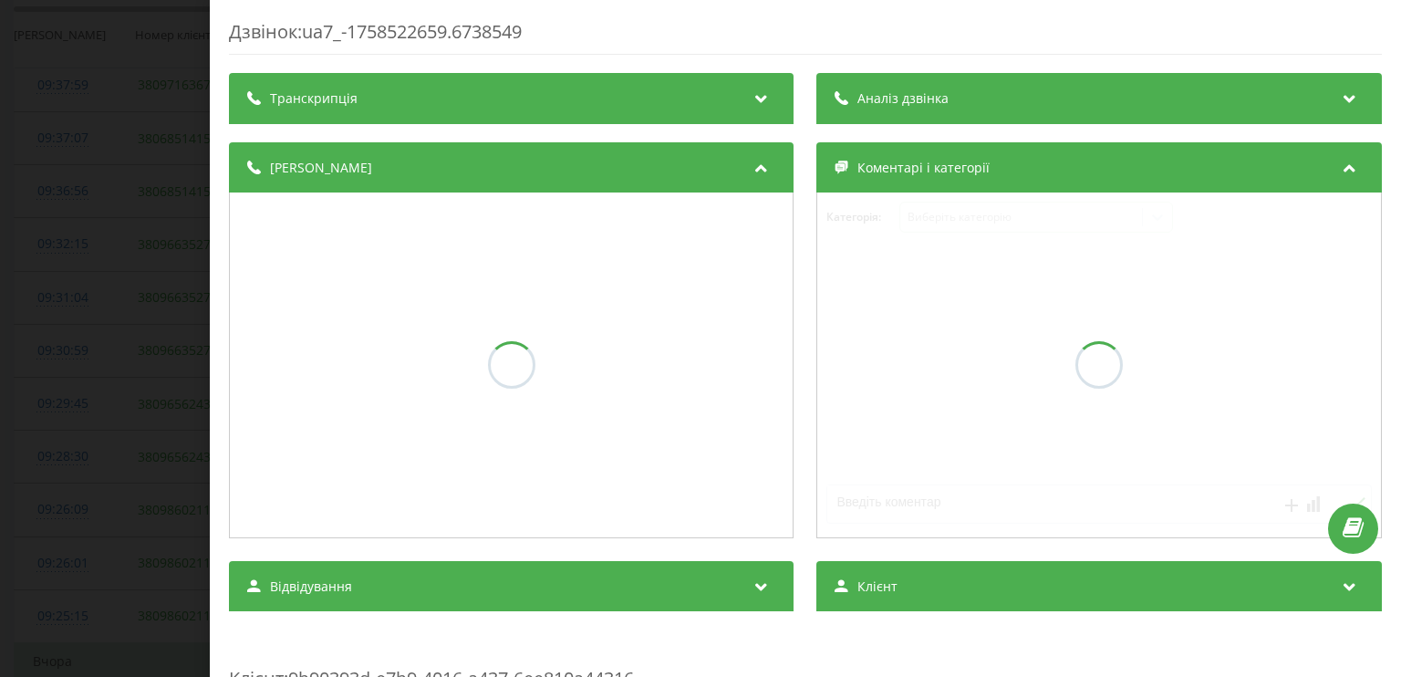
click at [61, 360] on div "Дзвінок : ua7_-1758522659.6738549 Транскрипція Аналіз дзвінка Деталі дзвінка Ко…" at bounding box center [700, 338] width 1401 height 677
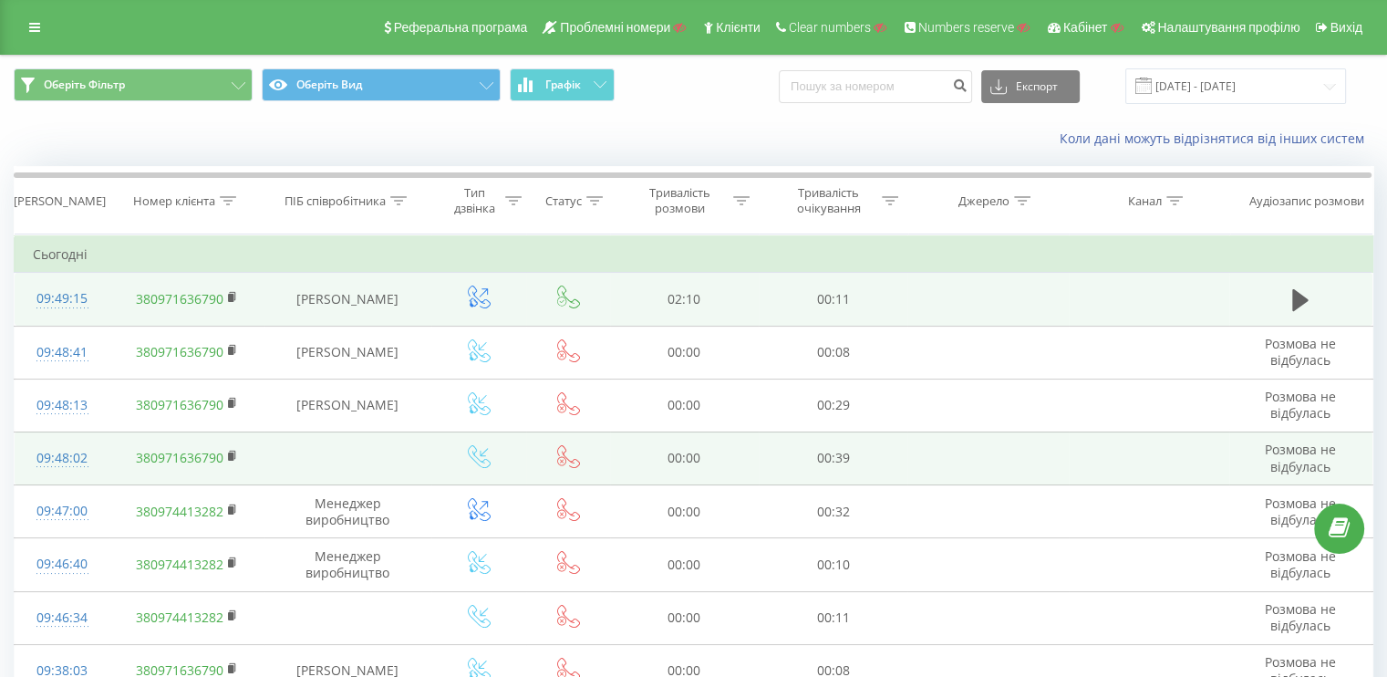
scroll to position [91, 0]
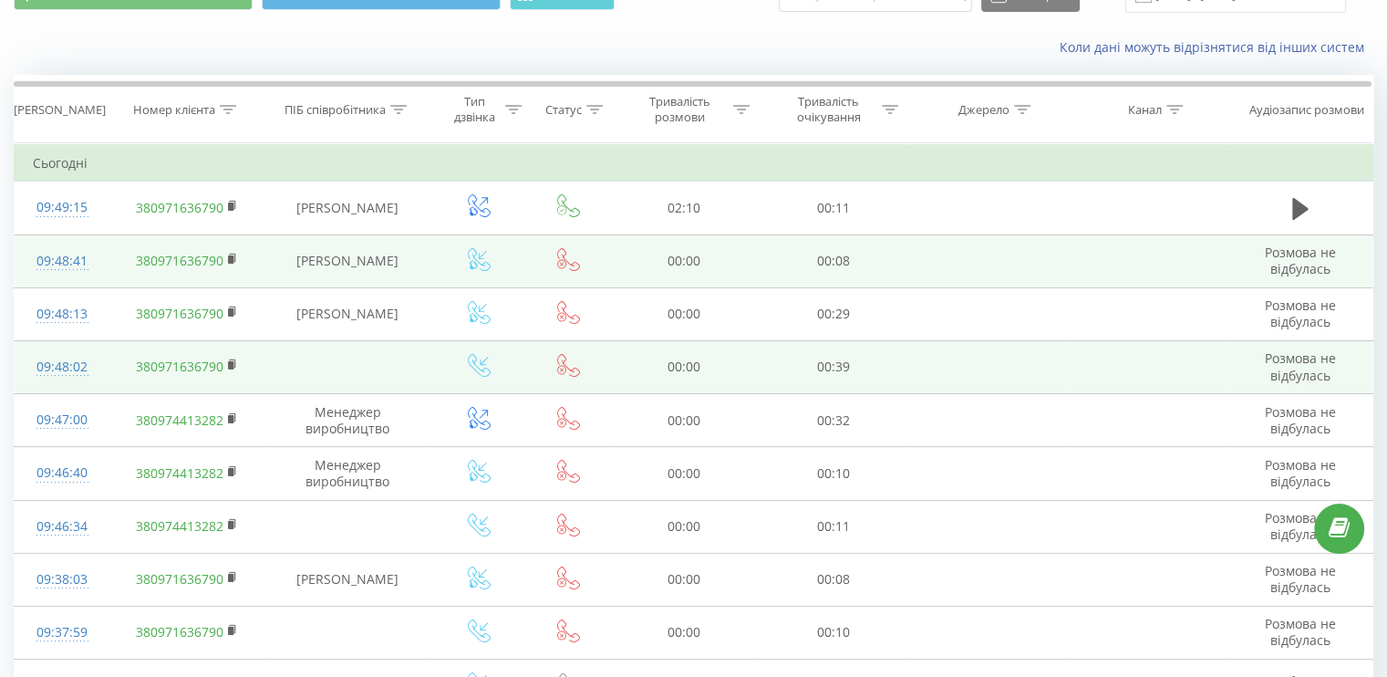
click at [51, 258] on div "09:48:41" at bounding box center [62, 261] width 58 height 36
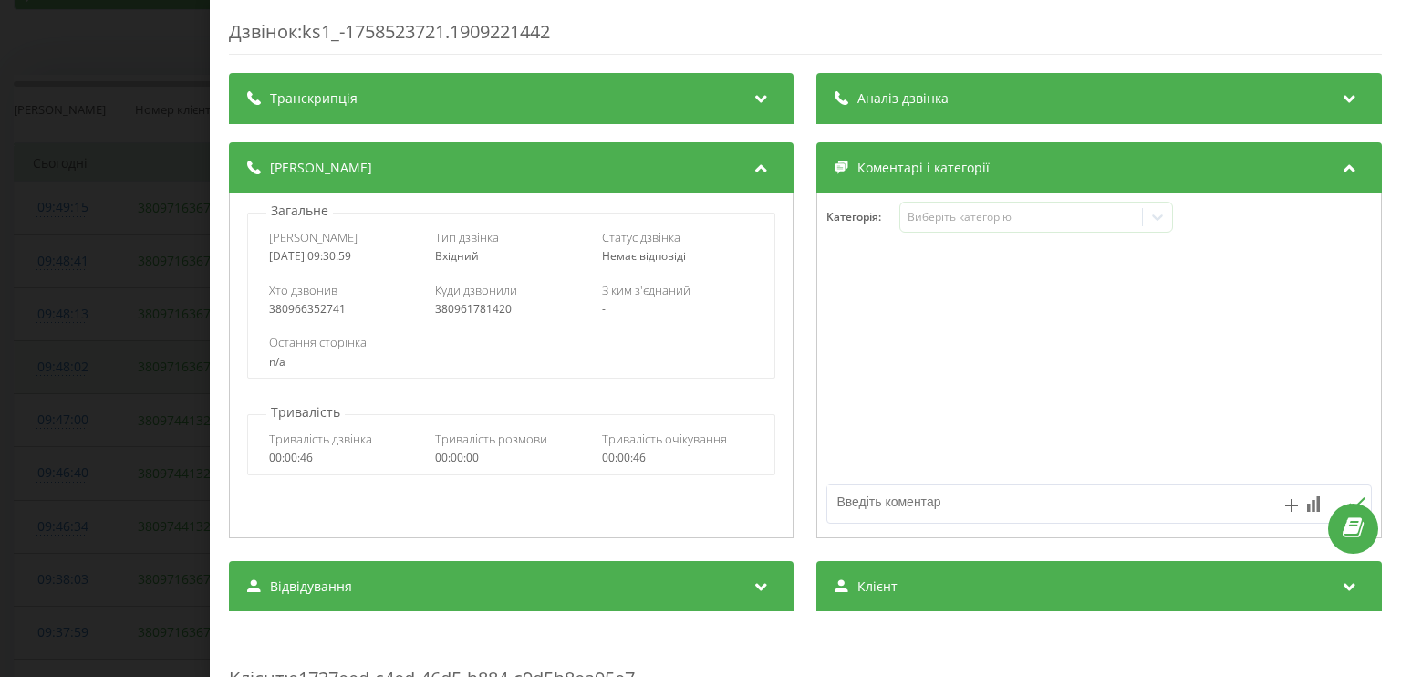
click at [111, 305] on div "Дзвінок : ks1_-1758523721.1909221442 Транскрипція Для AI-аналізу майбутніх дзві…" at bounding box center [700, 338] width 1401 height 677
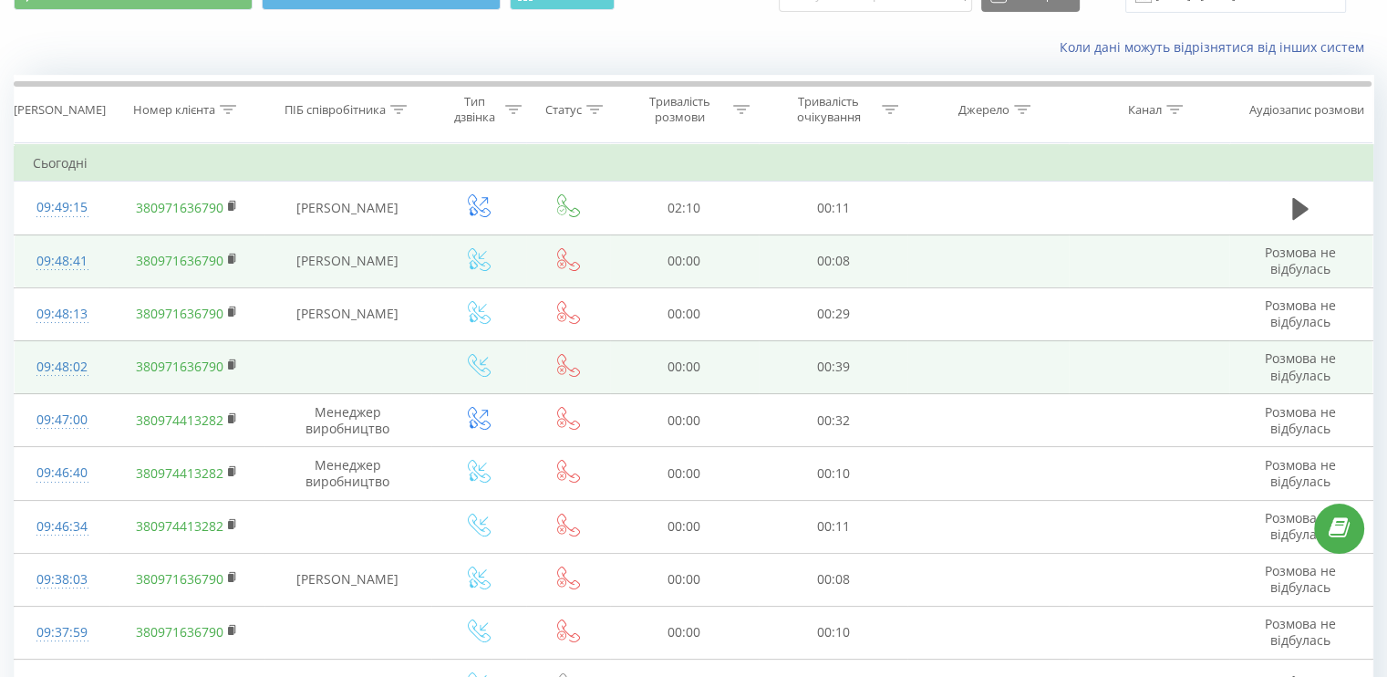
click at [72, 255] on div "09:48:41" at bounding box center [62, 261] width 58 height 36
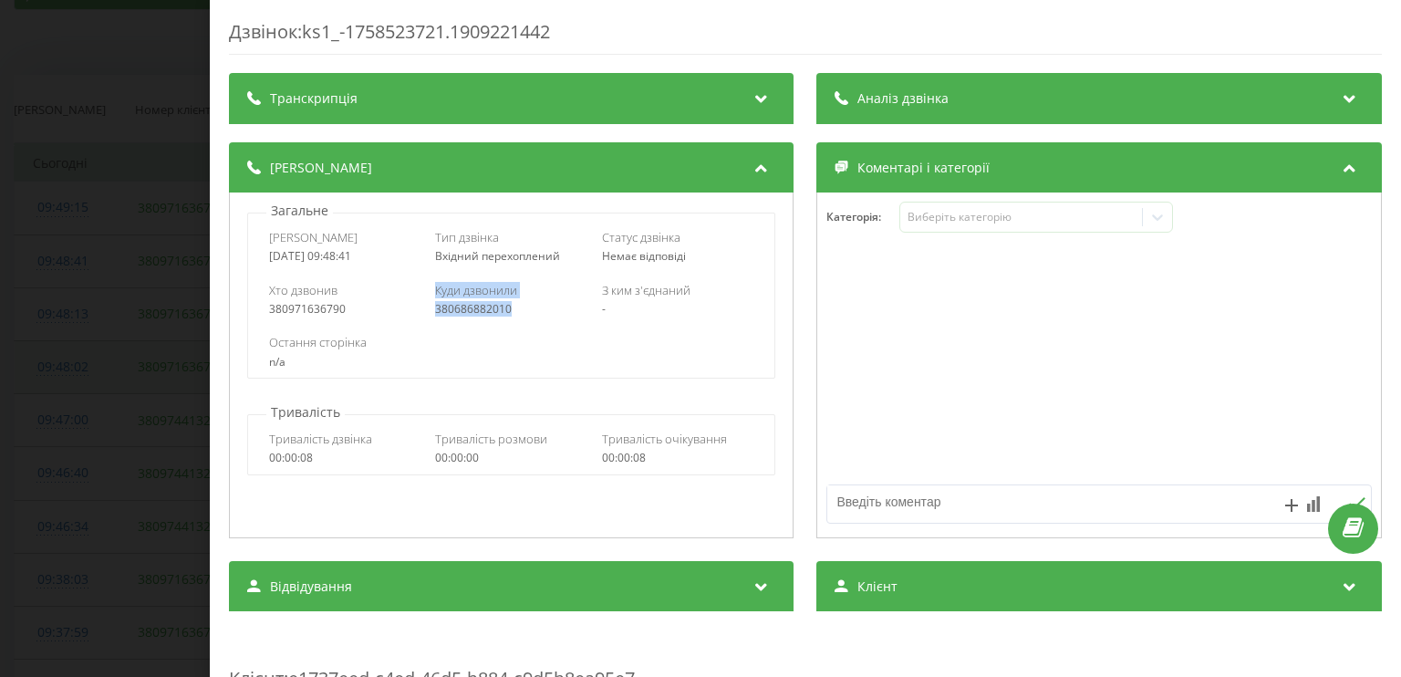
drag, startPoint x: 416, startPoint y: 313, endPoint x: 553, endPoint y: 313, distance: 137.7
click at [553, 313] on div "Хто дзвонив 380971636790 Куди дзвонили 380686882010 З ким з'єднаний -" at bounding box center [511, 299] width 526 height 53
click at [427, 326] on div "Остання сторінка n/a" at bounding box center [511, 351] width 526 height 53
drag, startPoint x: 423, startPoint y: 315, endPoint x: 554, endPoint y: 312, distance: 131.3
click at [492, 309] on div "Хто дзвонив 380971636790 Куди дзвонили 380686882010 З ким з'єднаний -" at bounding box center [511, 299] width 526 height 53
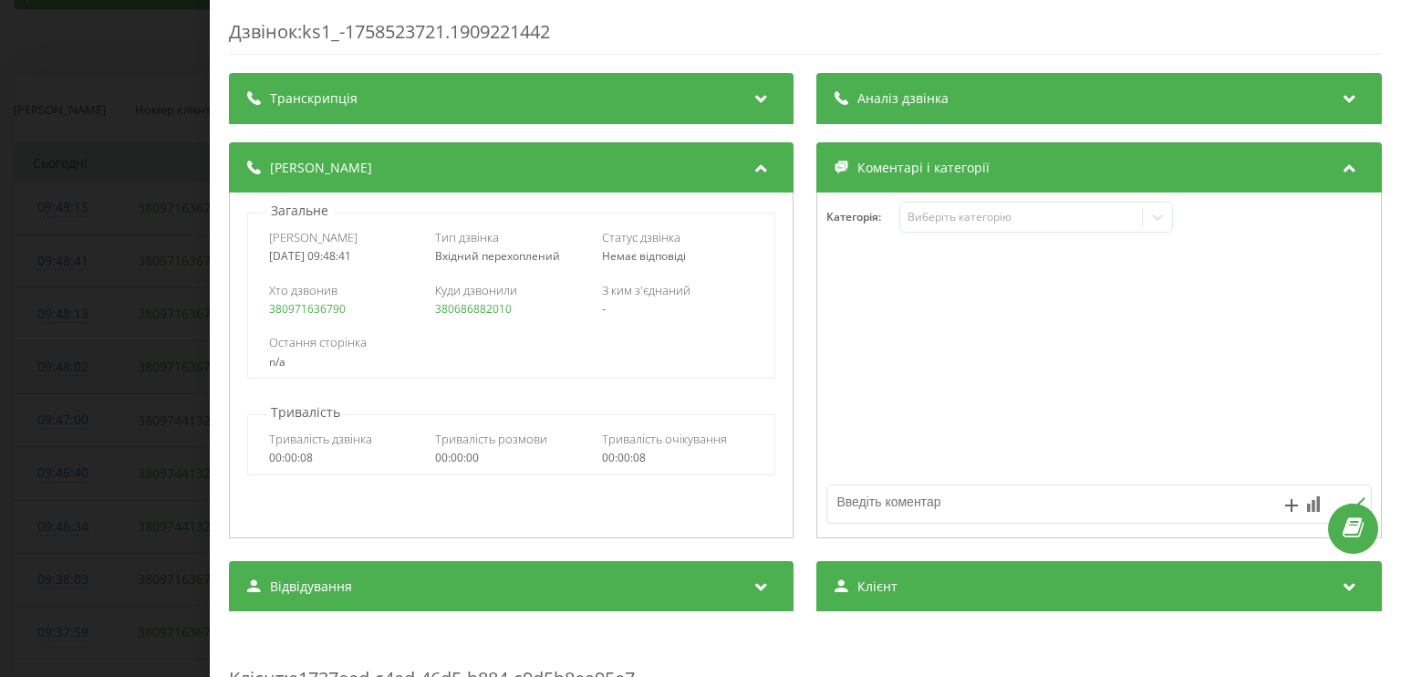
click at [554, 312] on div "380686882010" at bounding box center [512, 309] width 152 height 13
drag, startPoint x: 518, startPoint y: 309, endPoint x: 427, endPoint y: 309, distance: 91.2
click at [427, 309] on div "Хто дзвонив 380971636790 Куди дзвонили 380686882010 З ким з'єднаний -" at bounding box center [511, 299] width 526 height 53
copy link "380686882010"
click at [63, 284] on div "Дзвінок : ks1_-1758523721.1909221442 Транскрипція Для AI-аналізу майбутніх дзві…" at bounding box center [700, 338] width 1401 height 677
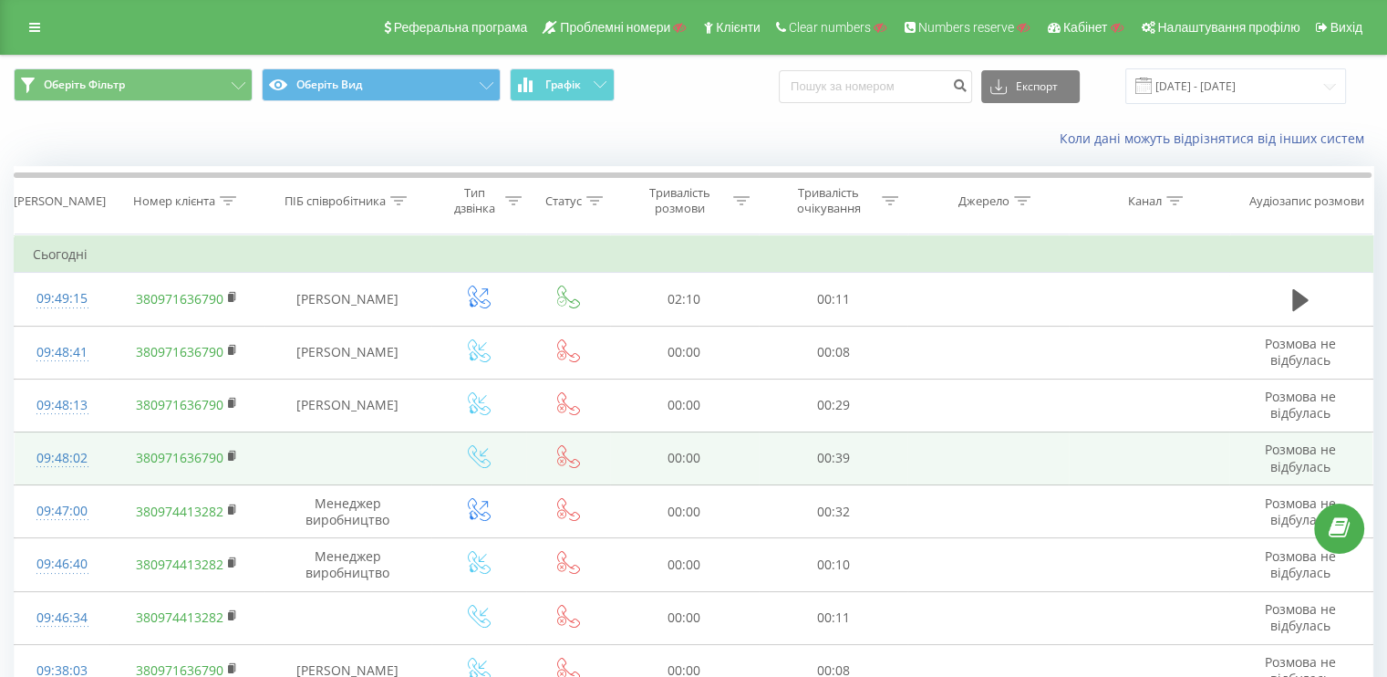
drag, startPoint x: 30, startPoint y: 31, endPoint x: 26, endPoint y: 56, distance: 25.0
click at [30, 31] on icon at bounding box center [34, 27] width 11 height 13
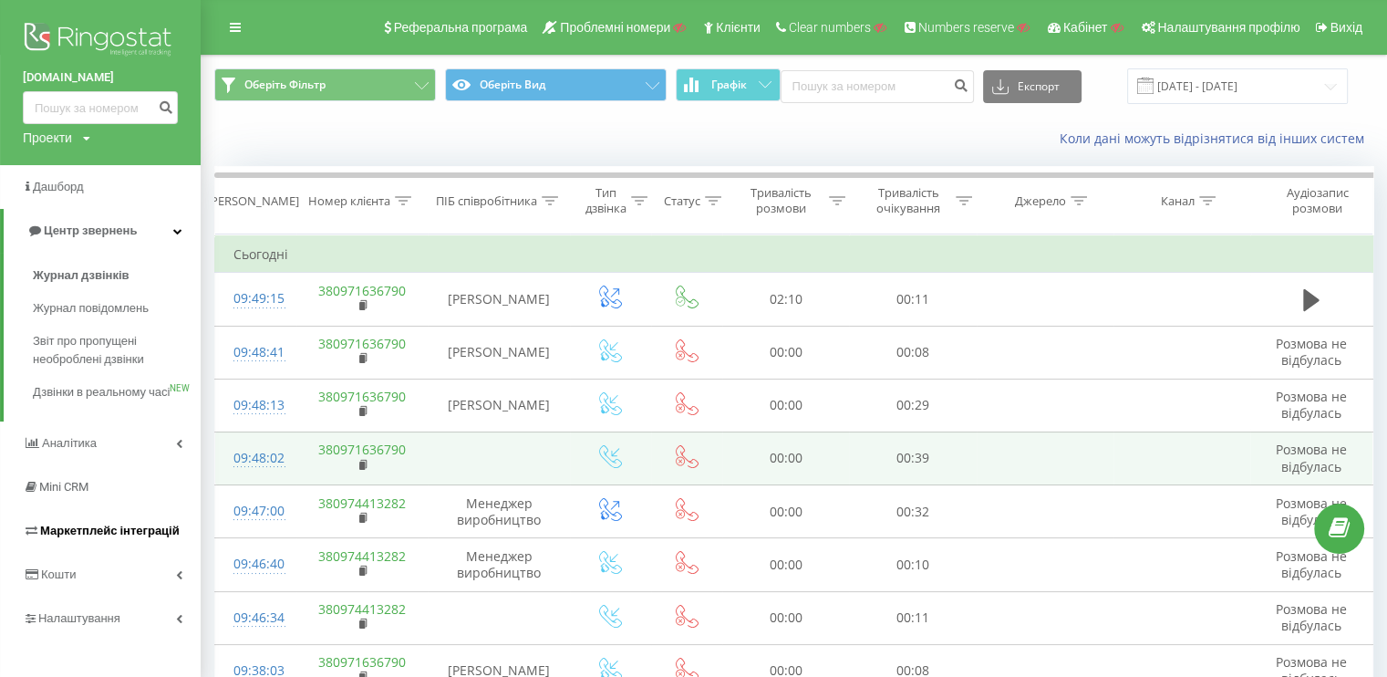
scroll to position [91, 0]
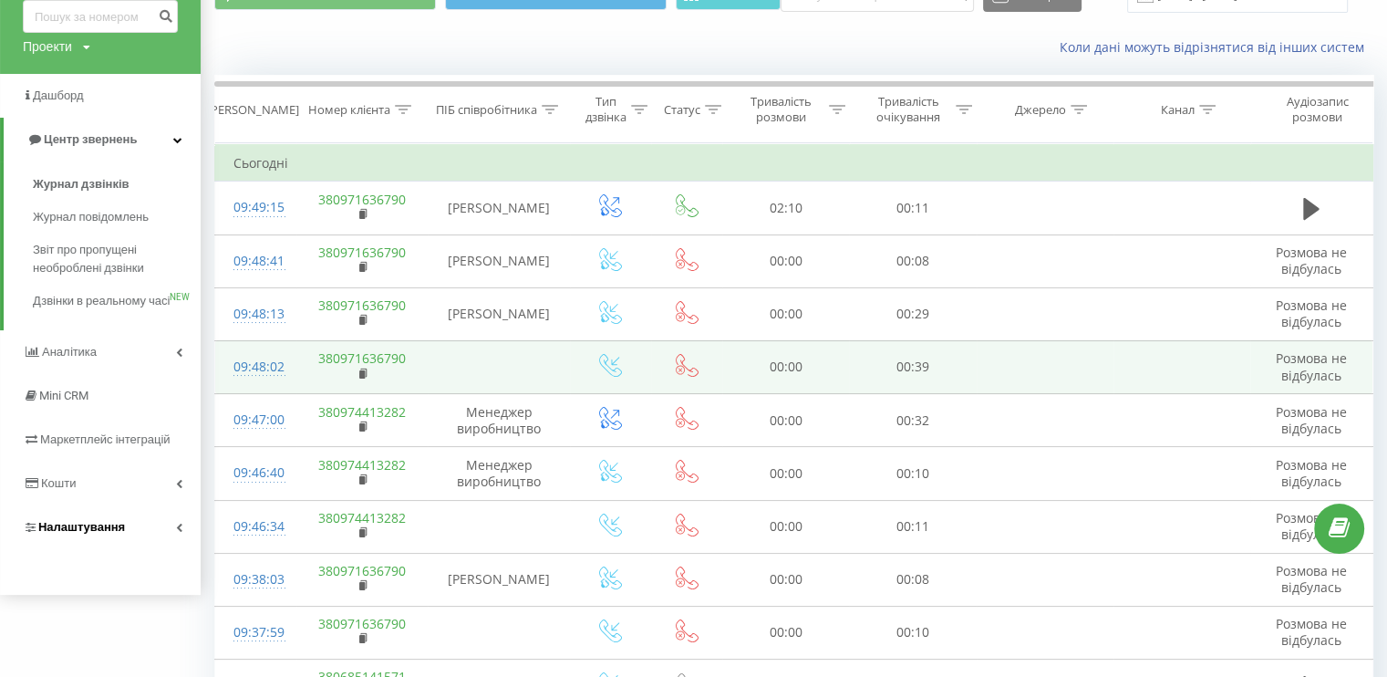
click at [88, 536] on span "Налаштування" at bounding box center [74, 527] width 102 height 18
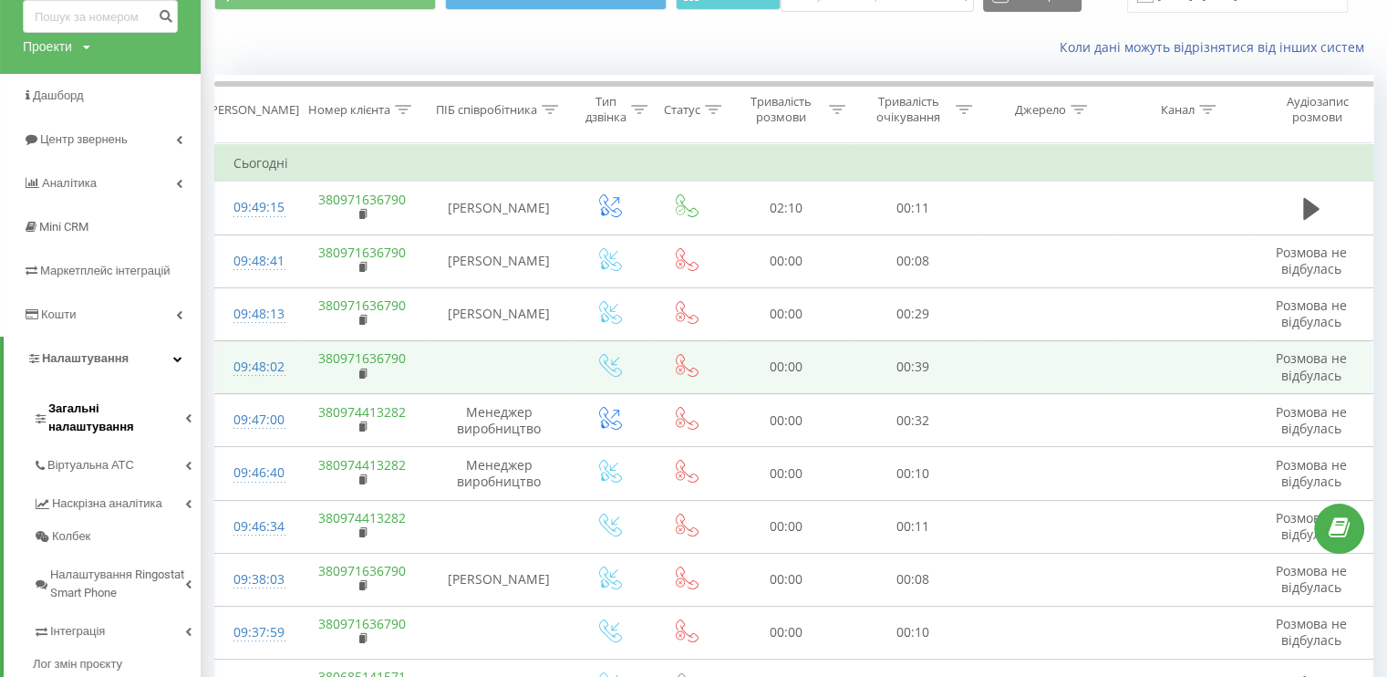
click at [91, 398] on link "Загальні налаштування" at bounding box center [117, 415] width 168 height 57
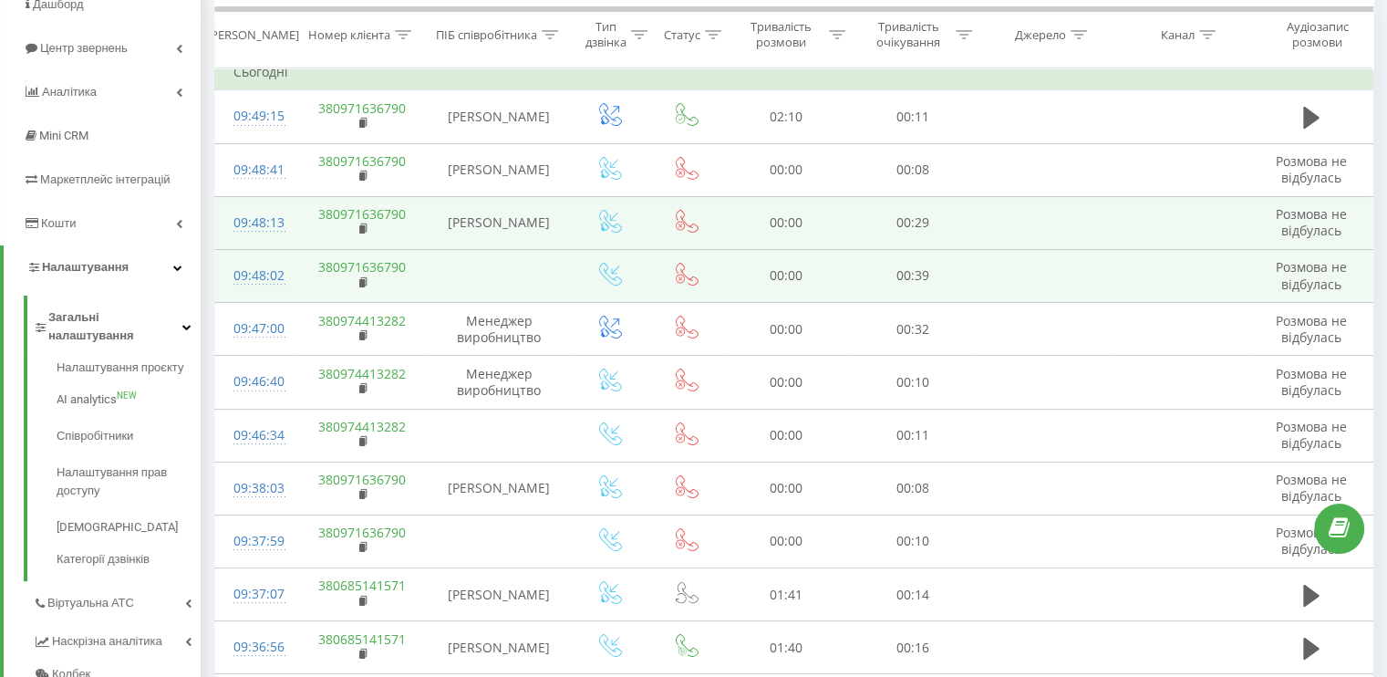
scroll to position [0, 0]
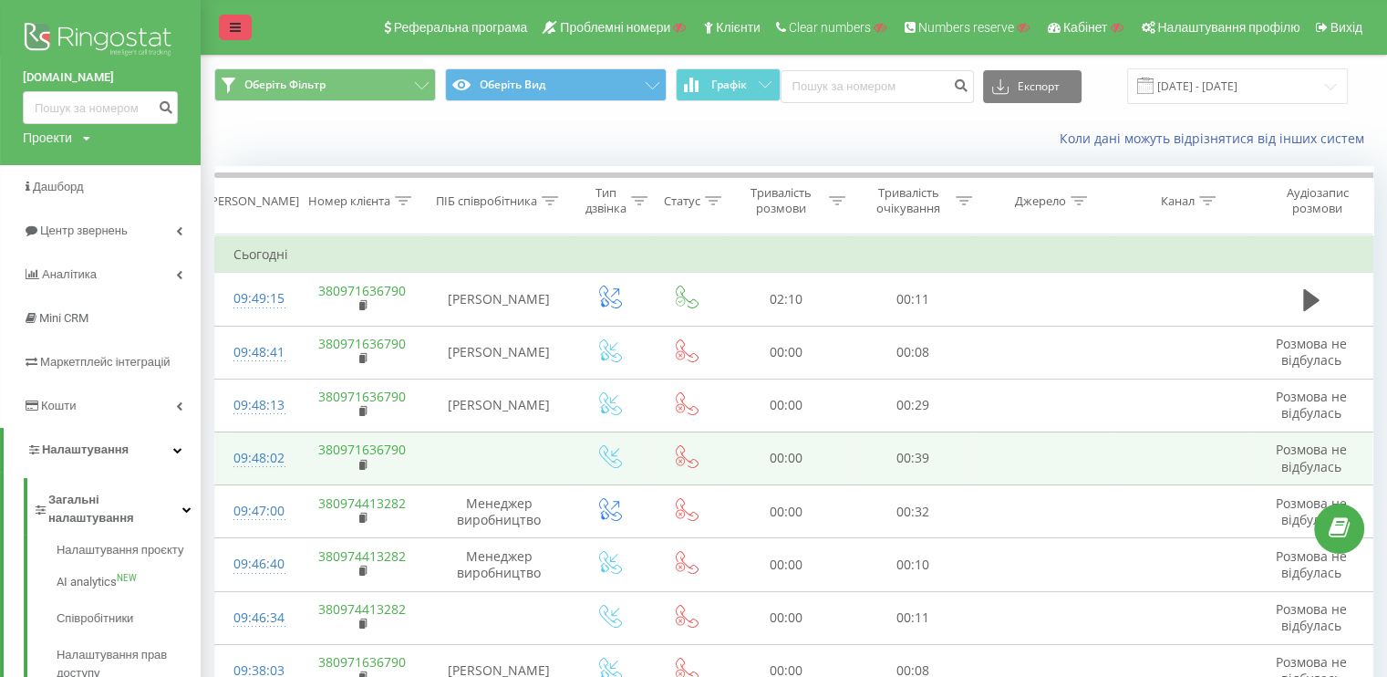
click at [230, 26] on icon at bounding box center [235, 27] width 11 height 13
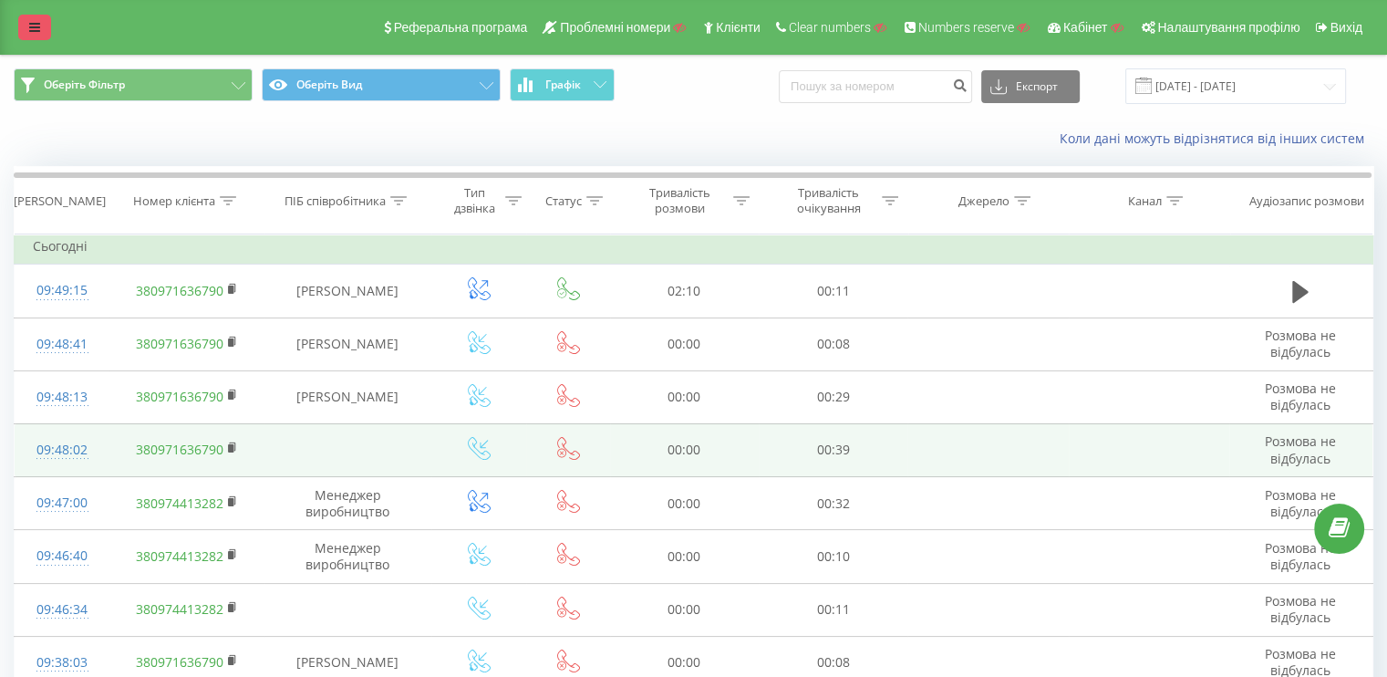
click at [47, 26] on link at bounding box center [34, 28] width 33 height 26
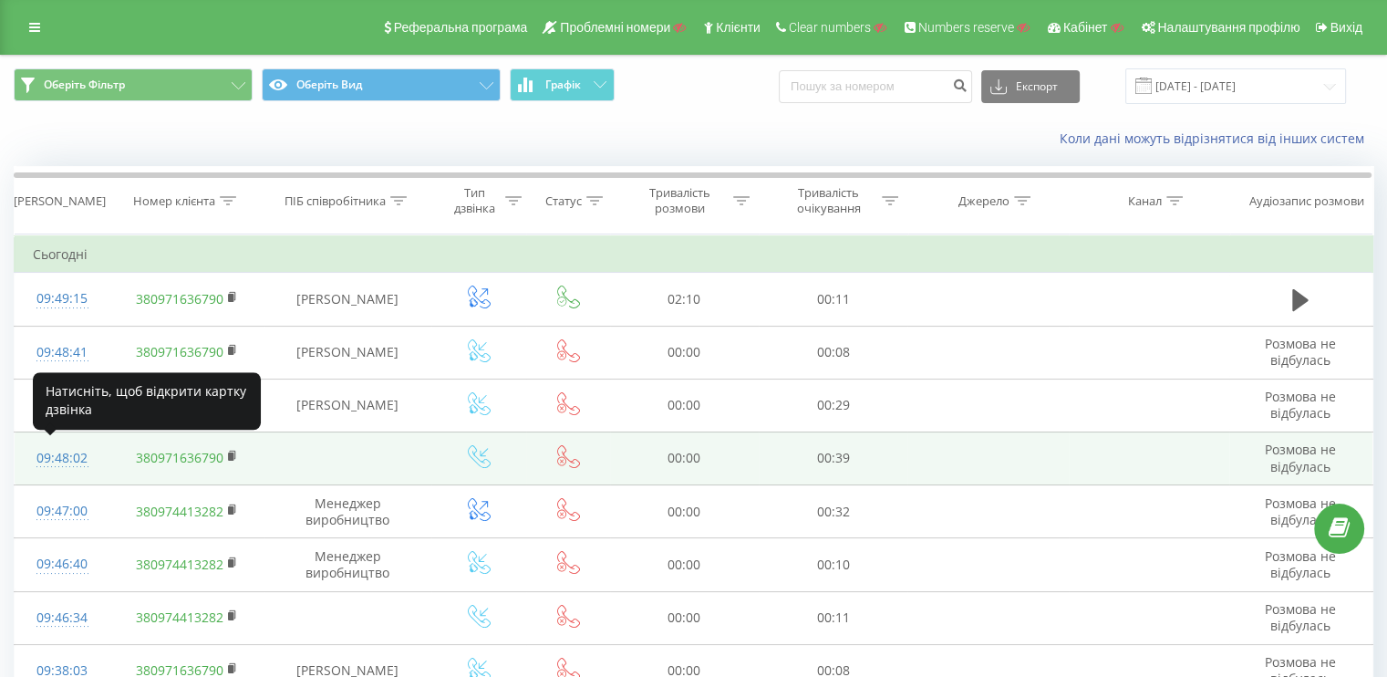
click at [49, 451] on div "09:48:02" at bounding box center [62, 458] width 58 height 36
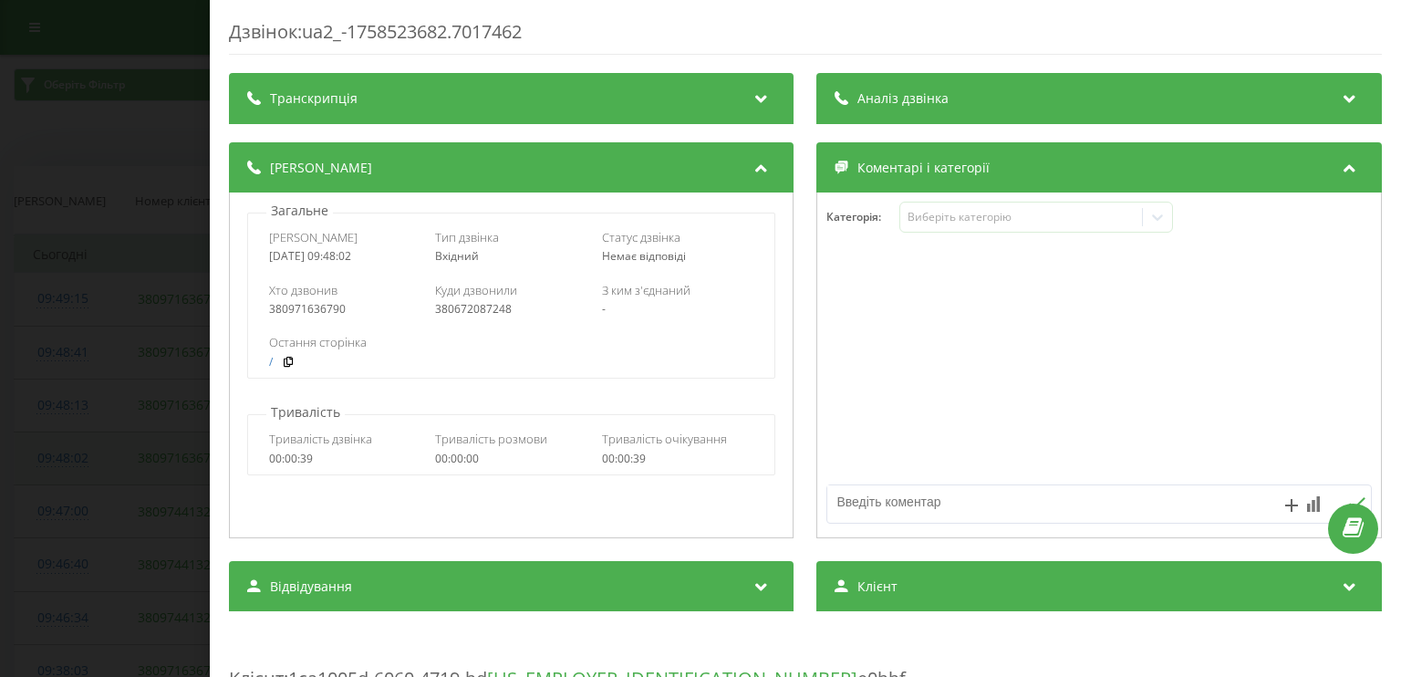
click at [49, 451] on div "Дзвінок : ua2_-1758523682.7017462 Транскрипція Для AI-аналізу майбутніх дзвінкі…" at bounding box center [700, 338] width 1401 height 677
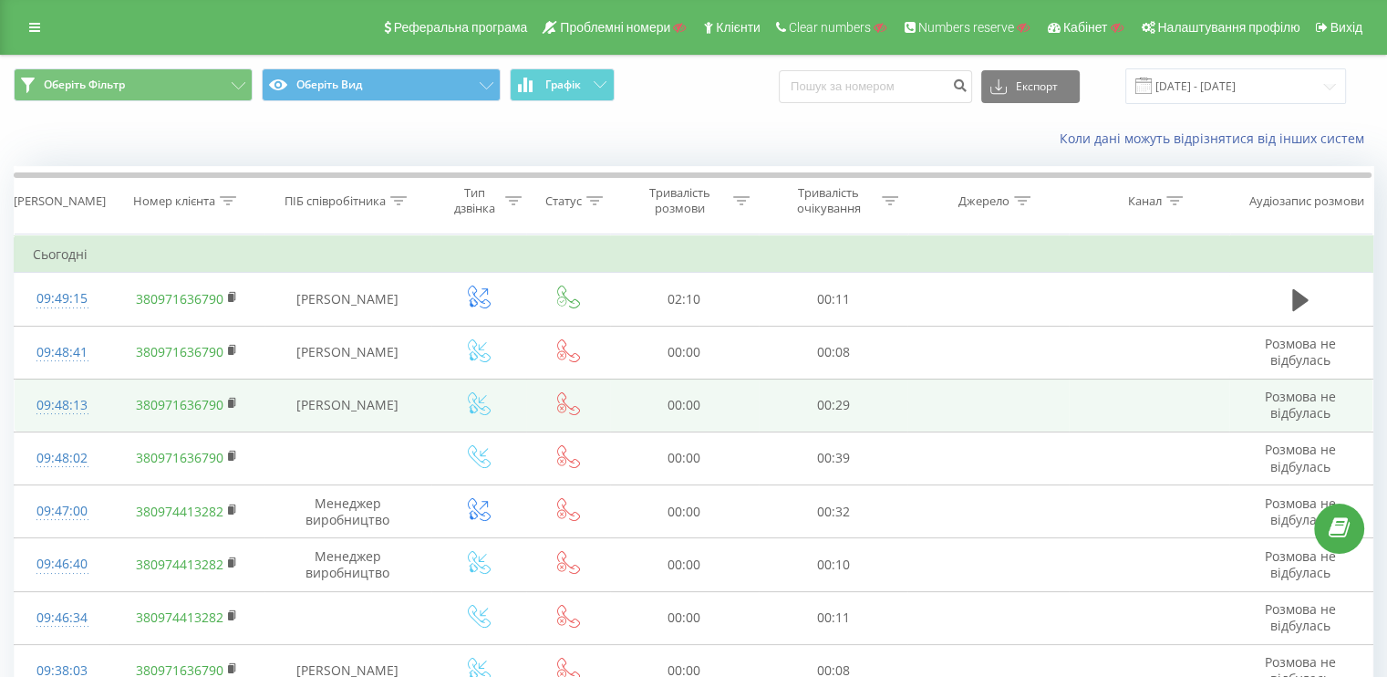
scroll to position [91, 0]
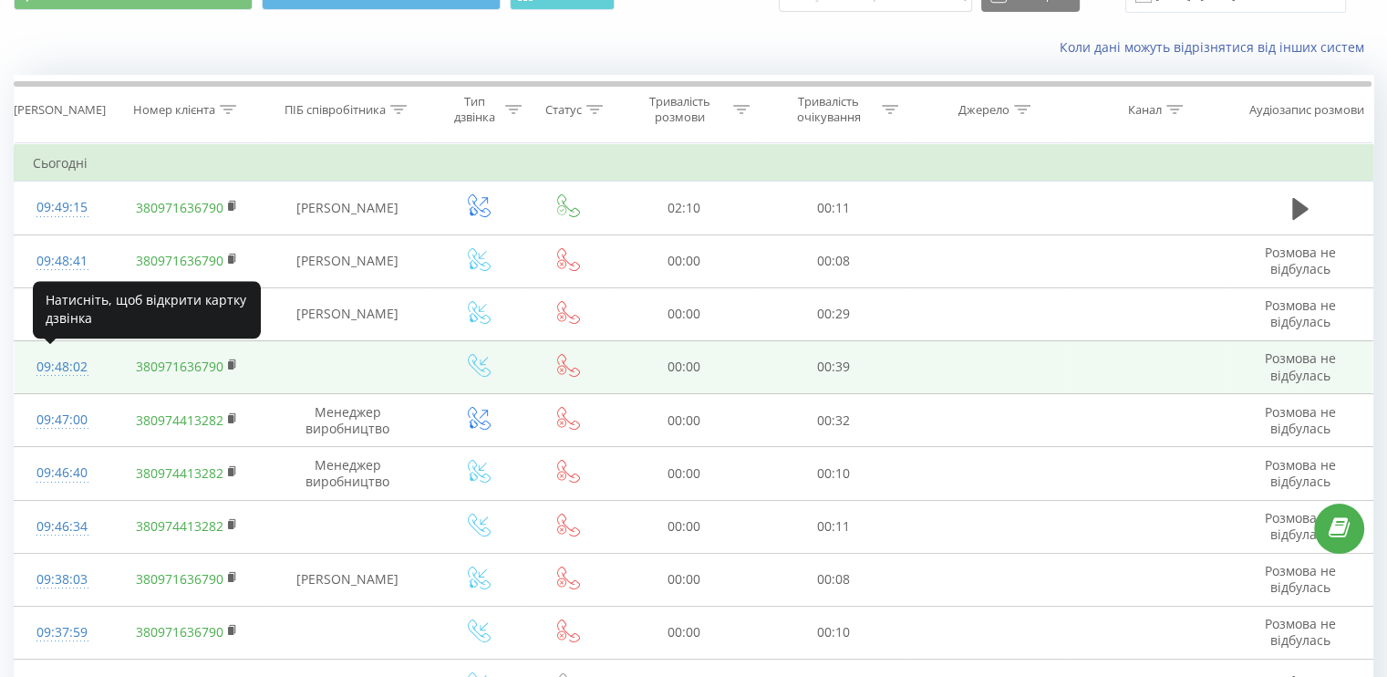
click at [74, 362] on div "09:48:02" at bounding box center [62, 367] width 58 height 36
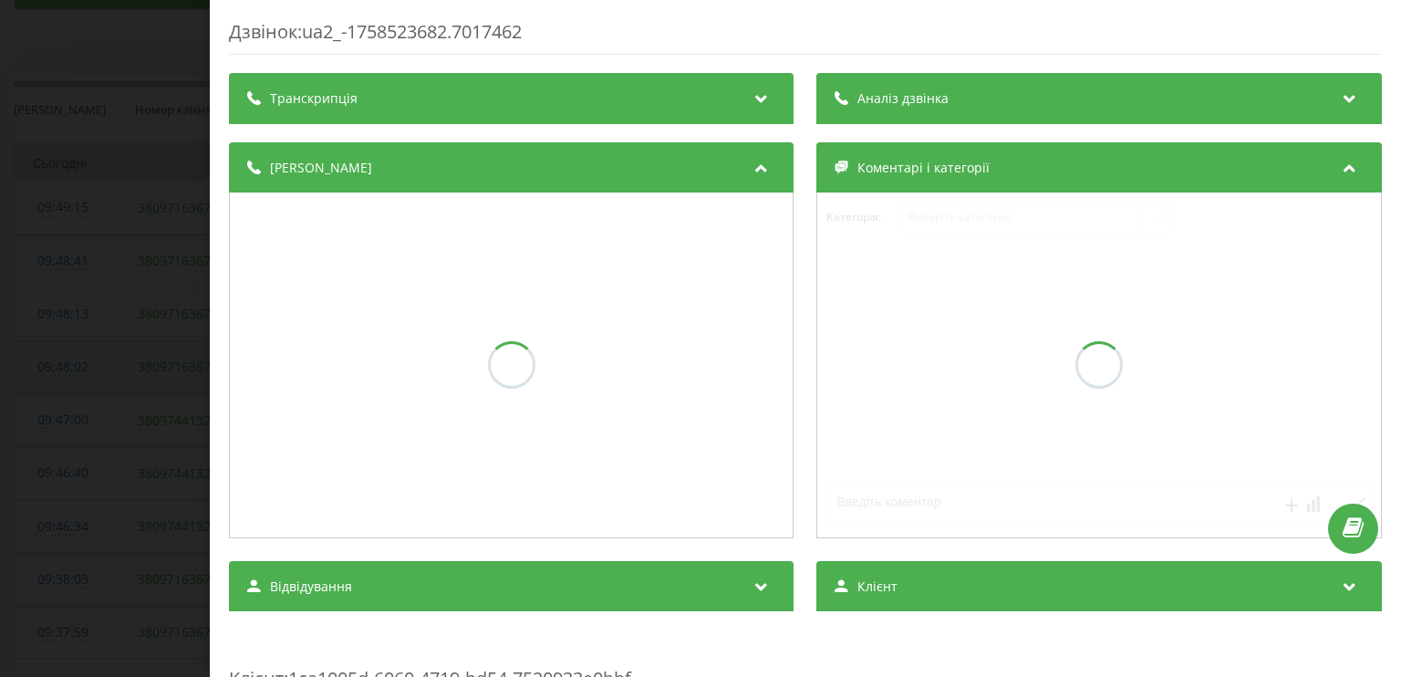
click at [74, 362] on div "Дзвінок : ua2_-1758523682.7017462 Транскрипція Аналіз дзвінка Деталі дзвінка Ко…" at bounding box center [700, 338] width 1401 height 677
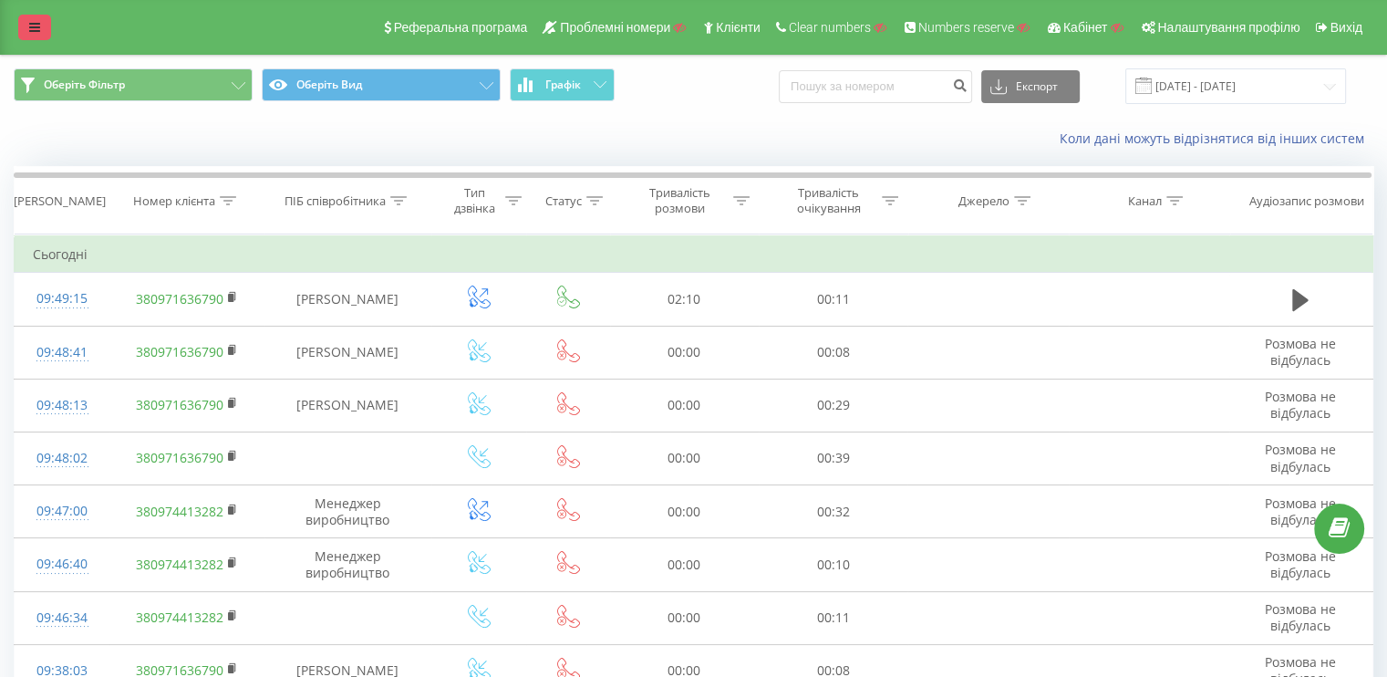
click at [26, 26] on link at bounding box center [34, 28] width 33 height 26
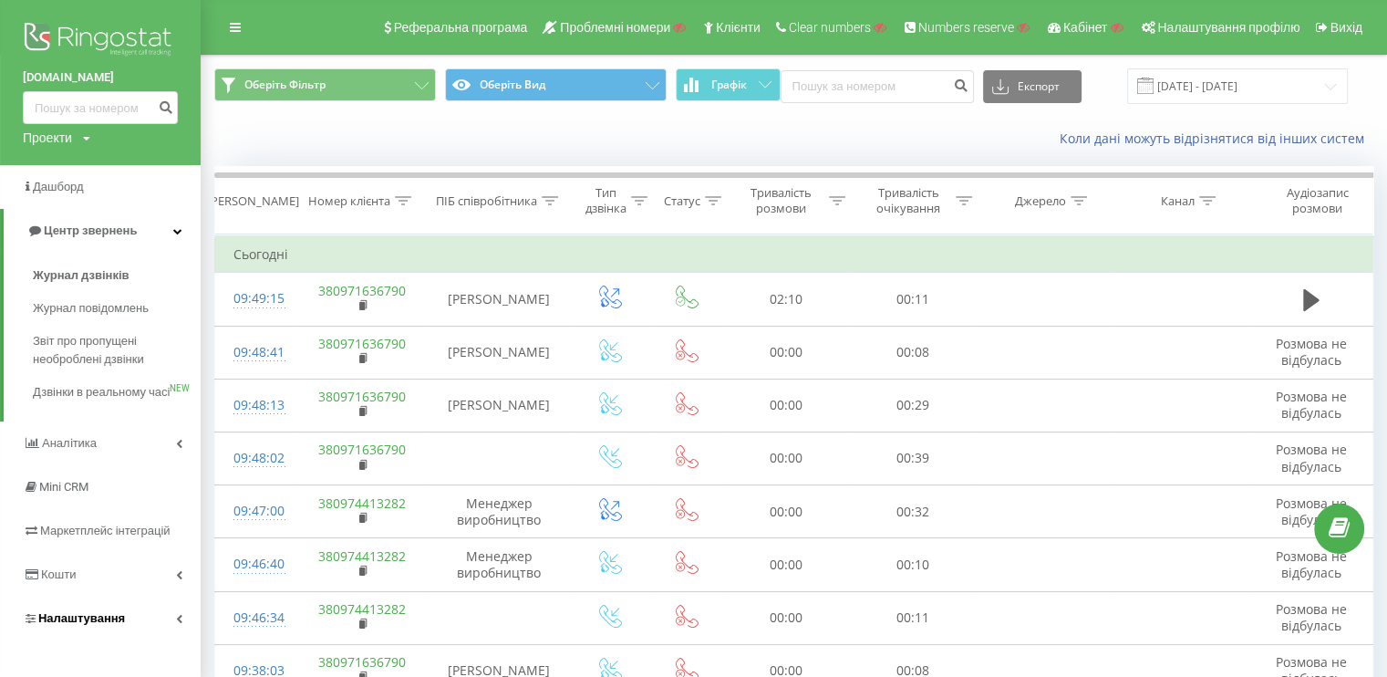
scroll to position [91, 0]
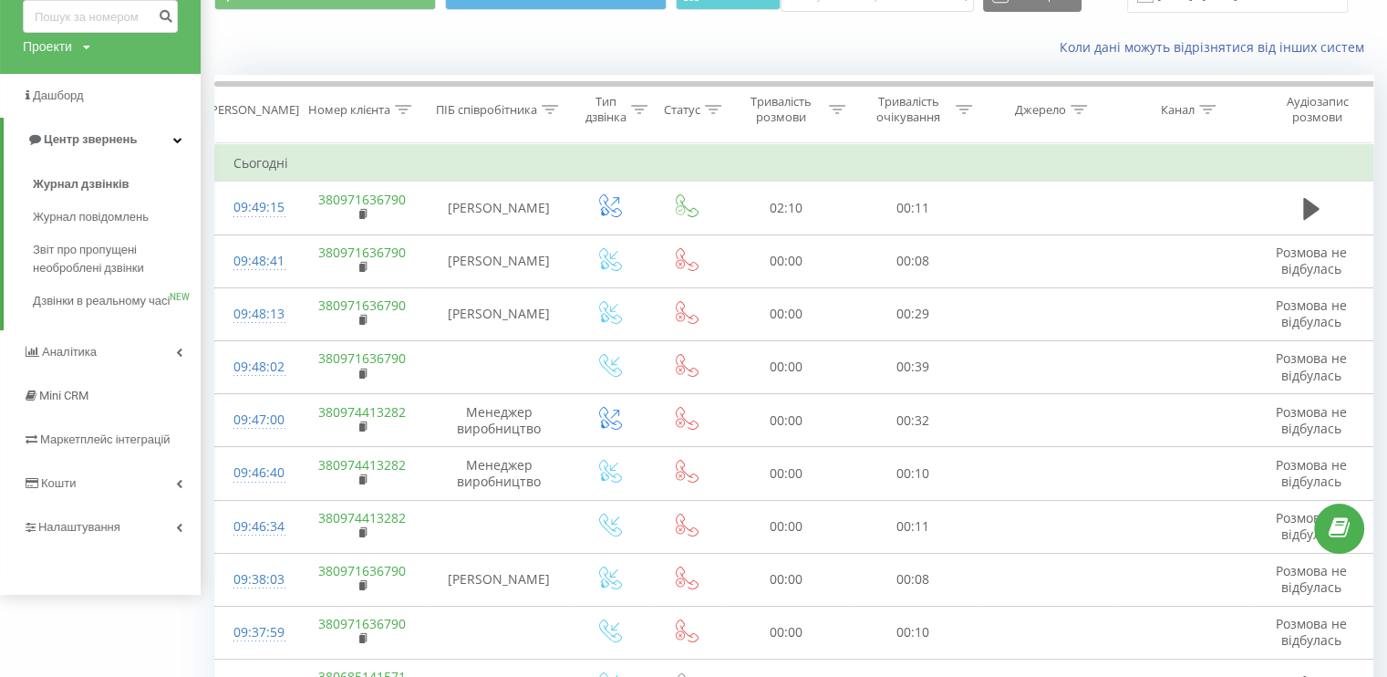
click at [81, 568] on div "[DOMAIN_NAME] Проекти Пошук Дашборд Центр звернень Журнал дзвінків Журнал повід…" at bounding box center [100, 252] width 201 height 686
click at [83, 534] on link "Налаштування" at bounding box center [100, 527] width 201 height 44
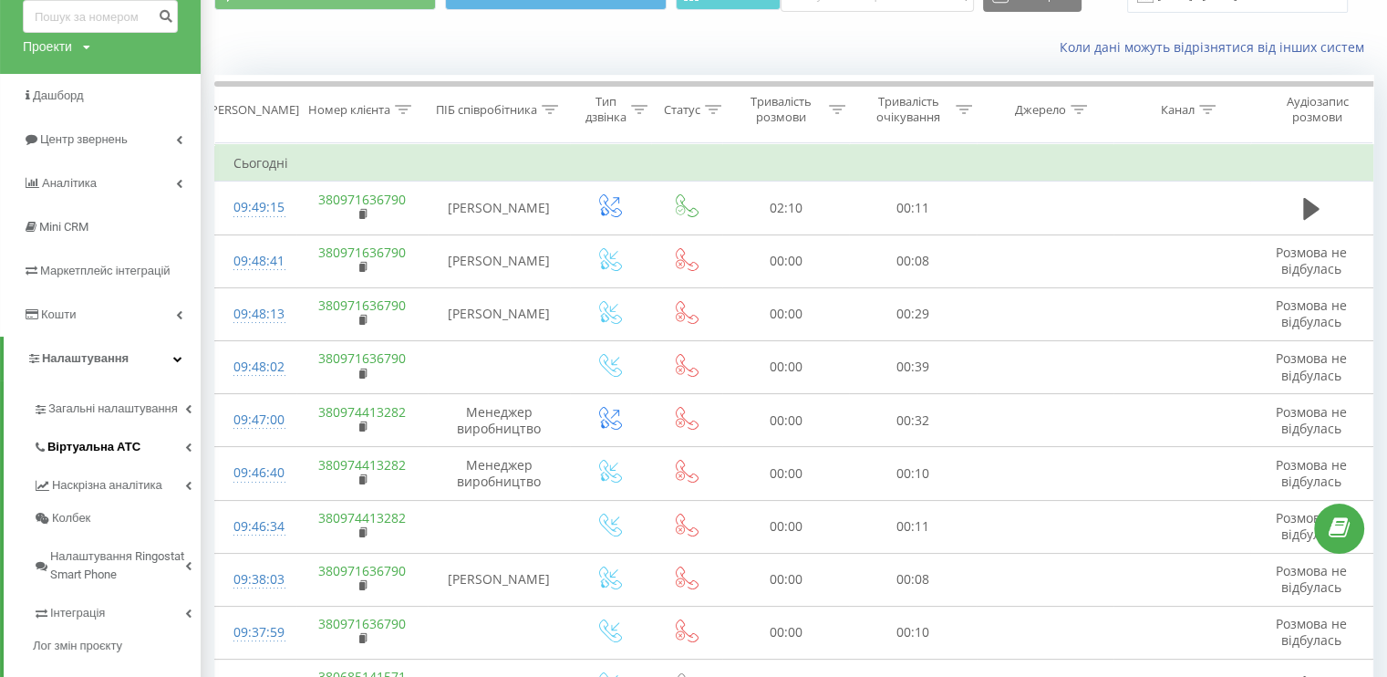
click at [84, 456] on link "Віртуальна АТС" at bounding box center [117, 444] width 168 height 38
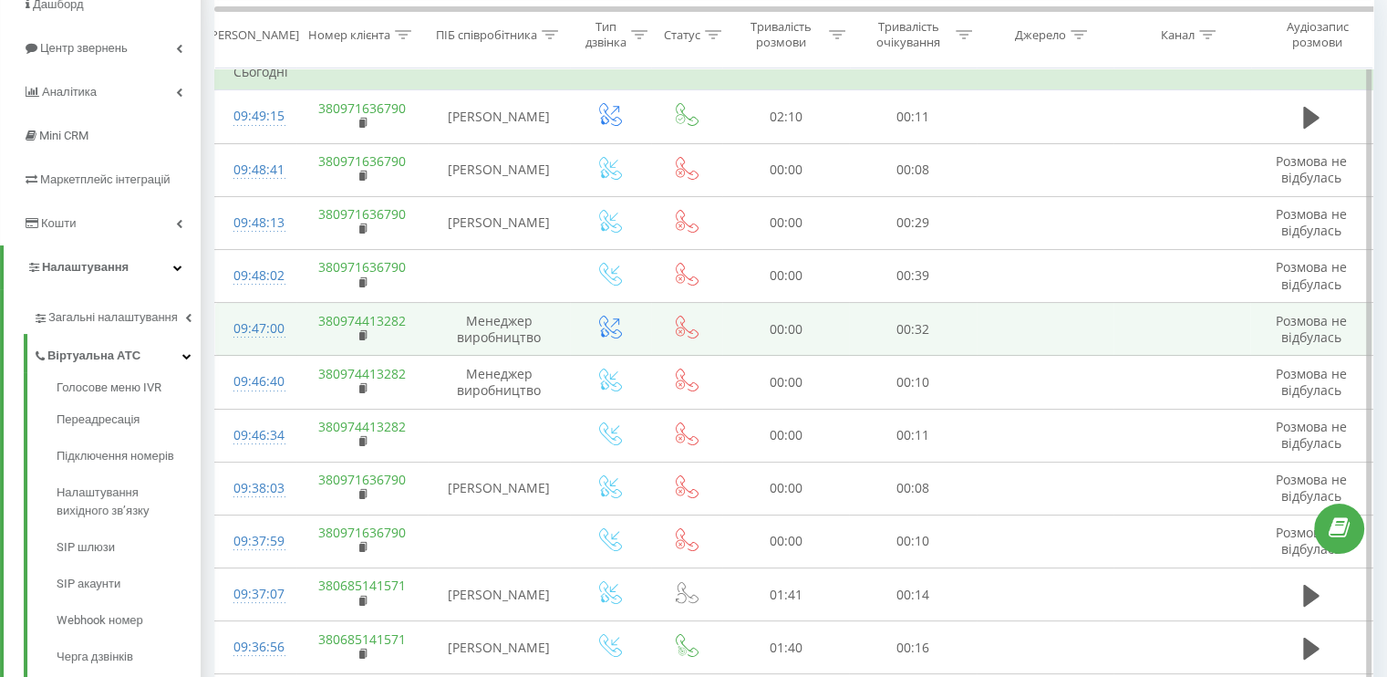
scroll to position [0, 0]
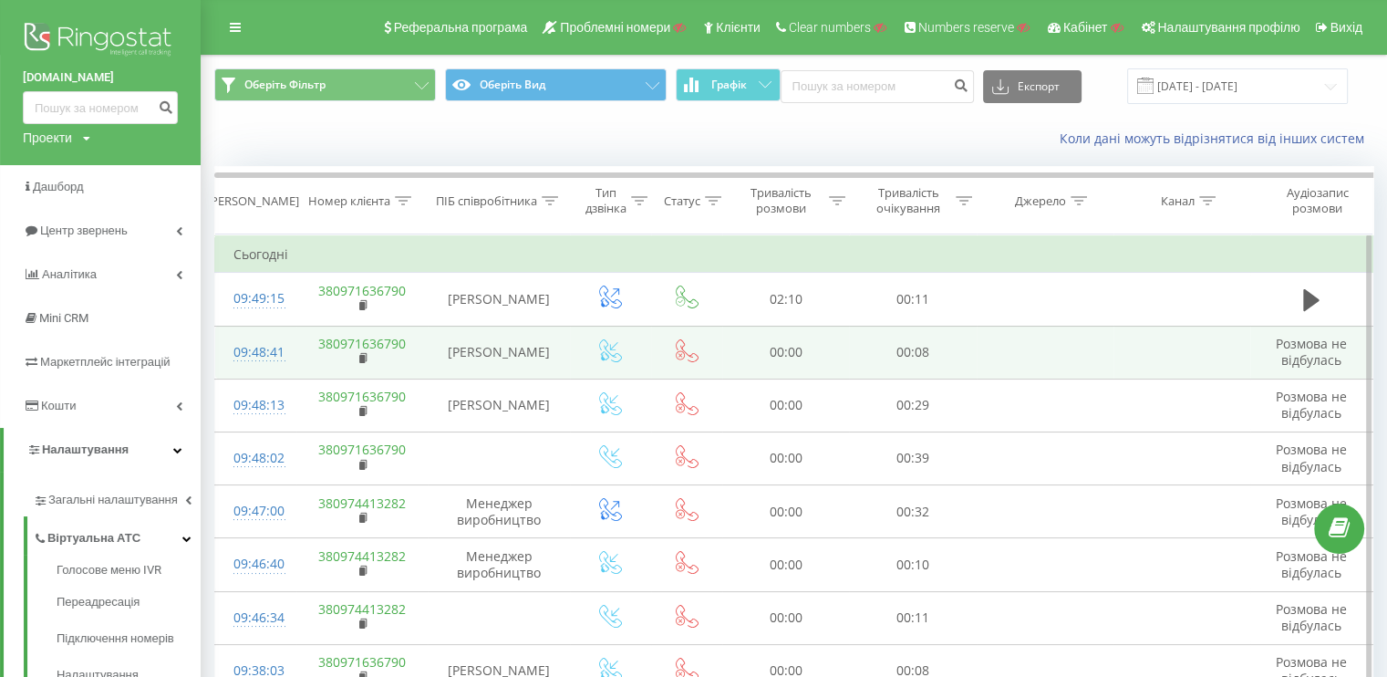
drag, startPoint x: 516, startPoint y: 361, endPoint x: 531, endPoint y: 359, distance: 14.7
click at [531, 359] on td "[PERSON_NAME]" at bounding box center [499, 352] width 142 height 53
copy td "[PERSON_NAME]"
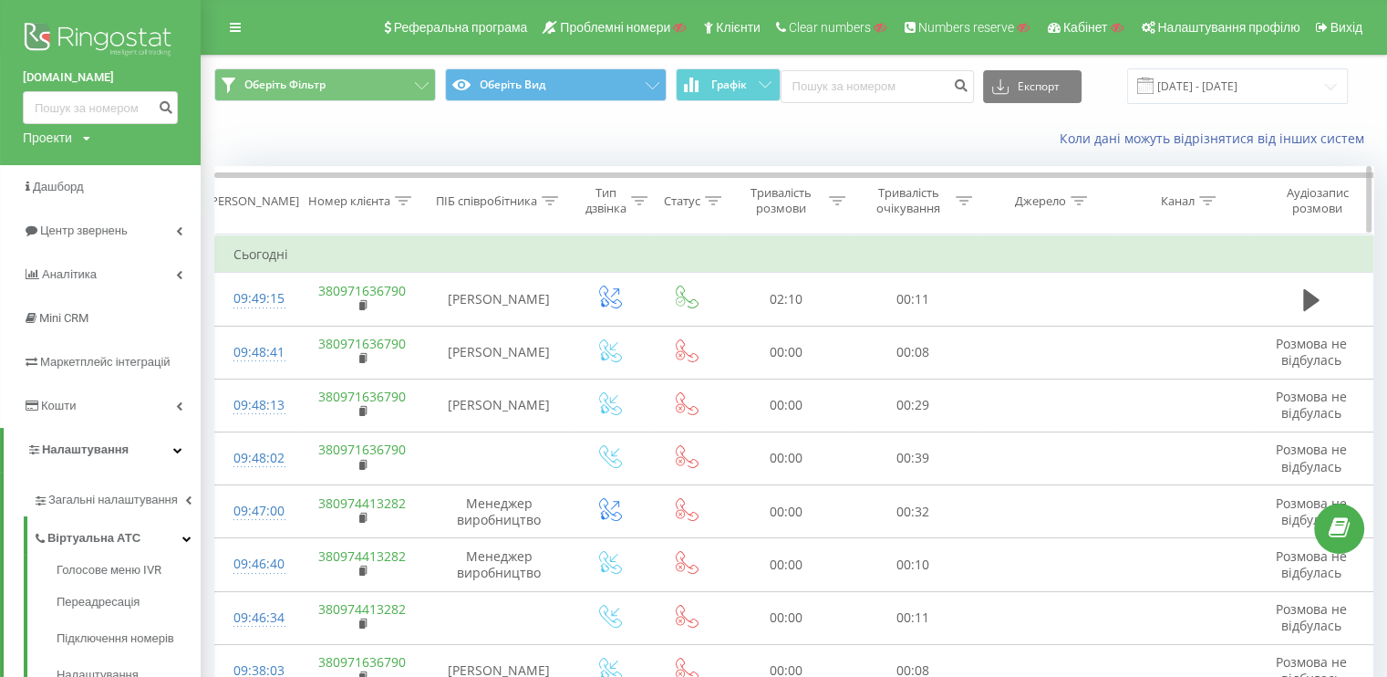
click at [546, 197] on icon at bounding box center [550, 200] width 16 height 9
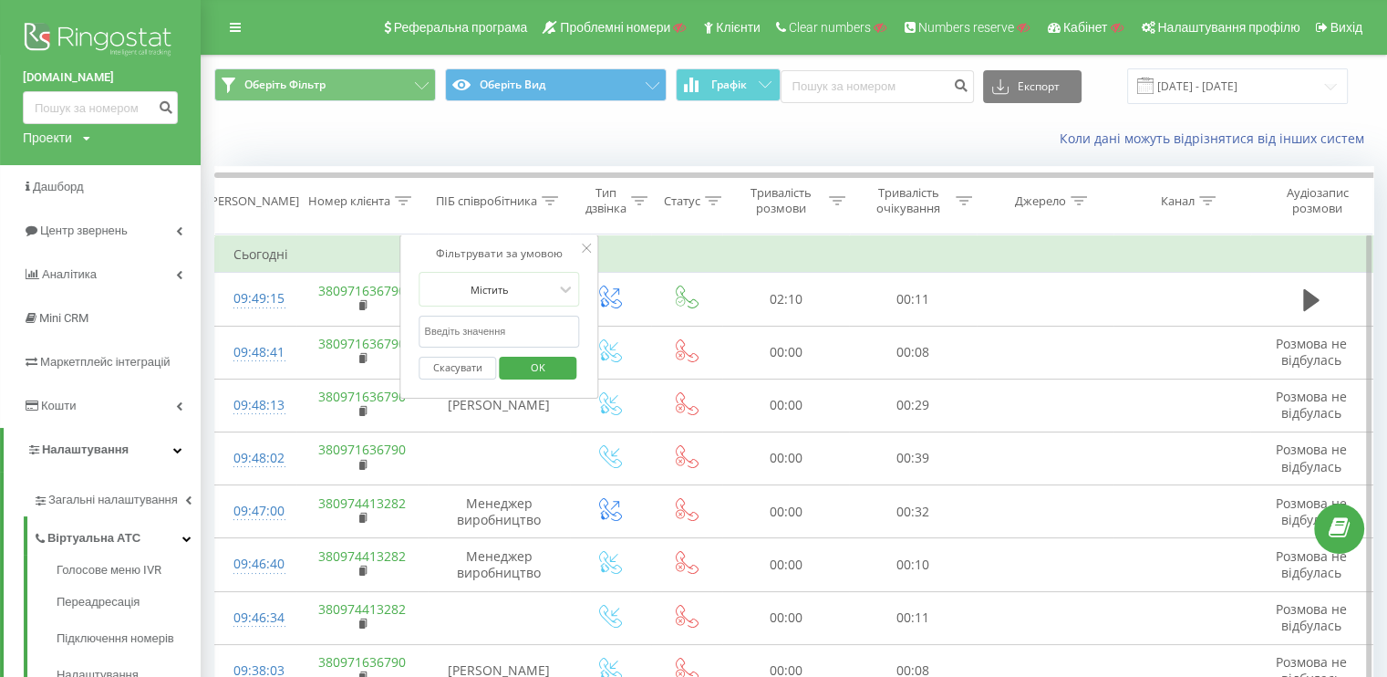
click at [481, 339] on input "text" at bounding box center [499, 331] width 160 height 32
paste input "[PERSON_NAME]"
type input "[PERSON_NAME]"
click at [419, 314] on form "Містить [PERSON_NAME] OK" at bounding box center [499, 330] width 160 height 117
click at [532, 363] on span "OK" at bounding box center [537, 367] width 51 height 28
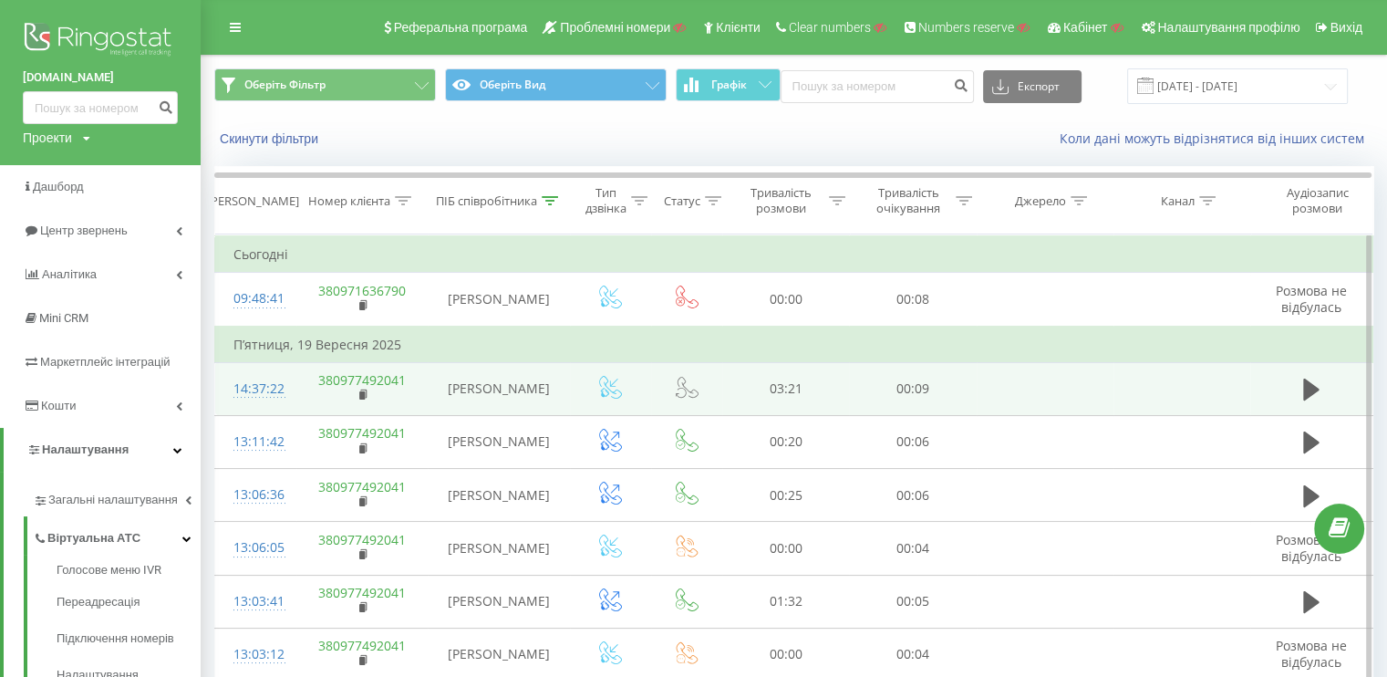
scroll to position [91, 0]
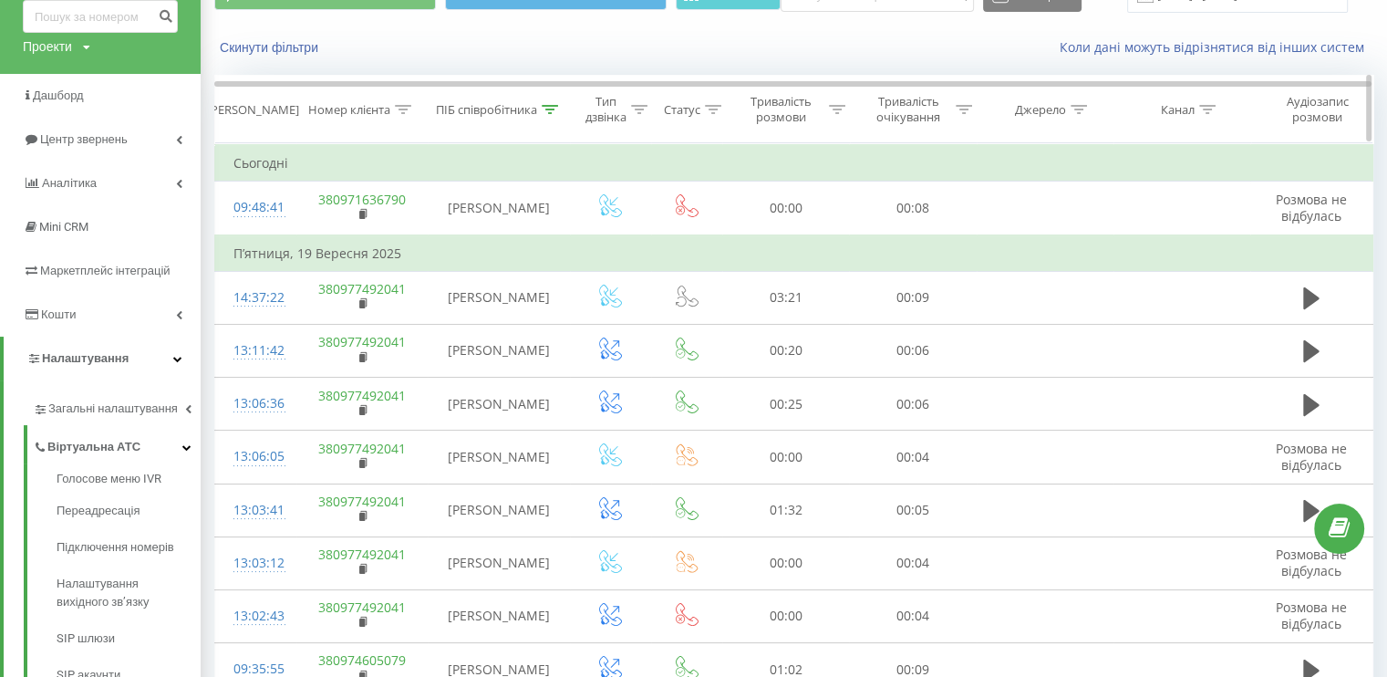
click at [642, 94] on div "Тип дзвінка" at bounding box center [616, 109] width 62 height 31
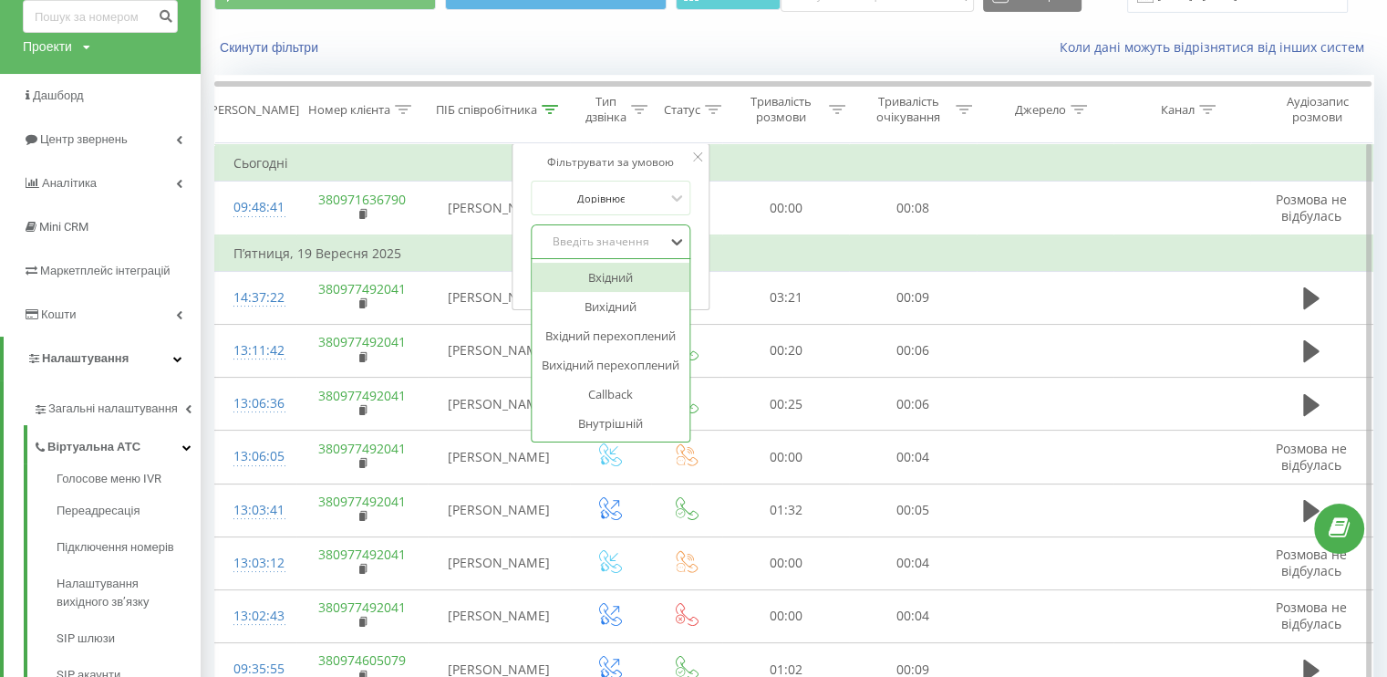
click at [602, 248] on div at bounding box center [600, 241] width 129 height 17
click at [599, 336] on div "Вхідний перехоплений" at bounding box center [611, 335] width 159 height 29
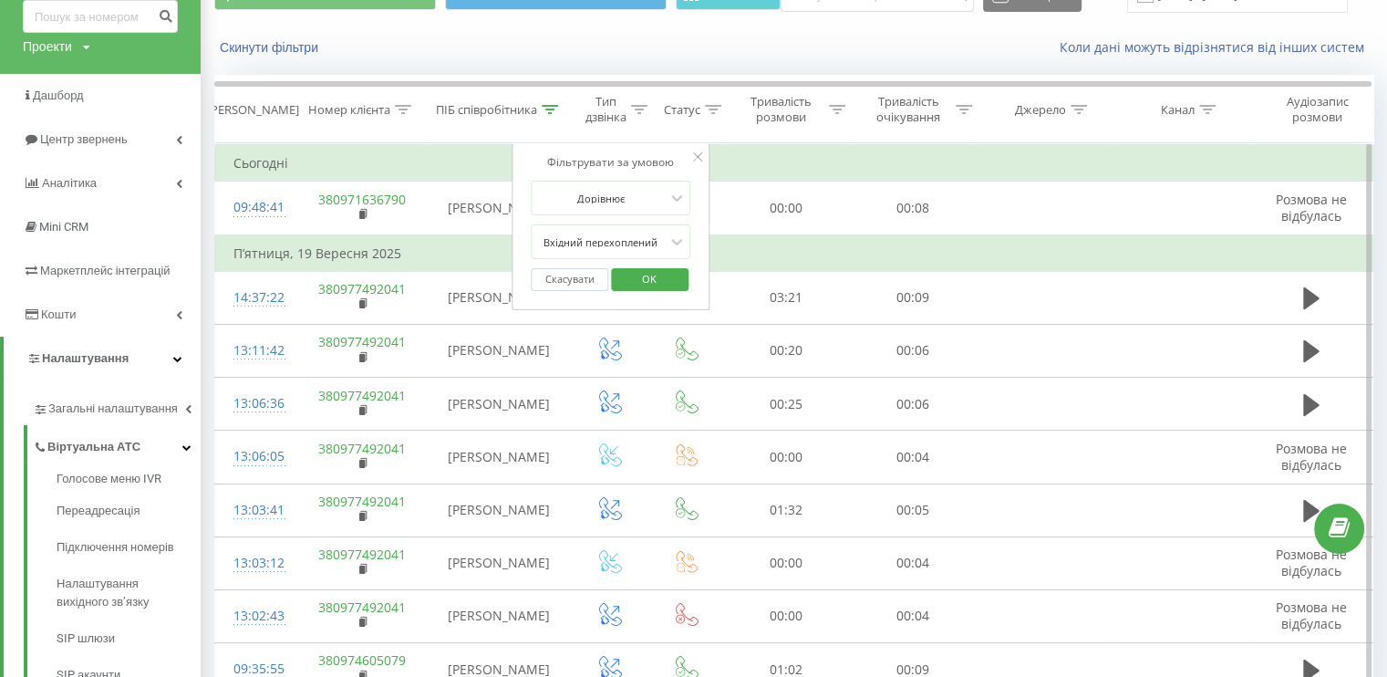
click at [622, 290] on div "Скасувати OK" at bounding box center [611, 279] width 160 height 41
click at [626, 280] on span "OK" at bounding box center [649, 278] width 51 height 28
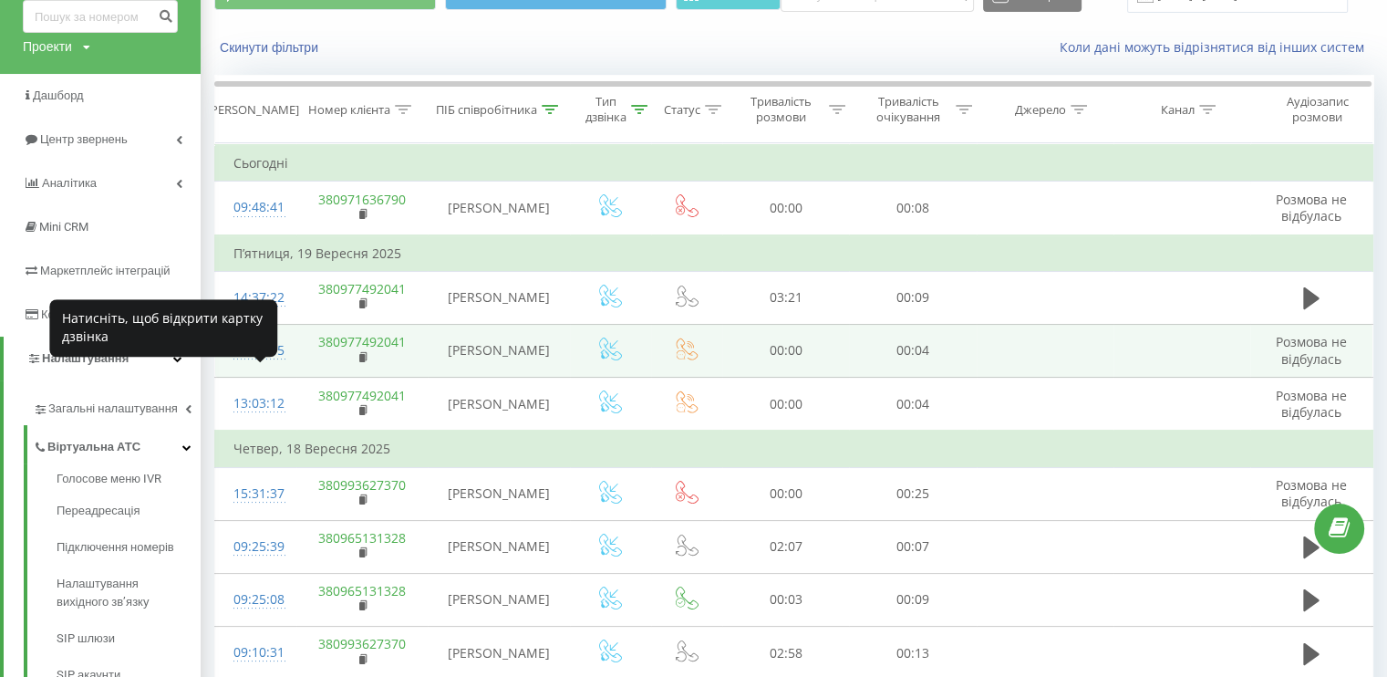
click at [276, 368] on div "13:06:05" at bounding box center [255, 351] width 45 height 36
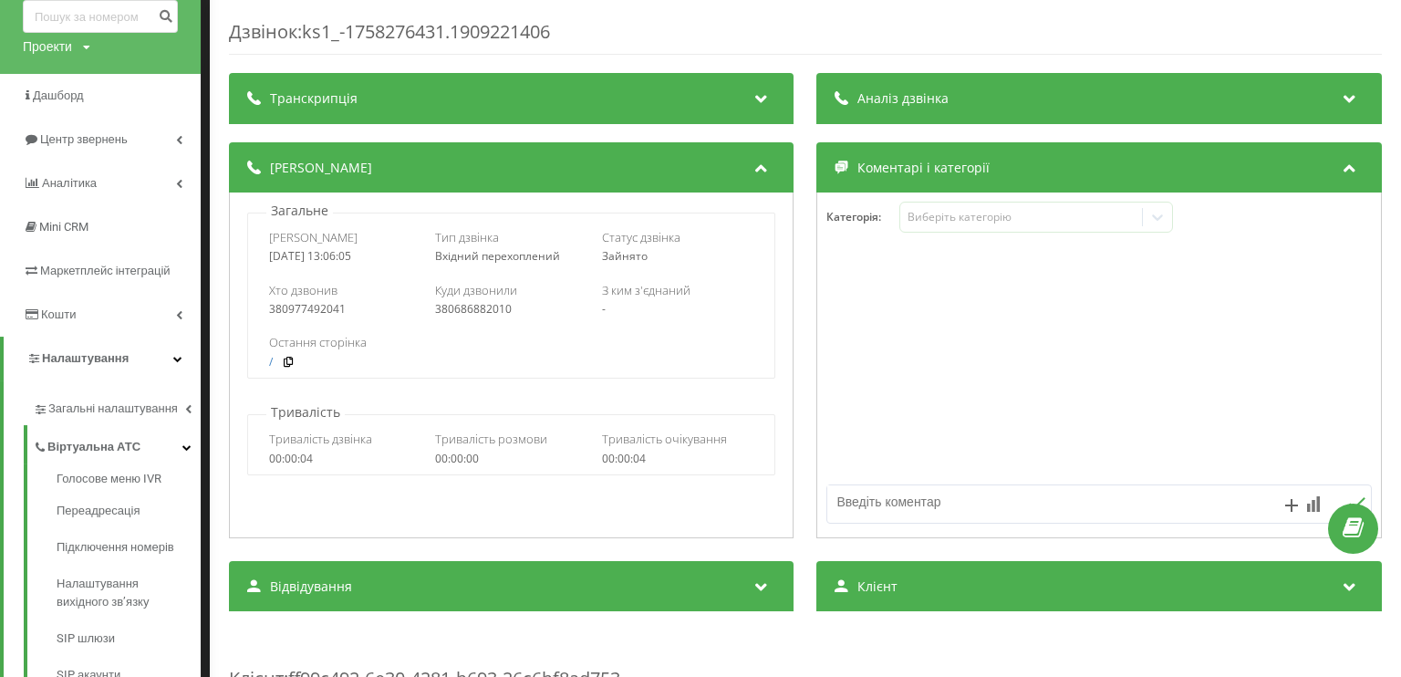
click at [207, 373] on div "Дзвінок : ks1_-1758276431.1909221406 Транскрипція Для AI-аналізу майбутніх дзві…" at bounding box center [700, 338] width 1401 height 677
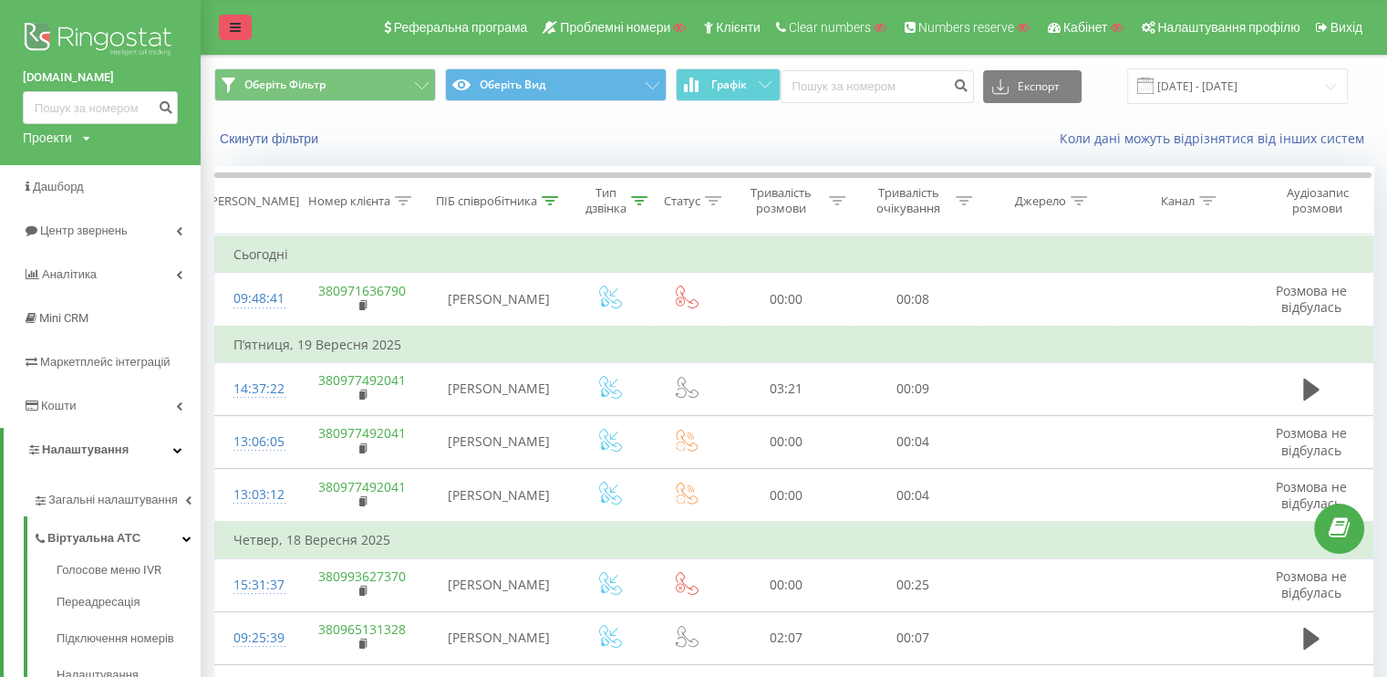
click at [237, 27] on icon at bounding box center [235, 27] width 11 height 13
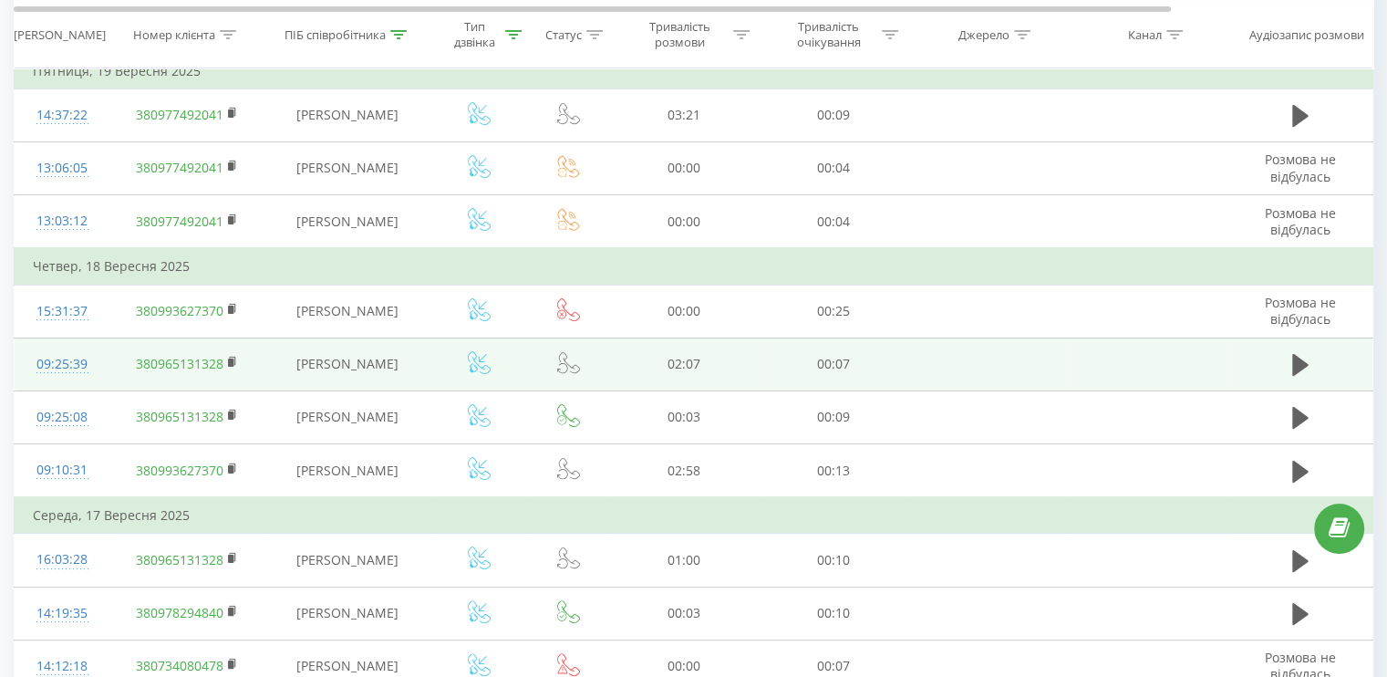
scroll to position [91, 0]
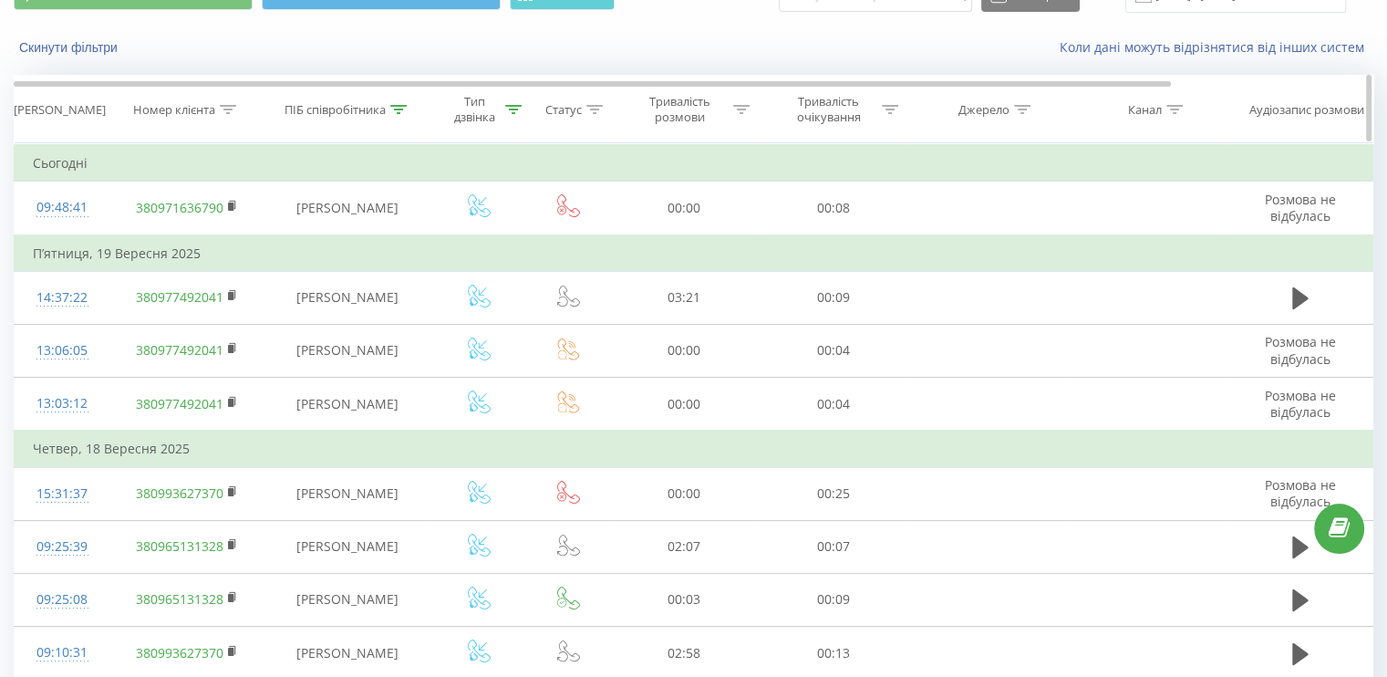
click at [512, 112] on icon at bounding box center [513, 109] width 16 height 9
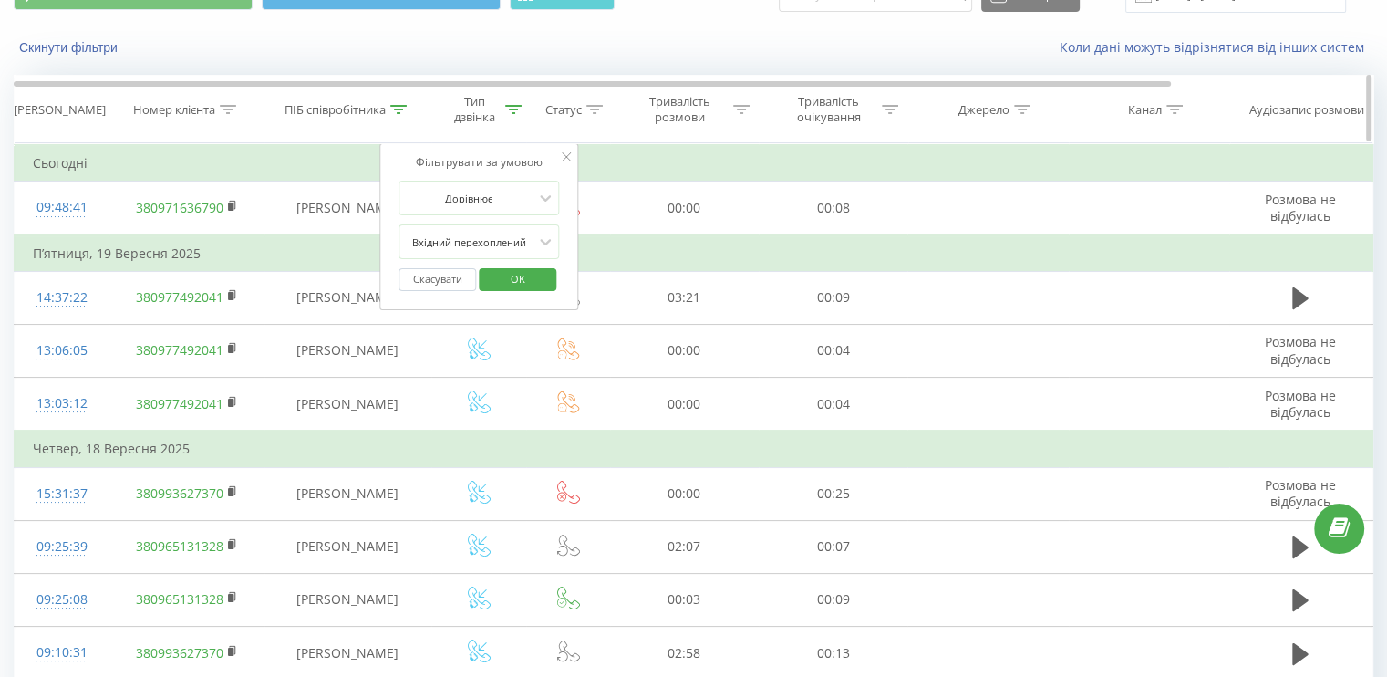
click at [394, 109] on icon at bounding box center [398, 109] width 16 height 9
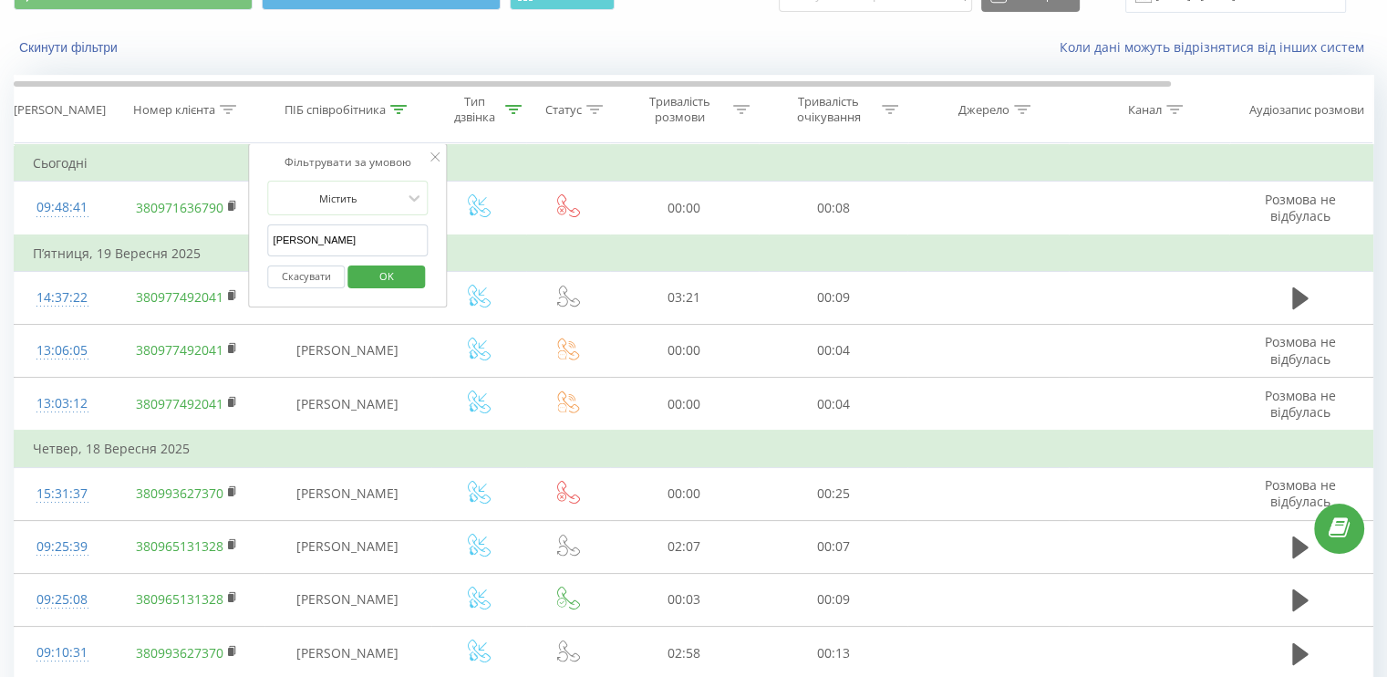
click at [288, 266] on button "Скасувати" at bounding box center [307, 276] width 78 height 23
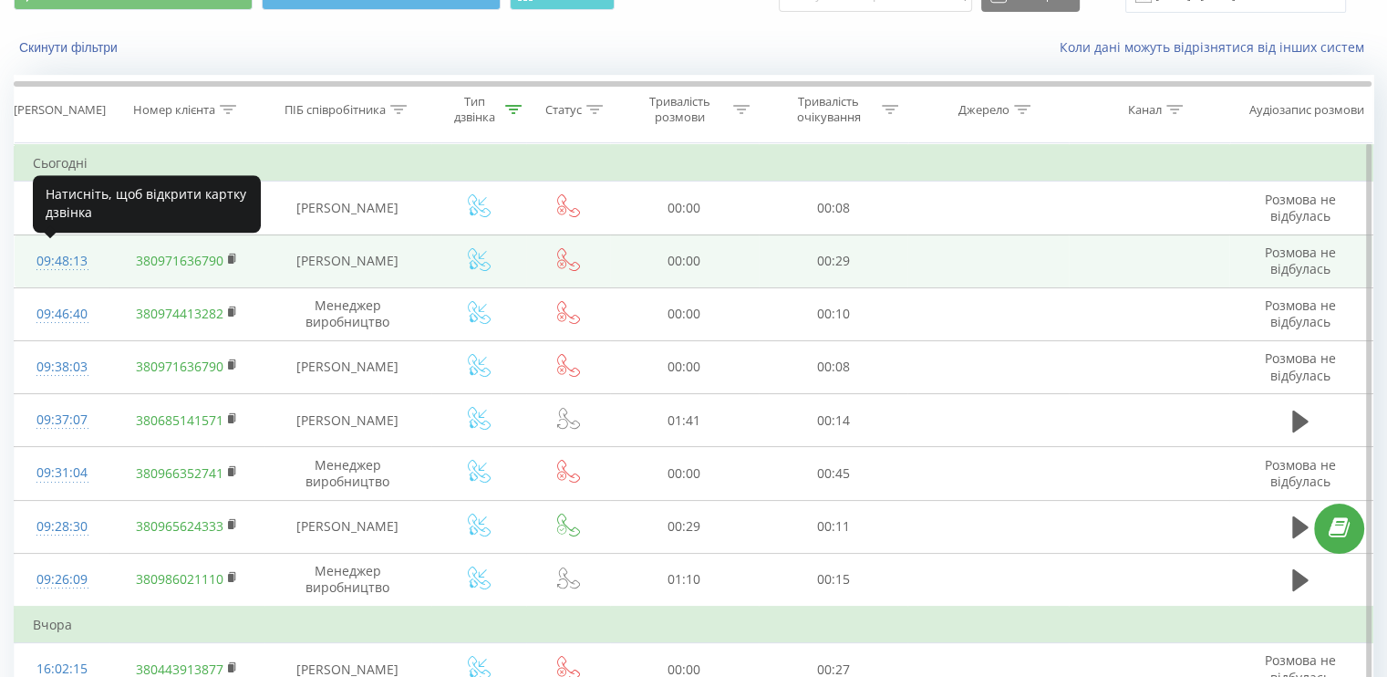
click at [68, 261] on div "09:48:13" at bounding box center [62, 261] width 58 height 36
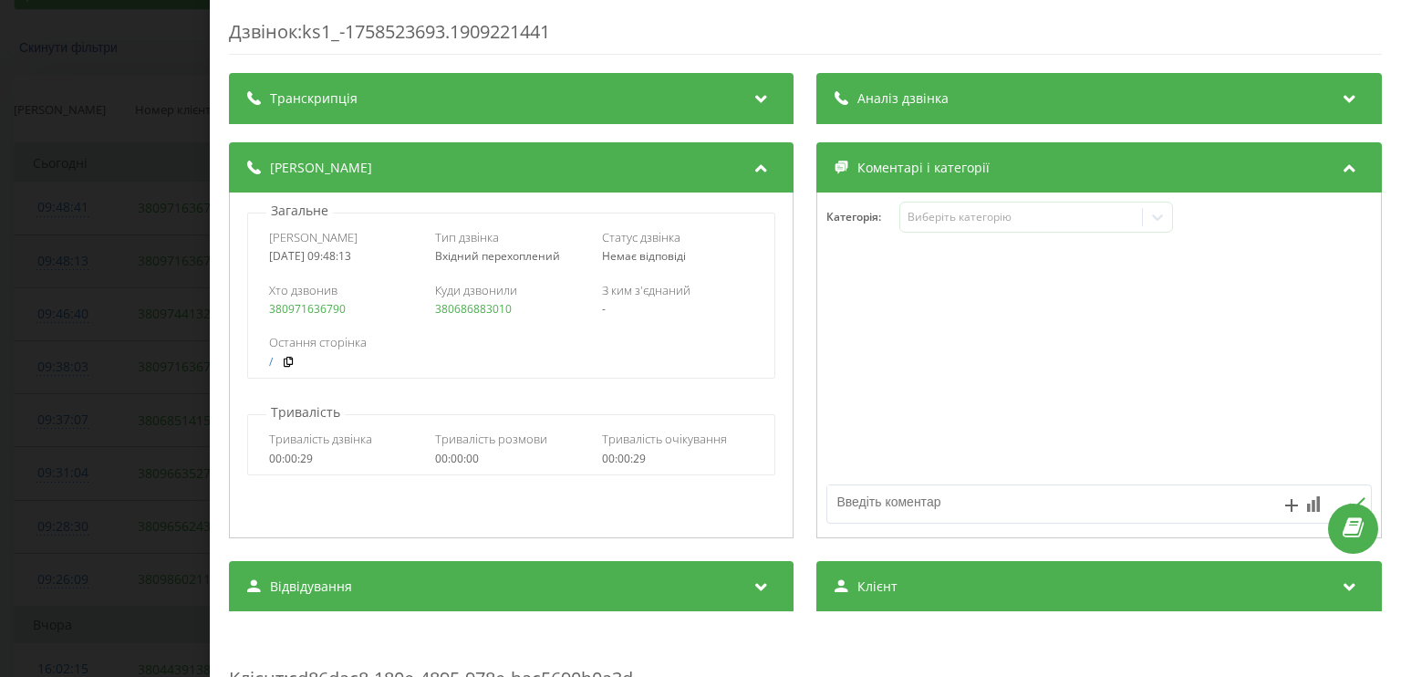
click at [68, 261] on div "Дзвінок : ks1_-1758523693.1909221441 Транскрипція Для AI-аналізу майбутніх дзві…" at bounding box center [700, 338] width 1401 height 677
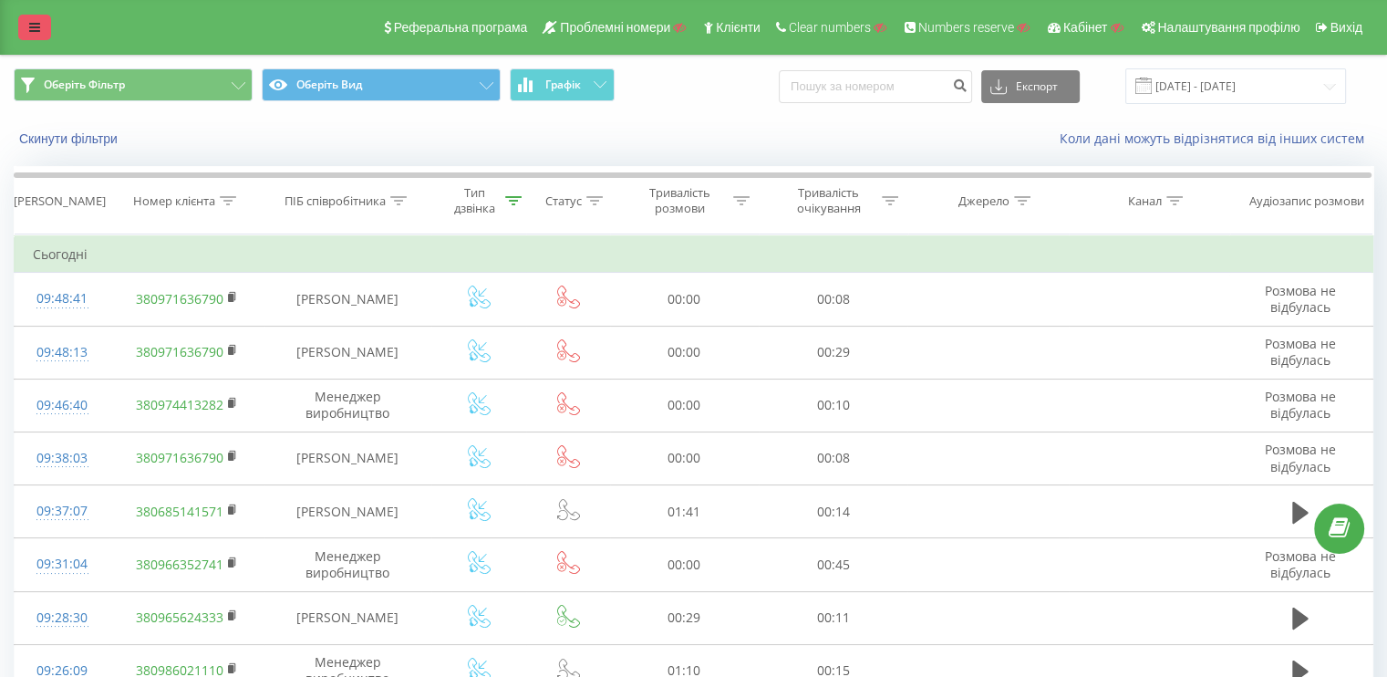
click at [29, 23] on icon at bounding box center [34, 27] width 11 height 13
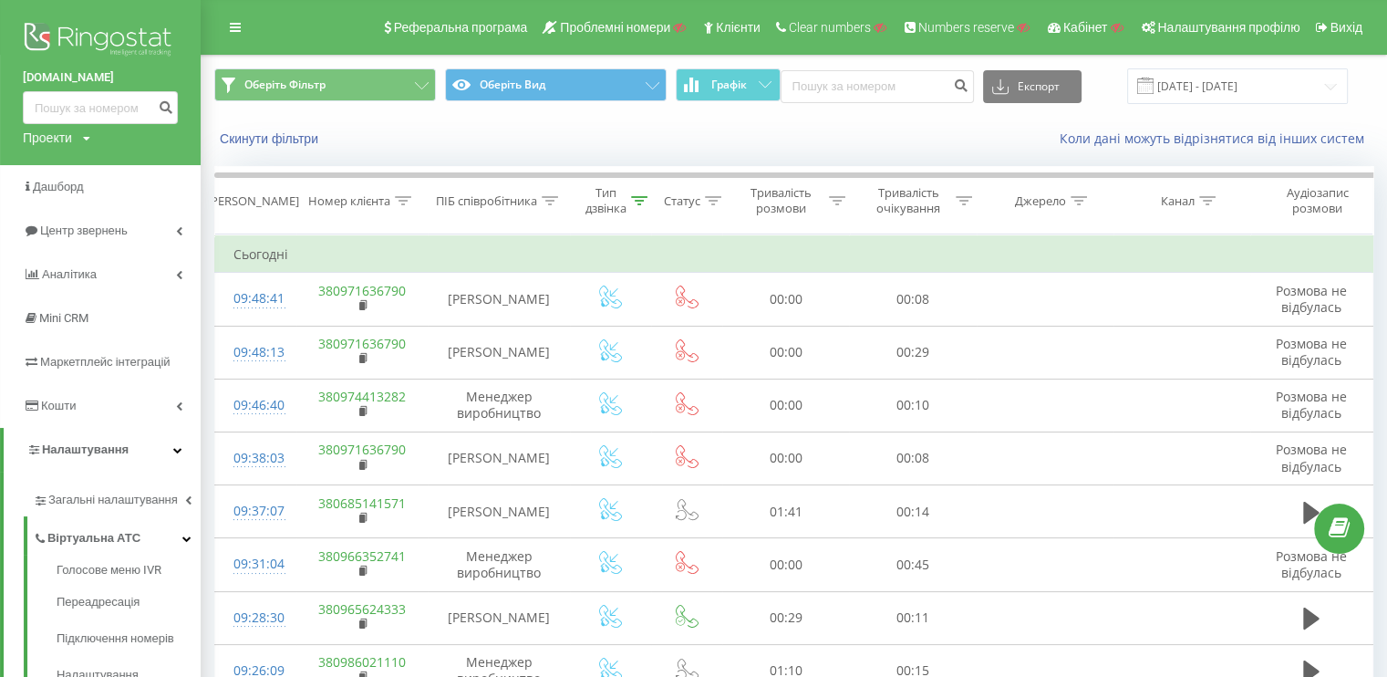
drag, startPoint x: 240, startPoint y: 14, endPoint x: 248, endPoint y: 23, distance: 12.3
click at [240, 15] on link at bounding box center [235, 28] width 33 height 26
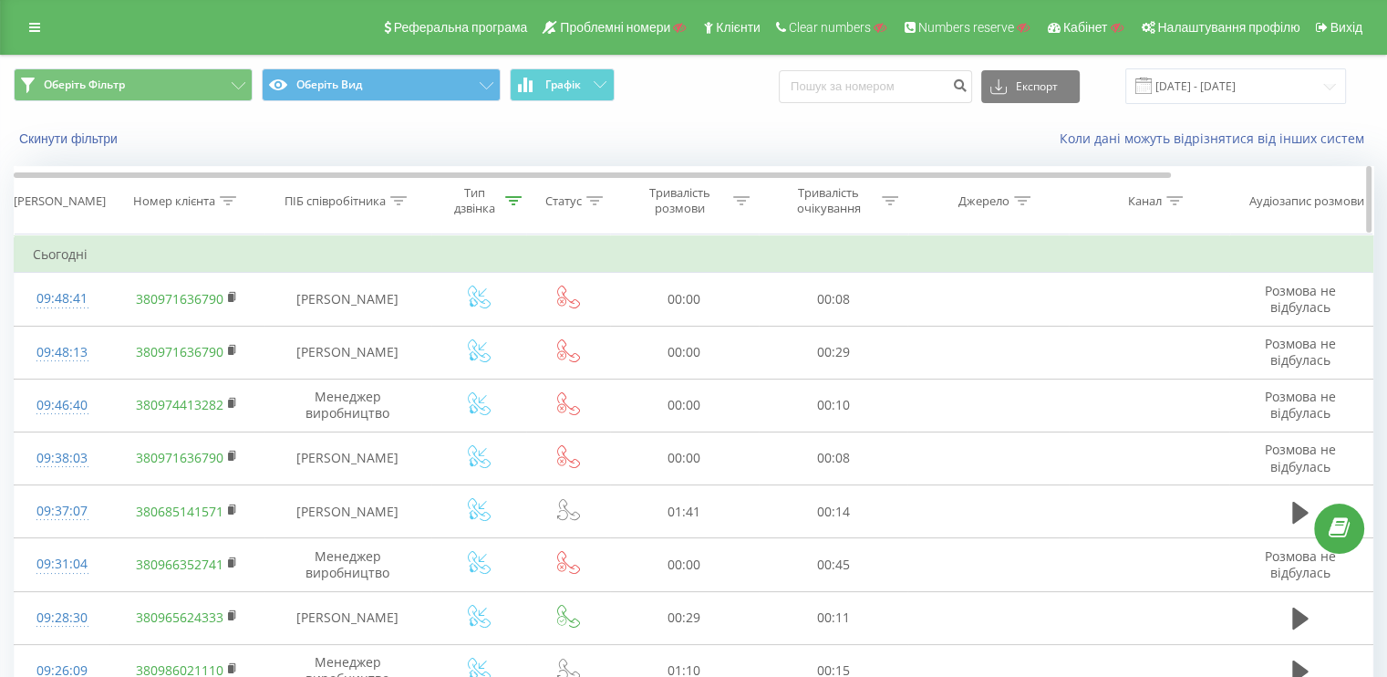
scroll to position [91, 0]
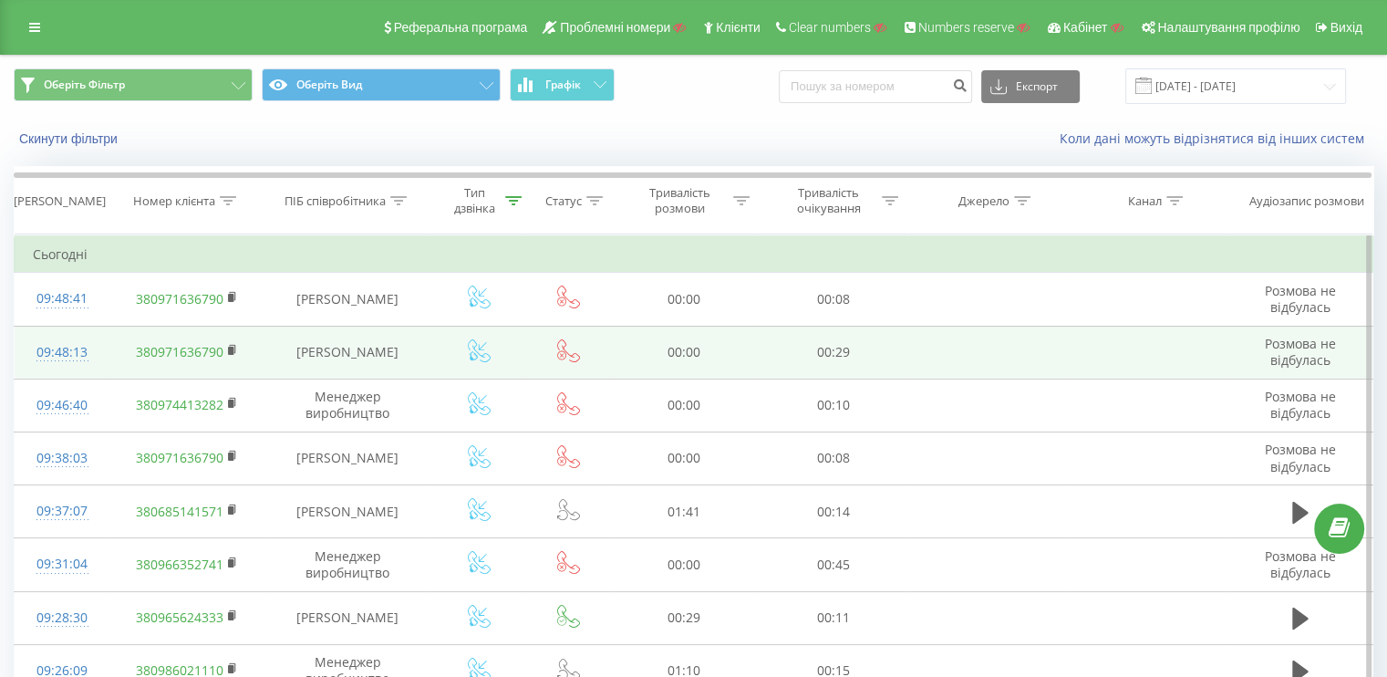
click at [58, 353] on div "09:48:13" at bounding box center [62, 353] width 58 height 36
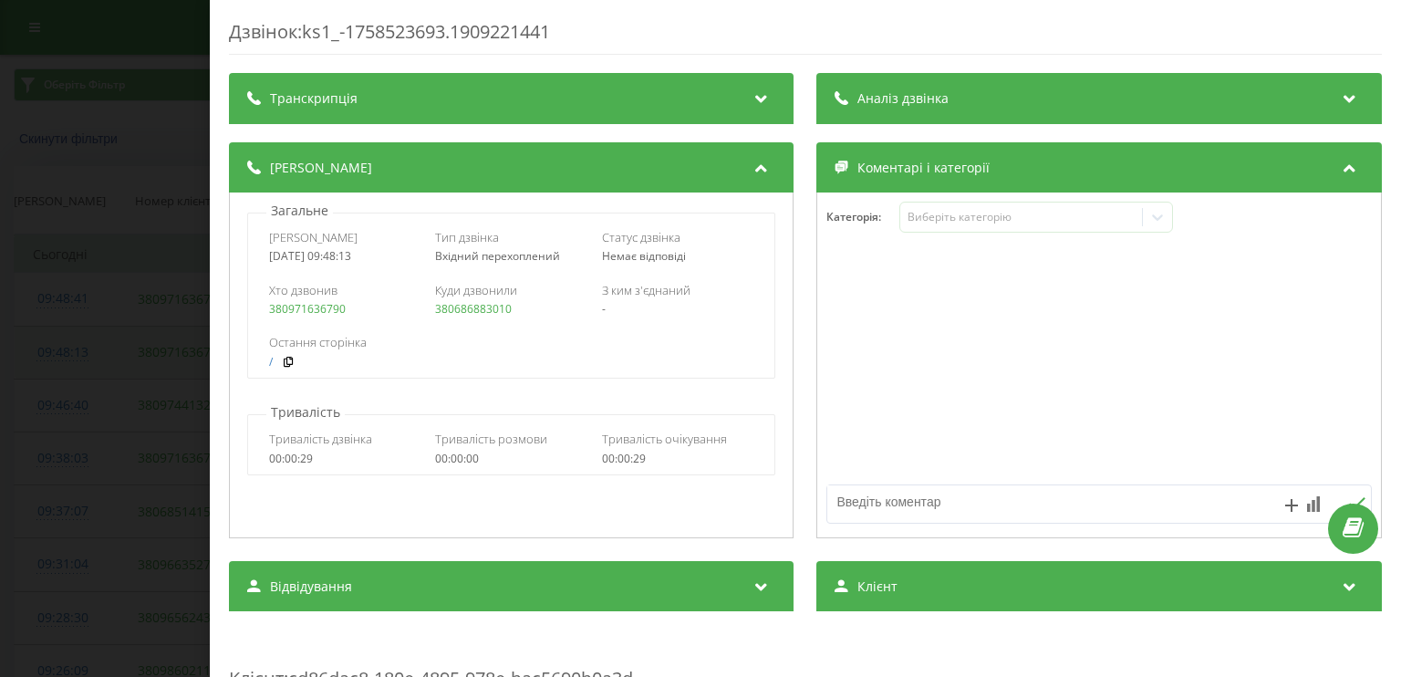
click at [58, 353] on div "Дзвінок : ks1_-1758523693.1909221441 Транскрипція Для AI-аналізу майбутніх дзві…" at bounding box center [700, 338] width 1401 height 677
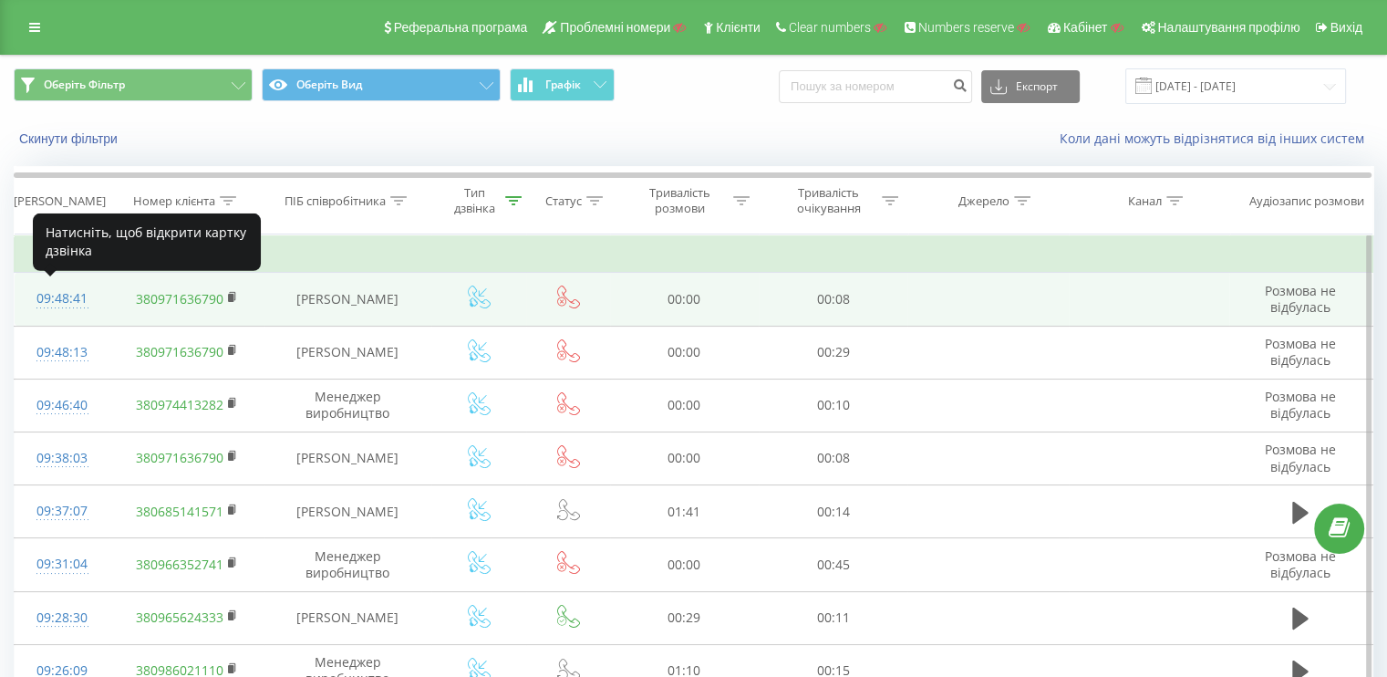
click at [45, 298] on div "09:48:41" at bounding box center [62, 299] width 58 height 36
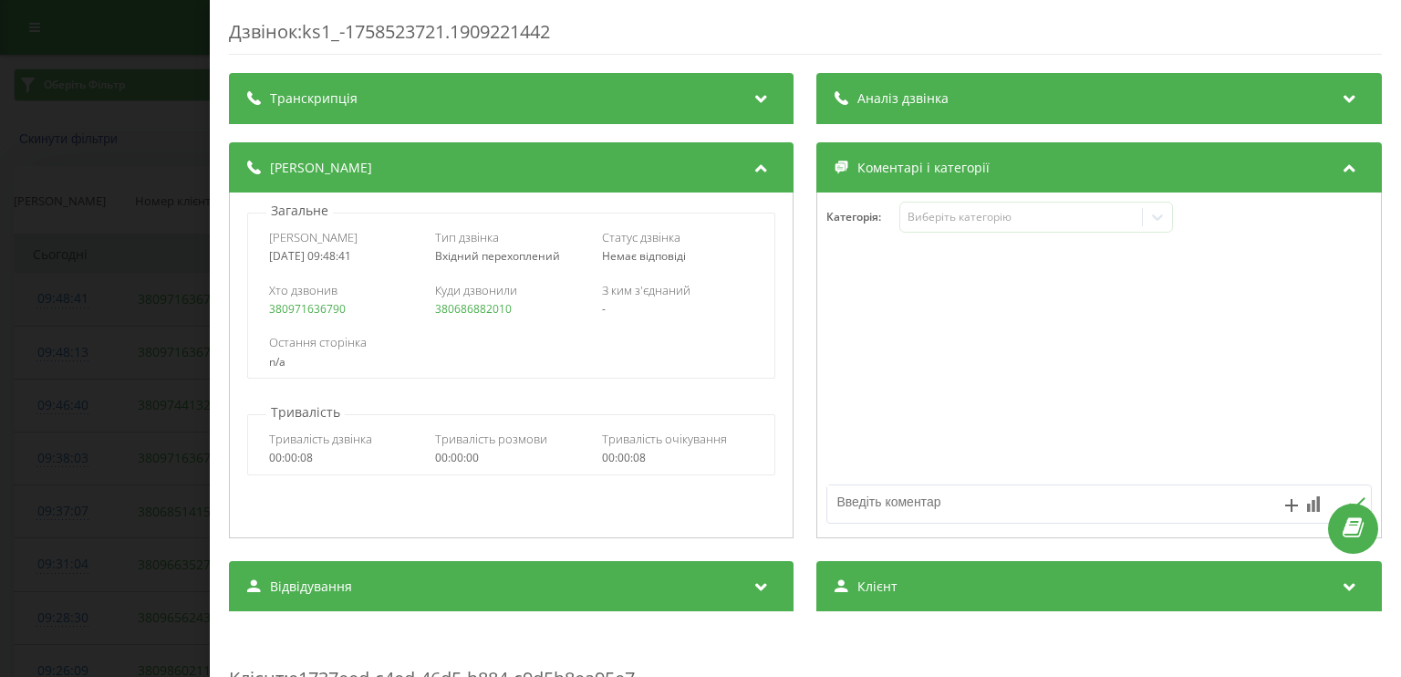
click at [45, 298] on div "Дзвінок : ks1_-1758523721.1909221442 Транскрипція Для AI-аналізу майбутніх дзві…" at bounding box center [700, 338] width 1401 height 677
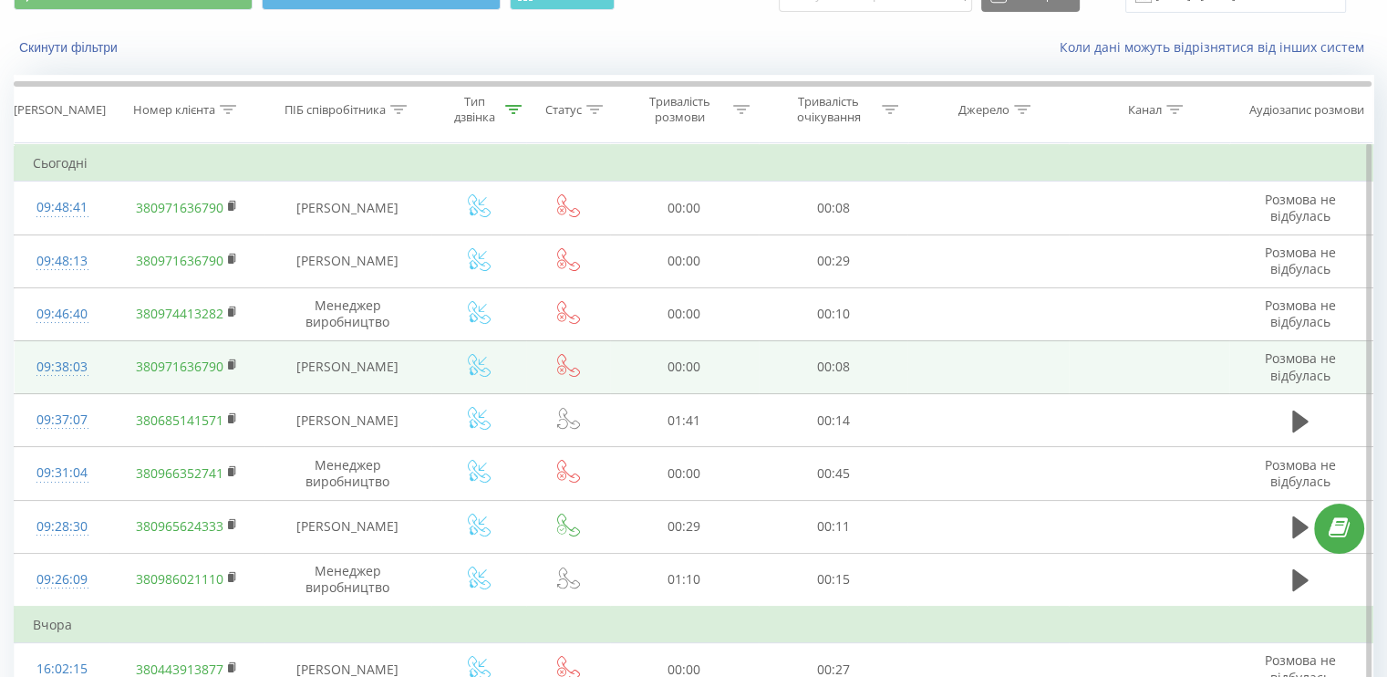
scroll to position [182, 0]
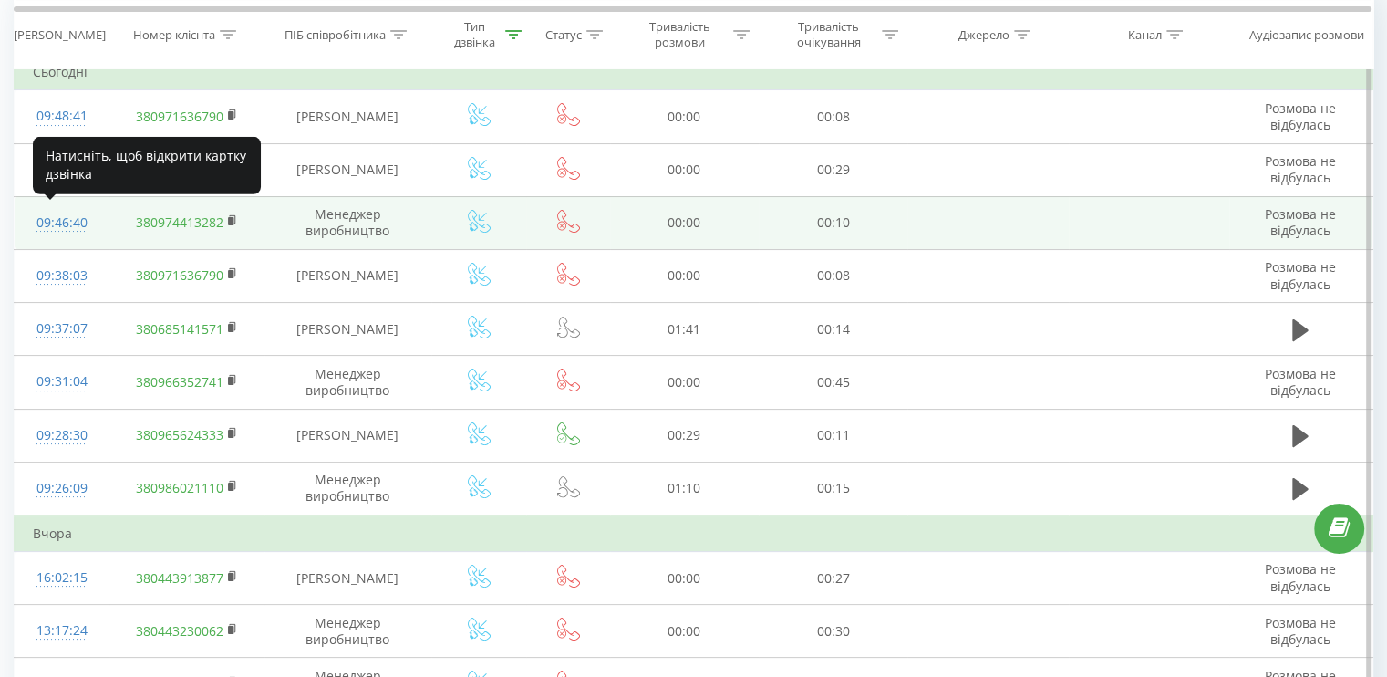
click at [72, 223] on div "09:46:40" at bounding box center [62, 223] width 58 height 36
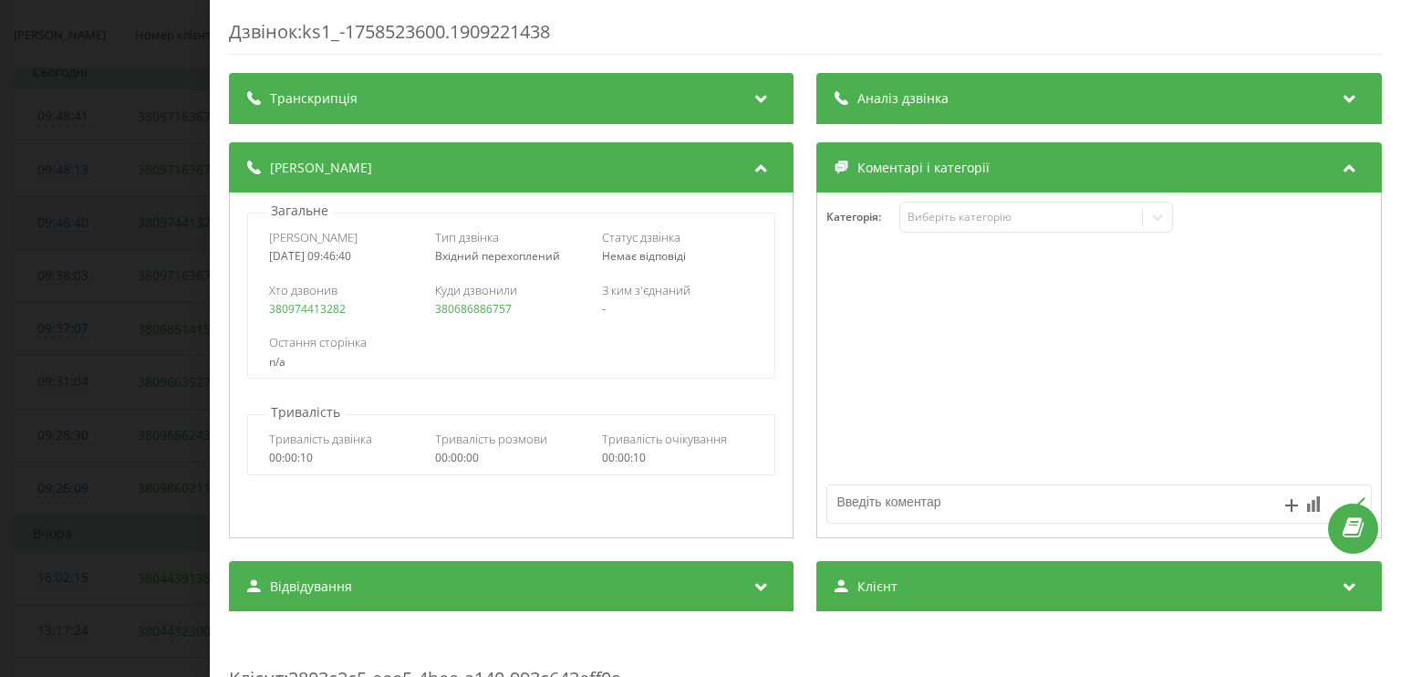
click at [72, 223] on div "Дзвінок : ks1_-1758523600.1909221438 Транскрипція Для AI-аналізу майбутніх дзві…" at bounding box center [700, 338] width 1401 height 677
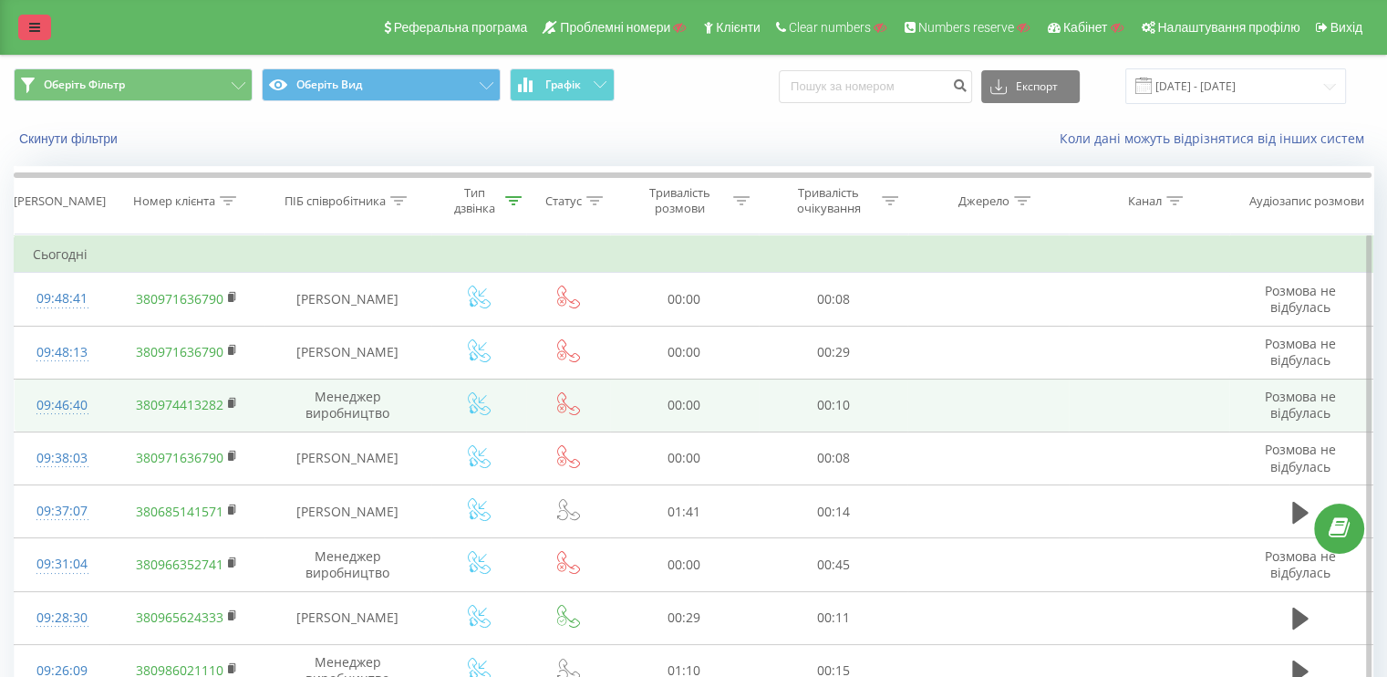
click at [36, 30] on icon at bounding box center [34, 27] width 11 height 13
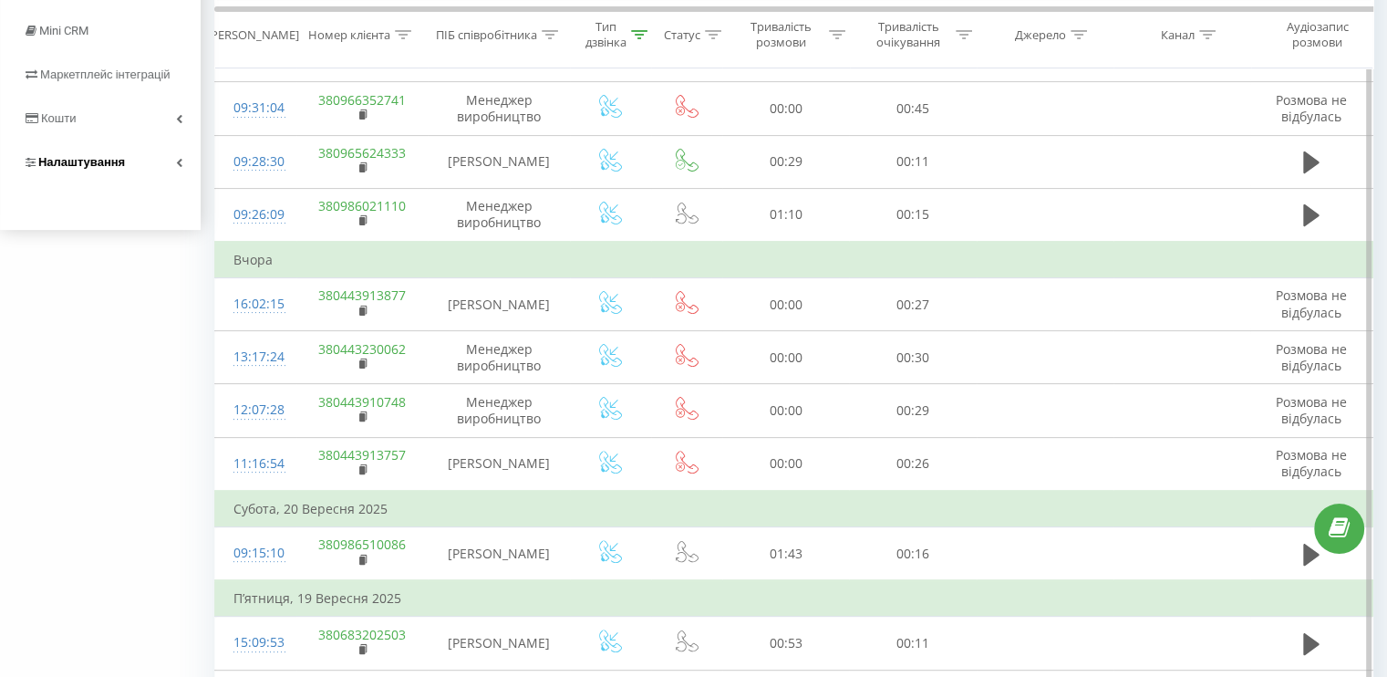
click at [83, 169] on span "Налаштування" at bounding box center [81, 162] width 87 height 14
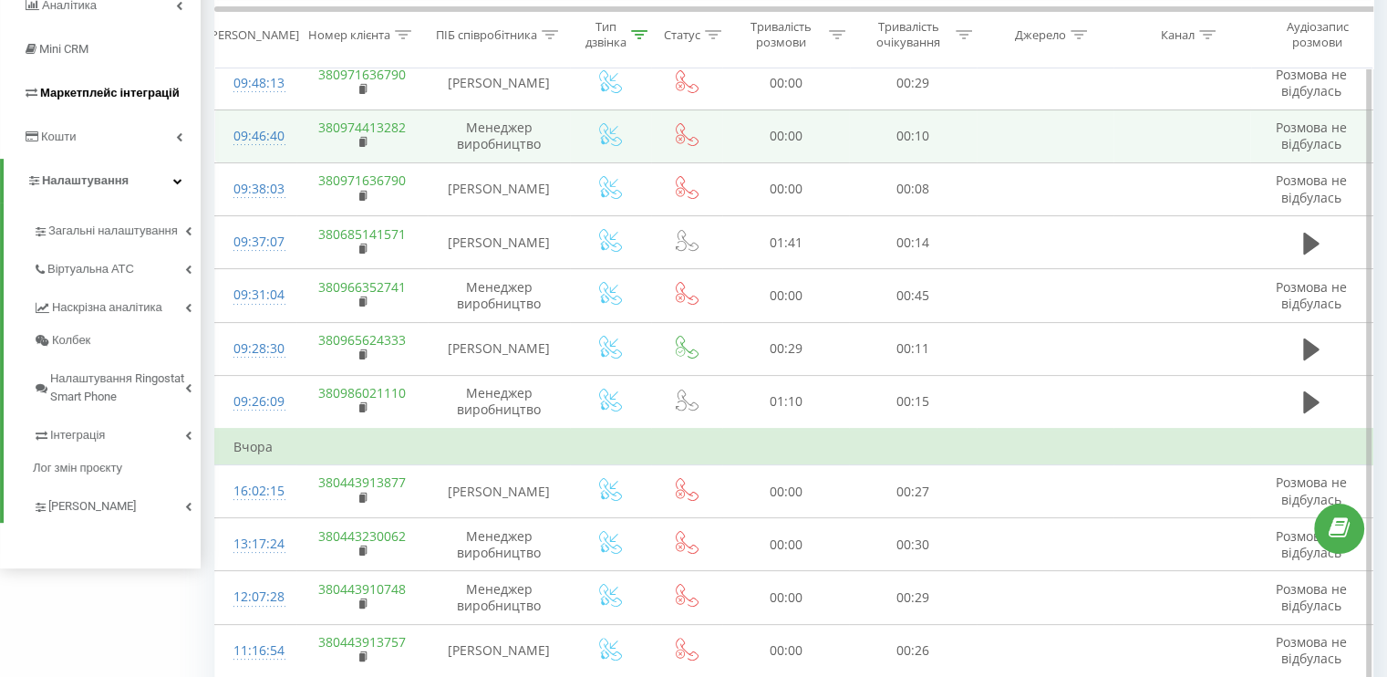
scroll to position [178, 0]
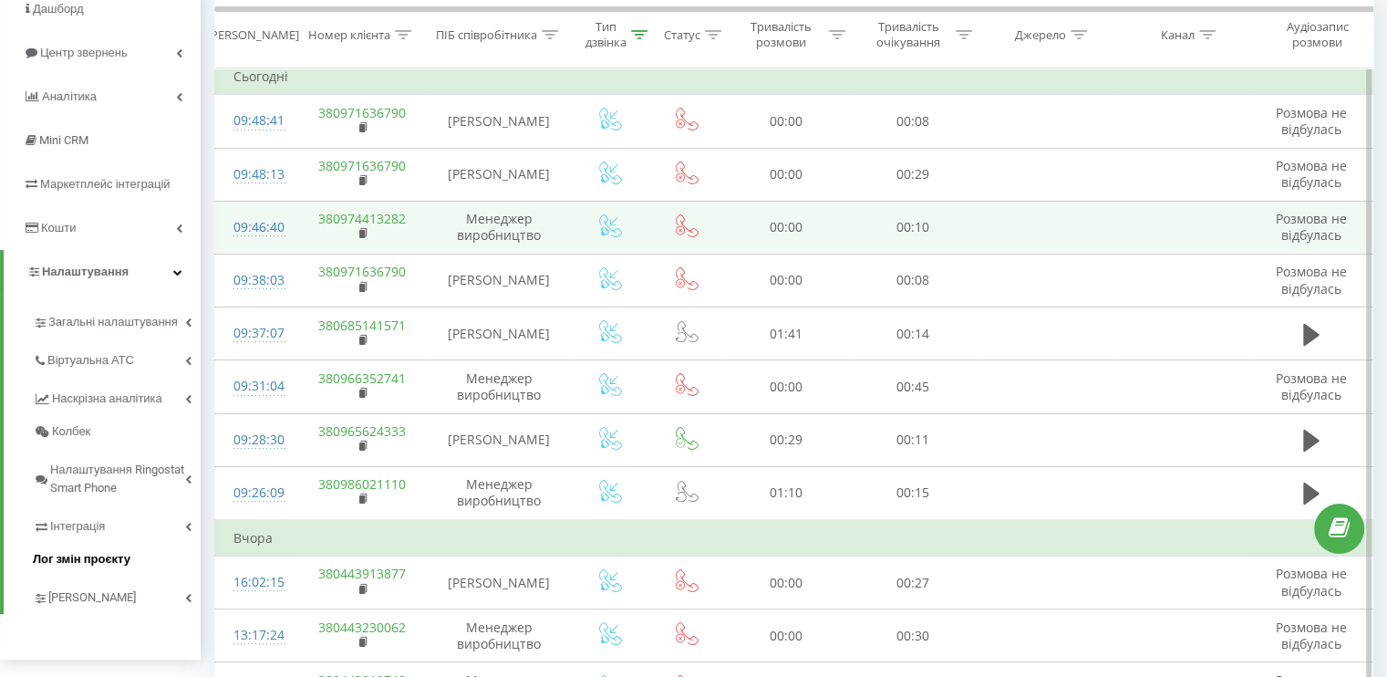
click at [109, 579] on link "[PERSON_NAME]" at bounding box center [117, 594] width 168 height 38
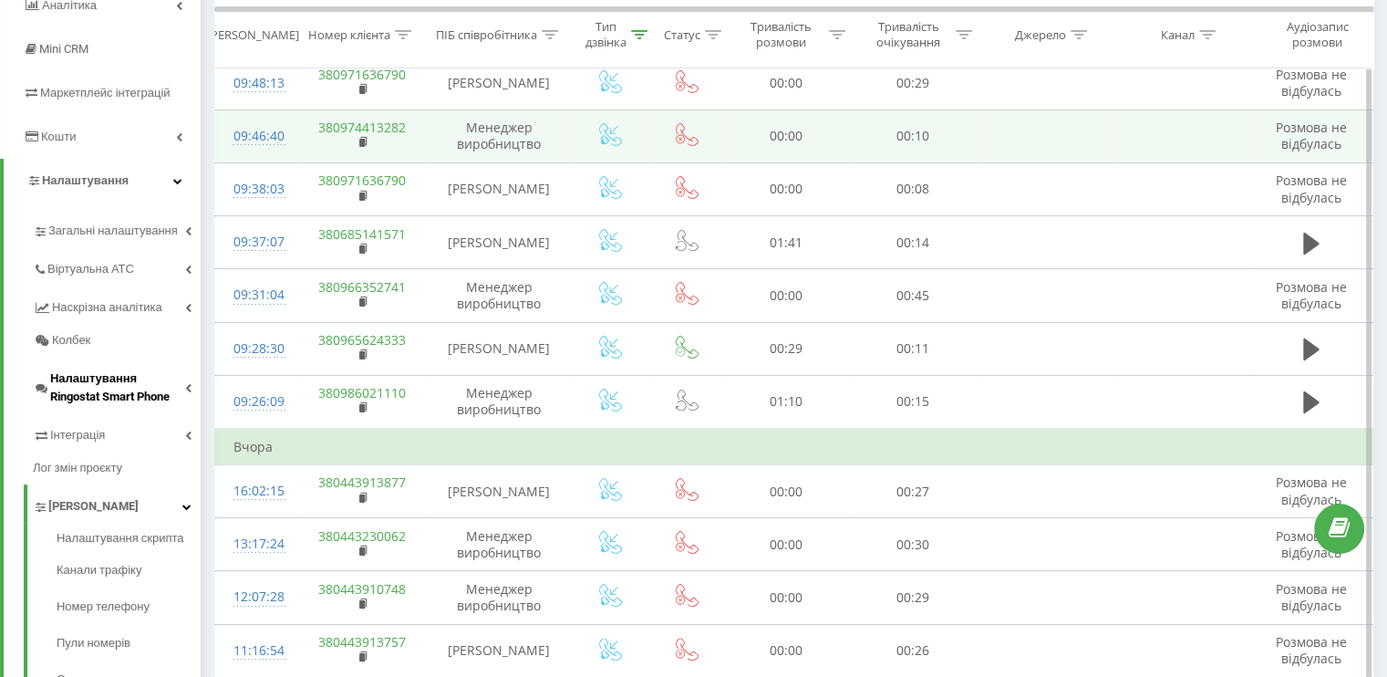
scroll to position [360, 0]
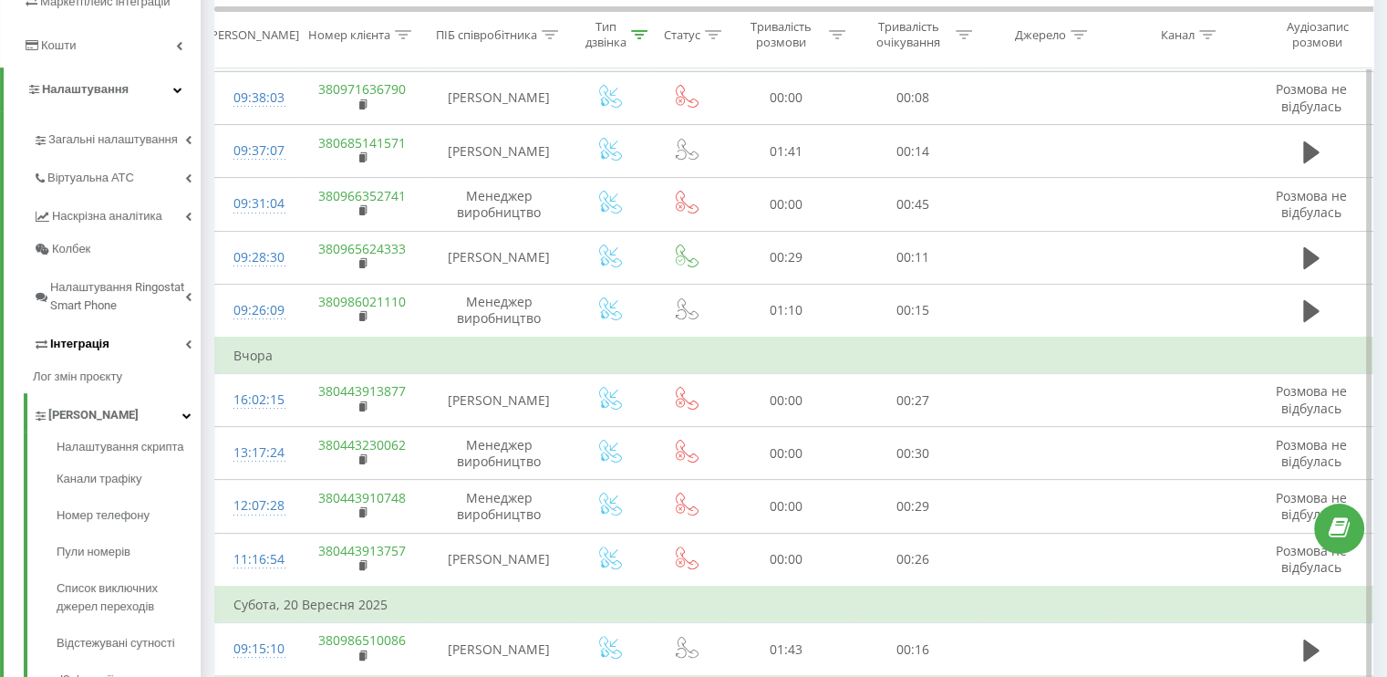
click at [80, 351] on span "Інтеграція" at bounding box center [79, 344] width 59 height 18
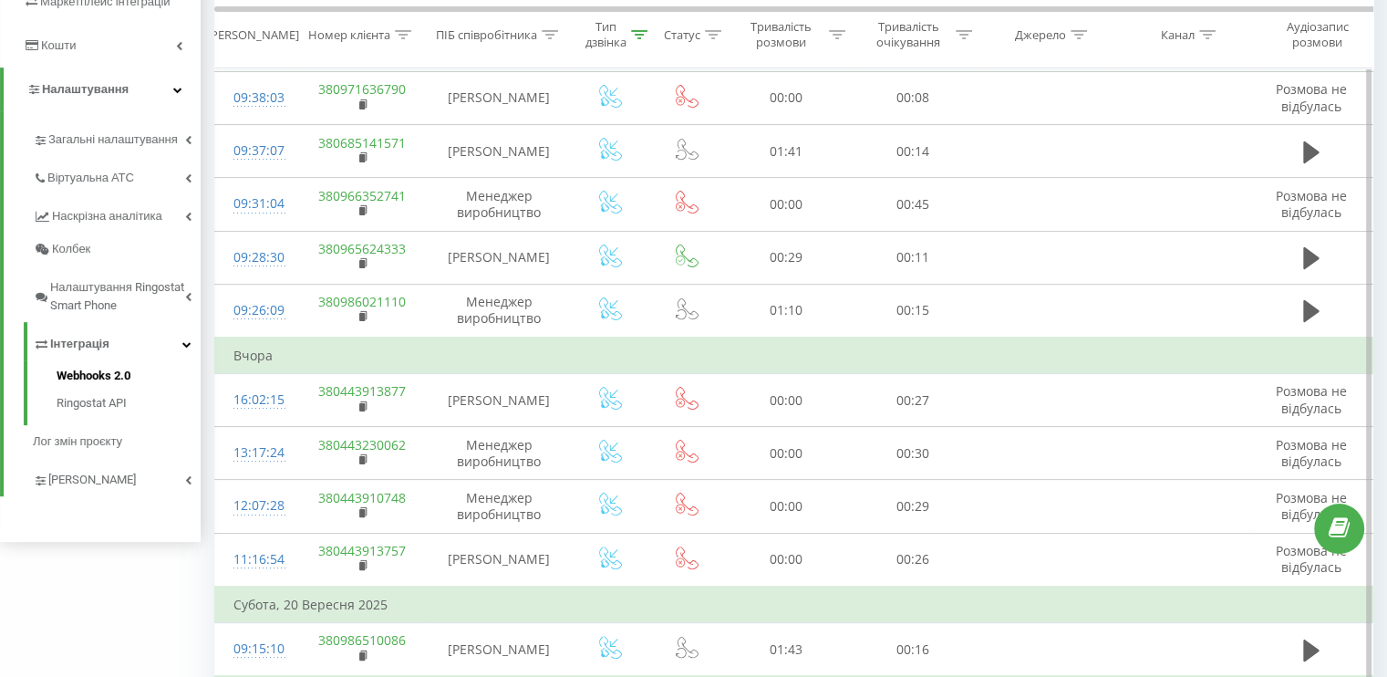
click at [84, 377] on span "Webhooks 2.0" at bounding box center [94, 376] width 74 height 18
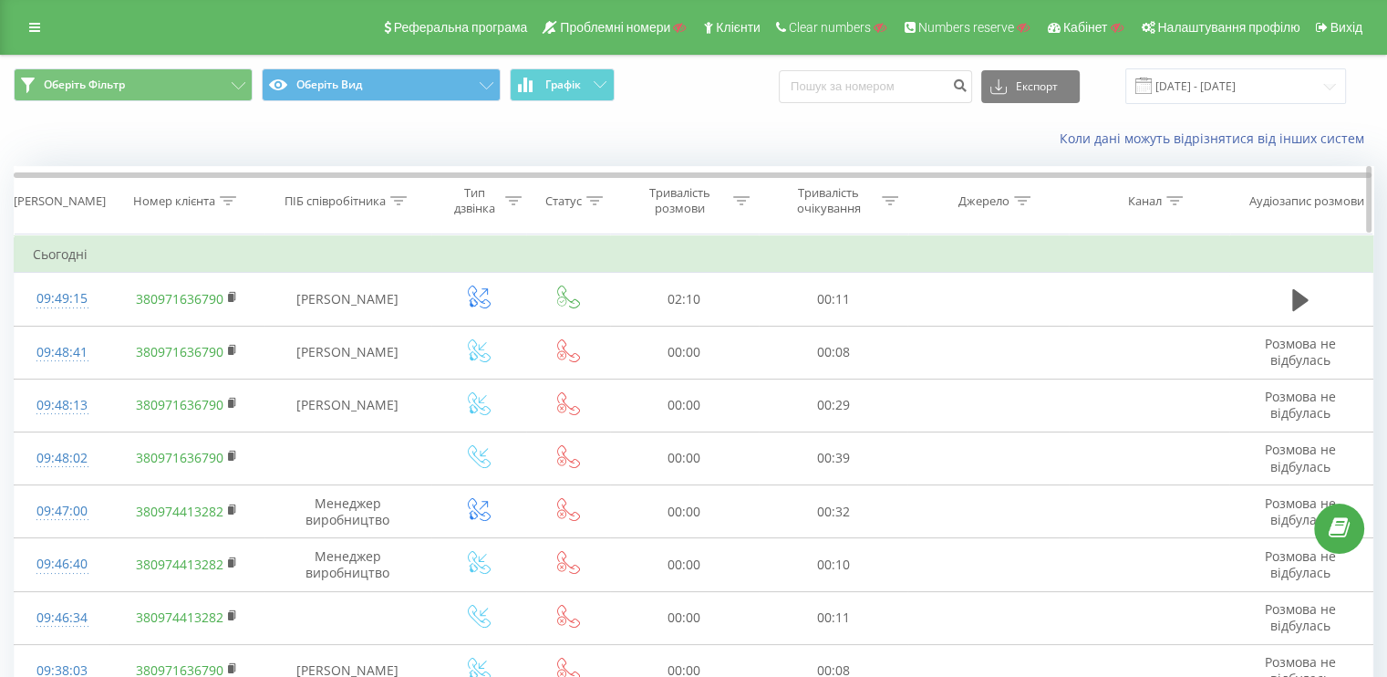
click at [586, 197] on icon at bounding box center [594, 200] width 16 height 9
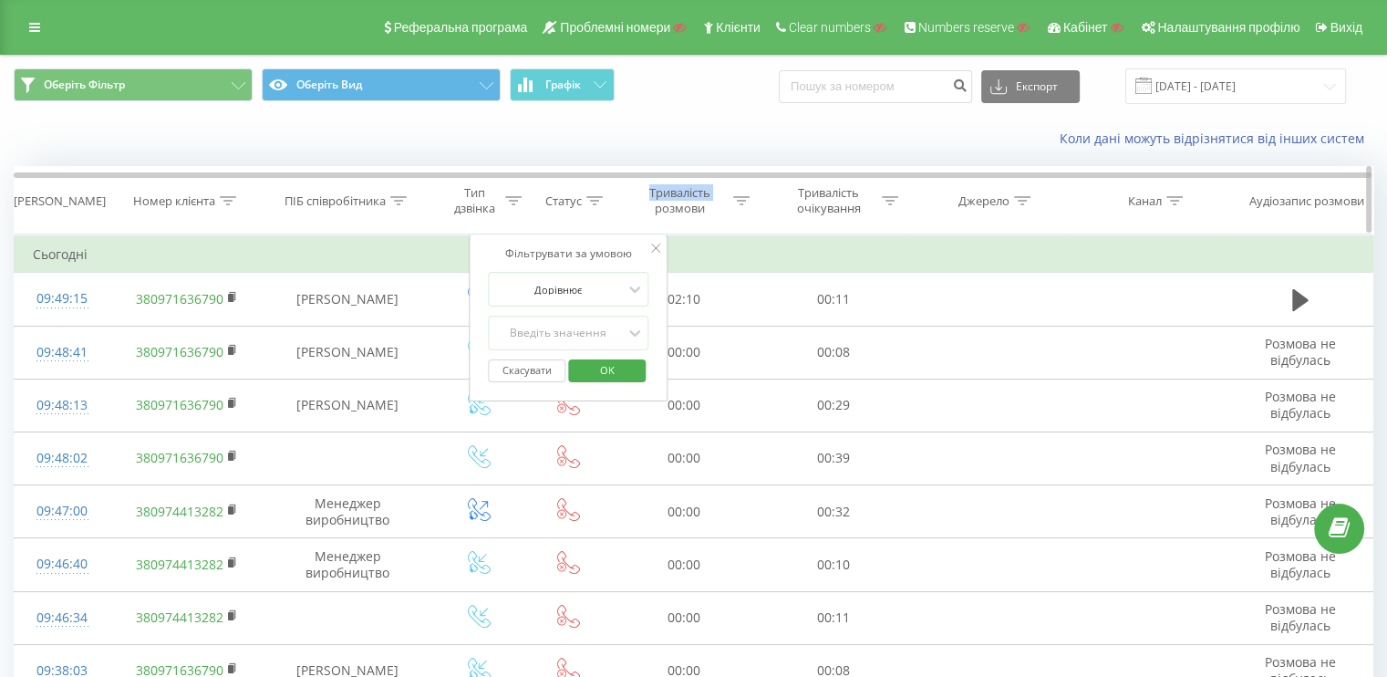
click at [586, 197] on icon at bounding box center [594, 200] width 16 height 9
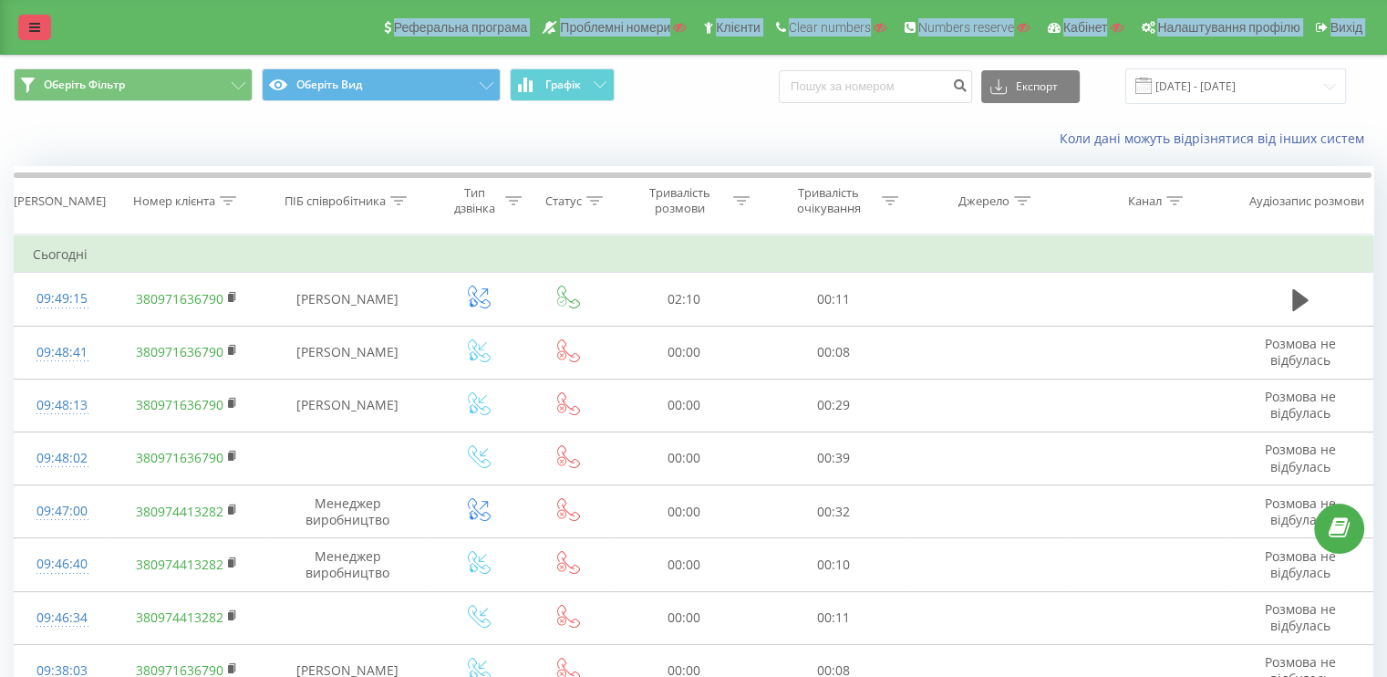
drag, startPoint x: 18, startPoint y: 54, endPoint x: 21, endPoint y: 15, distance: 39.3
click at [21, 15] on link at bounding box center [34, 28] width 33 height 26
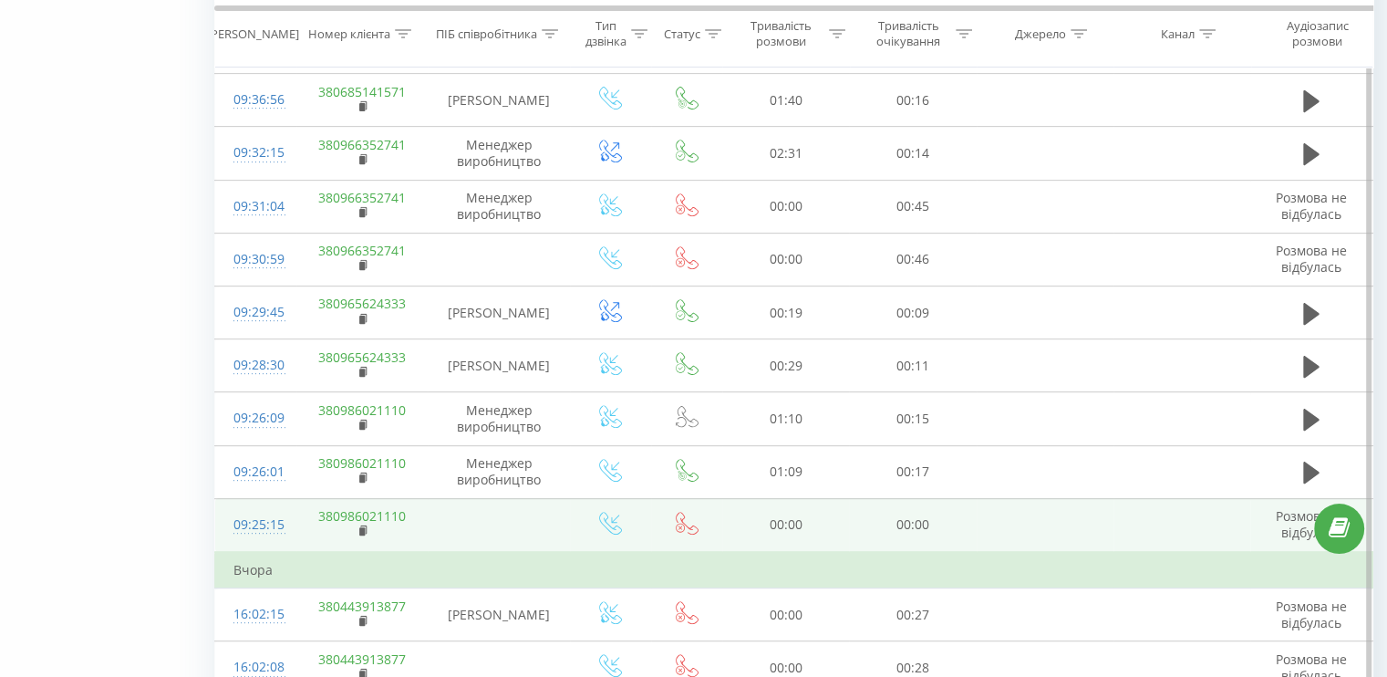
scroll to position [821, 0]
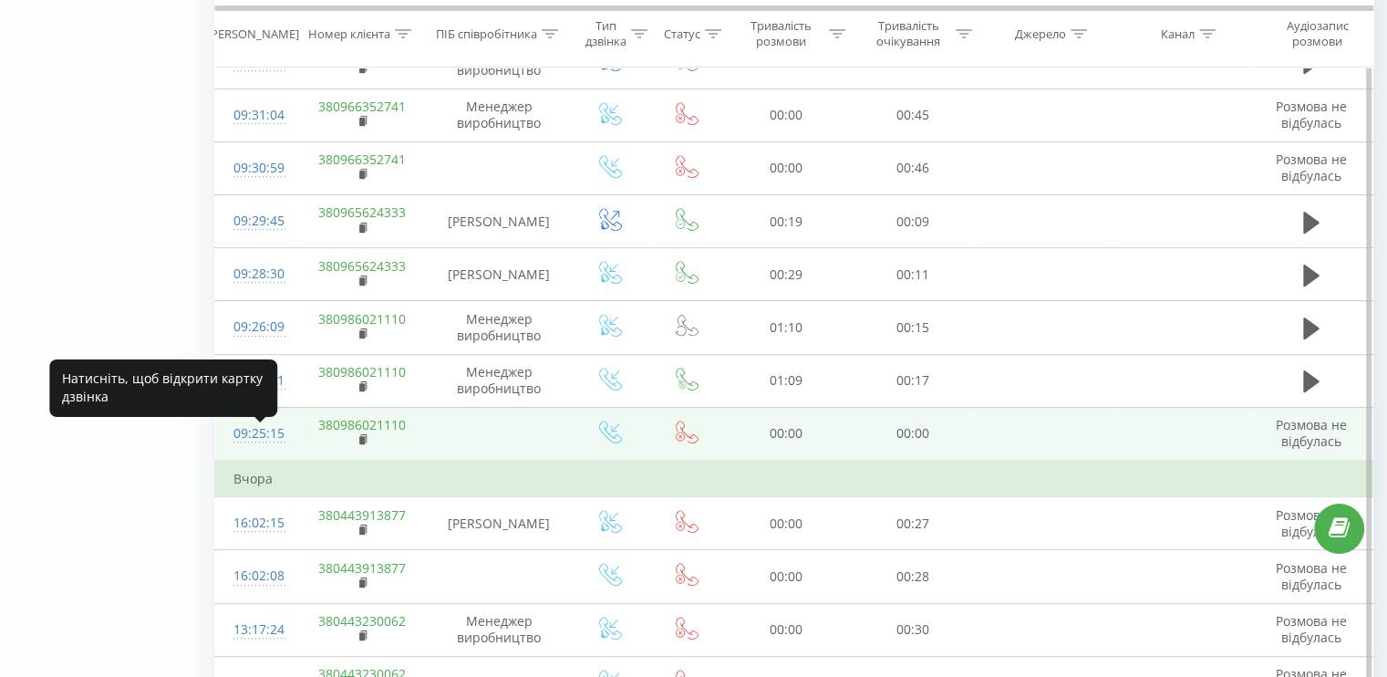
click at [277, 447] on div "09:25:15" at bounding box center [255, 434] width 45 height 36
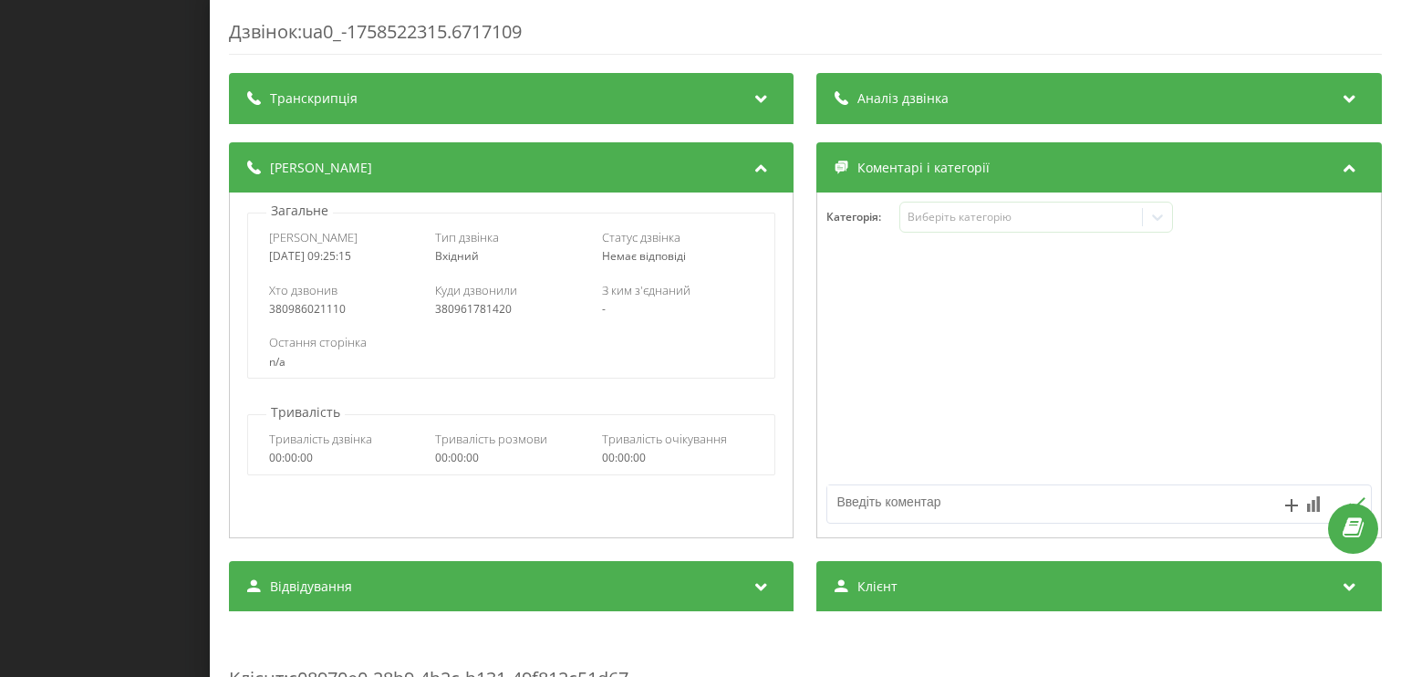
drag, startPoint x: 439, startPoint y: 317, endPoint x: 568, endPoint y: 317, distance: 128.6
click at [568, 317] on div "Хто дзвонив 380986021110 Куди дзвонили 380961781420 З ким з'єднаний -" at bounding box center [511, 299] width 526 height 53
click at [530, 313] on div "380961781420" at bounding box center [512, 309] width 152 height 13
drag, startPoint x: 530, startPoint y: 313, endPoint x: 434, endPoint y: 314, distance: 95.7
click at [436, 314] on div "380961781420" at bounding box center [512, 309] width 152 height 13
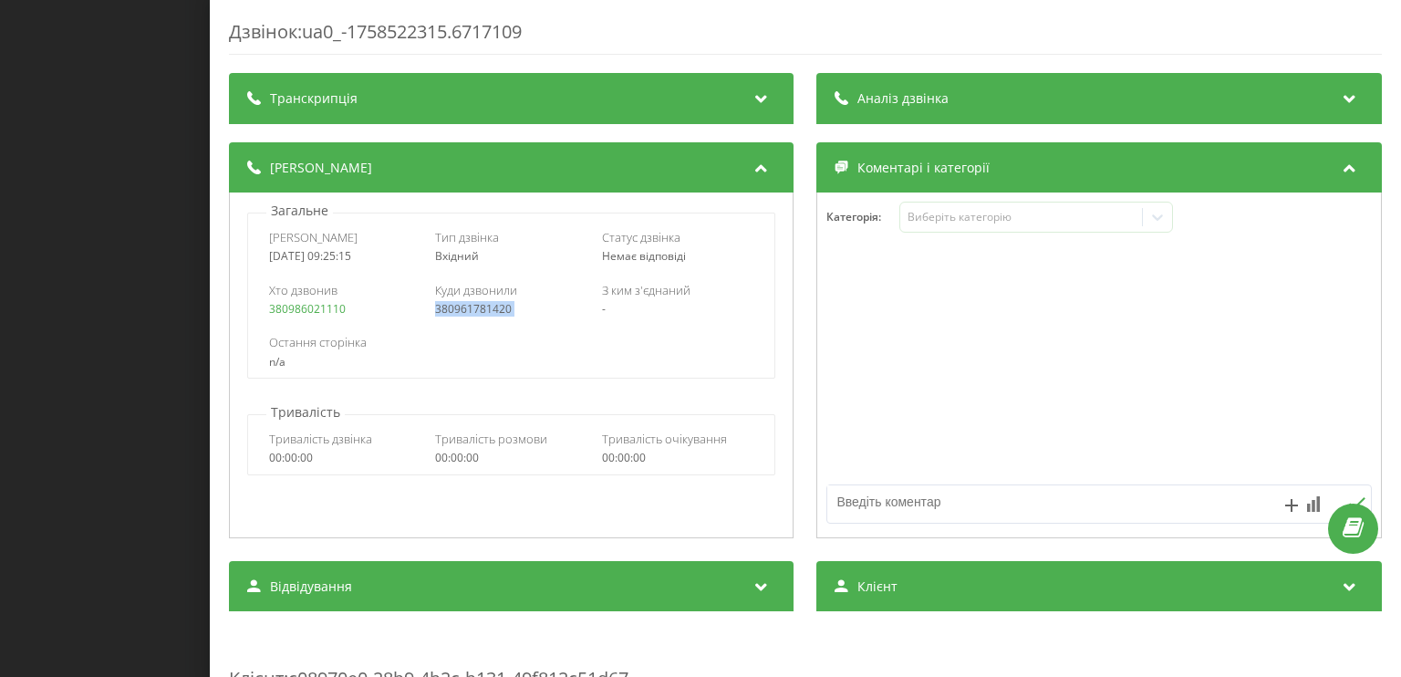
click at [44, 293] on div "Дзвінок : ua0_-1758522315.6717109 Транскрипція Для AI-аналізу майбутніх дзвінкі…" at bounding box center [700, 338] width 1401 height 677
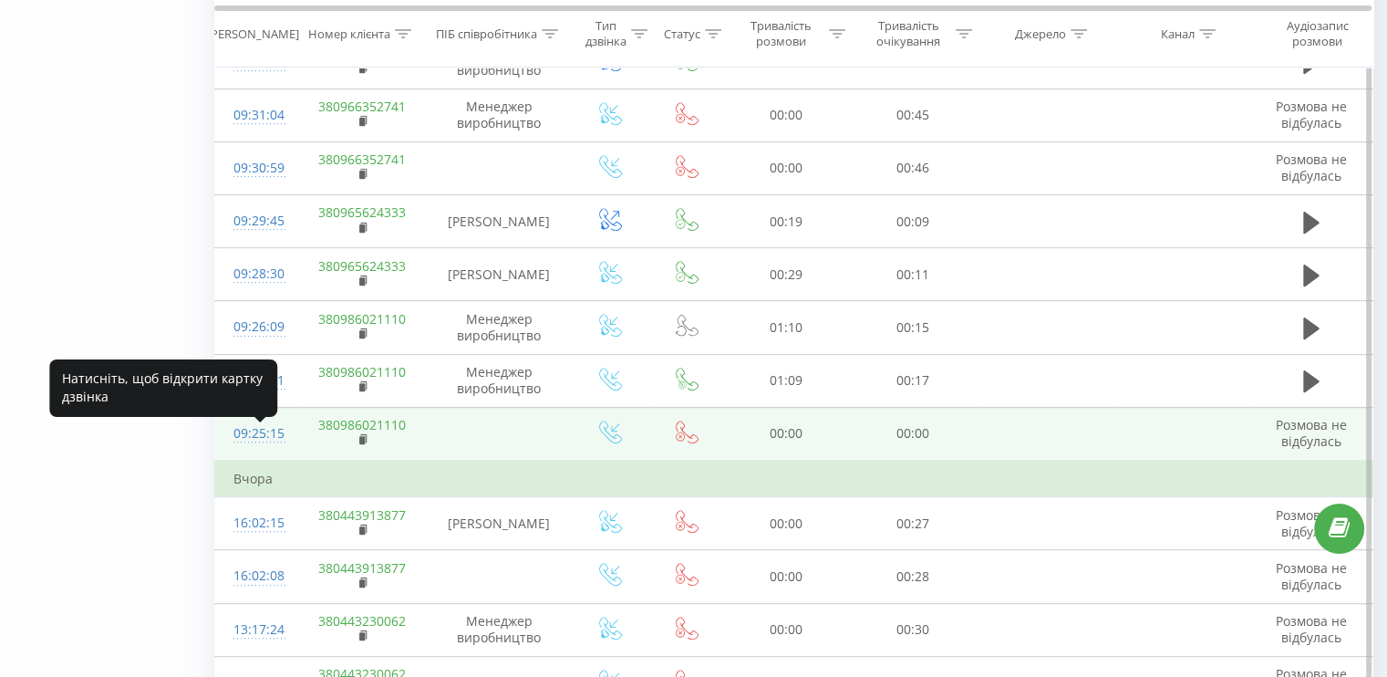
click at [243, 434] on div "09:25:15" at bounding box center [255, 434] width 45 height 36
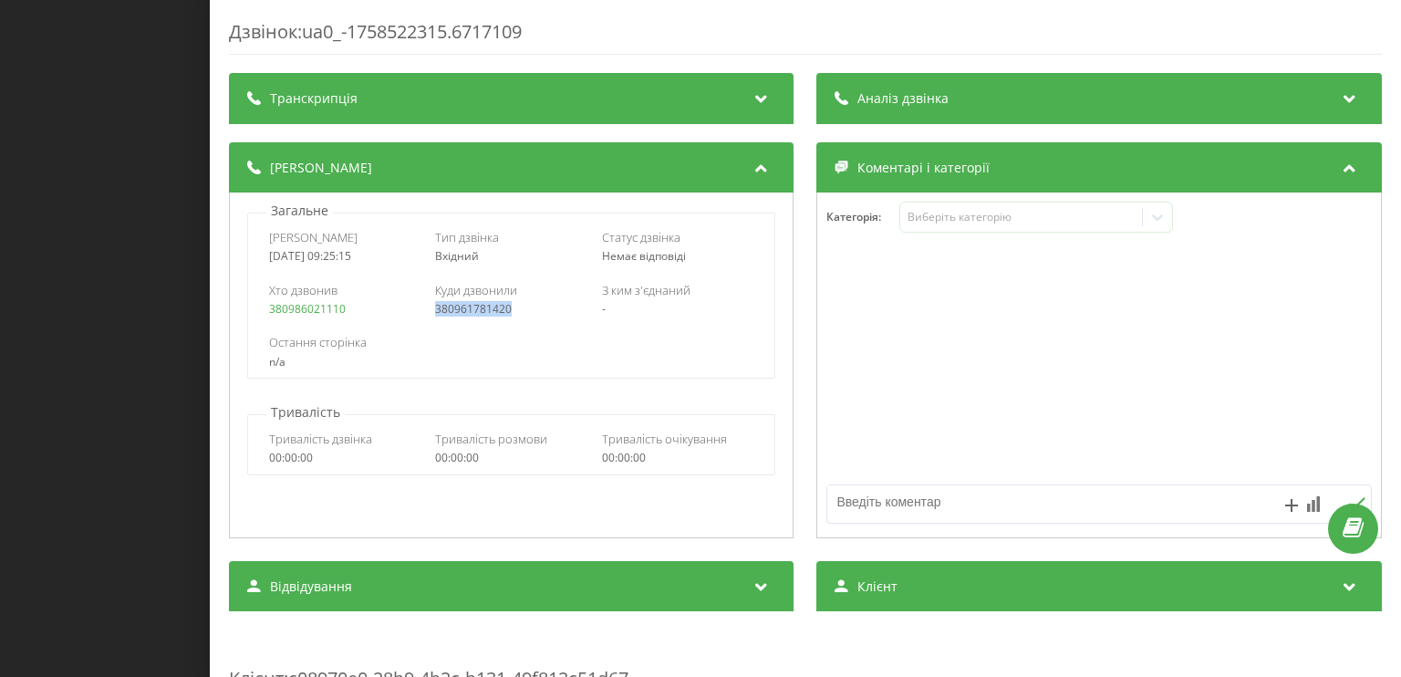
drag, startPoint x: 536, startPoint y: 314, endPoint x: 430, endPoint y: 320, distance: 106.0
click at [430, 320] on div "Хто дзвонив 380986021110 Куди дзвонили 380961781420 З ким з'єднаний -" at bounding box center [511, 299] width 526 height 53
click at [40, 399] on div "Дзвінок : ua0_-1758522315.6717109 Транскрипція Для AI-аналізу майбутніх дзвінкі…" at bounding box center [700, 338] width 1401 height 677
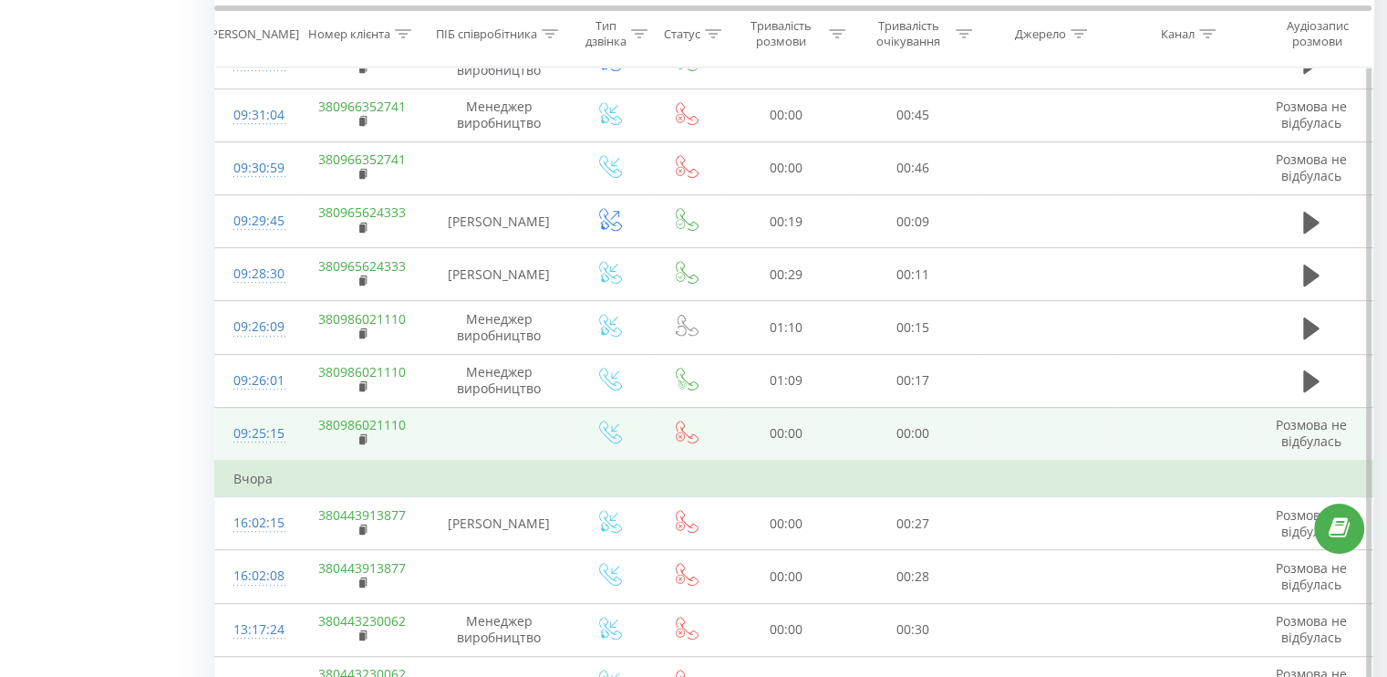
click at [252, 460] on td "09:25:15" at bounding box center [255, 434] width 81 height 54
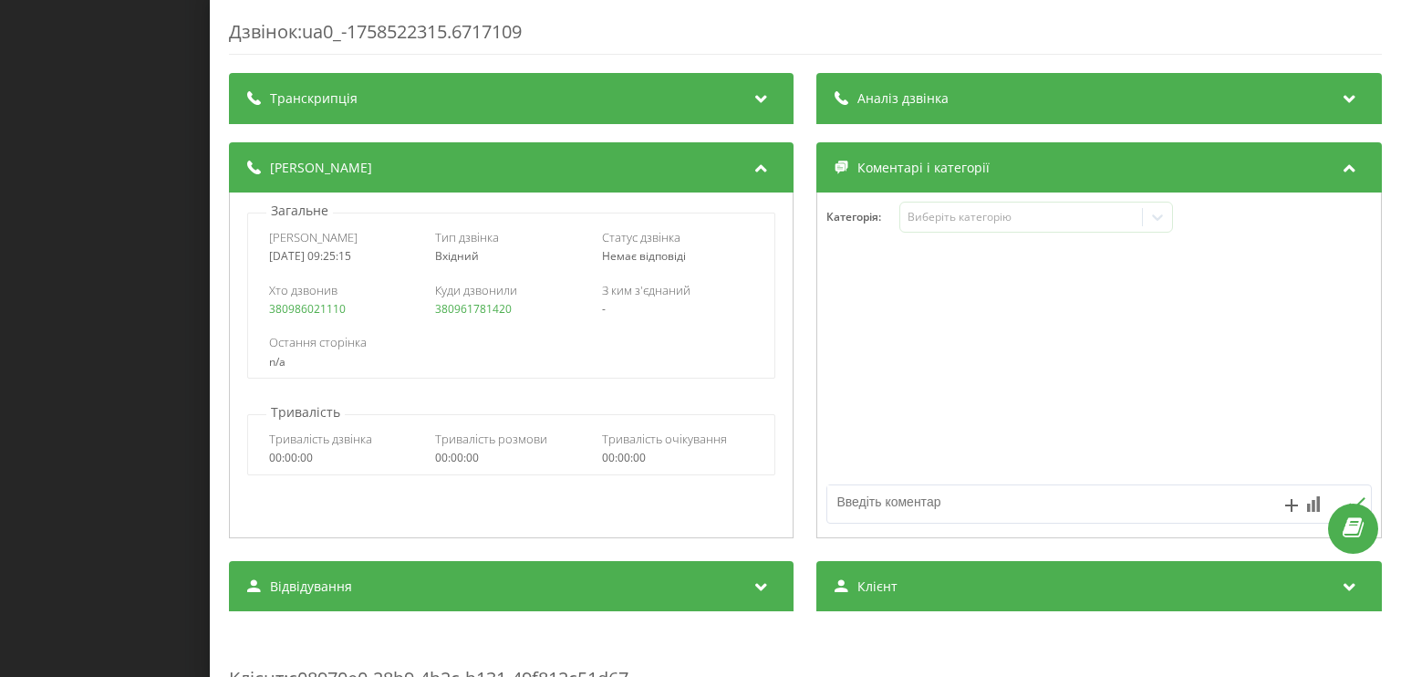
drag, startPoint x: 36, startPoint y: 353, endPoint x: 98, endPoint y: 342, distance: 63.0
click at [36, 354] on div "Дзвінок : ua0_-1758522315.6717109 Транскрипція Для AI-аналізу майбутніх дзвінкі…" at bounding box center [700, 338] width 1401 height 677
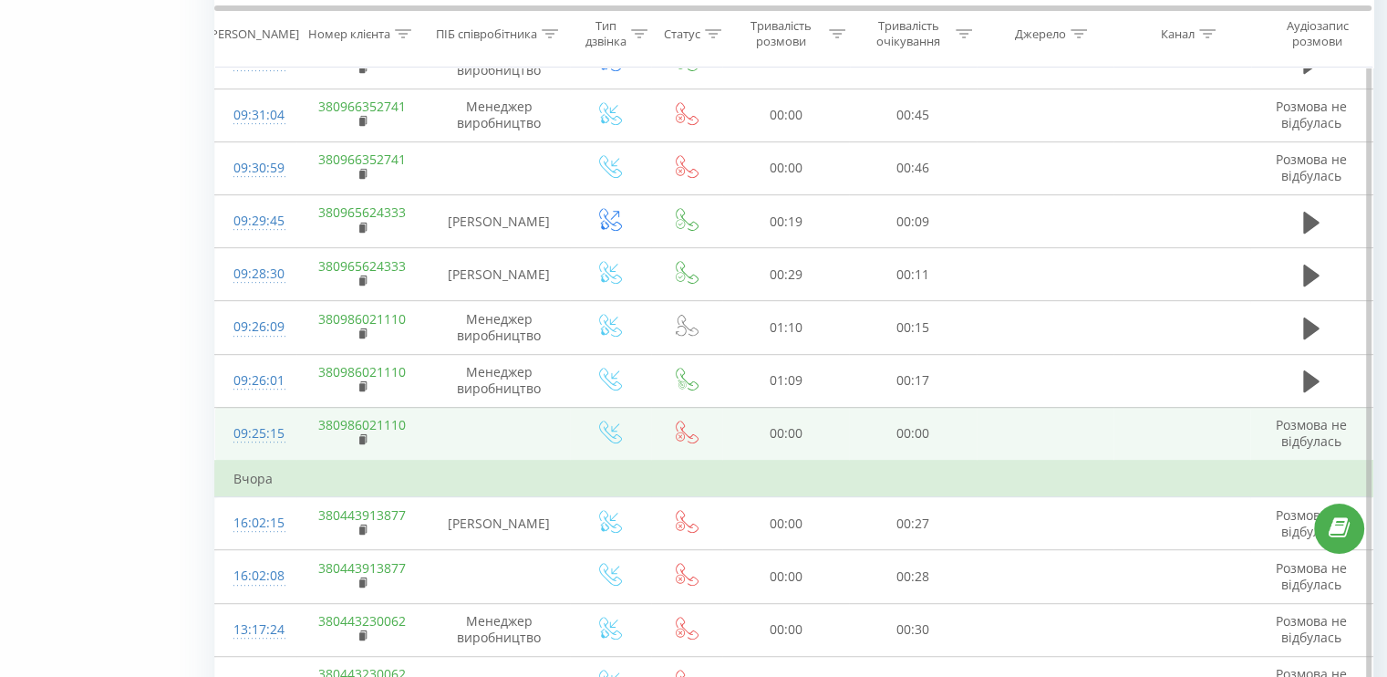
click at [243, 433] on div "09:25:15" at bounding box center [255, 434] width 45 height 36
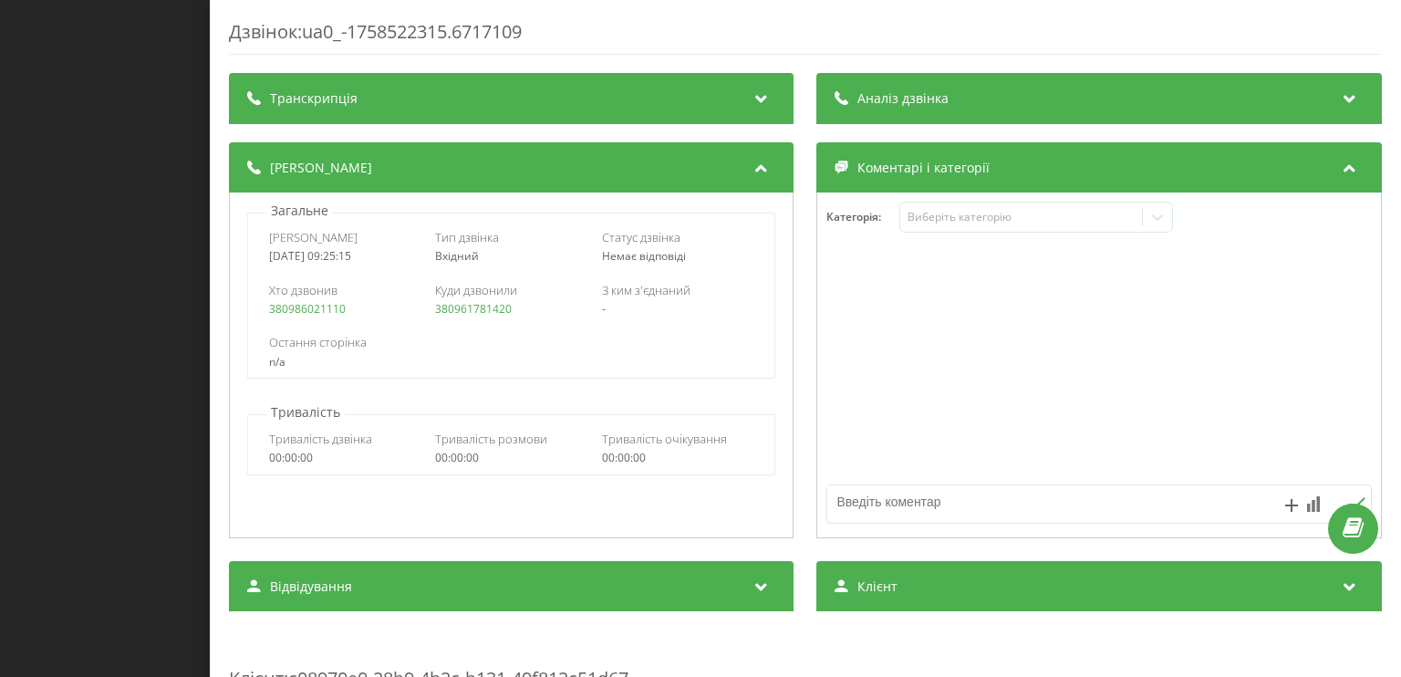
drag, startPoint x: 412, startPoint y: 312, endPoint x: 543, endPoint y: 315, distance: 131.3
click at [543, 315] on div "Хто дзвонив 380986021110 Куди дзвонили 380961781420 З ким з'єднаний -" at bounding box center [511, 299] width 526 height 53
click at [486, 315] on link "380961781420" at bounding box center [474, 309] width 77 height 16
click at [587, 346] on div "Остання сторінка" at bounding box center [511, 342] width 484 height 16
drag, startPoint x: 548, startPoint y: 315, endPoint x: 414, endPoint y: 318, distance: 134.1
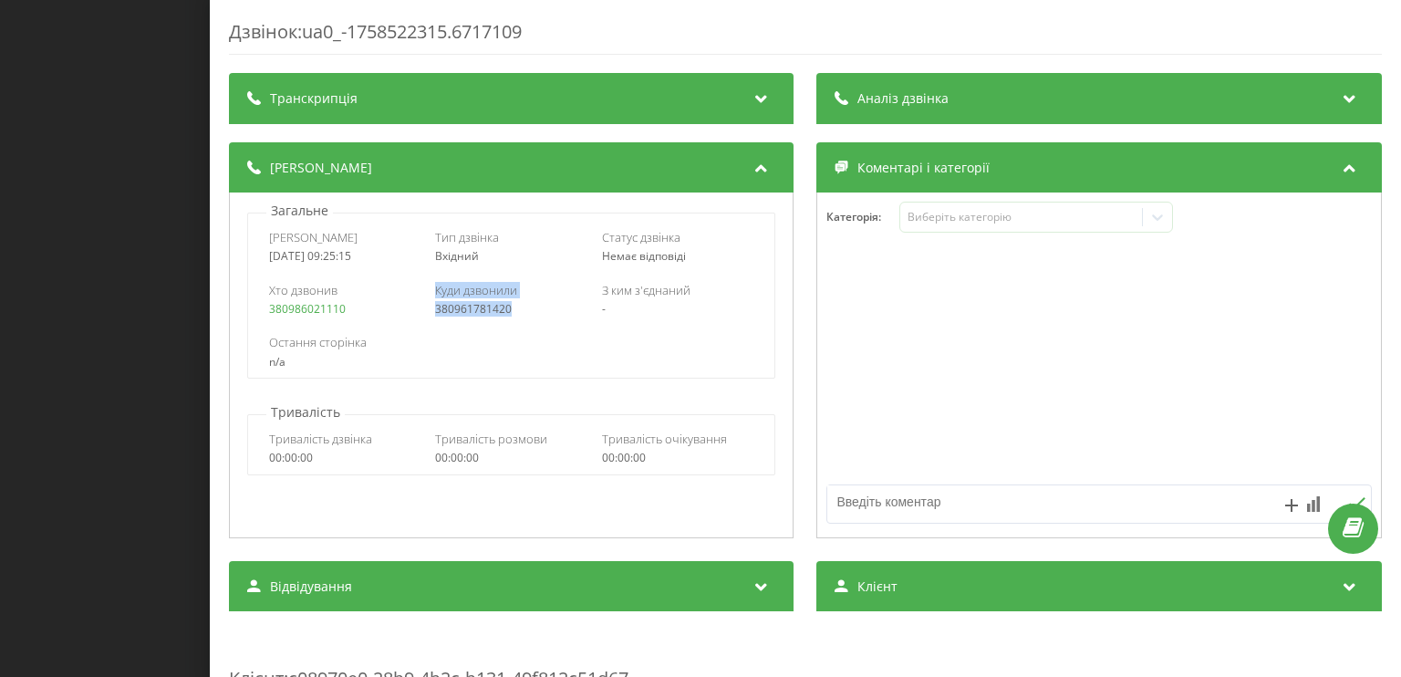
click at [414, 318] on div "Хто дзвонив 380986021110 Куди дзвонили 380961781420 З ким з'єднаний -" at bounding box center [511, 299] width 526 height 53
click at [564, 341] on div "Остання сторінка" at bounding box center [511, 342] width 484 height 16
drag, startPoint x: 536, startPoint y: 305, endPoint x: 430, endPoint y: 305, distance: 105.8
click at [430, 305] on div "Хто дзвонив 380986021110 Куди дзвонили 380961781420 З ким з'єднаний -" at bounding box center [511, 299] width 526 height 53
copy link "380961781420"
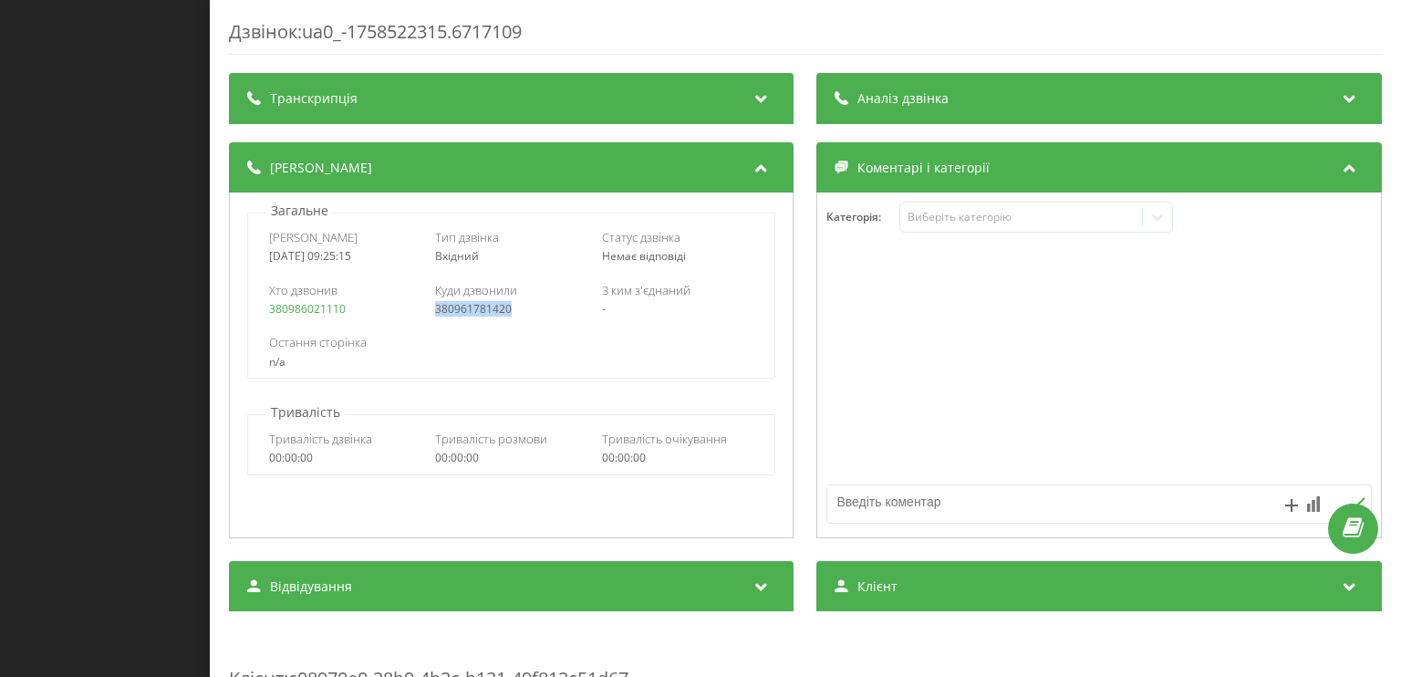
click at [142, 369] on div "Дзвінок : ua0_-1758522315.6717109 Транскрипція Для AI-аналізу майбутніх дзвінкі…" at bounding box center [700, 338] width 1401 height 677
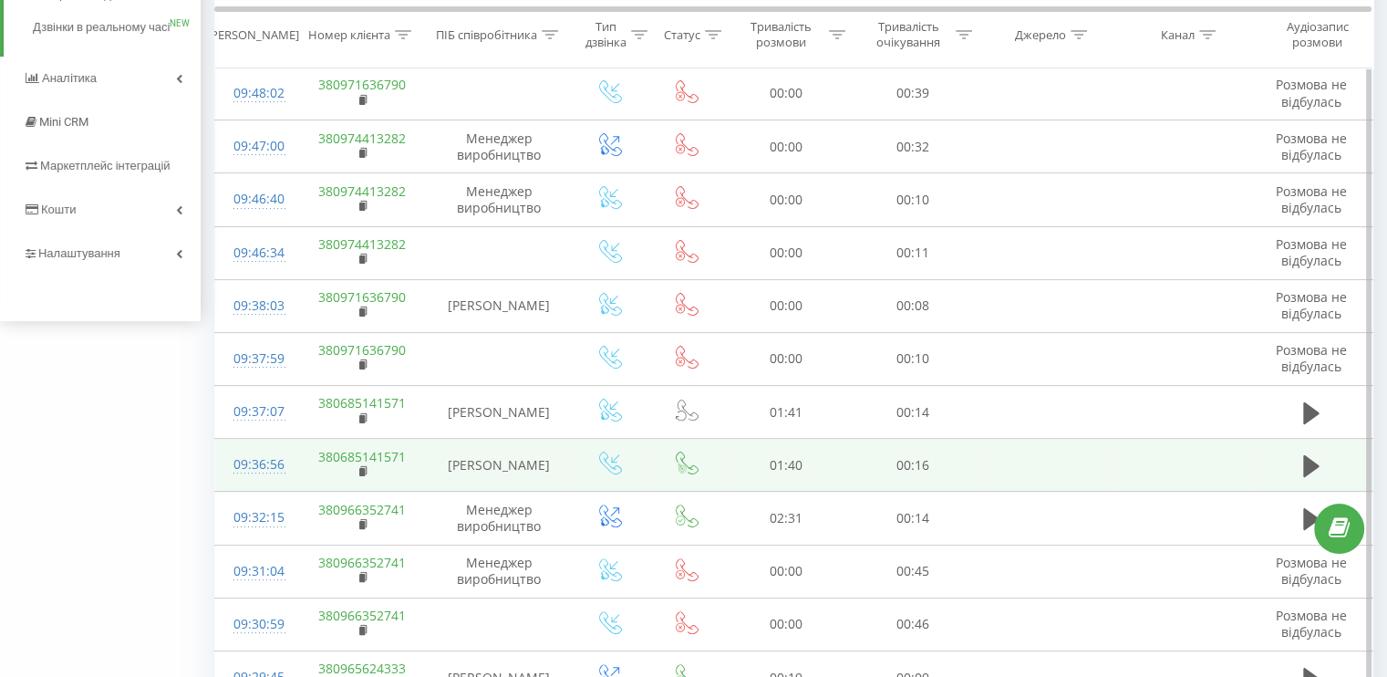
scroll to position [274, 0]
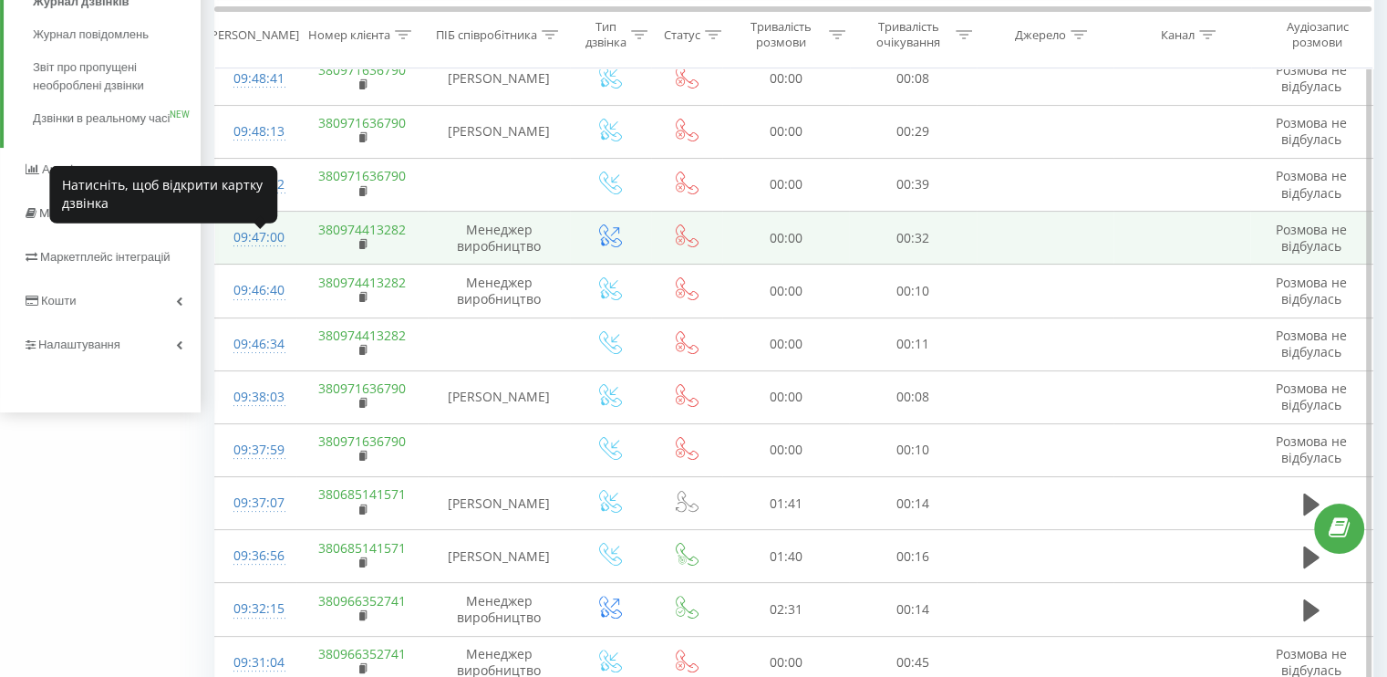
click at [256, 239] on div "09:47:00" at bounding box center [255, 238] width 45 height 36
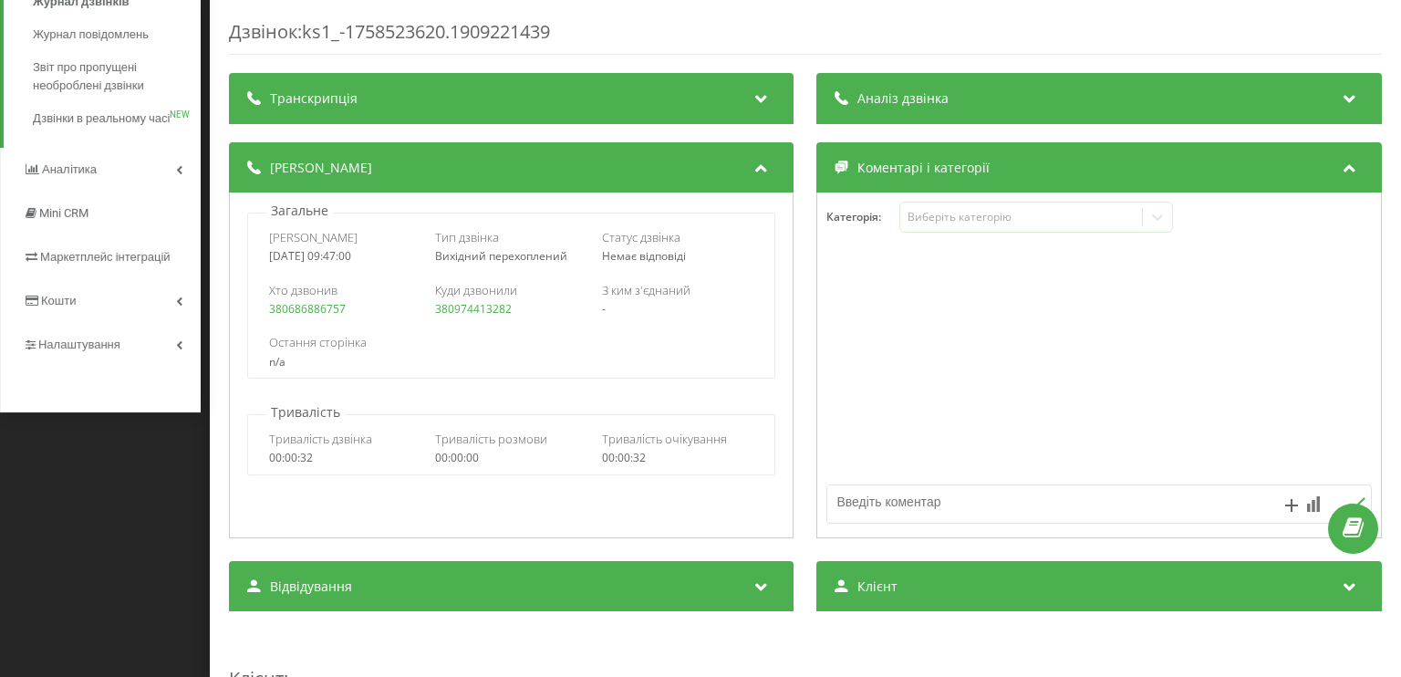
click at [58, 508] on div "Дзвінок : ks1_-1758523620.1909221439 Транскрипція Для AI-аналізу майбутніх дзві…" at bounding box center [700, 338] width 1401 height 677
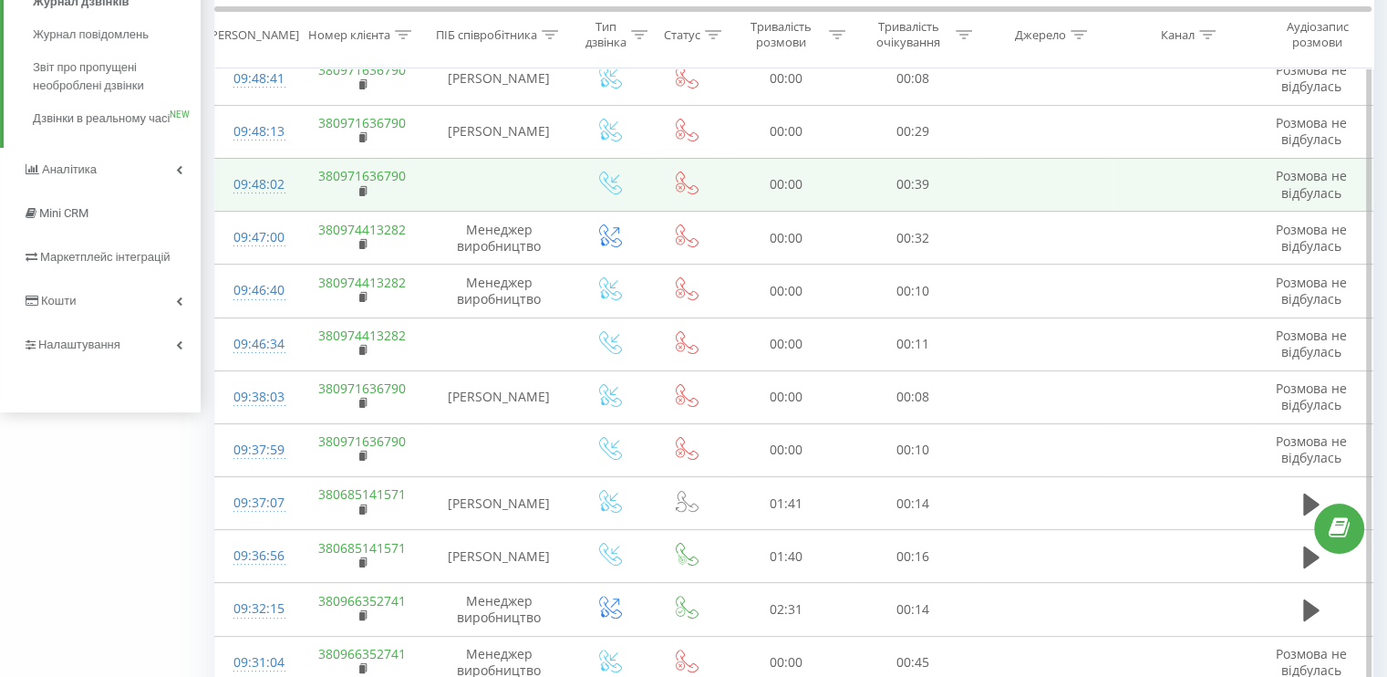
scroll to position [182, 0]
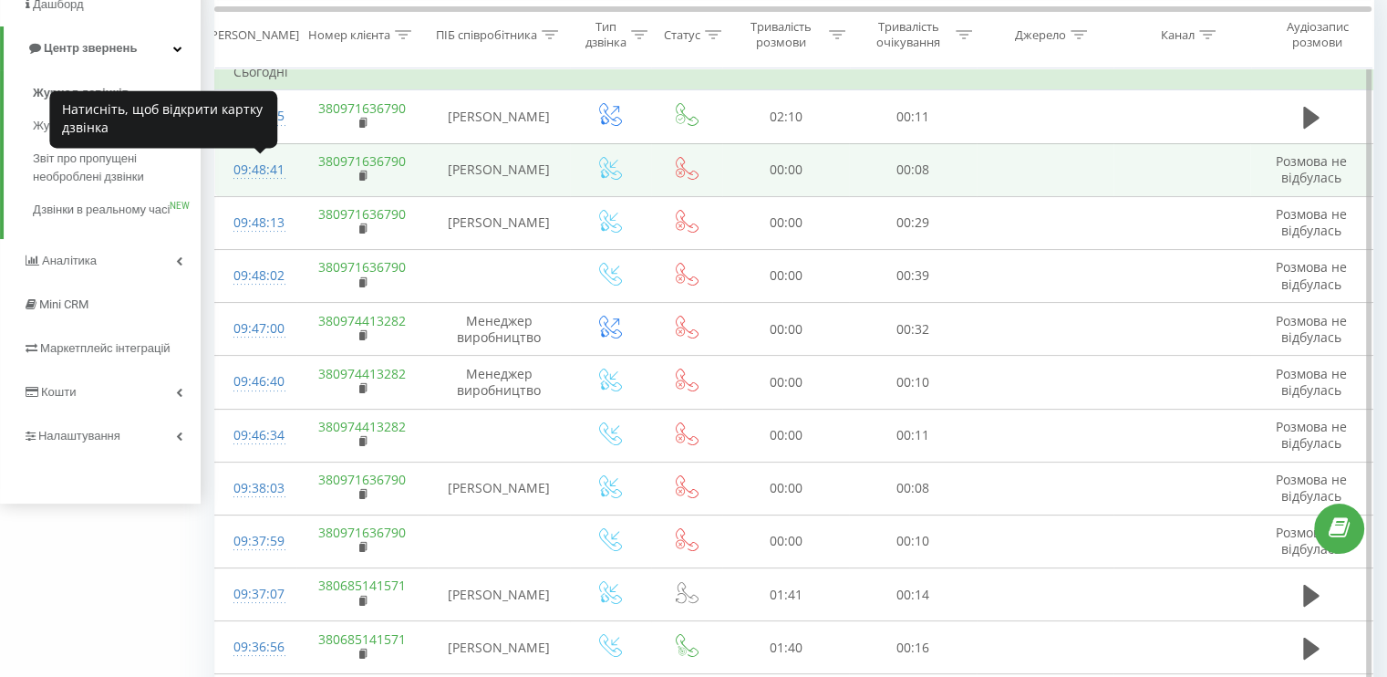
click at [275, 171] on div "09:48:41" at bounding box center [255, 170] width 45 height 36
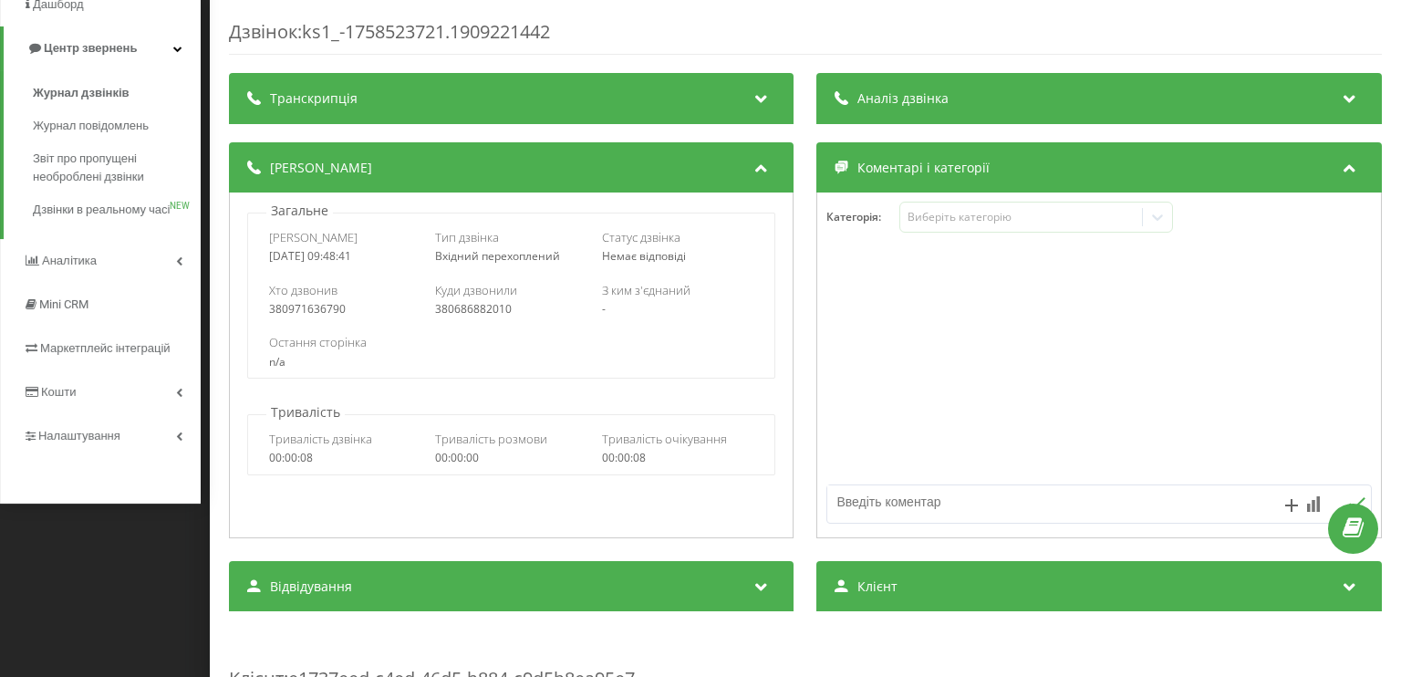
click at [210, 238] on div "Дзвінок : ks1_-1758523721.1909221442 Транскрипція Для AI-аналізу майбутніх дзві…" at bounding box center [805, 338] width 1191 height 677
click at [184, 626] on div "Дзвінок : ks1_-1758523721.1909221442 Транскрипція Для AI-аналізу майбутніх дзві…" at bounding box center [700, 338] width 1401 height 677
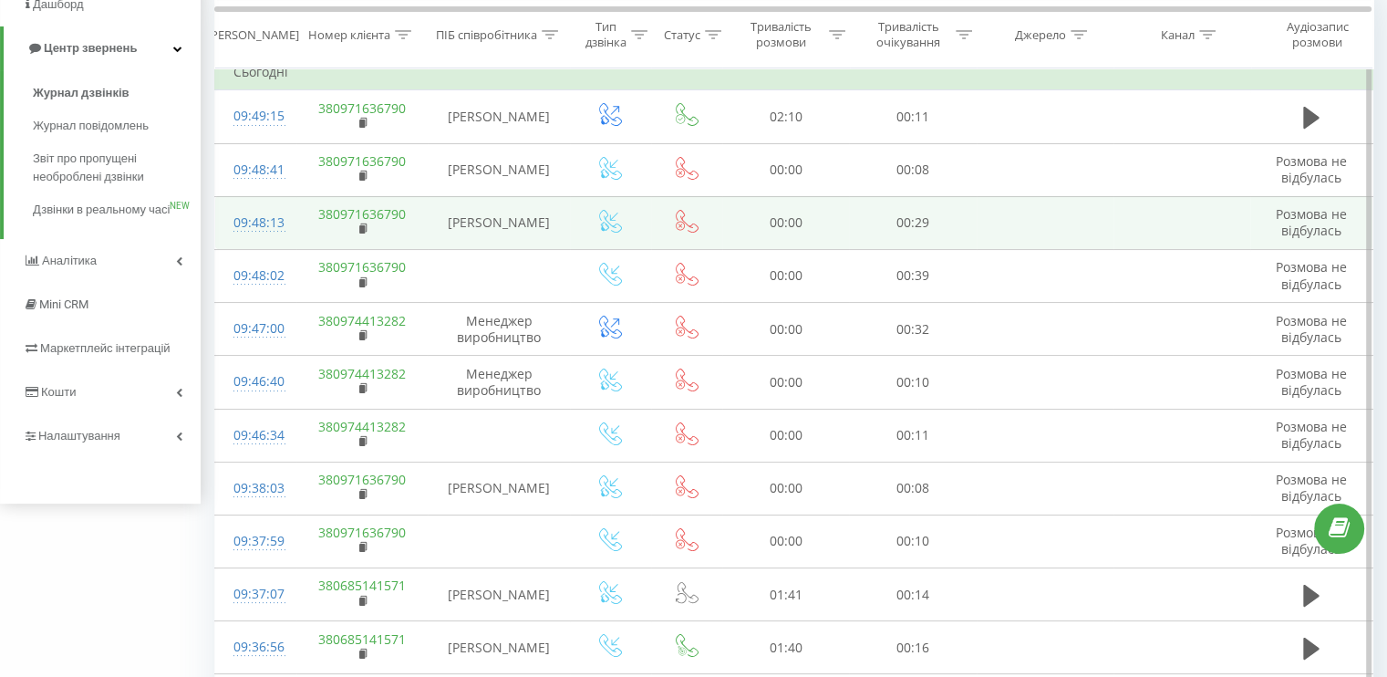
click at [253, 231] on div "09:48:13" at bounding box center [255, 223] width 45 height 36
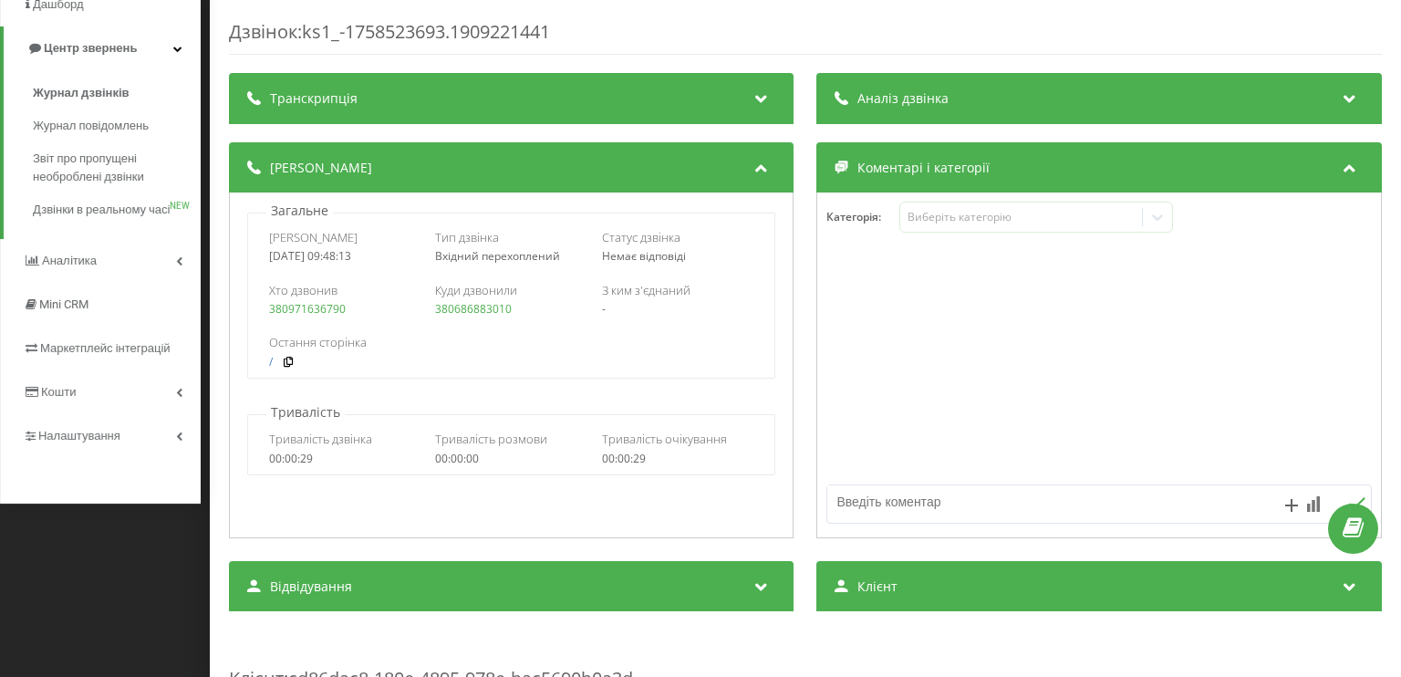
drag, startPoint x: 42, startPoint y: 608, endPoint x: 69, endPoint y: 584, distance: 36.8
click at [41, 608] on div "Дзвінок : ks1_-1758523693.1909221441 Транскрипція Для AI-аналізу майбутніх дзві…" at bounding box center [700, 338] width 1401 height 677
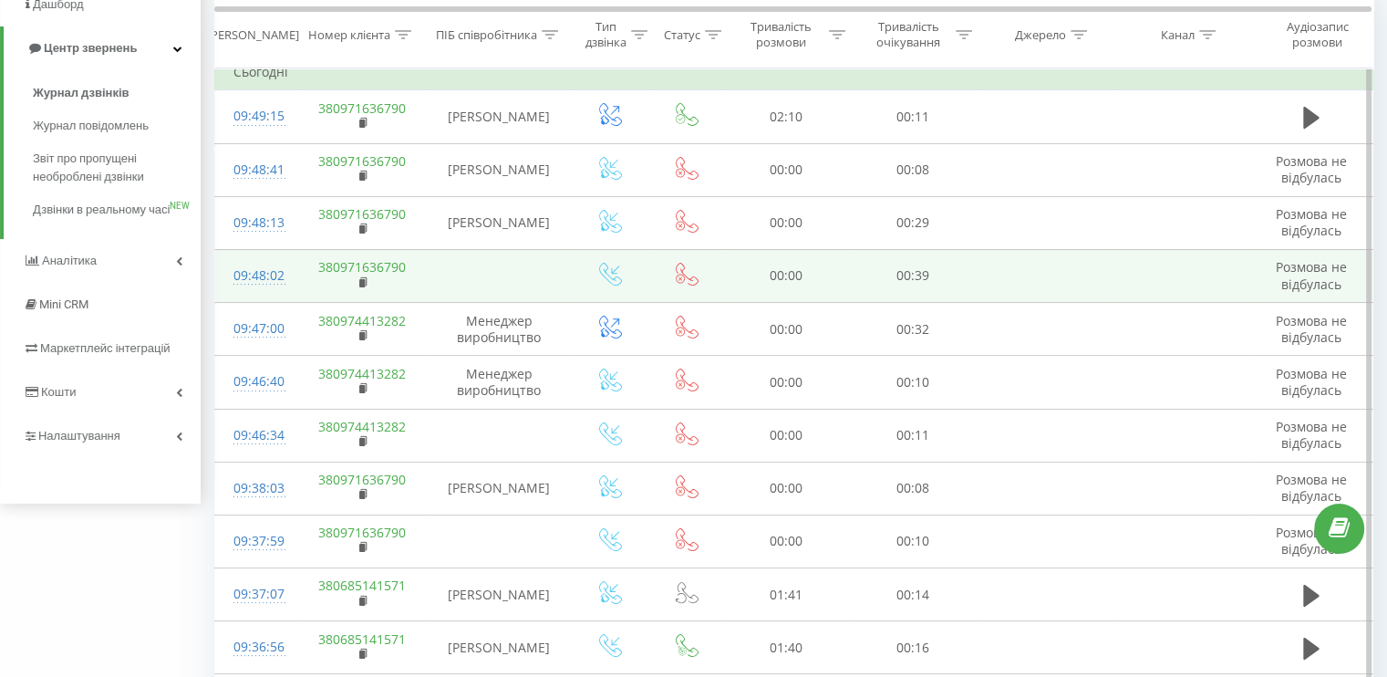
click at [264, 284] on div at bounding box center [255, 284] width 45 height 1
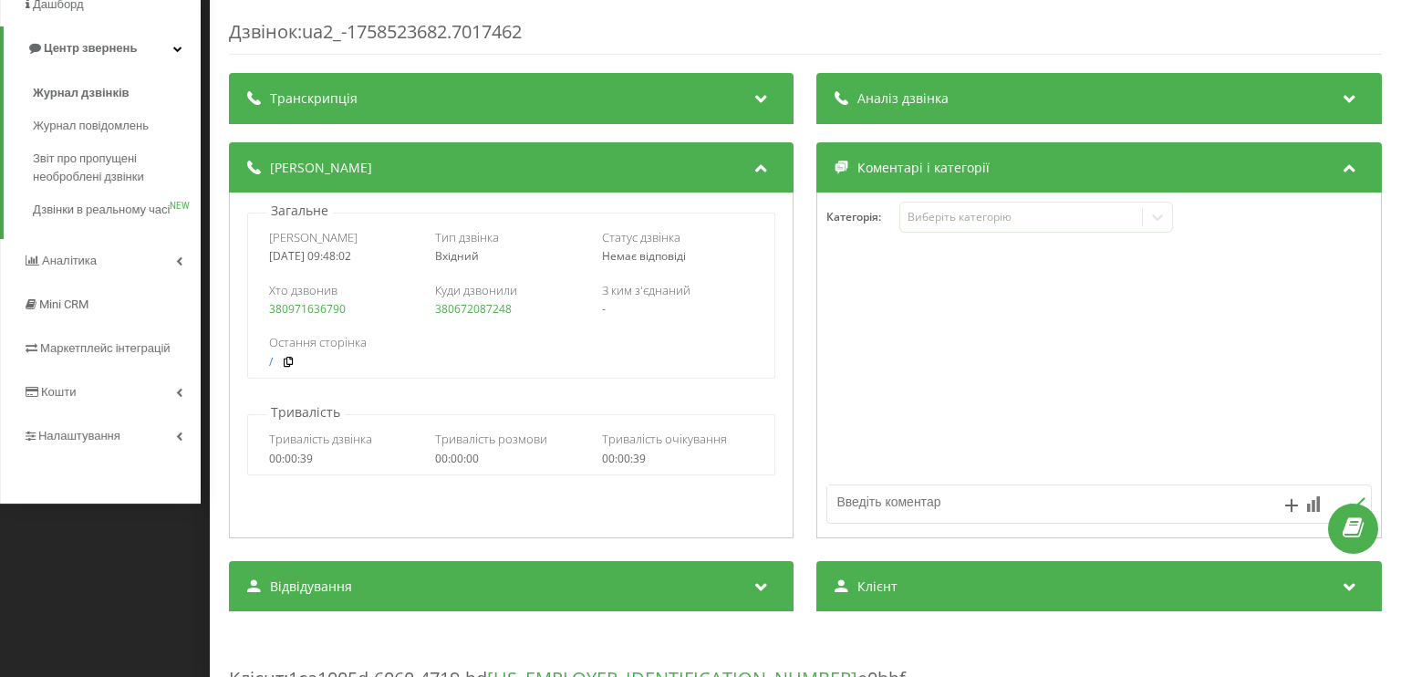
click at [106, 621] on div "Дзвінок : ua2_-1758523682.7017462 Транскрипція Для AI-аналізу майбутніх дзвінкі…" at bounding box center [700, 338] width 1401 height 677
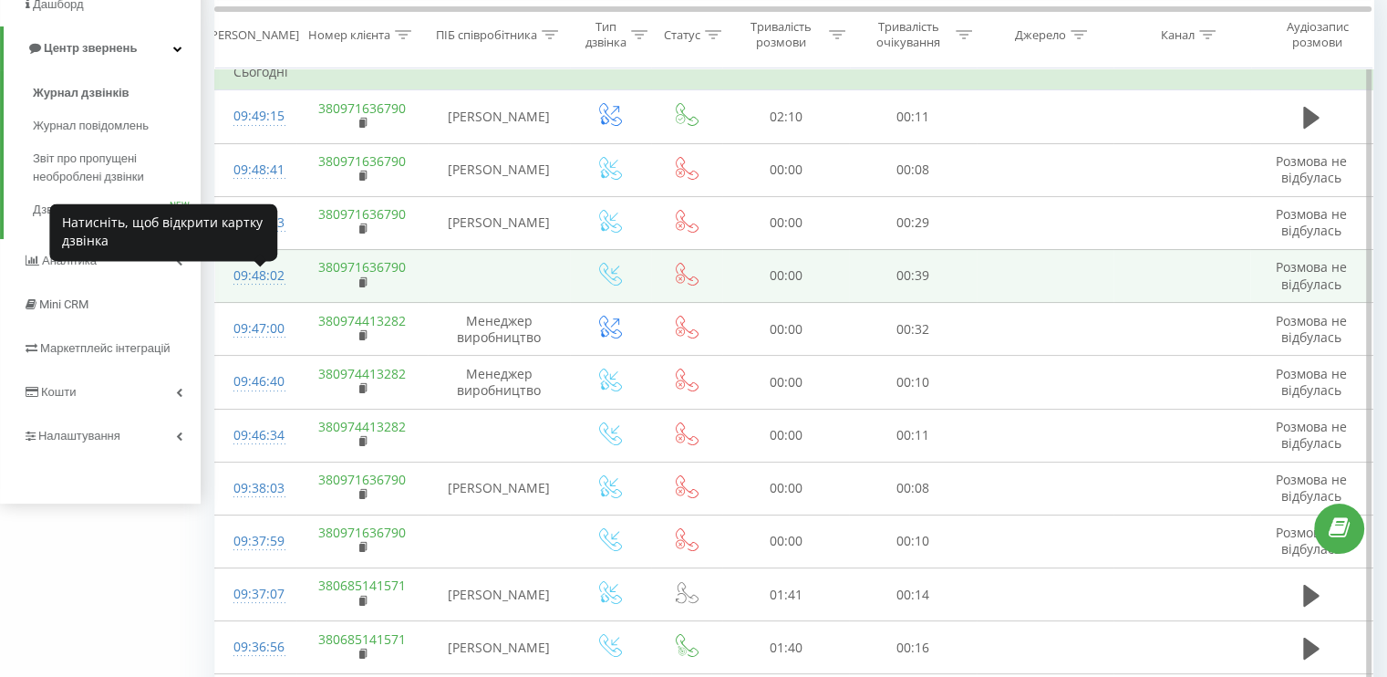
click at [255, 293] on div "09:48:02" at bounding box center [255, 276] width 45 height 36
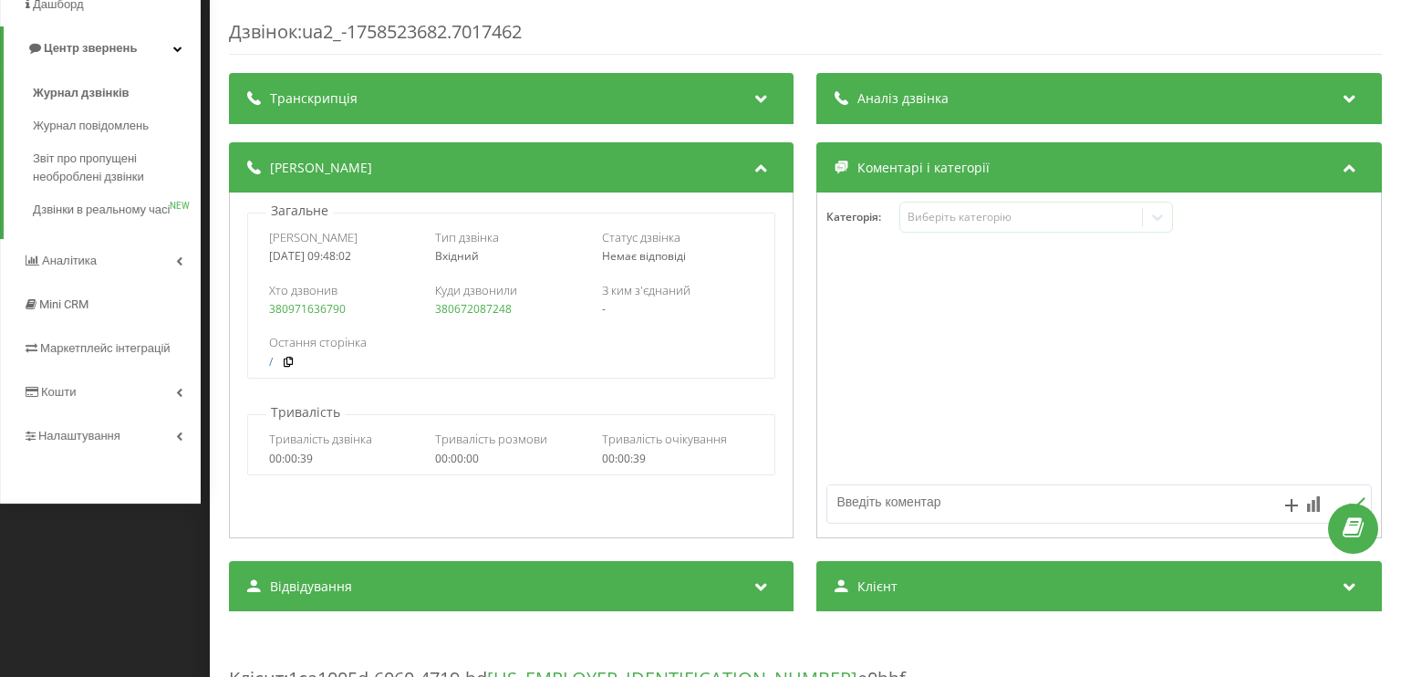
click at [74, 613] on div "Дзвінок : ua2_-1758523682.7017462 Транскрипція Для AI-аналізу майбутніх дзвінкі…" at bounding box center [700, 338] width 1401 height 677
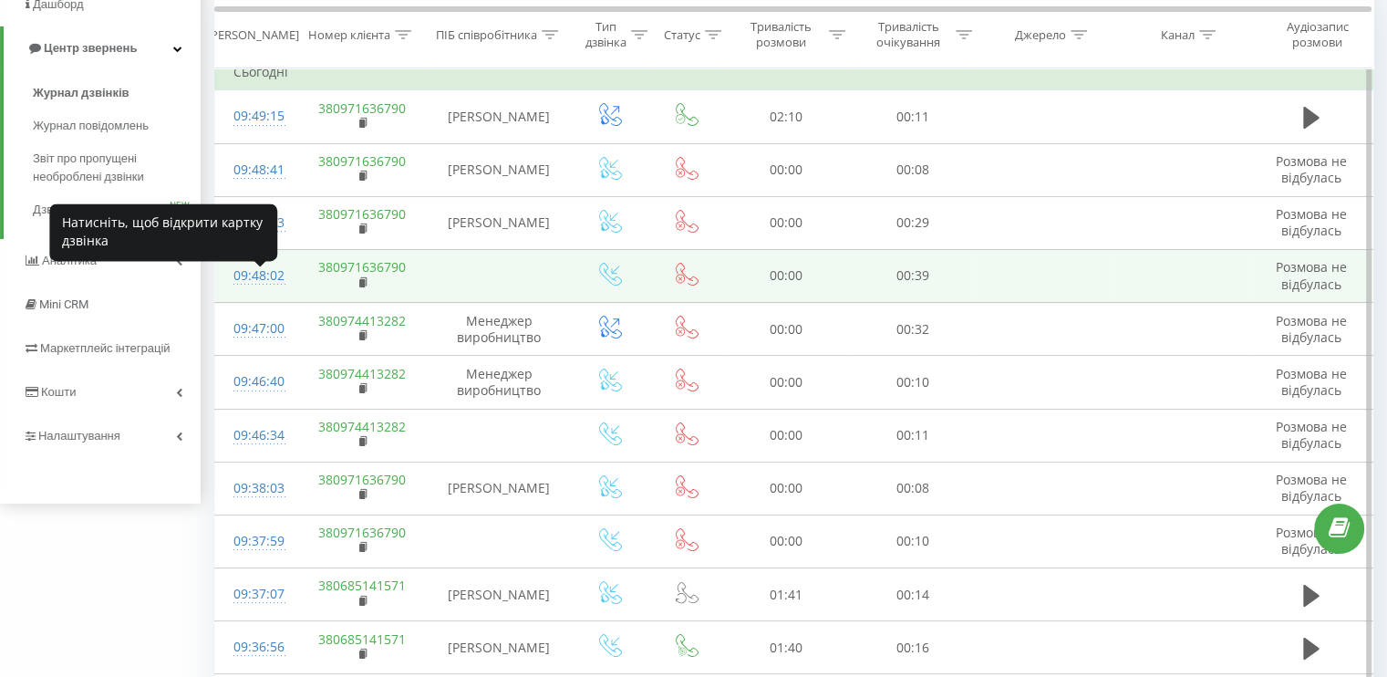
click at [251, 284] on div "09:48:02" at bounding box center [255, 276] width 45 height 36
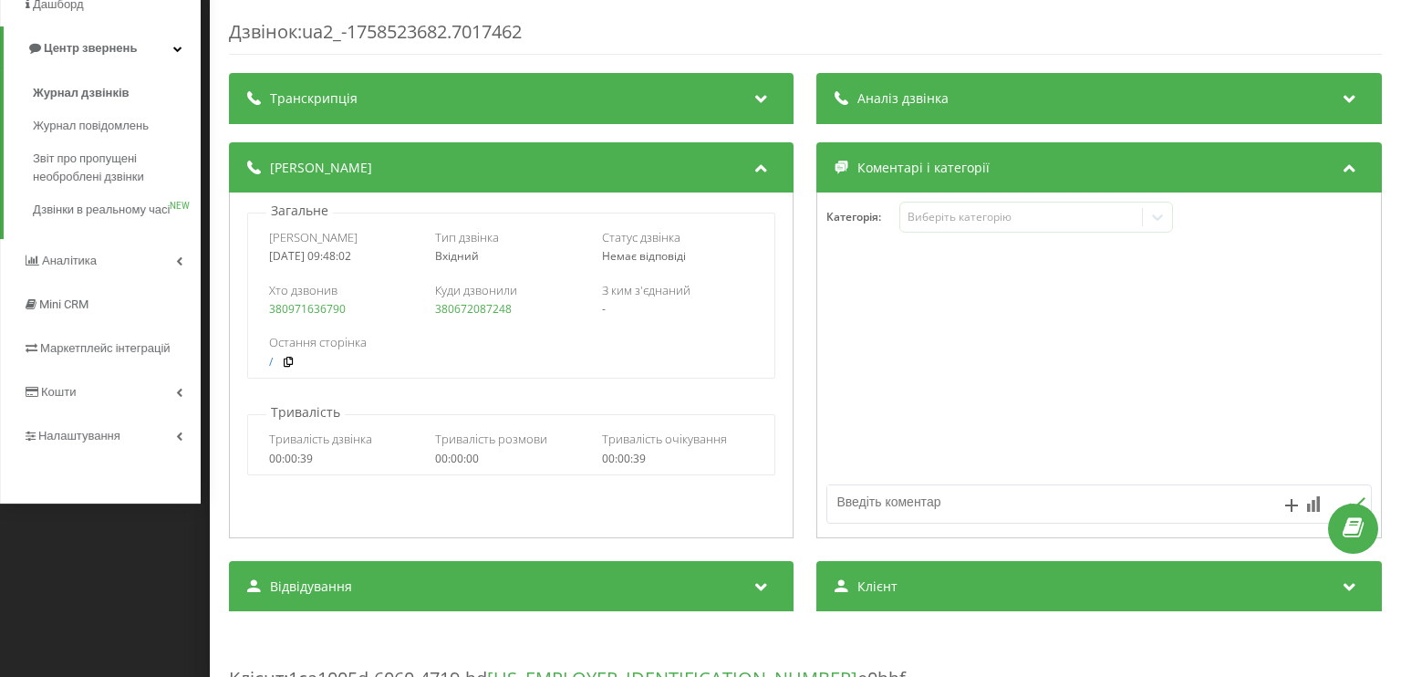
click at [114, 545] on div "Дзвінок : ua2_-1758523682.7017462 Транскрипція Для AI-аналізу майбутніх дзвінкі…" at bounding box center [700, 338] width 1401 height 677
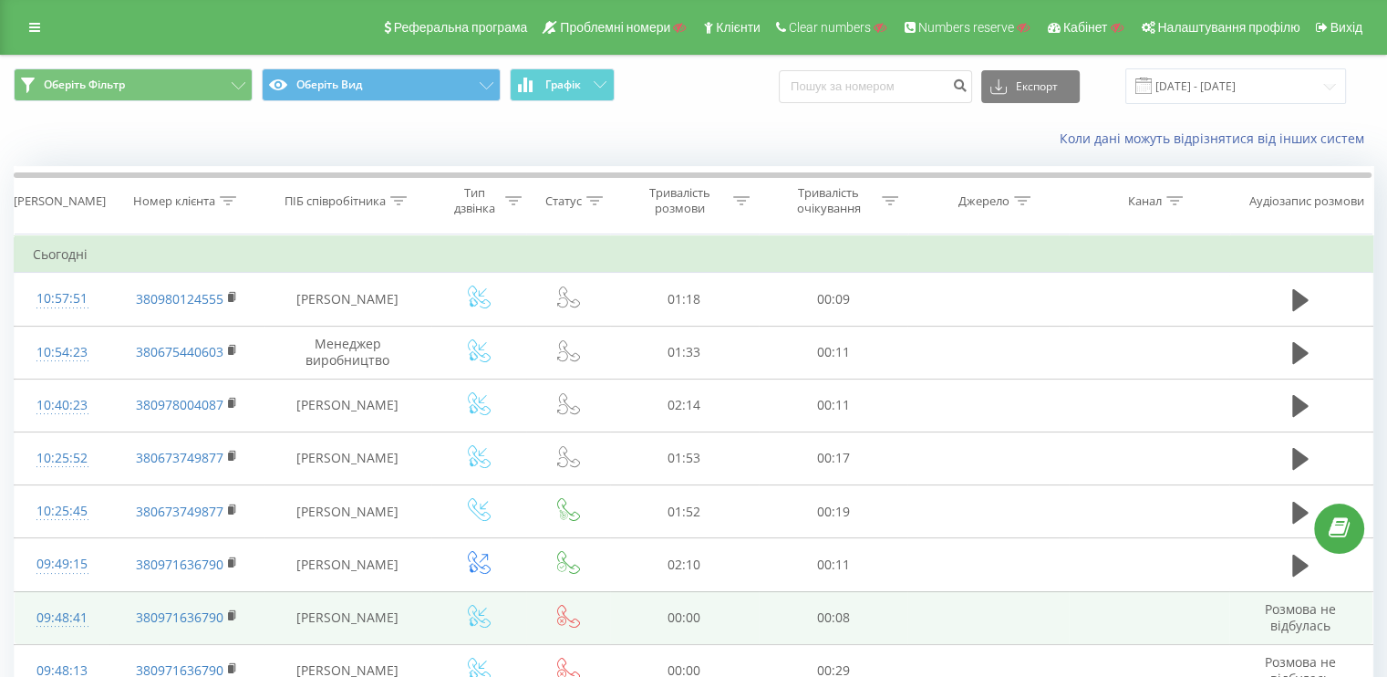
scroll to position [182, 0]
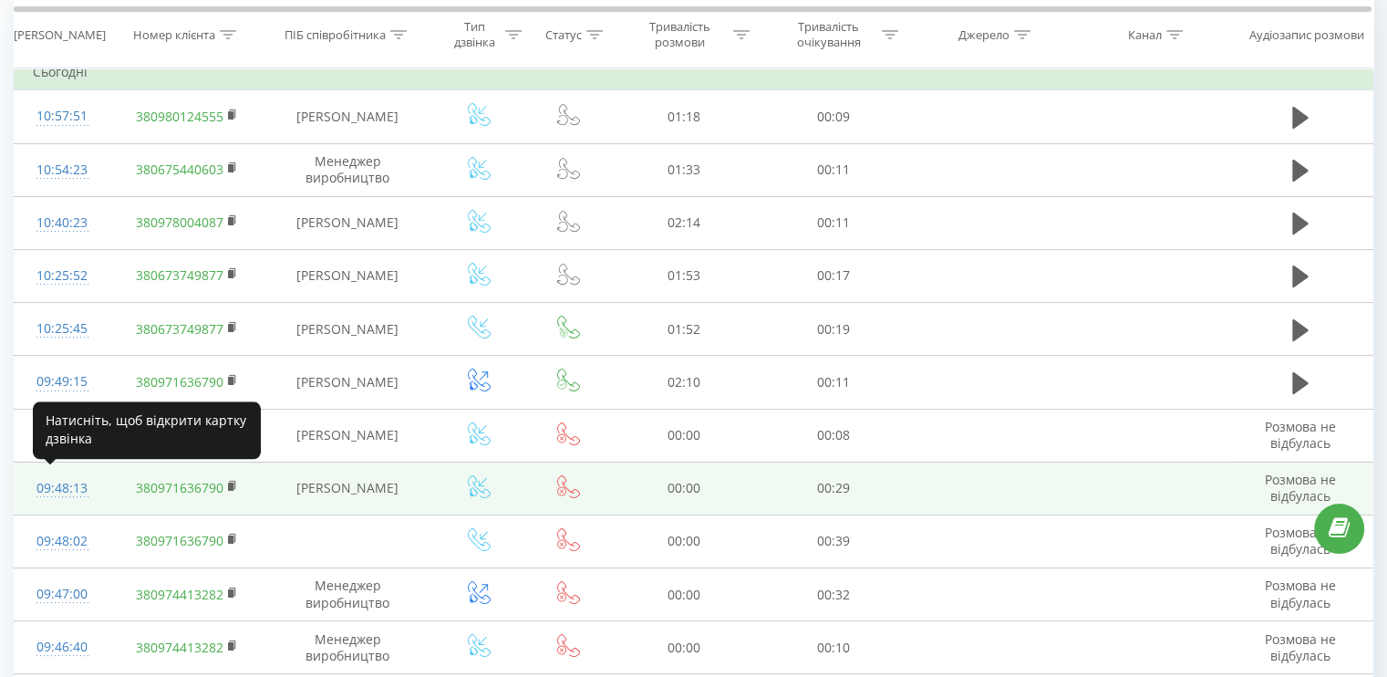
click at [51, 489] on div "09:48:13" at bounding box center [62, 488] width 58 height 36
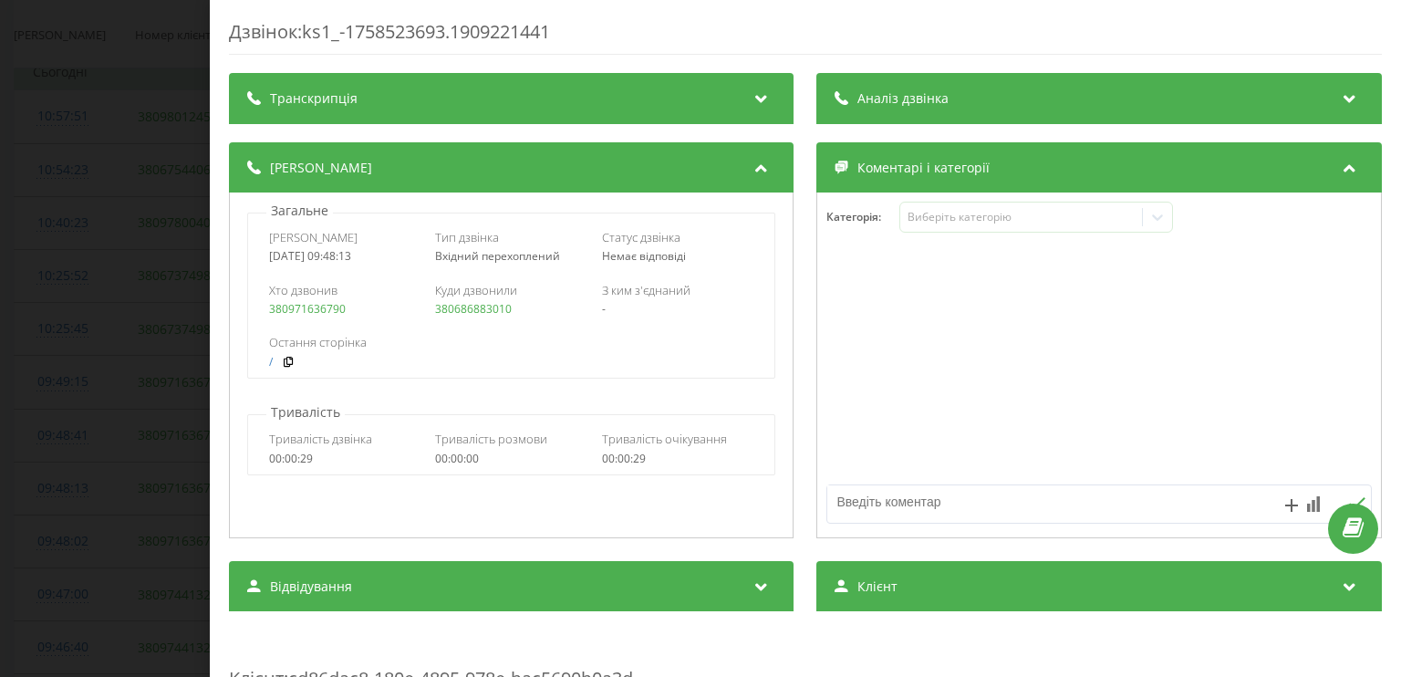
click at [38, 451] on div "Дзвінок : ks1_-1758523693.1909221441 Транскрипція Для AI-аналізу майбутніх дзві…" at bounding box center [700, 338] width 1401 height 677
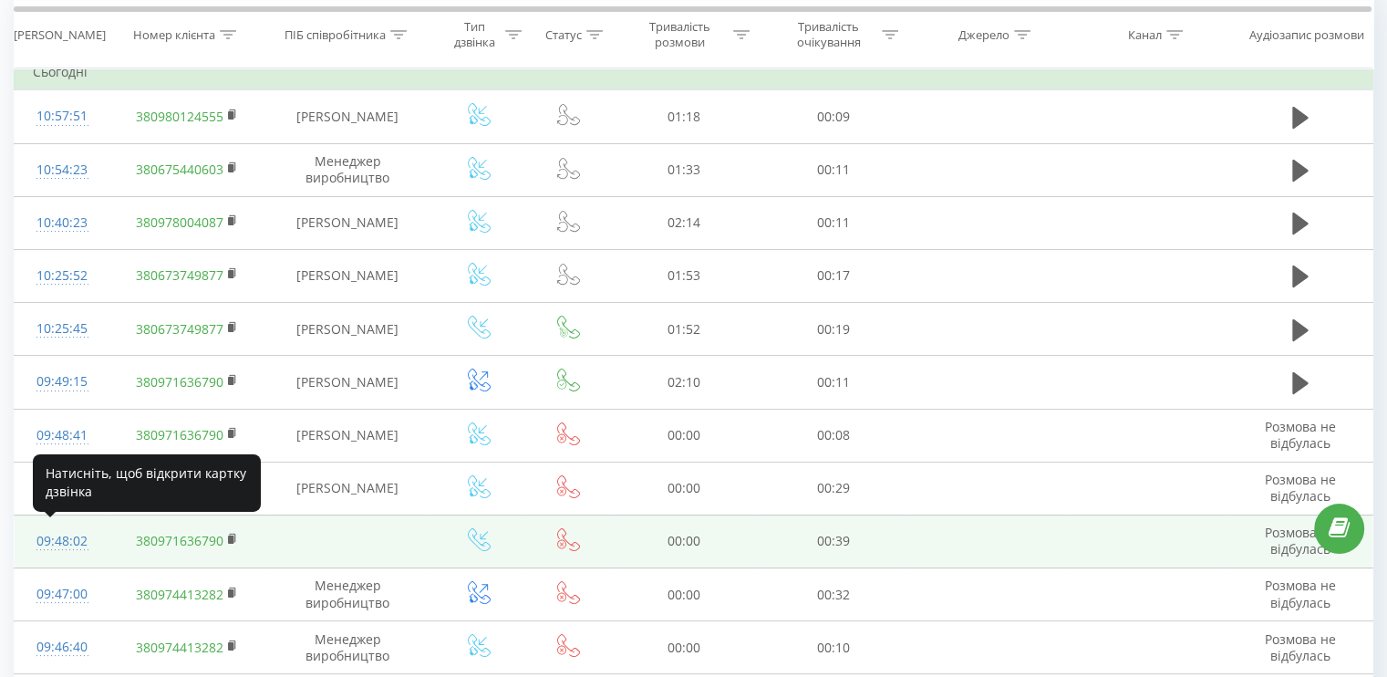
click at [47, 531] on div "09:48:02" at bounding box center [62, 541] width 58 height 36
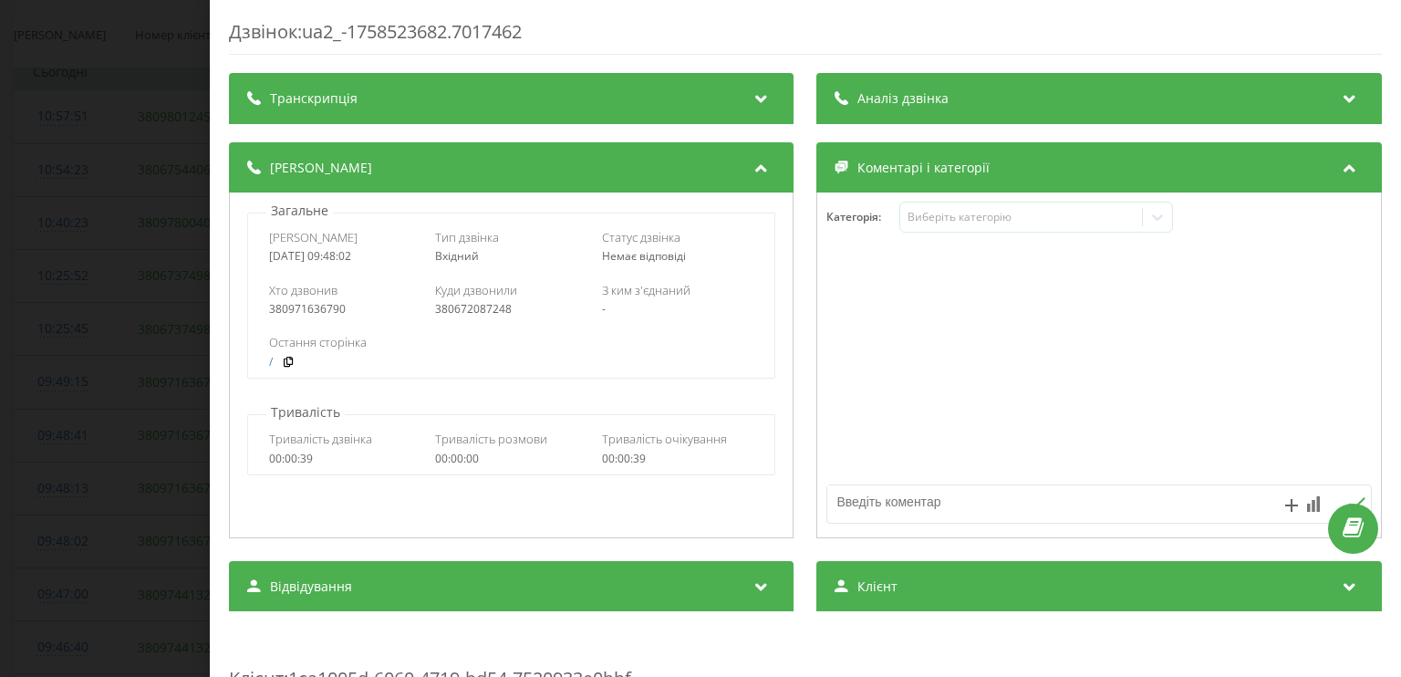
click at [62, 573] on div "Дзвінок : ua2_-1758523682.7017462 Транскрипція Для AI-аналізу майбутніх дзвінкі…" at bounding box center [700, 338] width 1401 height 677
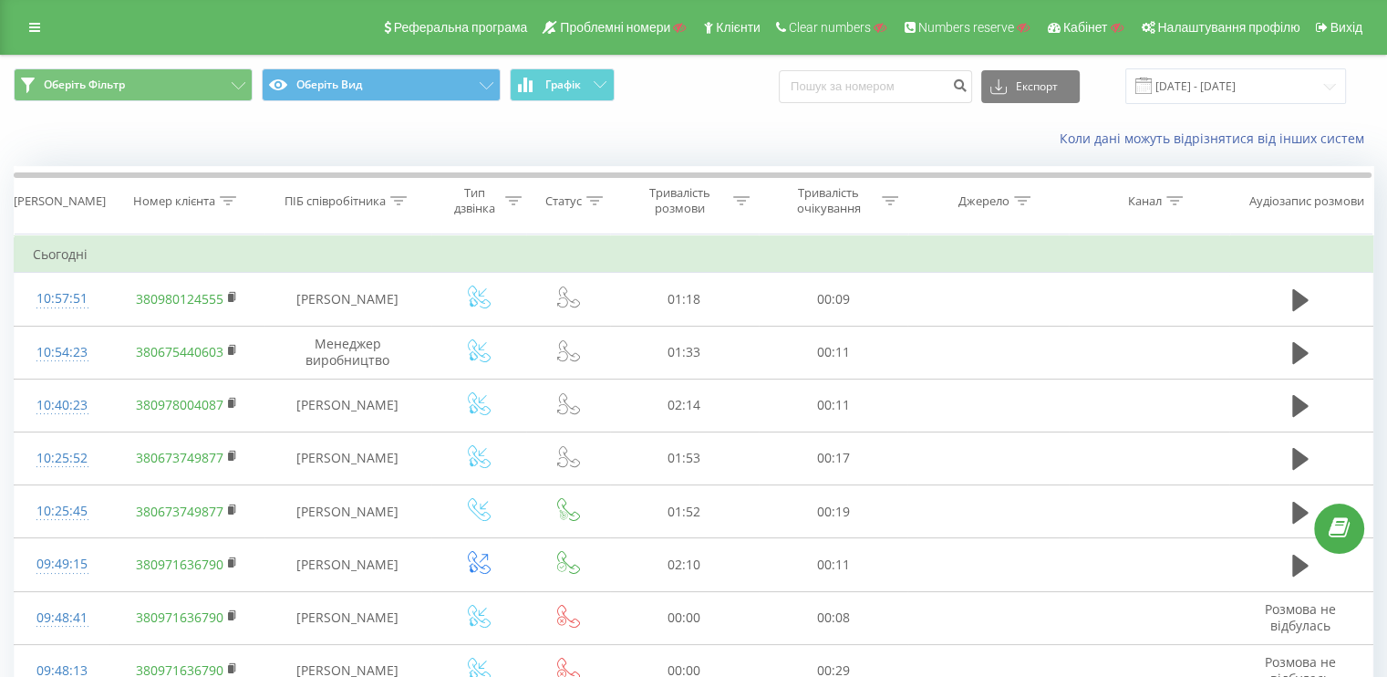
click at [16, 26] on div "Реферальна програма Проблемні номери Клієнти Clear numbers Numbers reserve Кабі…" at bounding box center [693, 27] width 1387 height 55
click at [33, 23] on icon at bounding box center [34, 27] width 11 height 13
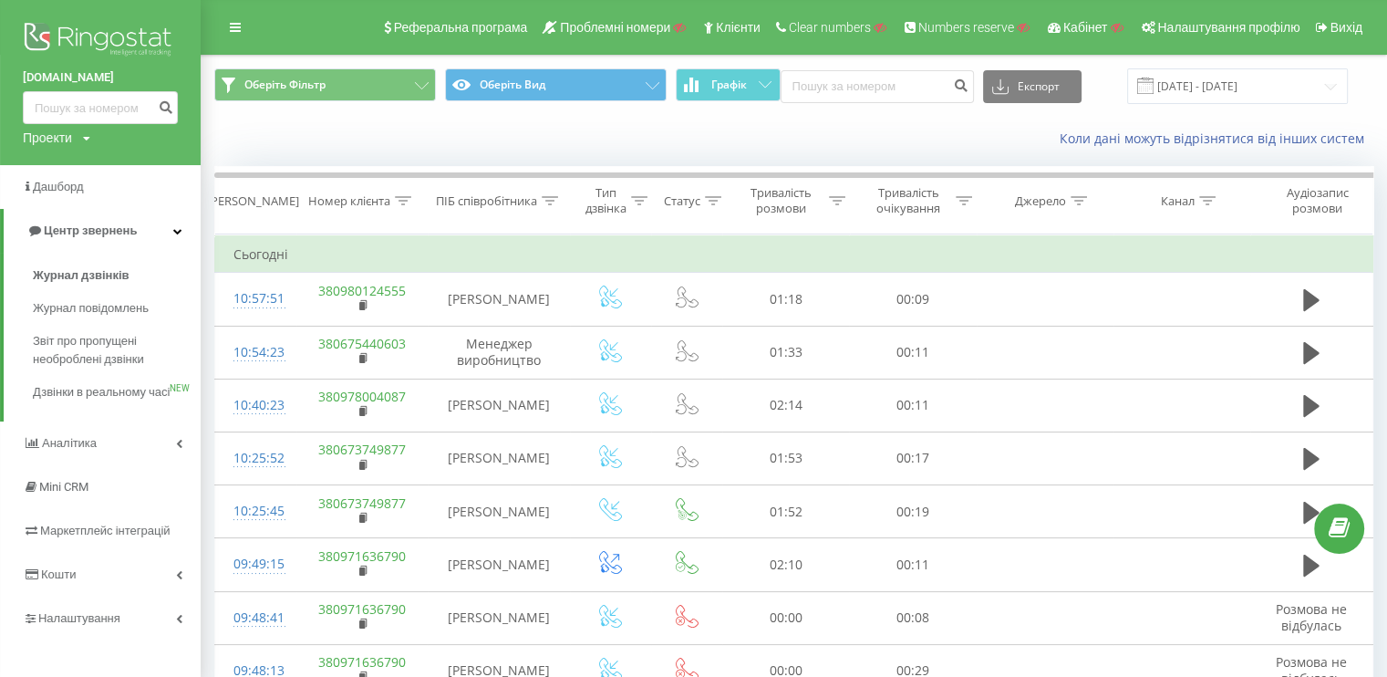
click at [235, 3] on div "Реферальна програма Проблемні номери Клієнти Clear numbers Numbers reserve Кабі…" at bounding box center [693, 27] width 1387 height 55
click at [229, 15] on link at bounding box center [235, 28] width 33 height 26
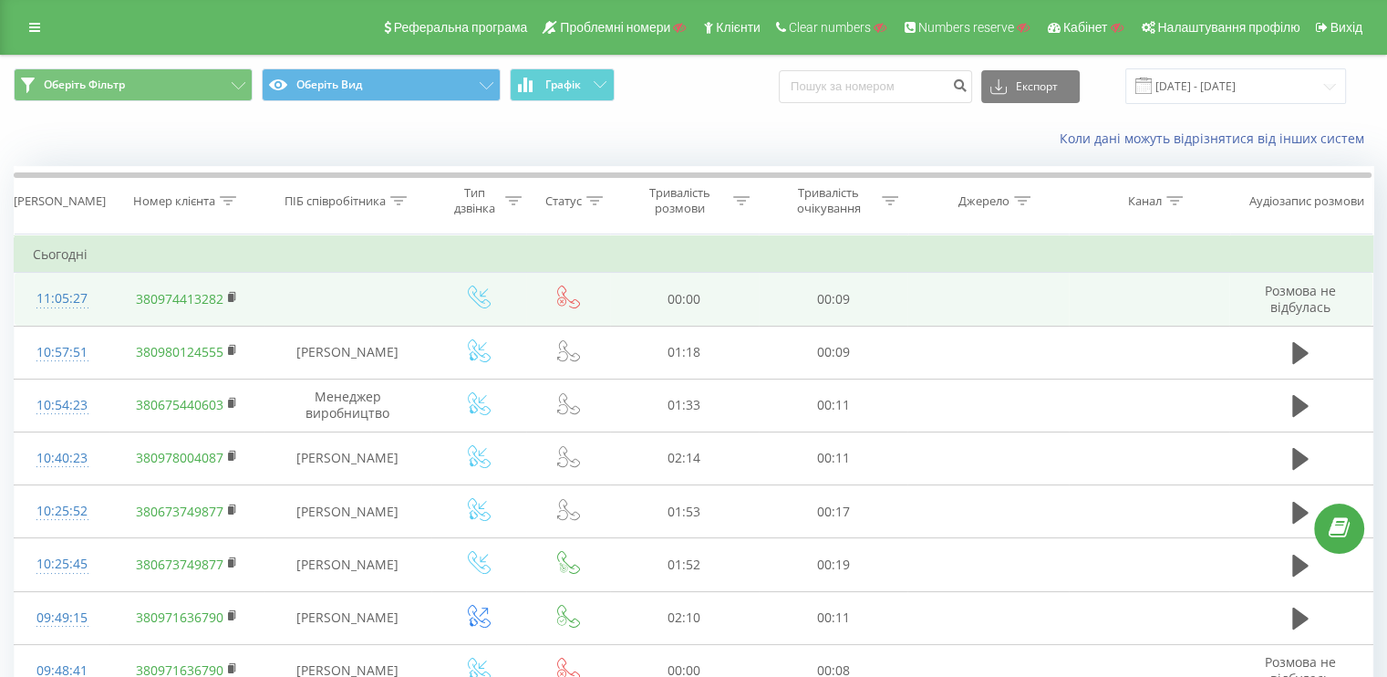
click at [57, 295] on div "11:05:27" at bounding box center [62, 299] width 58 height 36
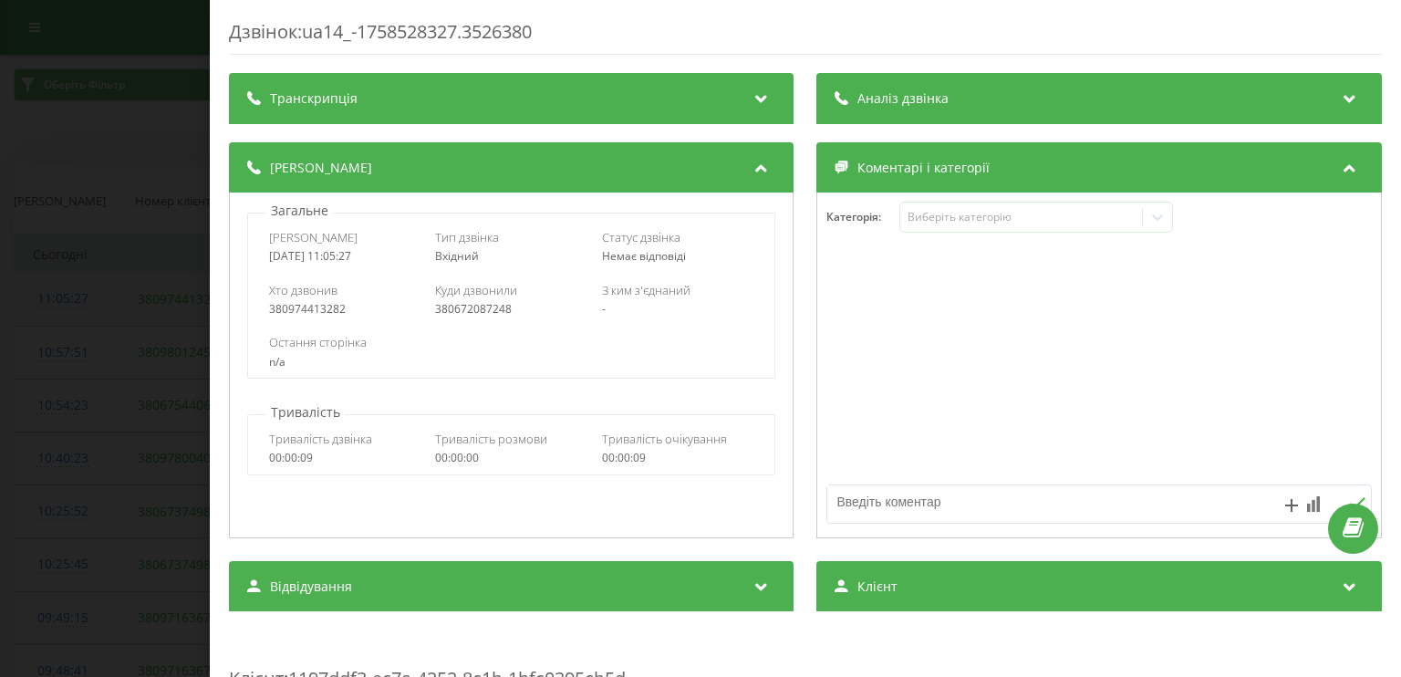
click at [59, 296] on div "Дзвінок : ua14_-1758528327.3526380 Транскрипція Для AI-аналізу майбутніх дзвінк…" at bounding box center [700, 338] width 1401 height 677
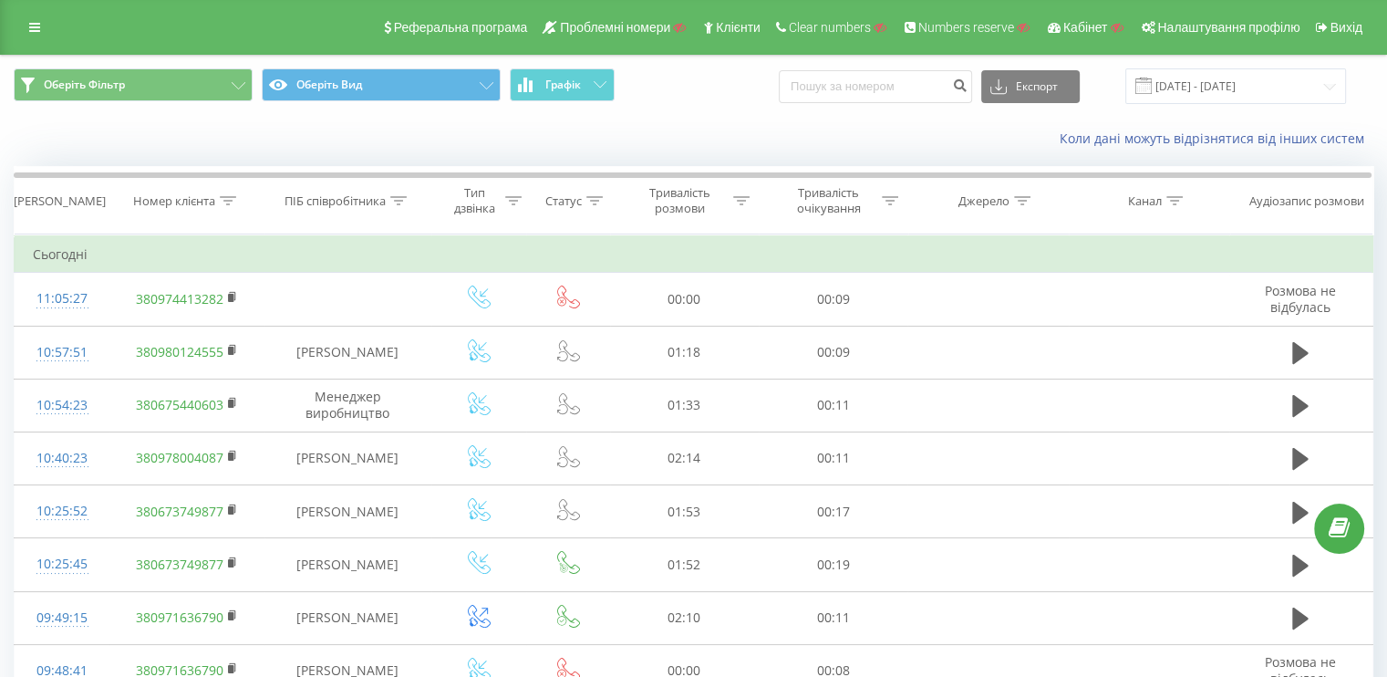
click at [15, 20] on div "Реферальна програма Проблемні номери Клієнти Clear numbers Numbers reserve Кабі…" at bounding box center [693, 27] width 1387 height 55
click at [30, 25] on icon at bounding box center [34, 27] width 11 height 13
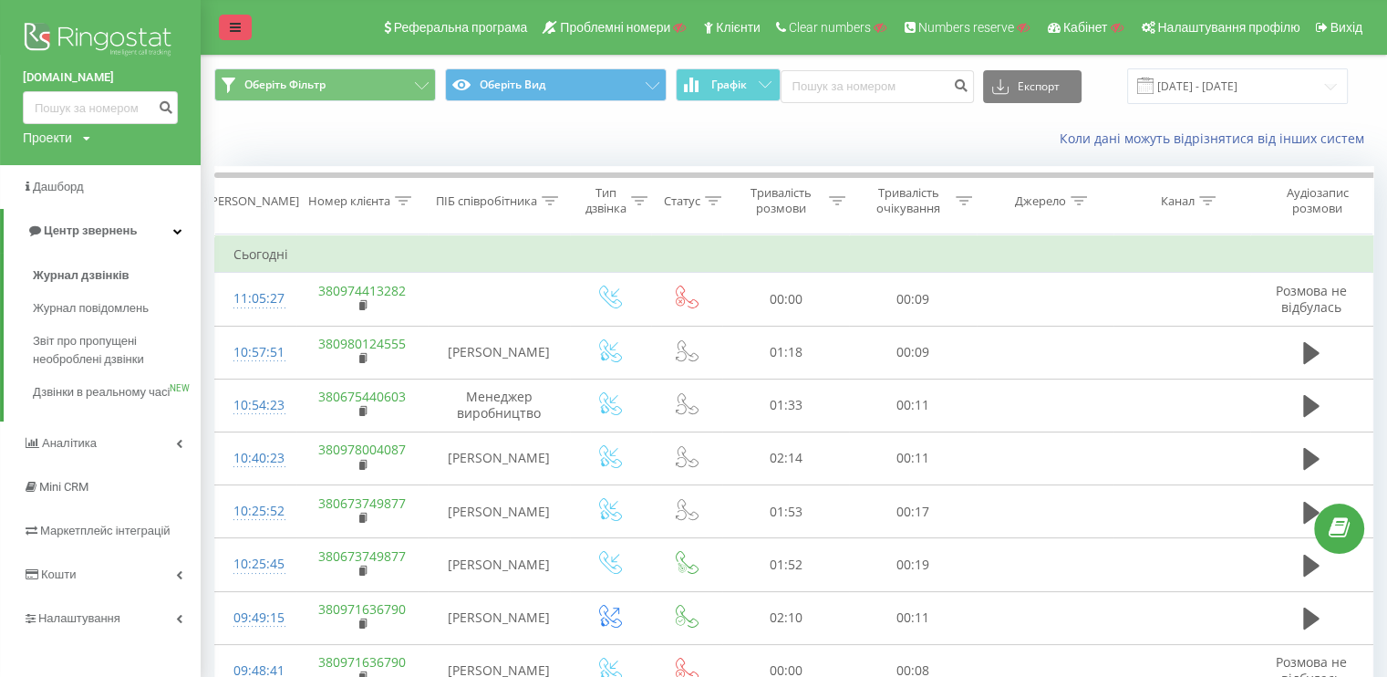
click at [237, 33] on icon at bounding box center [235, 27] width 11 height 13
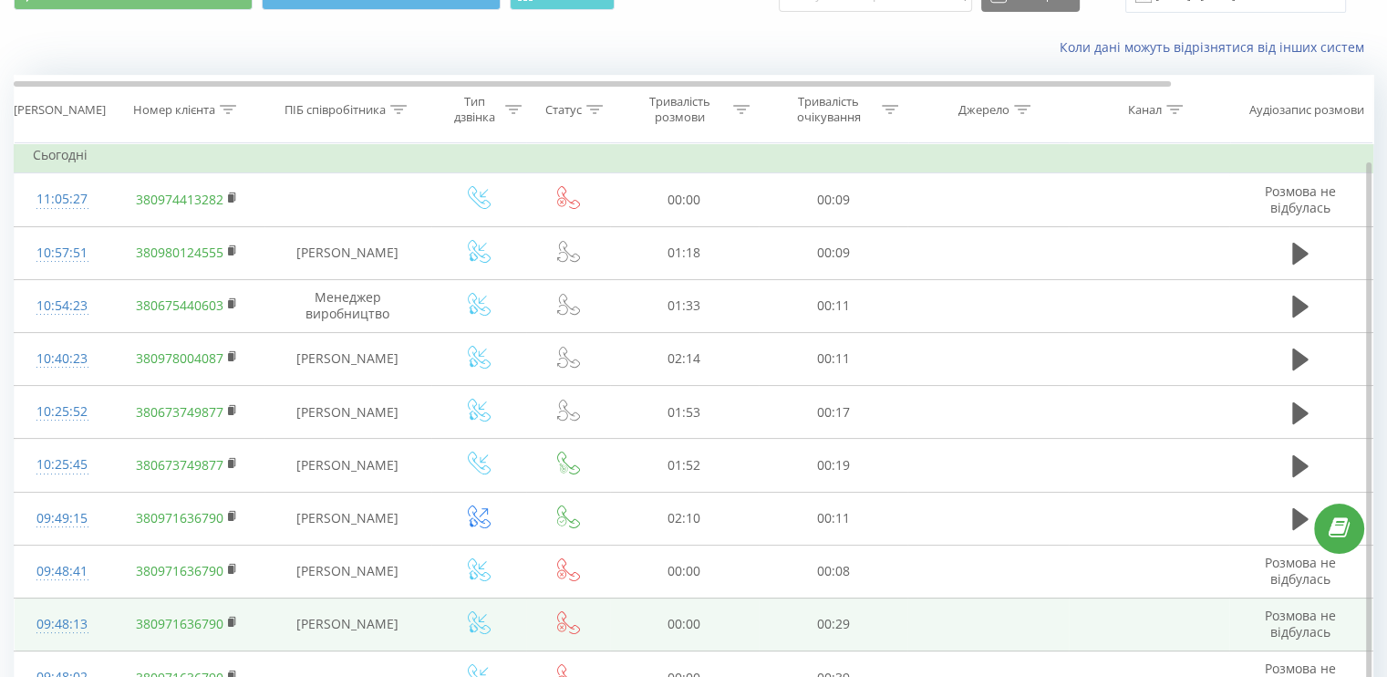
scroll to position [182, 0]
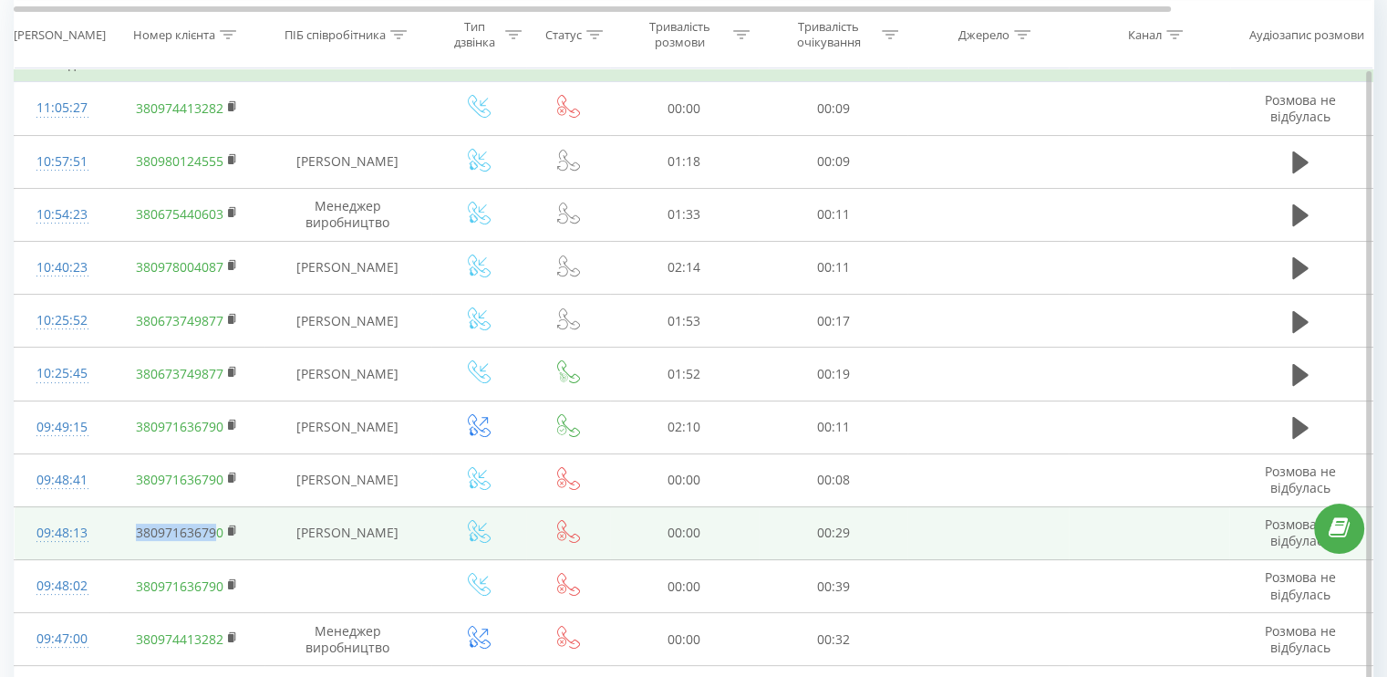
drag, startPoint x: 132, startPoint y: 524, endPoint x: 219, endPoint y: 522, distance: 86.6
click at [219, 522] on td "380971636790" at bounding box center [186, 532] width 155 height 53
click at [141, 523] on link "380971636790" at bounding box center [180, 531] width 88 height 17
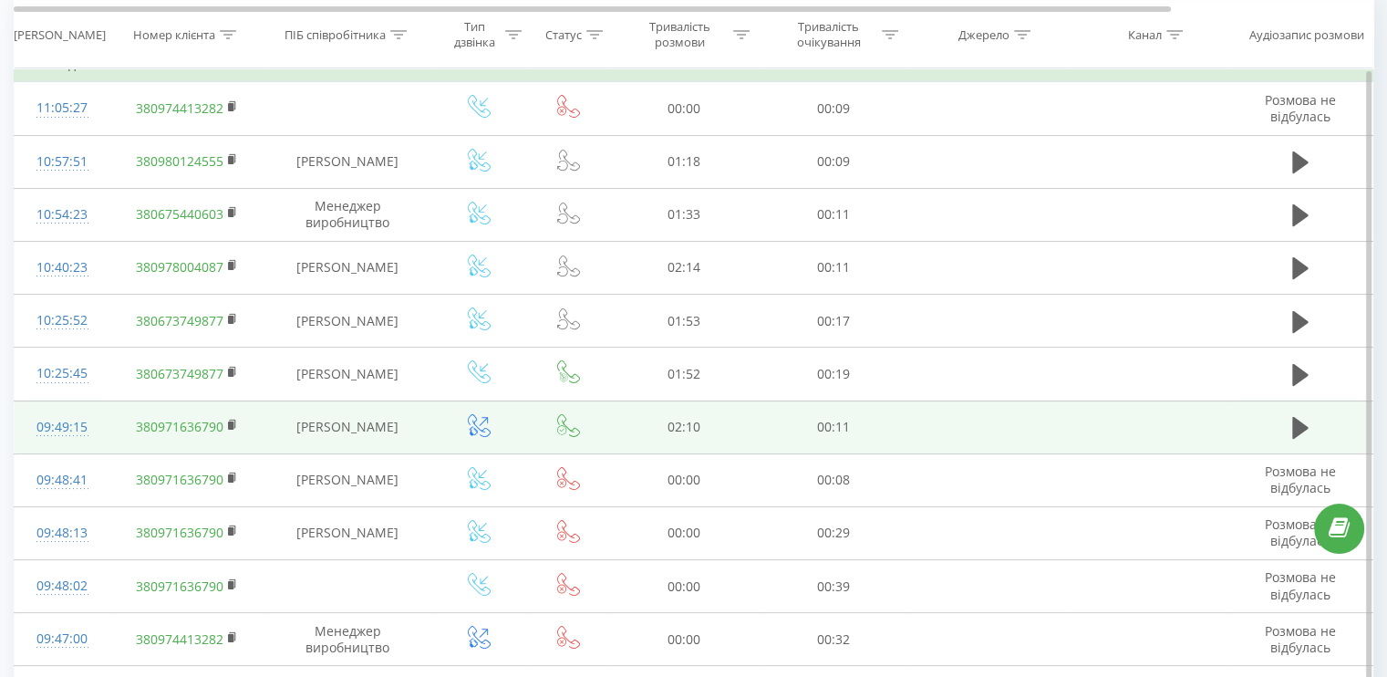
click at [912, 409] on td at bounding box center [987, 426] width 160 height 53
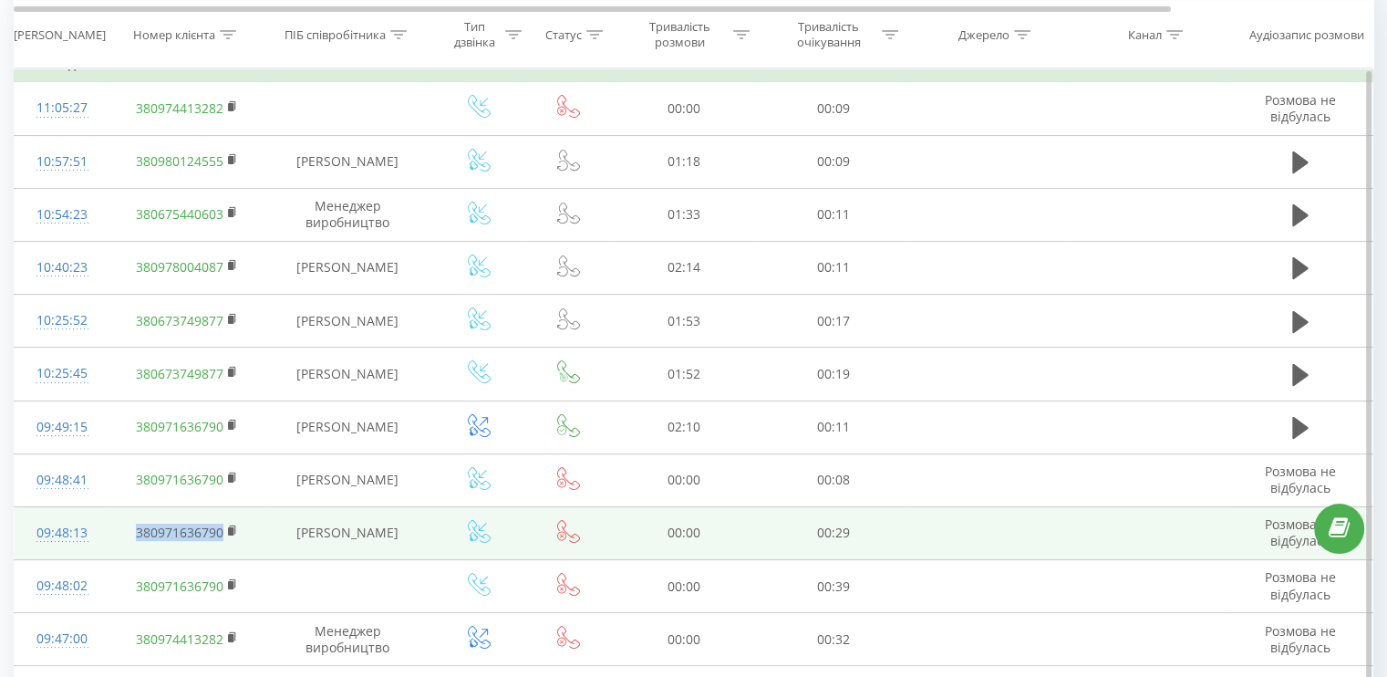
drag, startPoint x: 121, startPoint y: 522, endPoint x: 222, endPoint y: 519, distance: 100.4
click at [222, 519] on td "380971636790" at bounding box center [186, 532] width 155 height 53
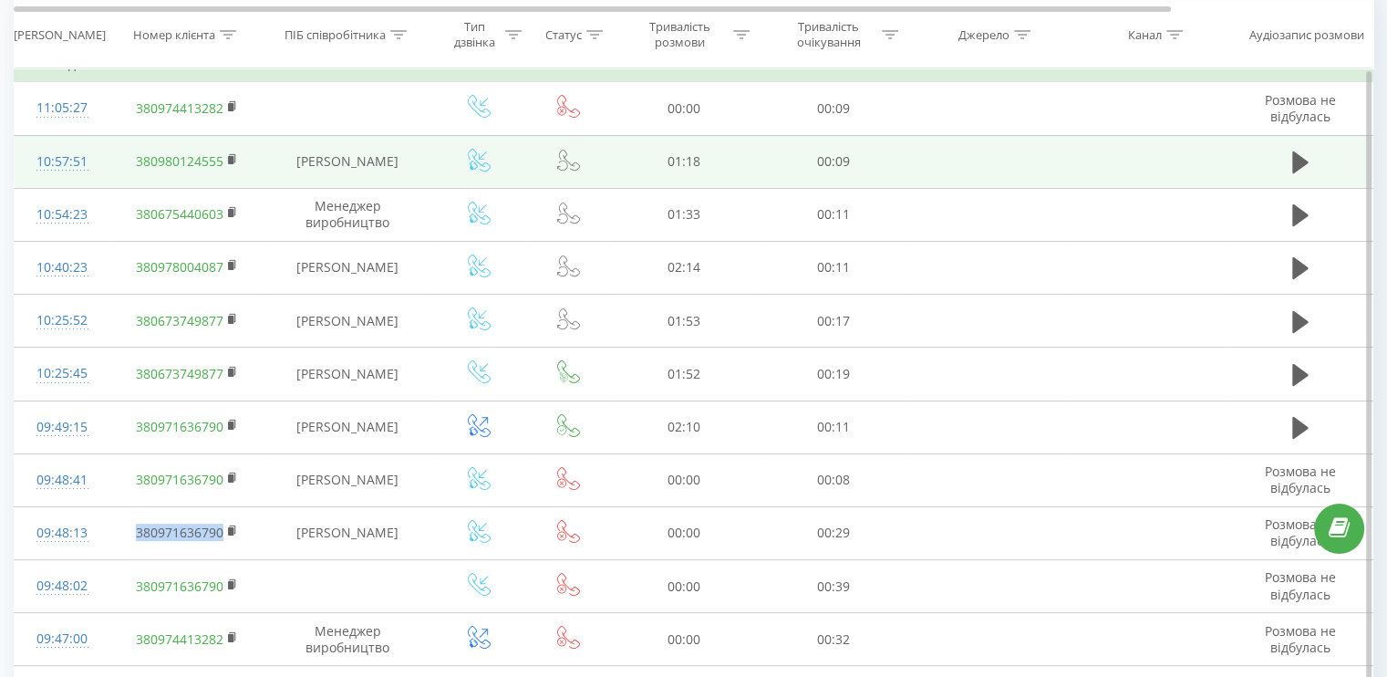
copy link "380971636790"
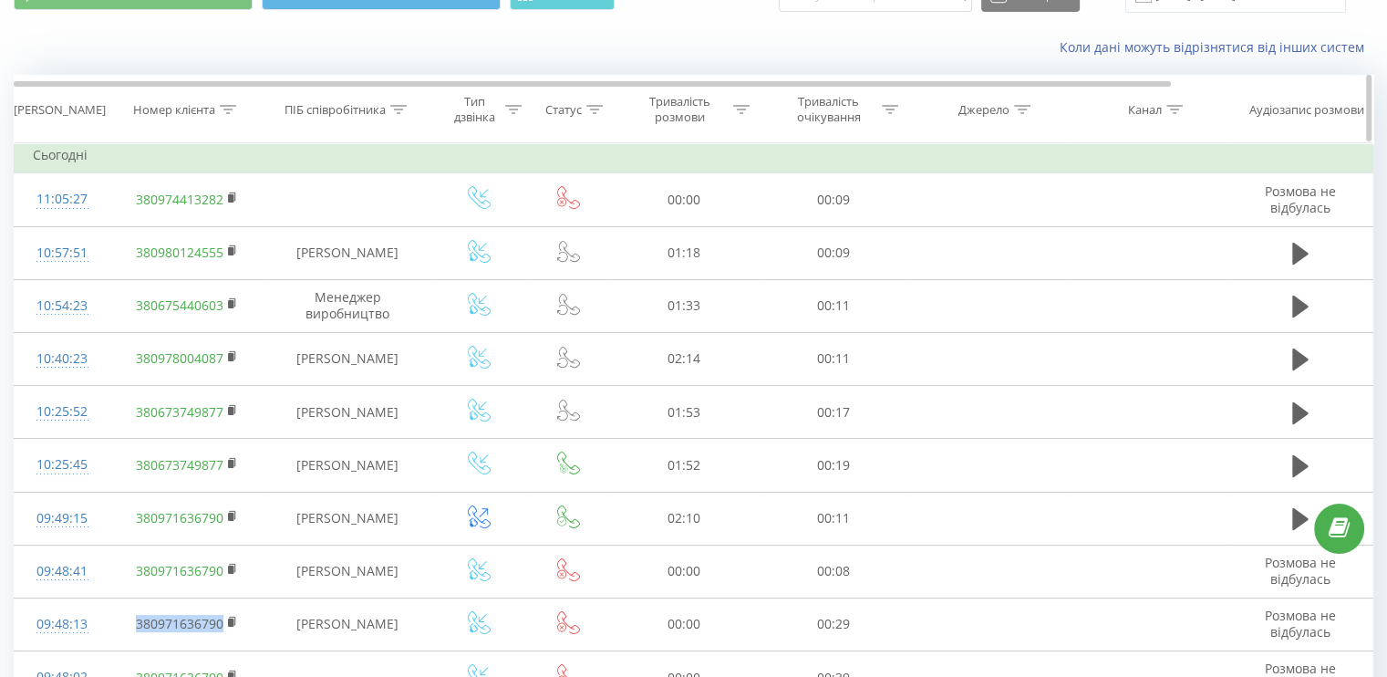
scroll to position [0, 0]
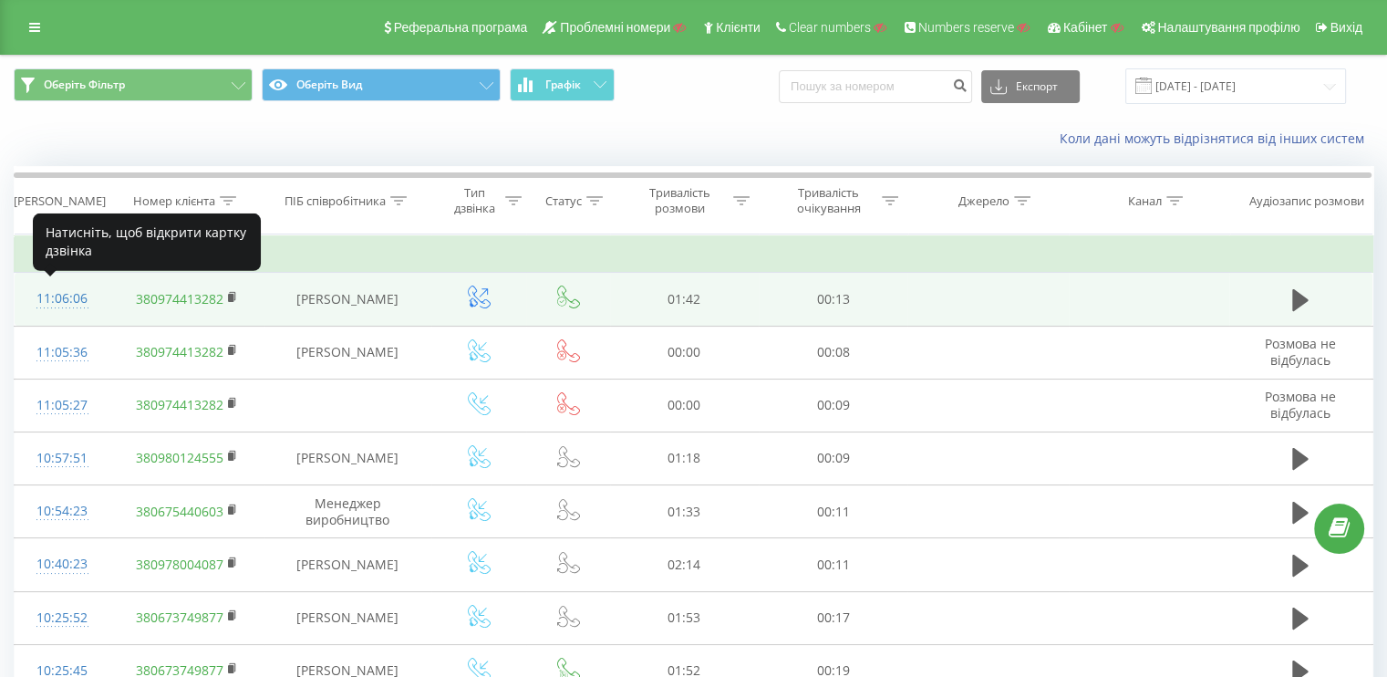
click at [58, 300] on div "11:06:06" at bounding box center [62, 299] width 58 height 36
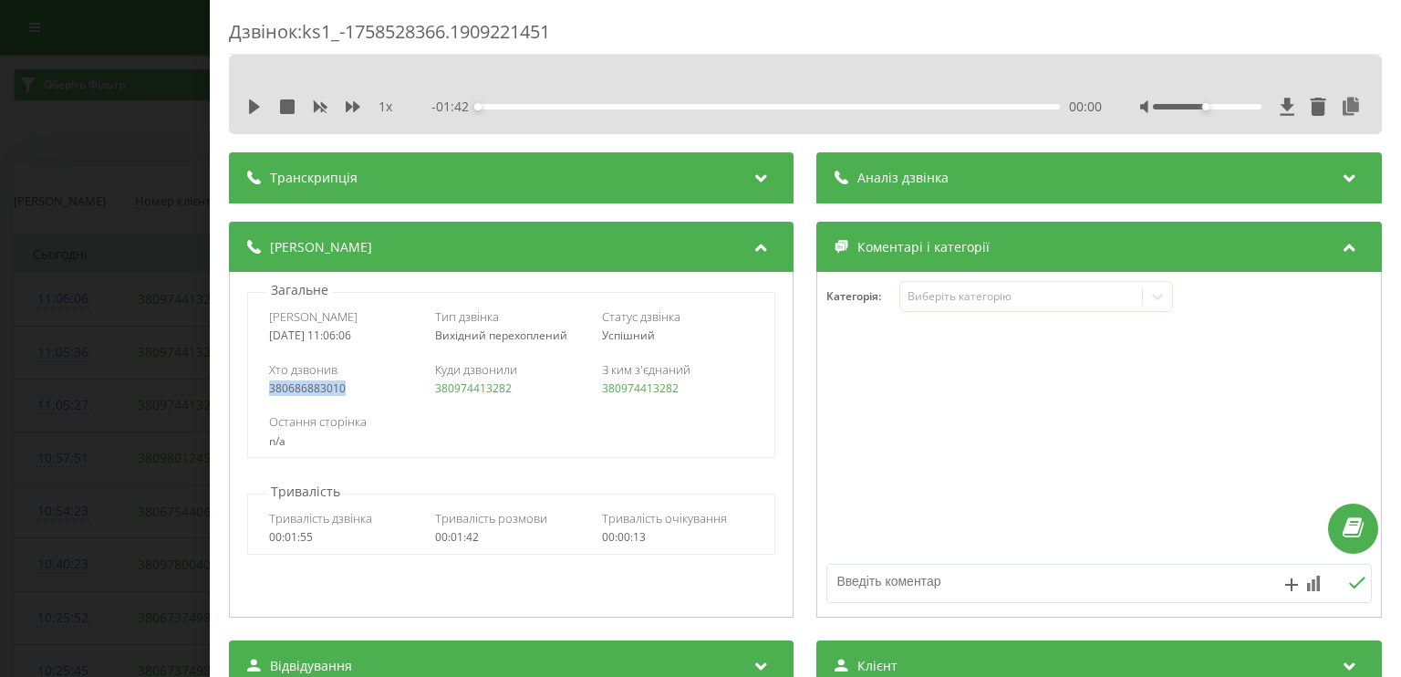
drag, startPoint x: 357, startPoint y: 386, endPoint x: 248, endPoint y: 386, distance: 109.4
click at [248, 386] on div "Хто дзвонив 380686883010 Куди дзвонили 380974413282 З ким з'єднаний 380974413282" at bounding box center [511, 378] width 526 height 53
click at [107, 251] on div "Дзвінок : ks1_-1758528366.1909221451 1 x - 01:42 00:00 00:00 Транскрипція Для A…" at bounding box center [700, 338] width 1401 height 677
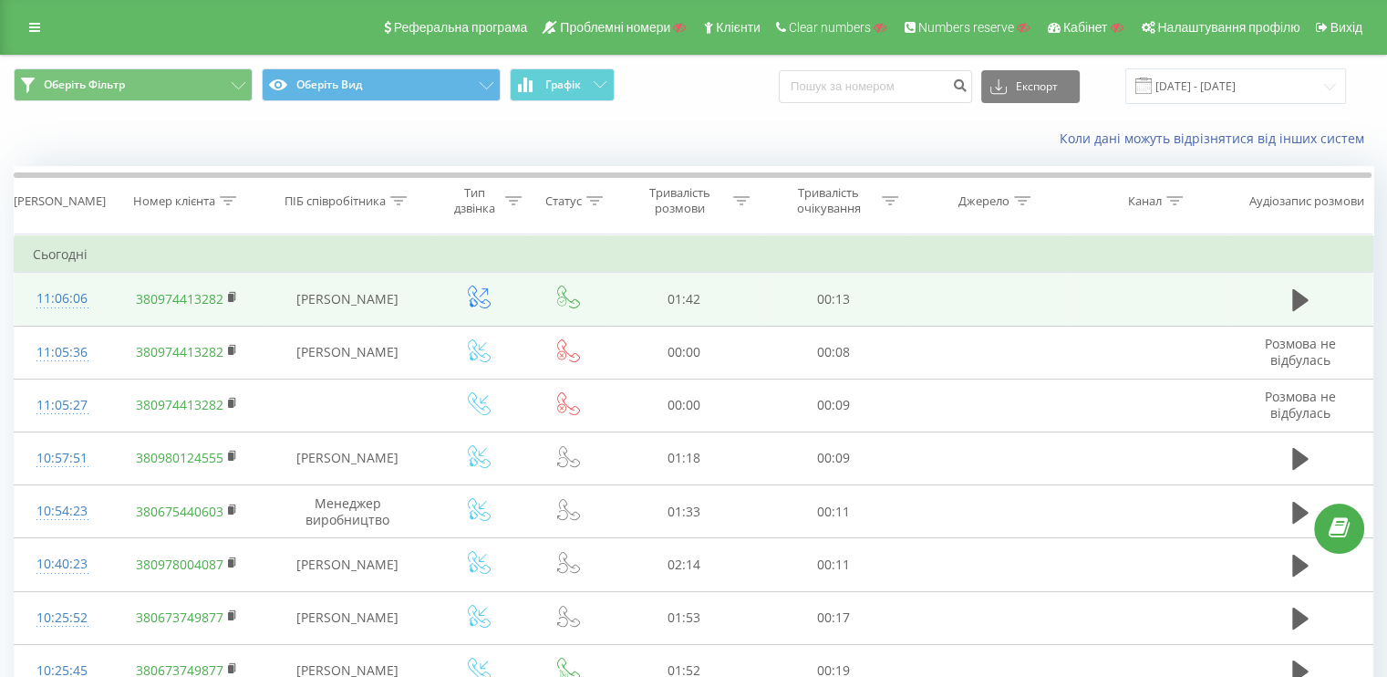
click at [71, 300] on div "11:06:06" at bounding box center [62, 299] width 58 height 36
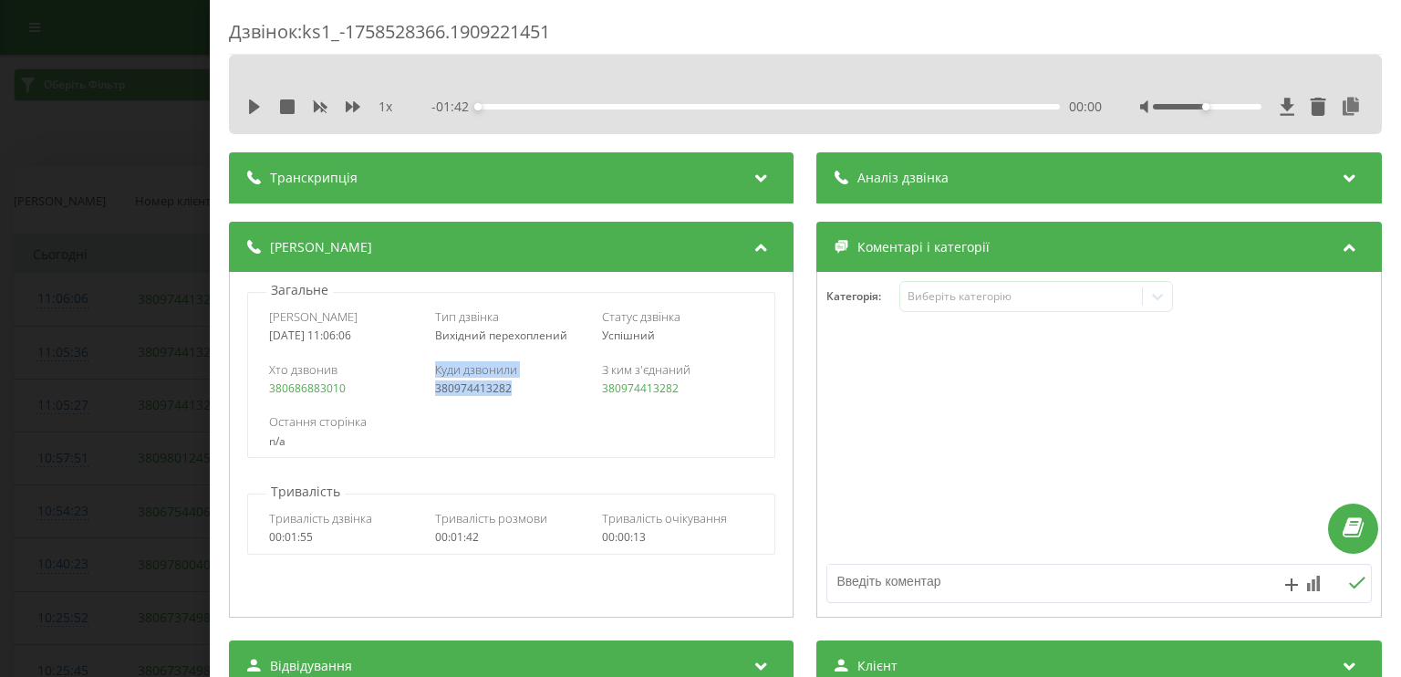
drag, startPoint x: 419, startPoint y: 390, endPoint x: 535, endPoint y: 390, distance: 116.7
click at [535, 390] on div "Хто дзвонив 380686883010 Куди дзвонили 380974413282 З ким з'єднаний 380974413282" at bounding box center [511, 378] width 526 height 53
click at [522, 390] on div "380974413282" at bounding box center [512, 388] width 152 height 13
drag, startPoint x: 264, startPoint y: 384, endPoint x: 332, endPoint y: 382, distance: 68.4
click at [352, 386] on div "Хто дзвонив 380686883010 Куди дзвонили 380974413282 З ким з'єднаний 380974413282" at bounding box center [511, 378] width 526 height 53
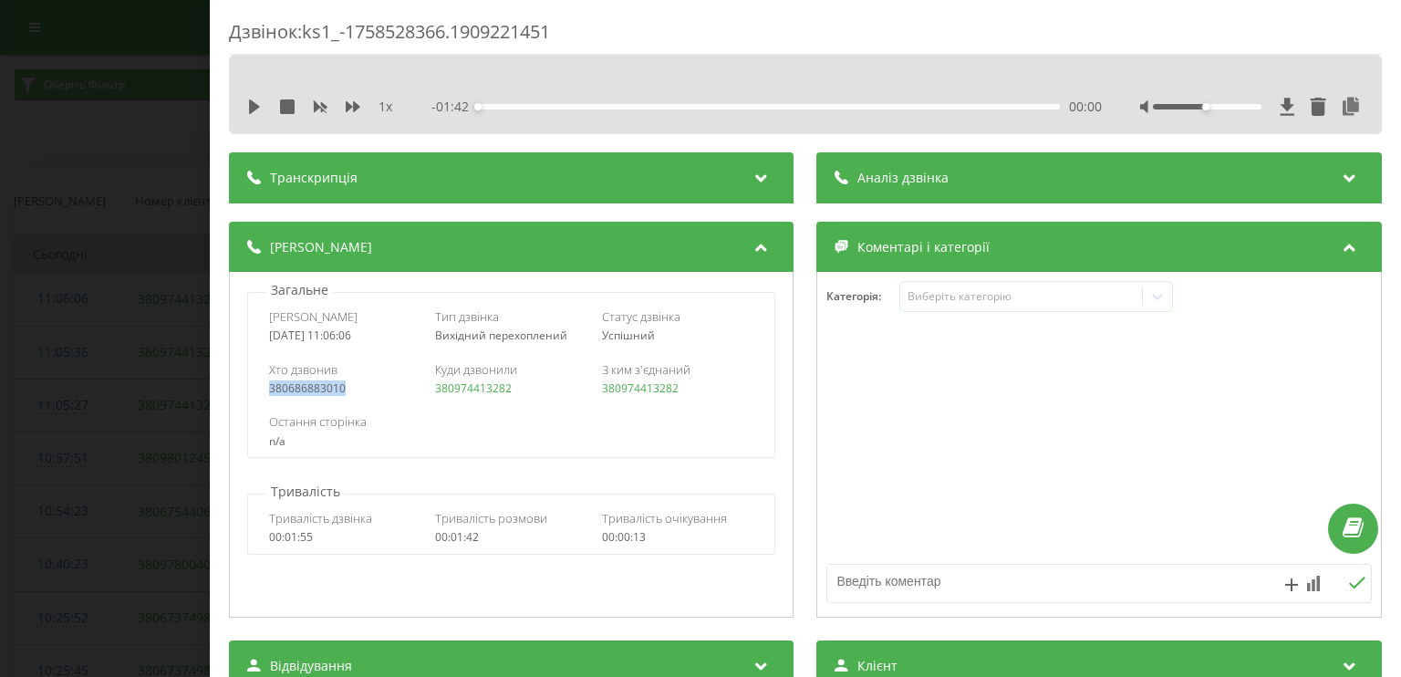
copy link "380686883010"
click at [138, 277] on div "Дзвінок : ks1_-1758528366.1909221451 1 x - 01:42 00:00 00:00 Транскрипція Для A…" at bounding box center [700, 338] width 1401 height 677
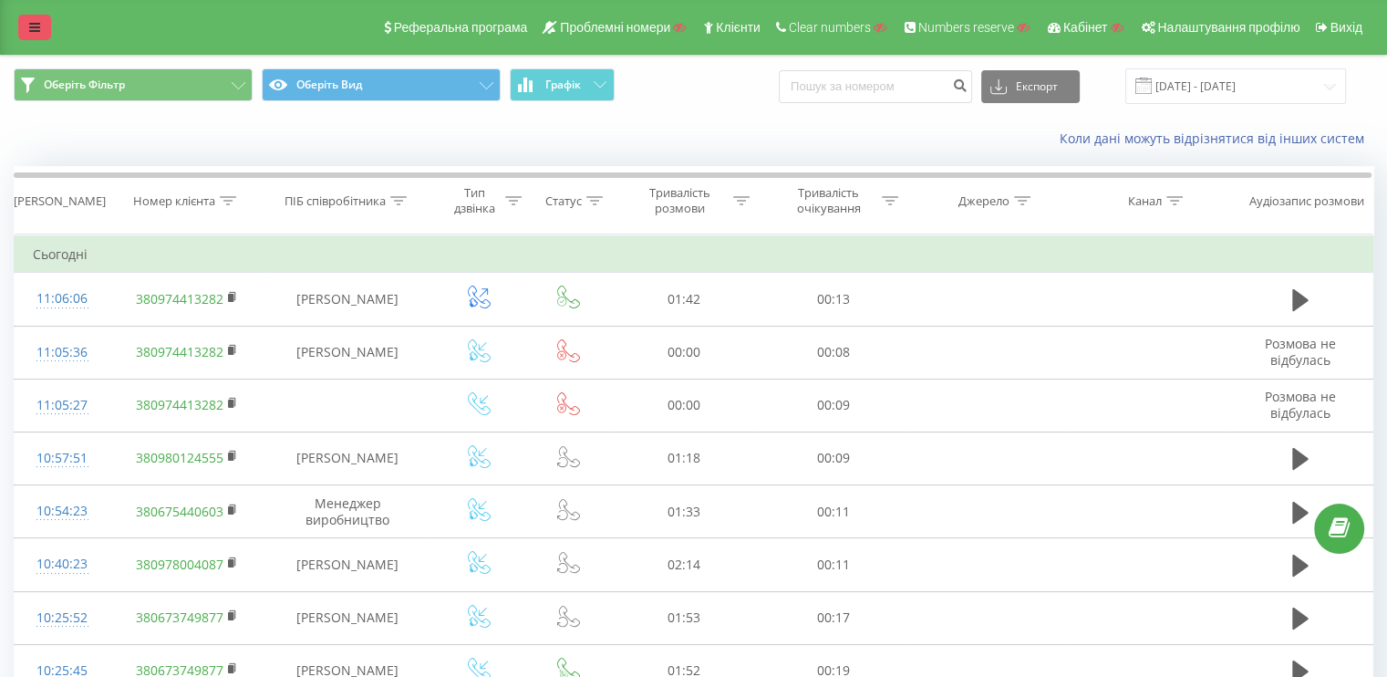
click at [44, 31] on link at bounding box center [34, 28] width 33 height 26
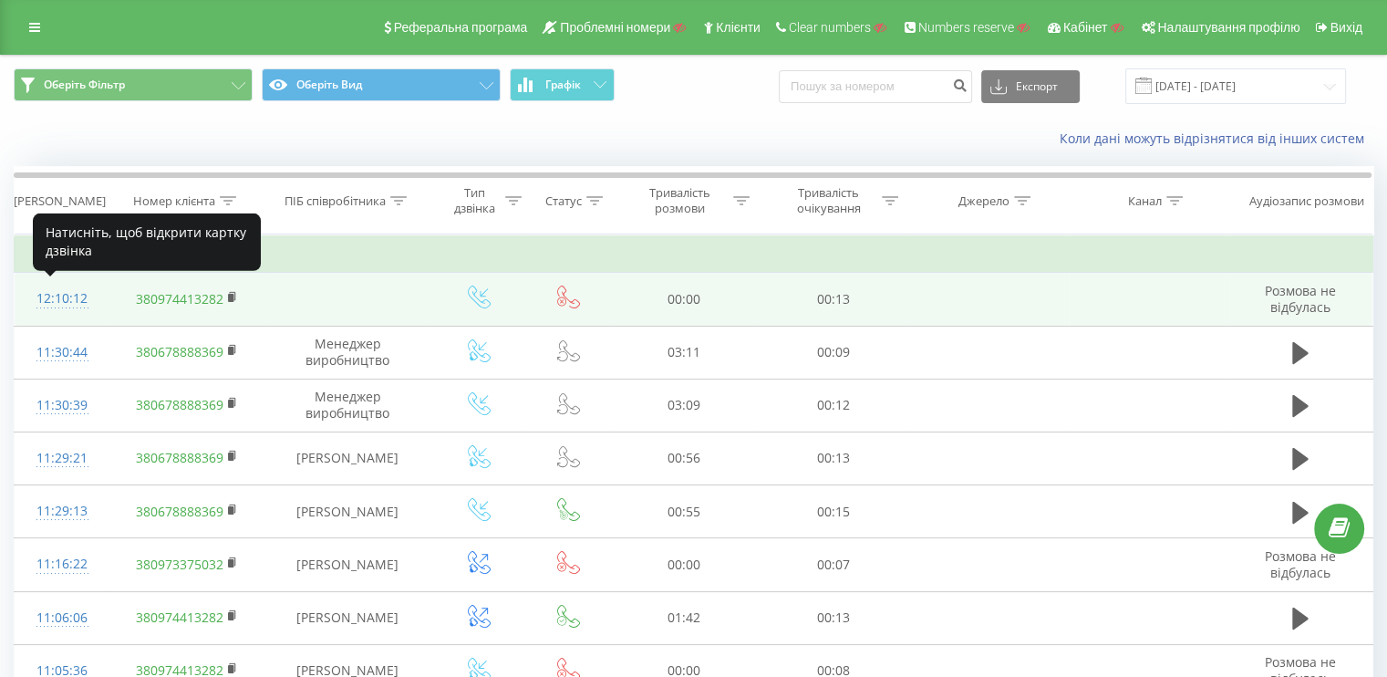
click at [73, 303] on div "12:10:12" at bounding box center [62, 299] width 58 height 36
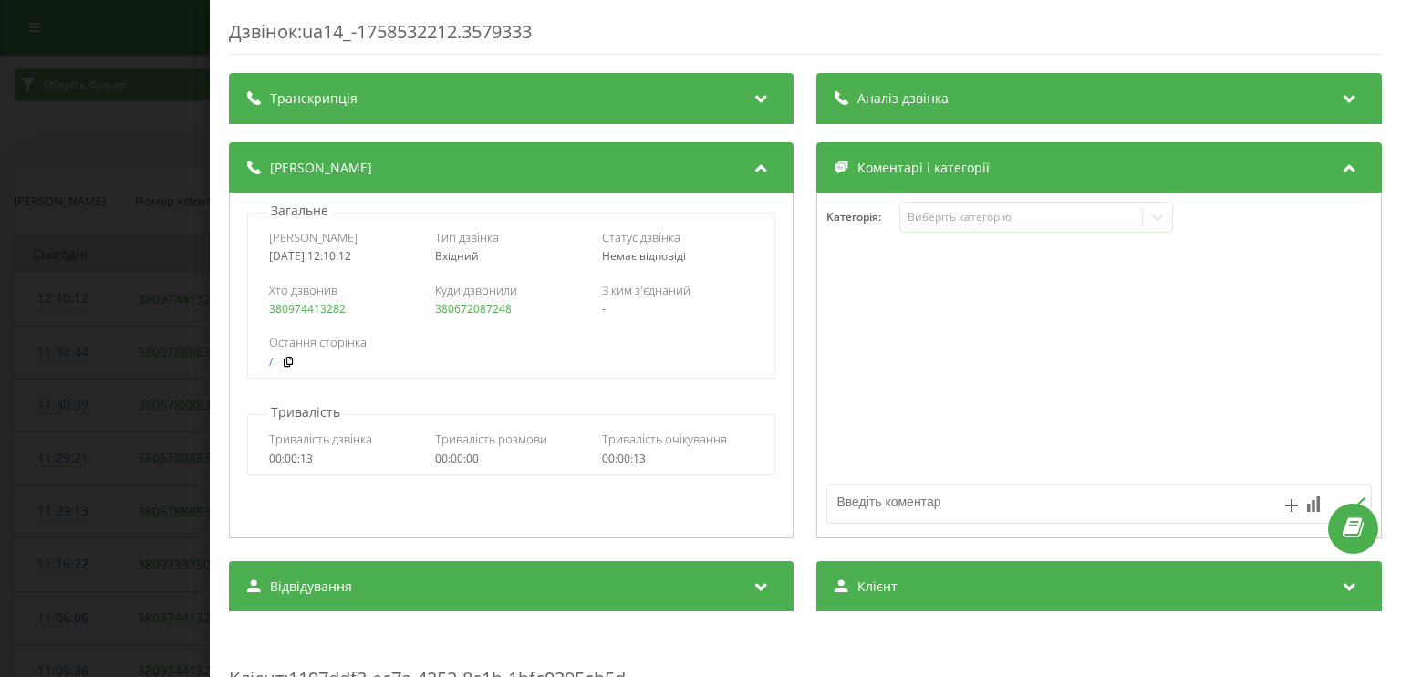
click at [158, 294] on div "Дзвінок : ua14_-1758532212.3579333 Транскрипція Для AI-аналізу майбутніх дзвінк…" at bounding box center [700, 338] width 1401 height 677
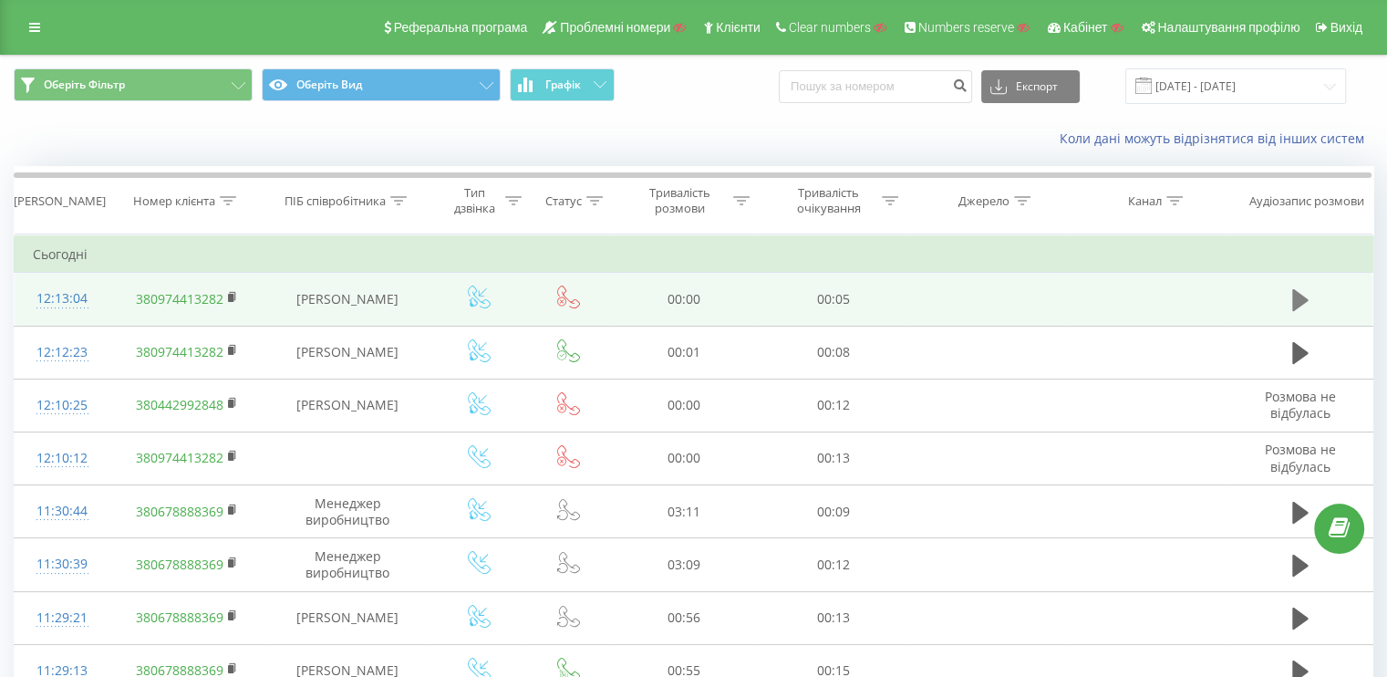
click at [1301, 296] on icon at bounding box center [1300, 300] width 16 height 22
click at [57, 295] on div "12:13:04" at bounding box center [62, 299] width 58 height 36
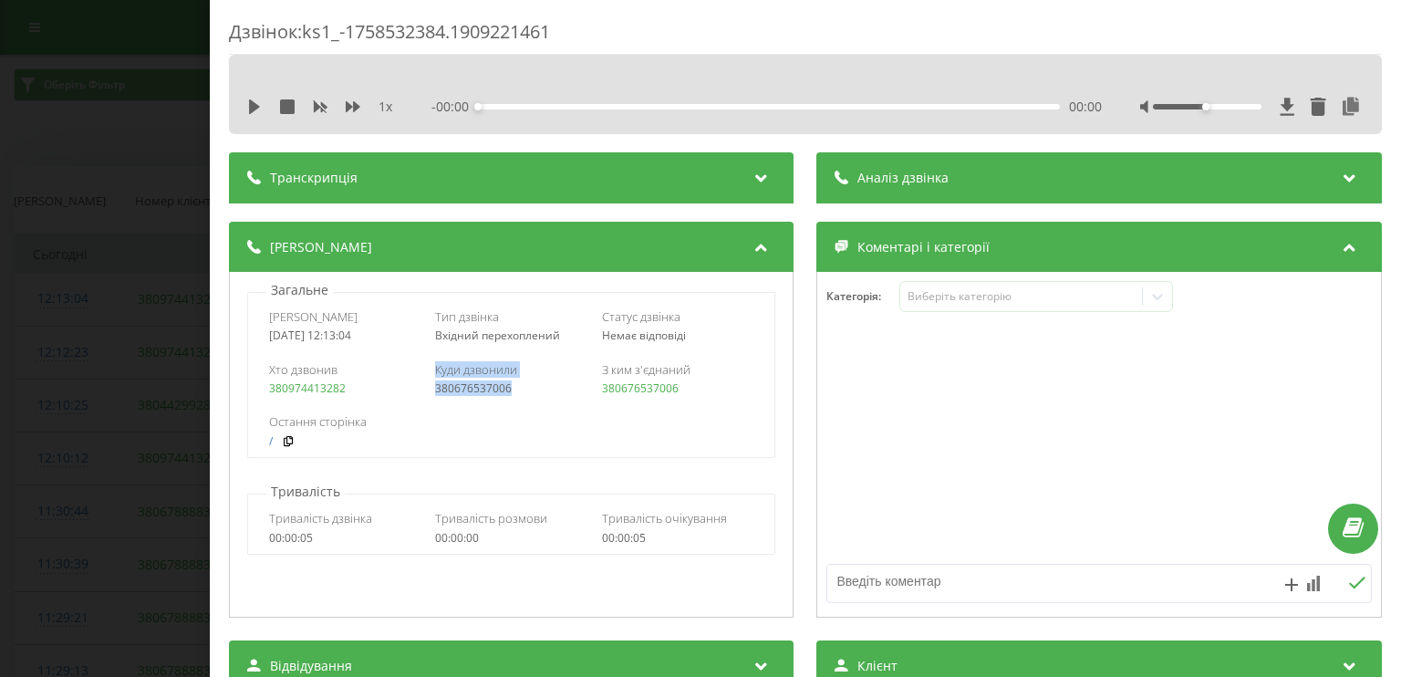
drag, startPoint x: 424, startPoint y: 388, endPoint x: 521, endPoint y: 386, distance: 96.7
click at [521, 386] on div "Хто дзвонив 380974413282 Куди дзвонили 380676537006 З ким з'єднаний 380676537006" at bounding box center [511, 378] width 526 height 53
click at [535, 388] on div "380676537006" at bounding box center [512, 388] width 152 height 13
drag, startPoint x: 527, startPoint y: 388, endPoint x: 448, endPoint y: 388, distance: 79.3
click at [448, 388] on div "380676537006" at bounding box center [512, 388] width 152 height 13
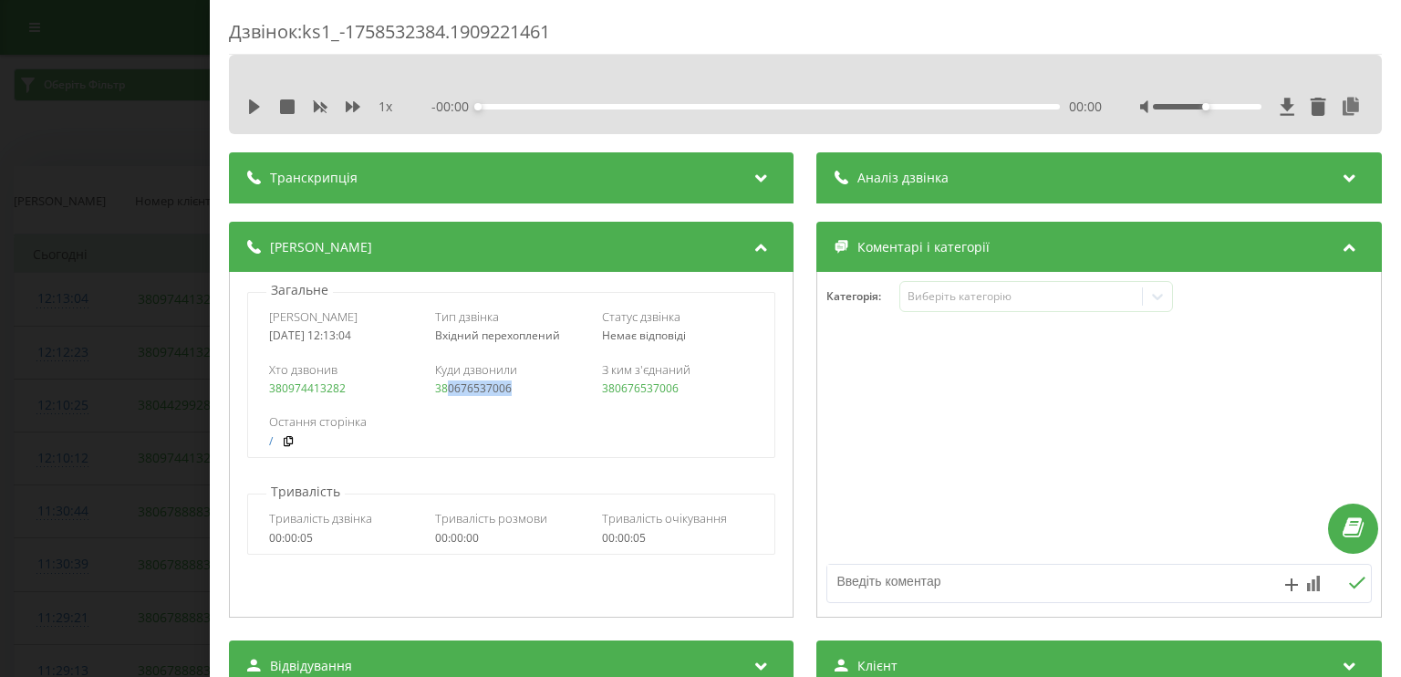
click at [69, 254] on div "Дзвінок : ks1_-1758532384.1909221461 1 x - 00:00 00:00 00:00 Транскрипція Для A…" at bounding box center [700, 338] width 1401 height 677
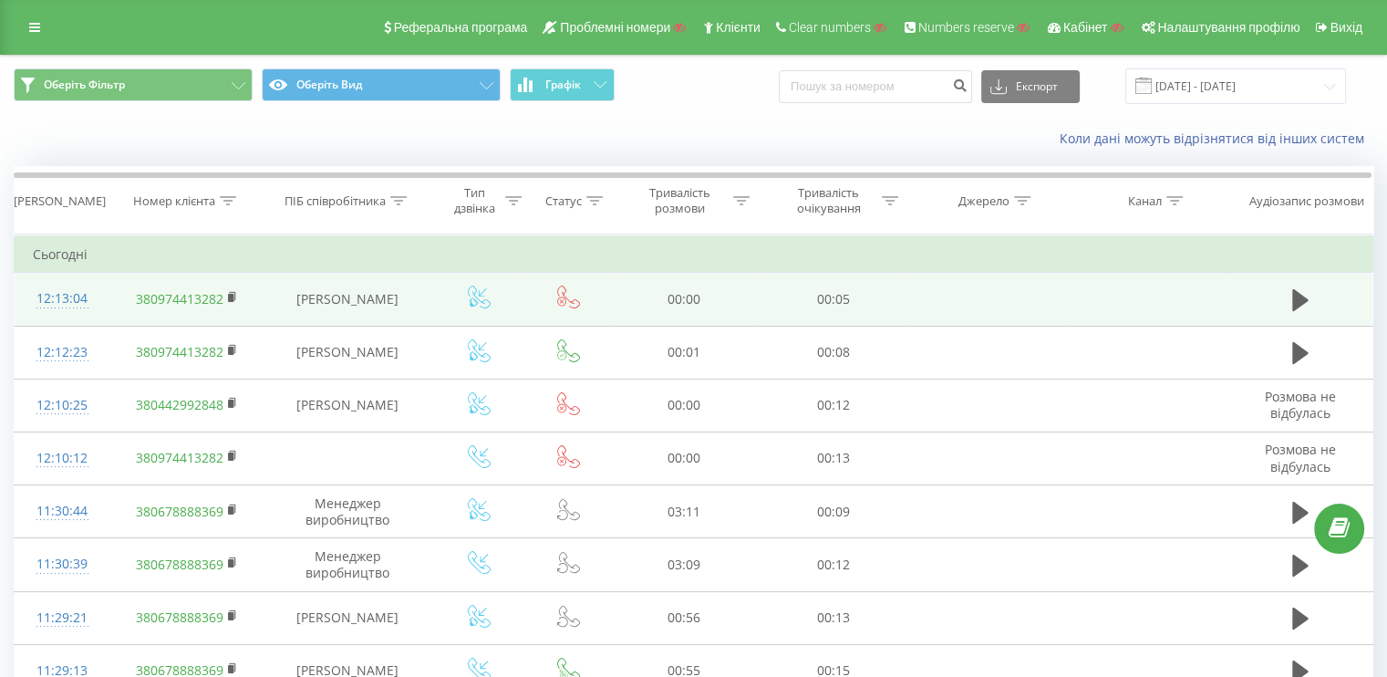
click at [1279, 297] on td at bounding box center [1300, 299] width 143 height 53
click at [1292, 297] on icon at bounding box center [1300, 300] width 16 height 22
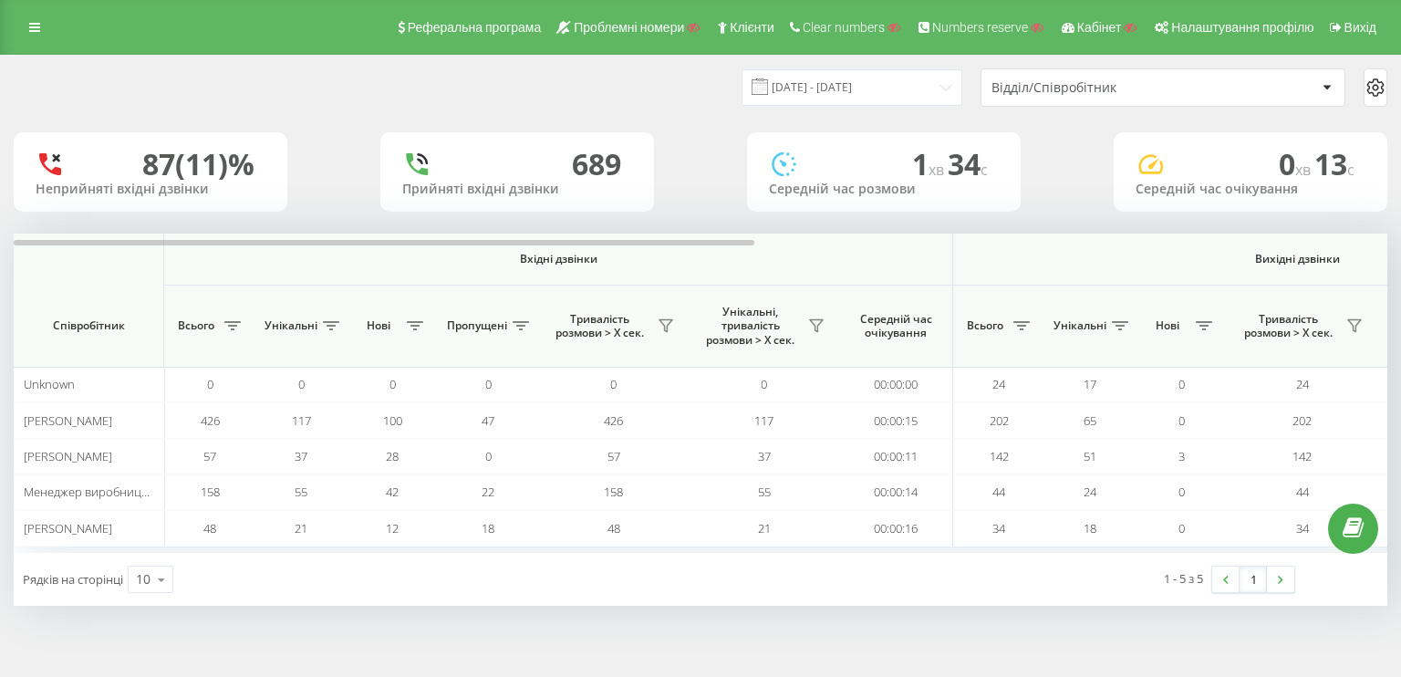
click at [1364, 94] on div at bounding box center [1375, 88] width 22 height 22
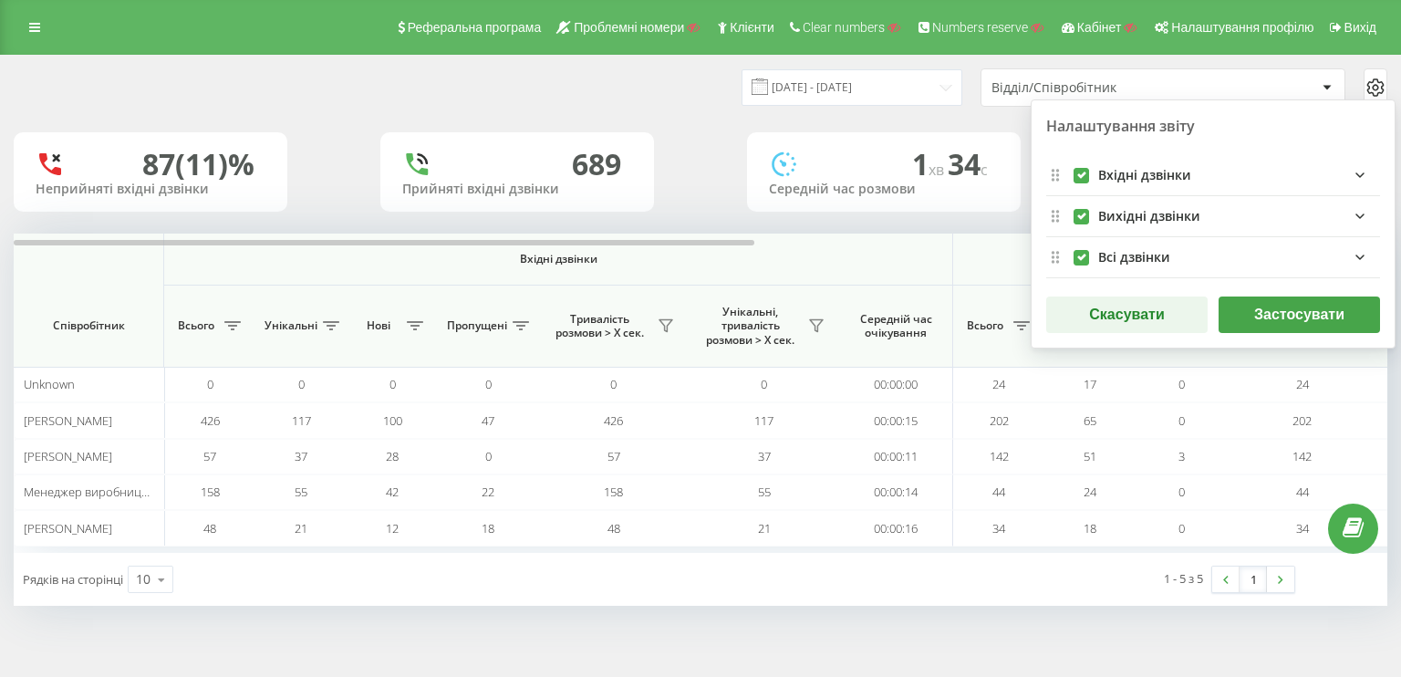
click at [1061, 319] on button "Скасувати" at bounding box center [1126, 314] width 161 height 36
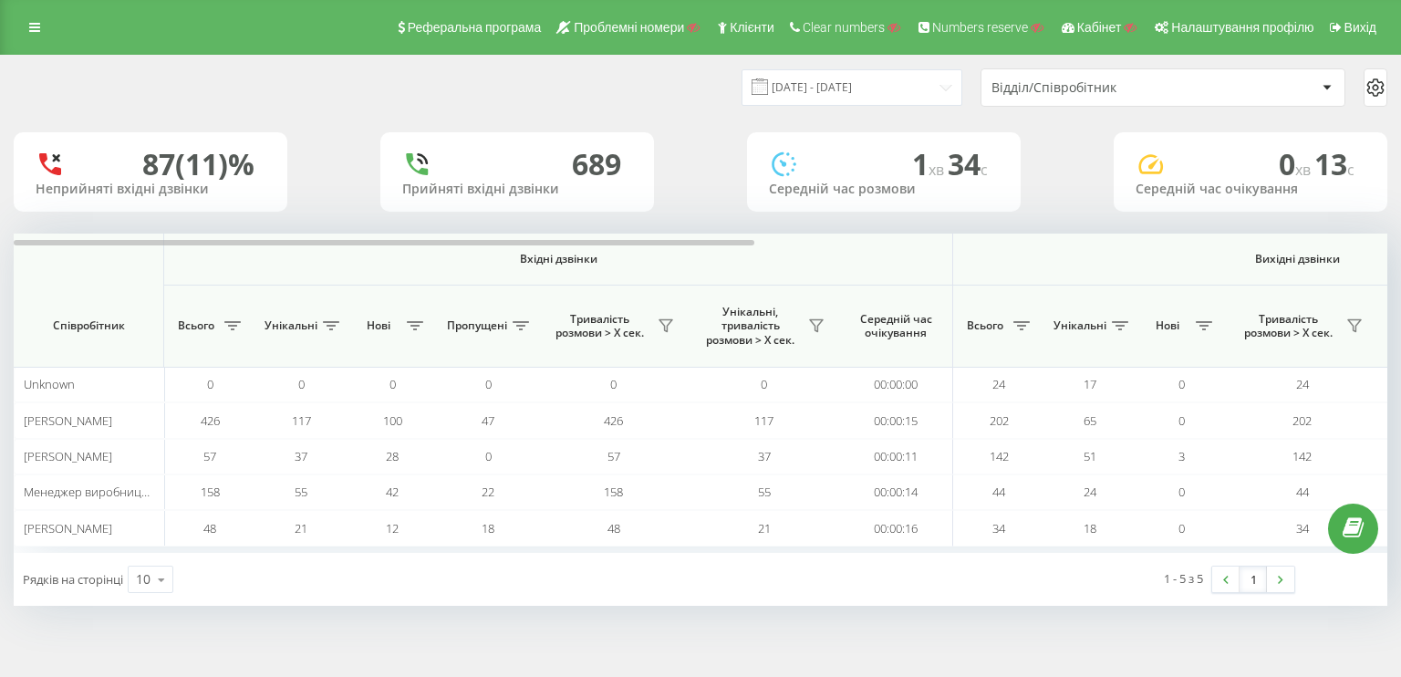
click at [1072, 81] on div "Відділ/Співробітник" at bounding box center [1100, 88] width 218 height 16
click at [1373, 87] on icon at bounding box center [1375, 88] width 22 height 22
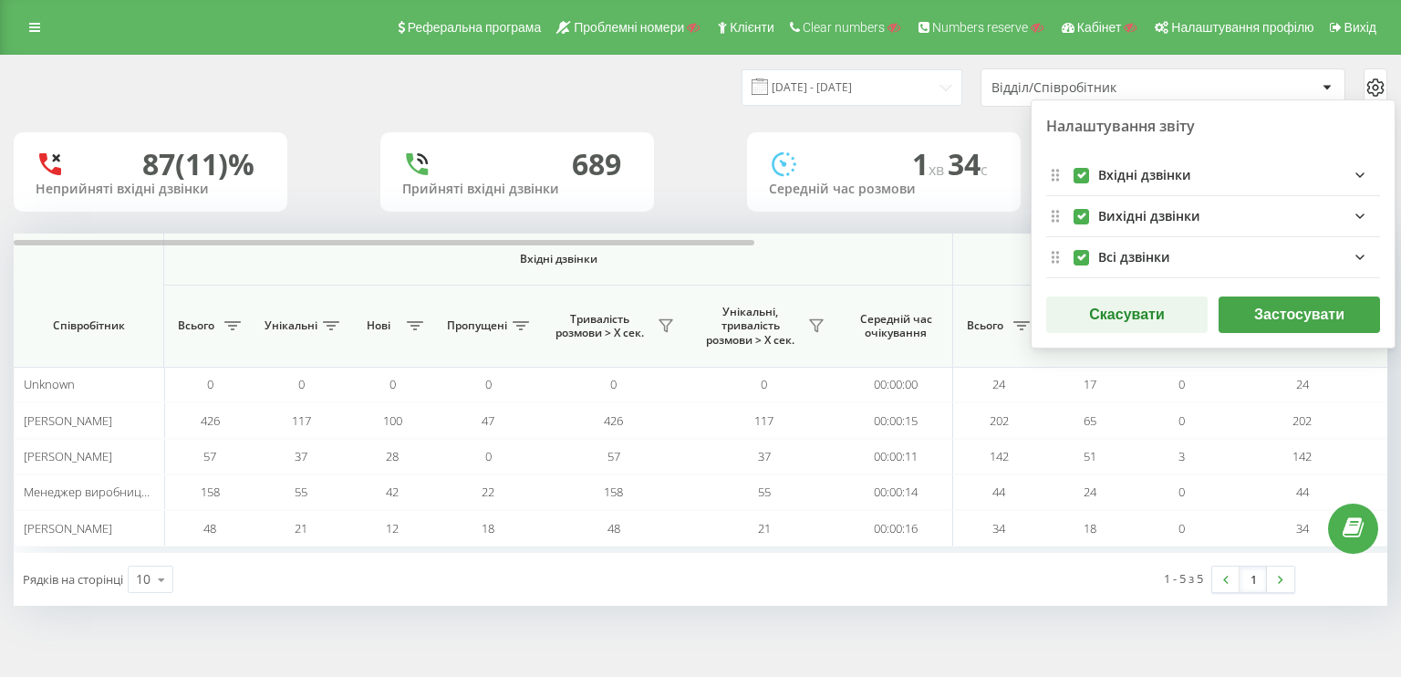
click at [1349, 182] on icon "incomingFields quote list" at bounding box center [1360, 175] width 22 height 22
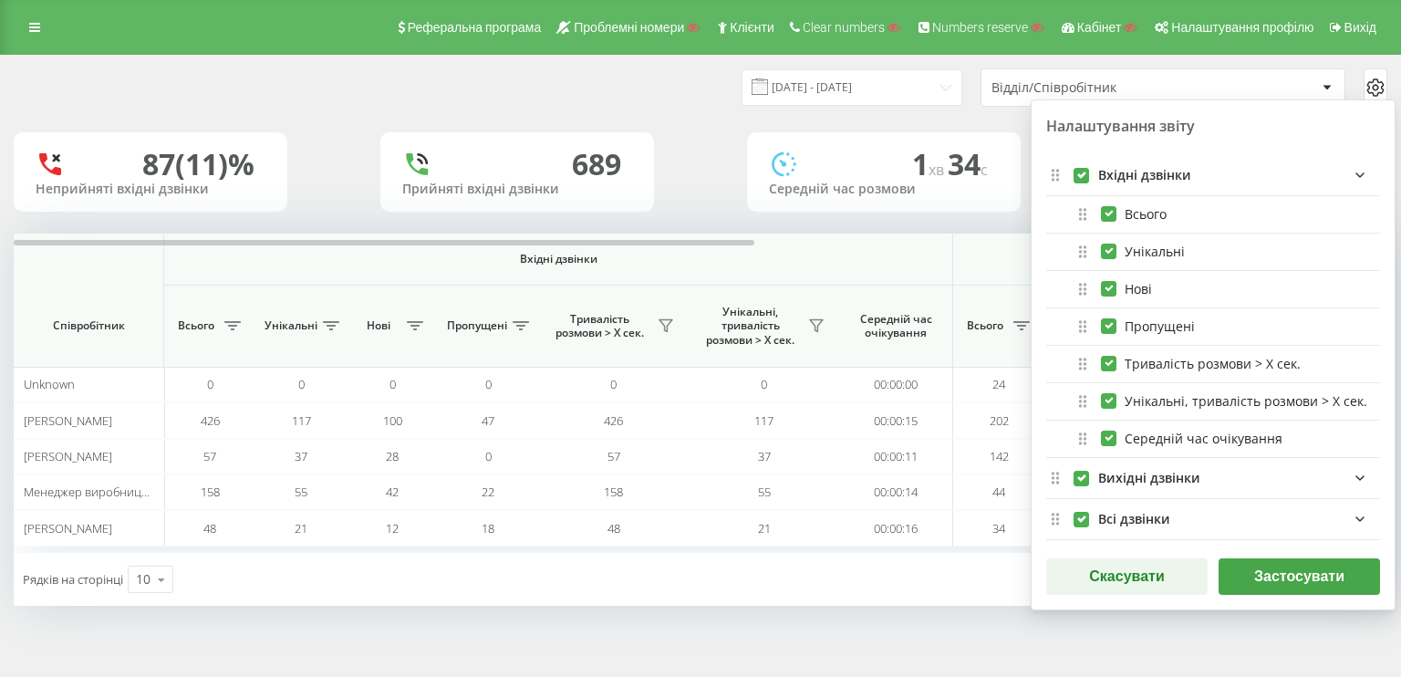
click at [1349, 175] on icon "incomingFields quote list" at bounding box center [1360, 175] width 22 height 22
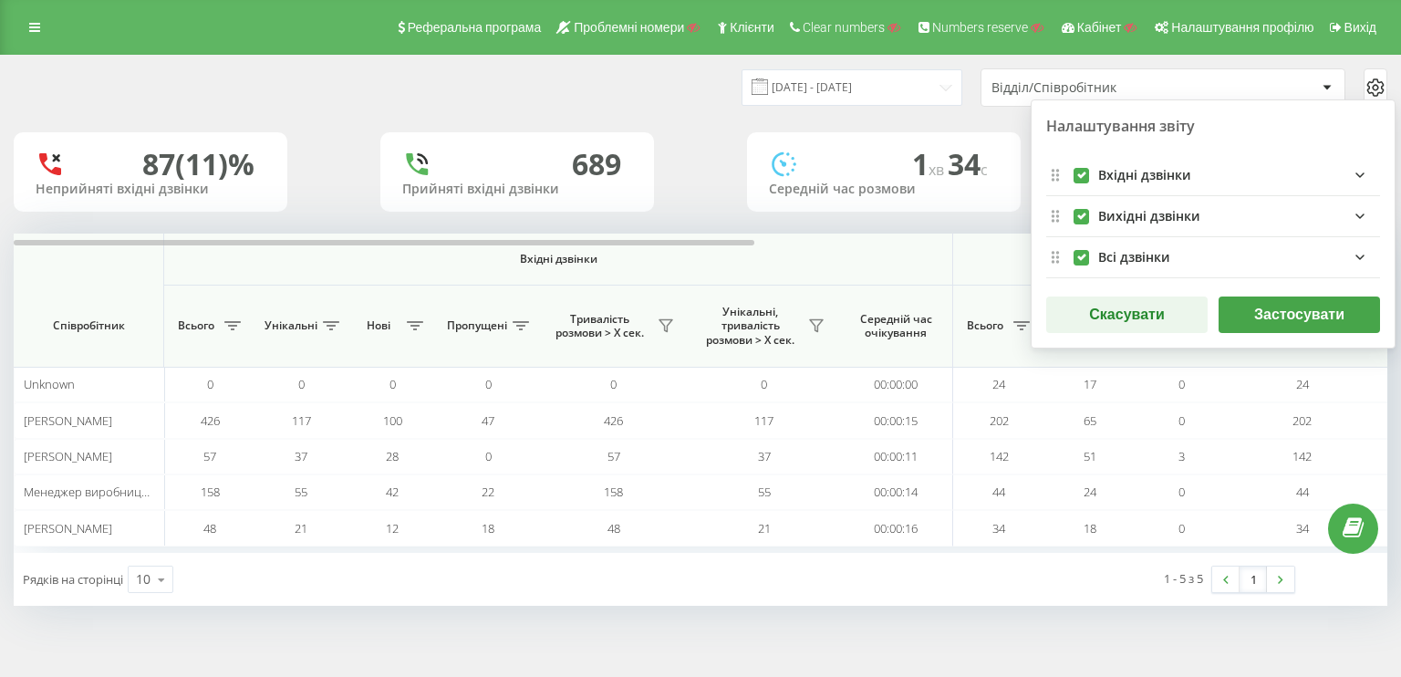
click at [1368, 83] on icon at bounding box center [1375, 88] width 22 height 22
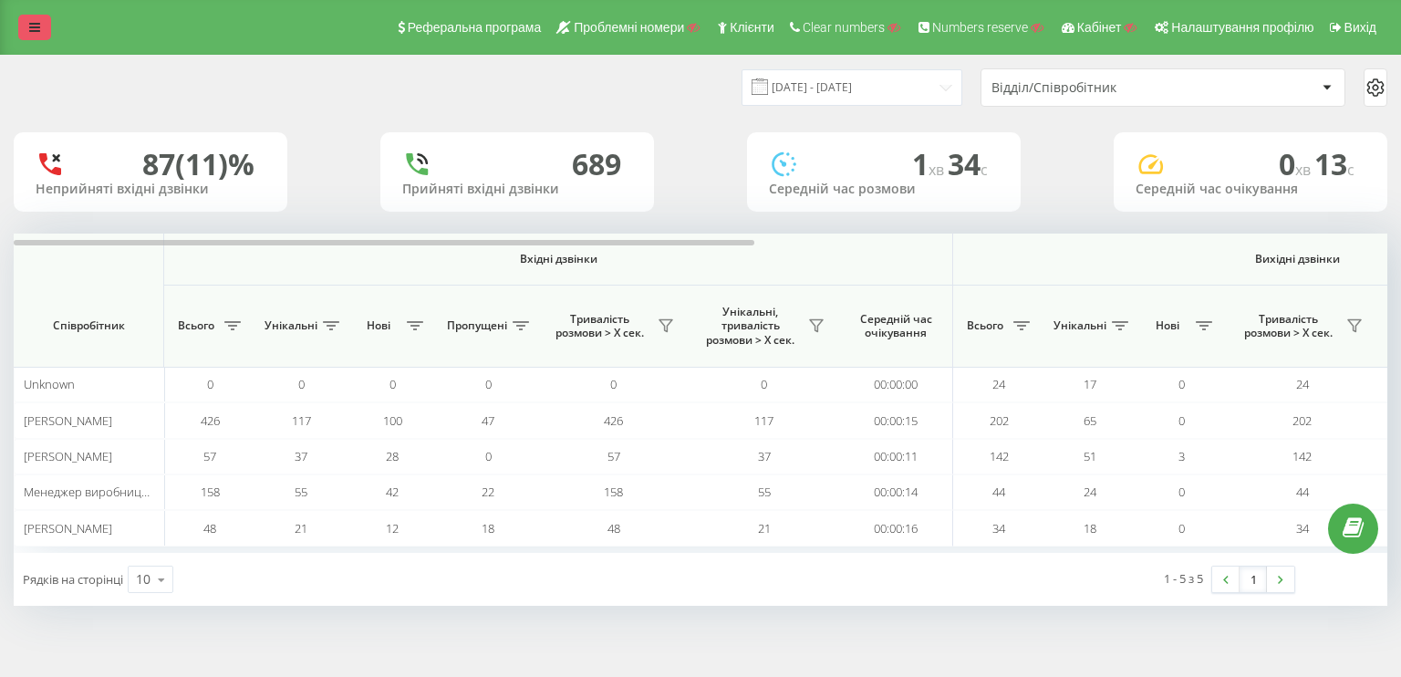
click at [36, 17] on link at bounding box center [34, 28] width 33 height 26
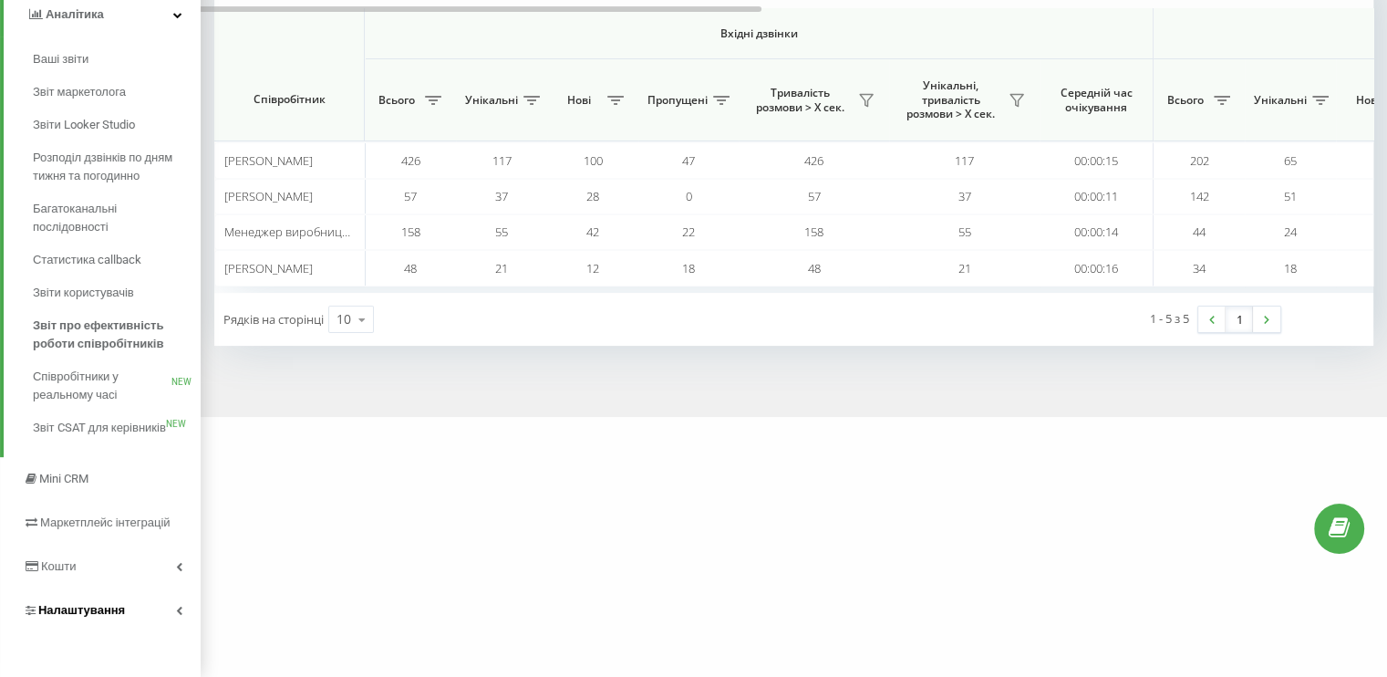
click at [86, 616] on span "Налаштування" at bounding box center [74, 610] width 102 height 18
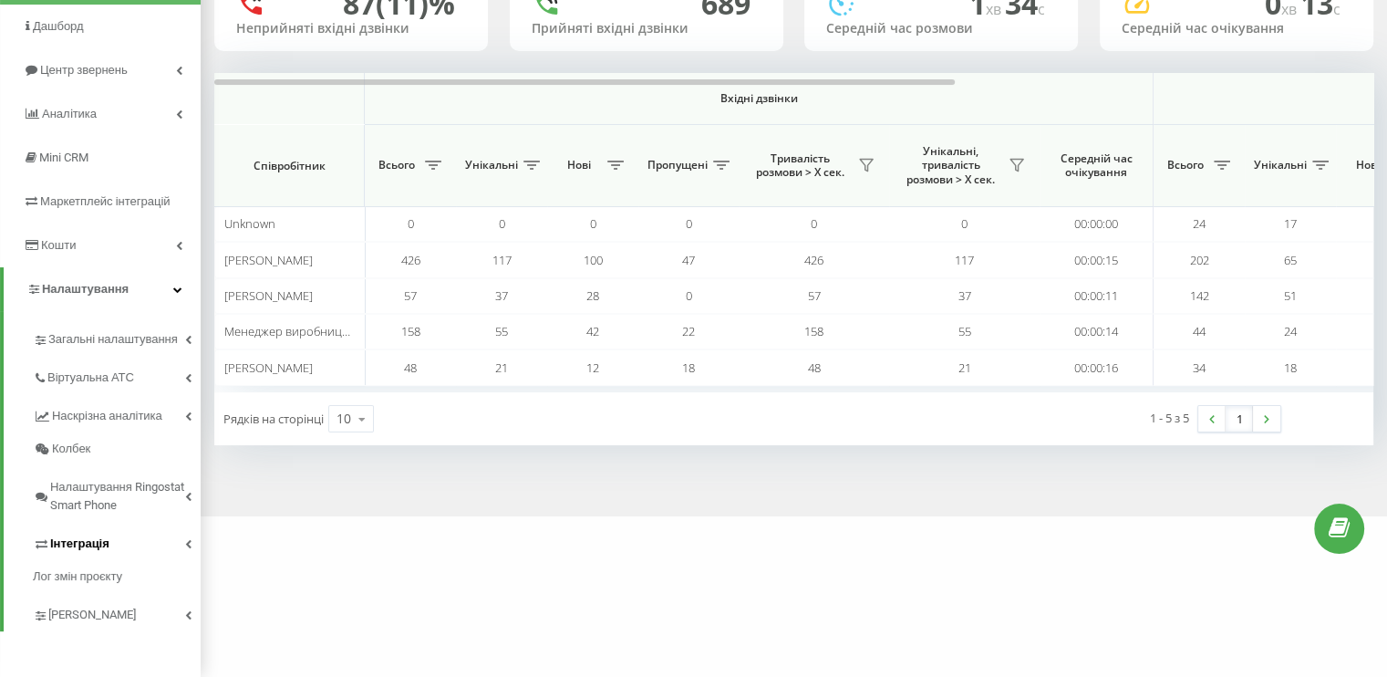
click at [99, 553] on span "Інтеграція" at bounding box center [79, 543] width 59 height 18
click at [103, 578] on span "Webhooks 2.0" at bounding box center [94, 575] width 74 height 18
click at [99, 593] on link "Ringostat API" at bounding box center [129, 600] width 144 height 23
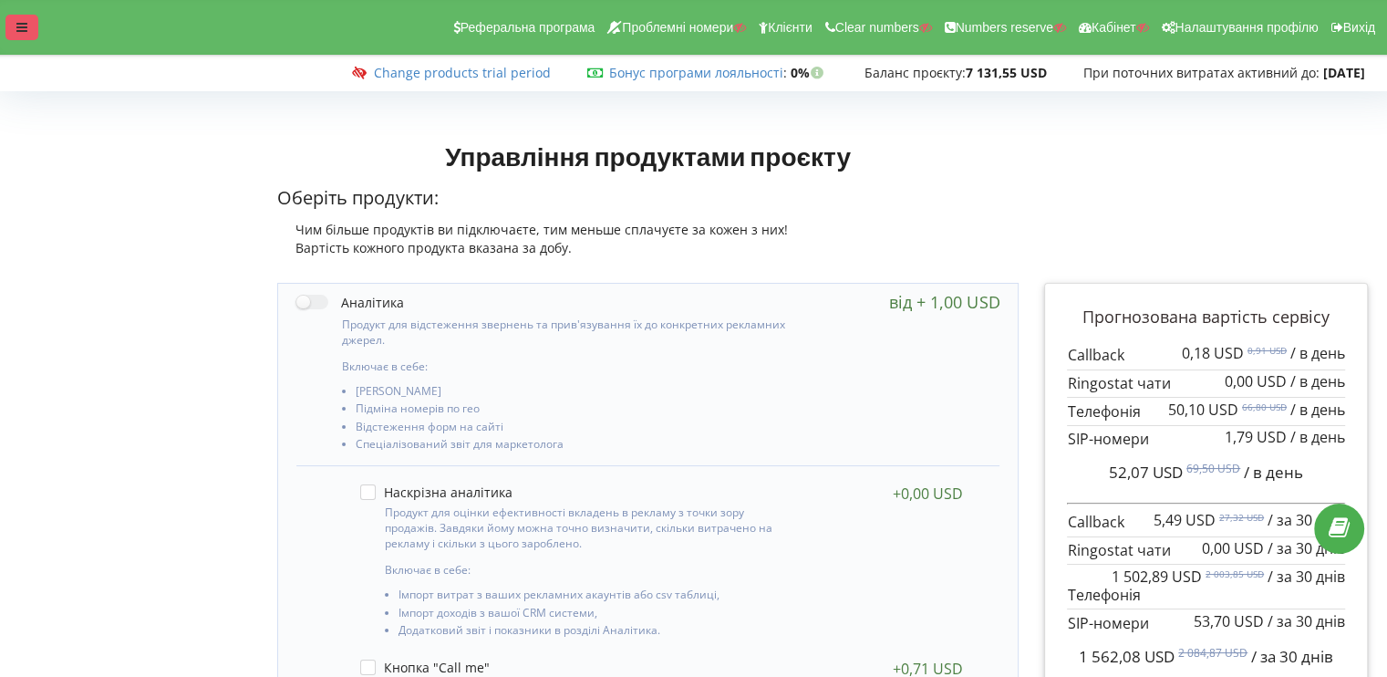
click at [29, 23] on div at bounding box center [21, 28] width 33 height 26
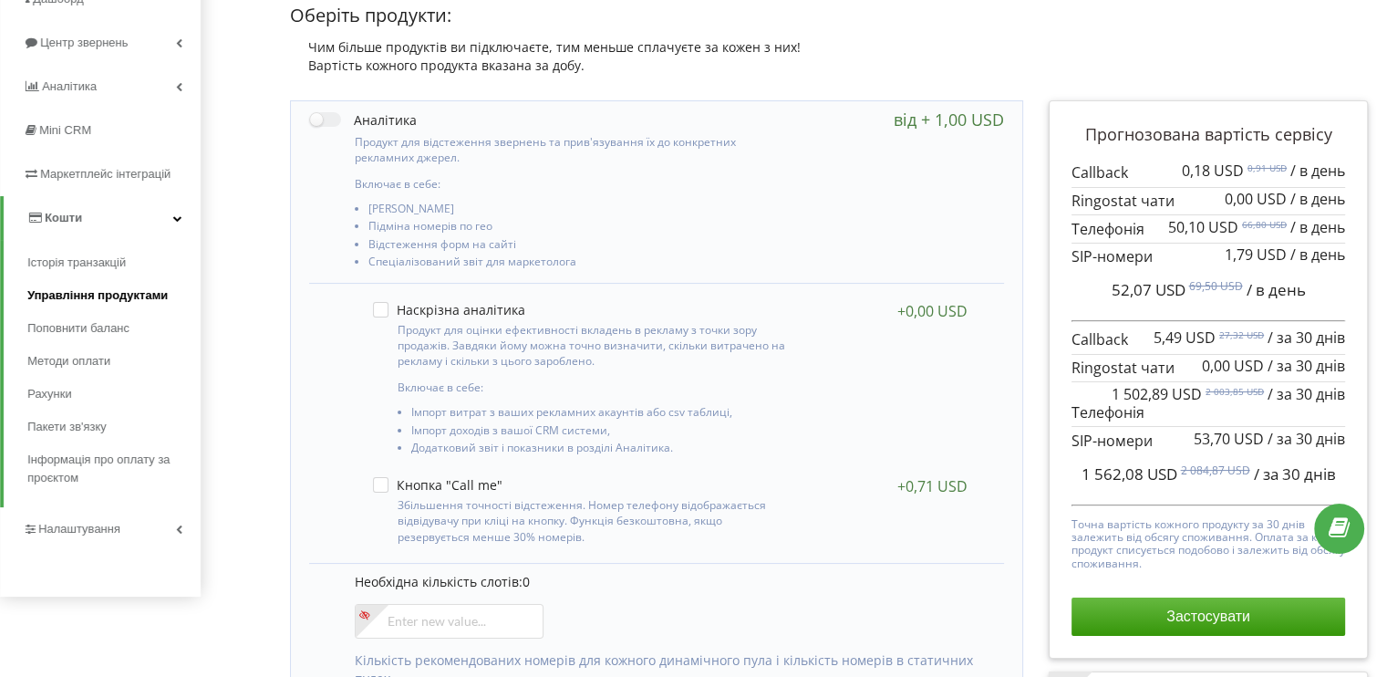
scroll to position [91, 0]
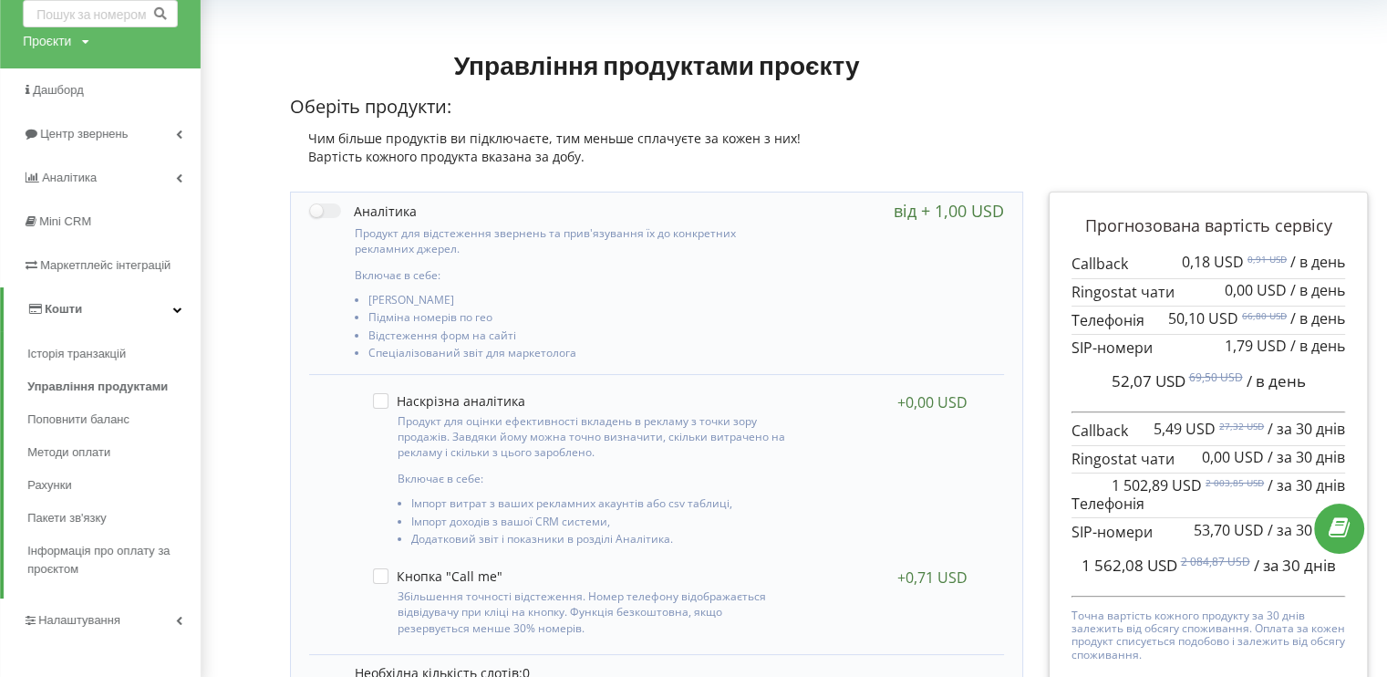
click at [153, 313] on link "Кошти" at bounding box center [102, 309] width 197 height 44
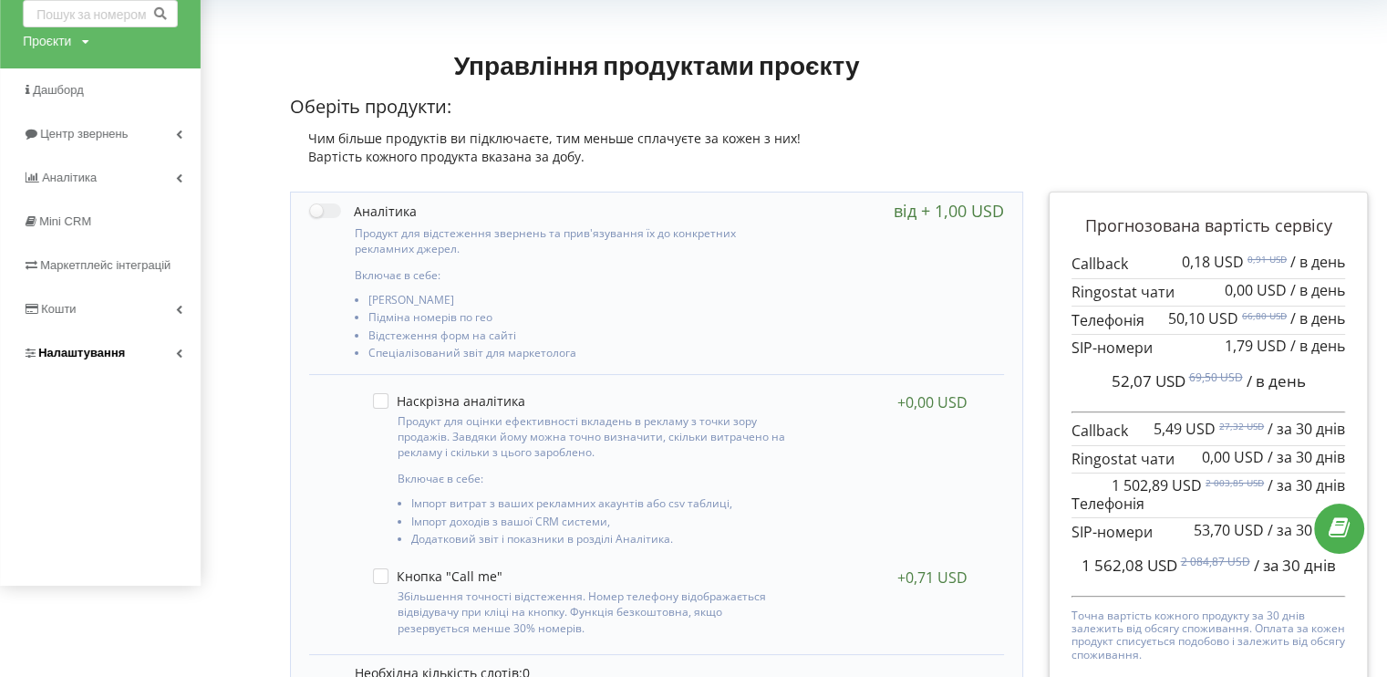
click at [154, 351] on link "Налаштування" at bounding box center [100, 353] width 201 height 44
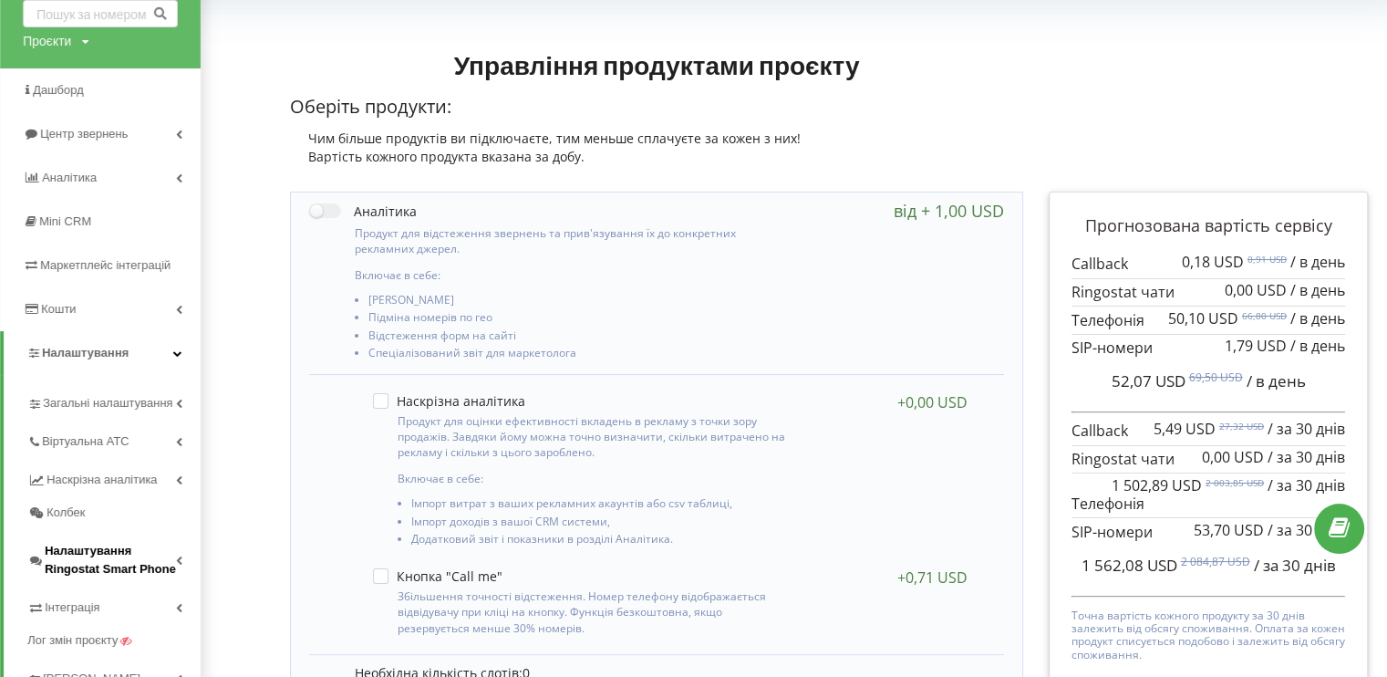
scroll to position [182, 0]
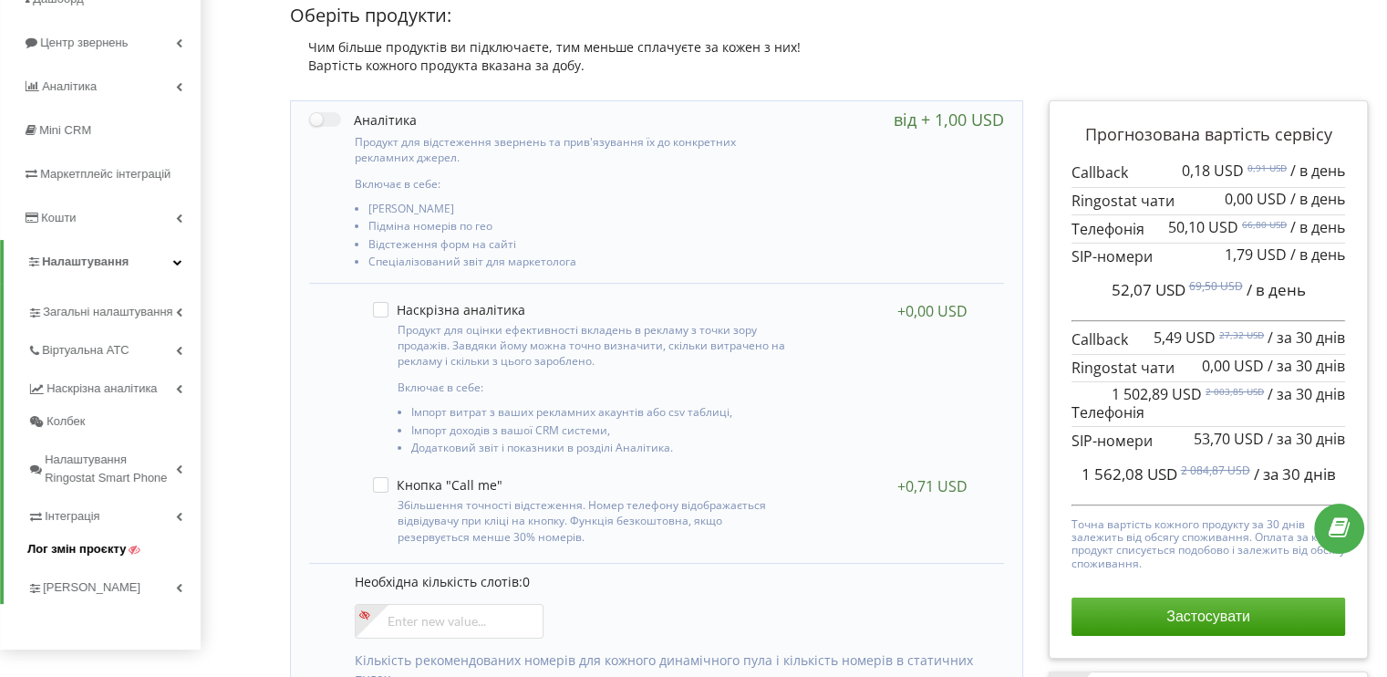
click at [80, 540] on span "Лог змін проєкту" at bounding box center [76, 549] width 98 height 18
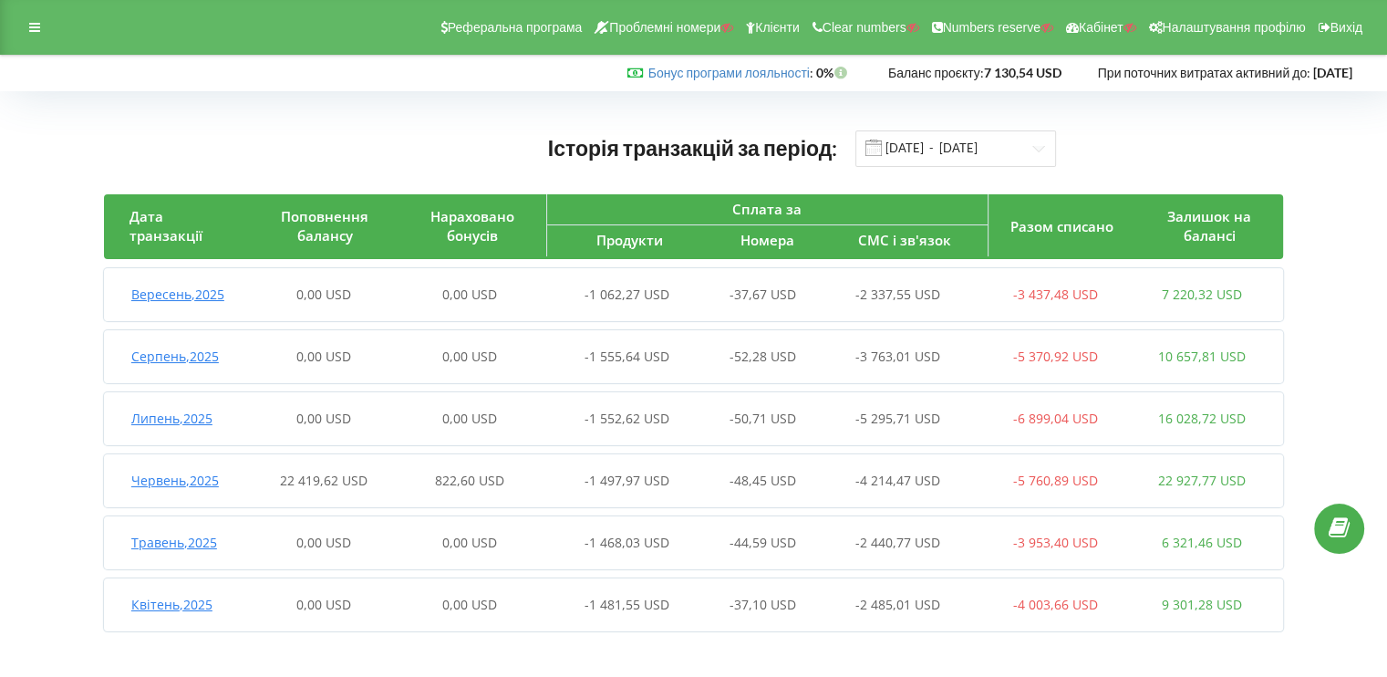
click at [270, 268] on div "Вересень , 2025 0,00 USD 0,00 USD -1 062,27 USD -37,67 USD -2 337,55 USD -3 437…" at bounding box center [693, 294] width 1179 height 53
click at [269, 291] on div "0,00 USD" at bounding box center [323, 294] width 147 height 18
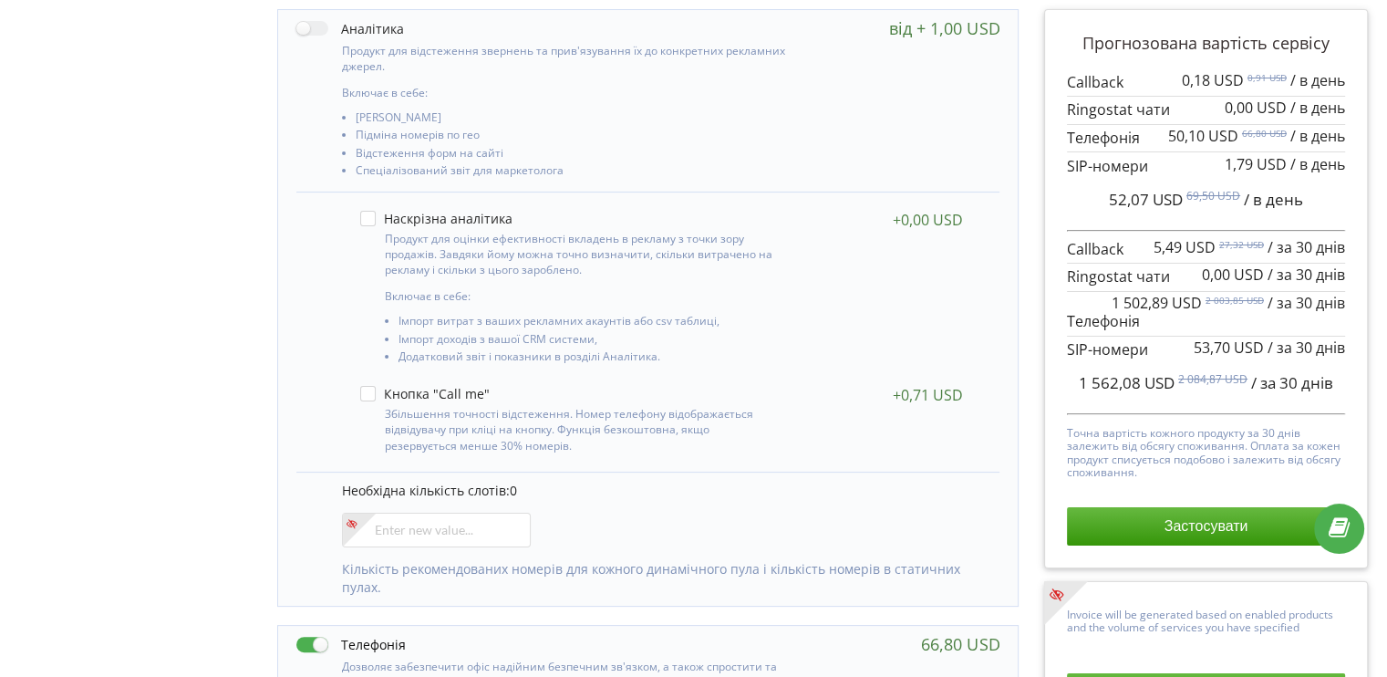
scroll to position [182, 0]
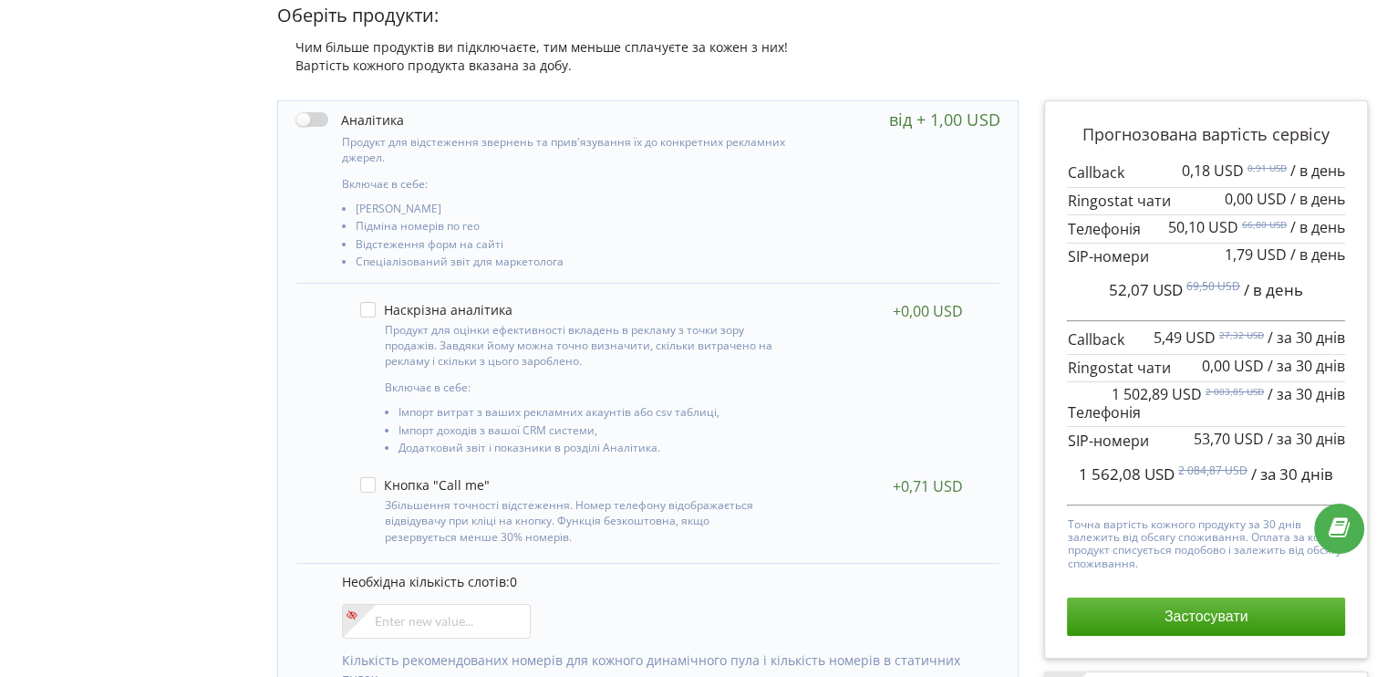
click at [303, 116] on label at bounding box center [350, 119] width 108 height 19
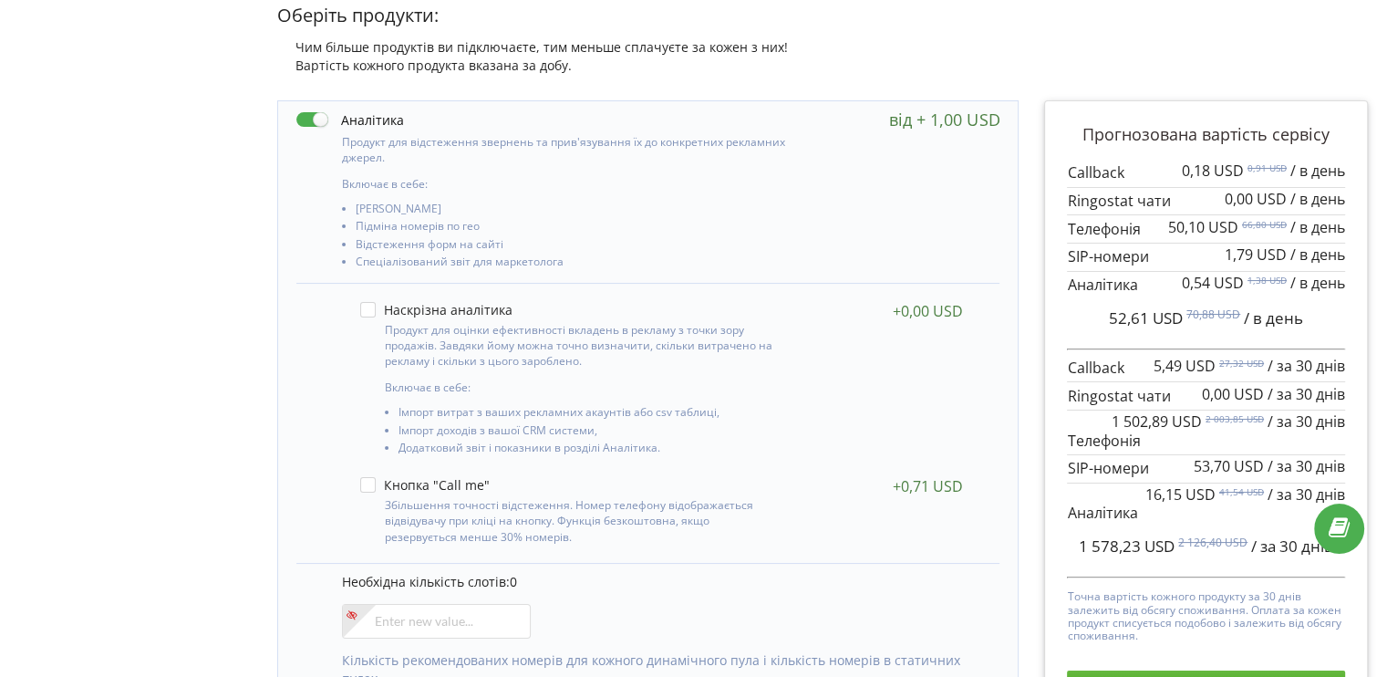
click at [314, 111] on label at bounding box center [350, 119] width 108 height 19
checkbox input "false"
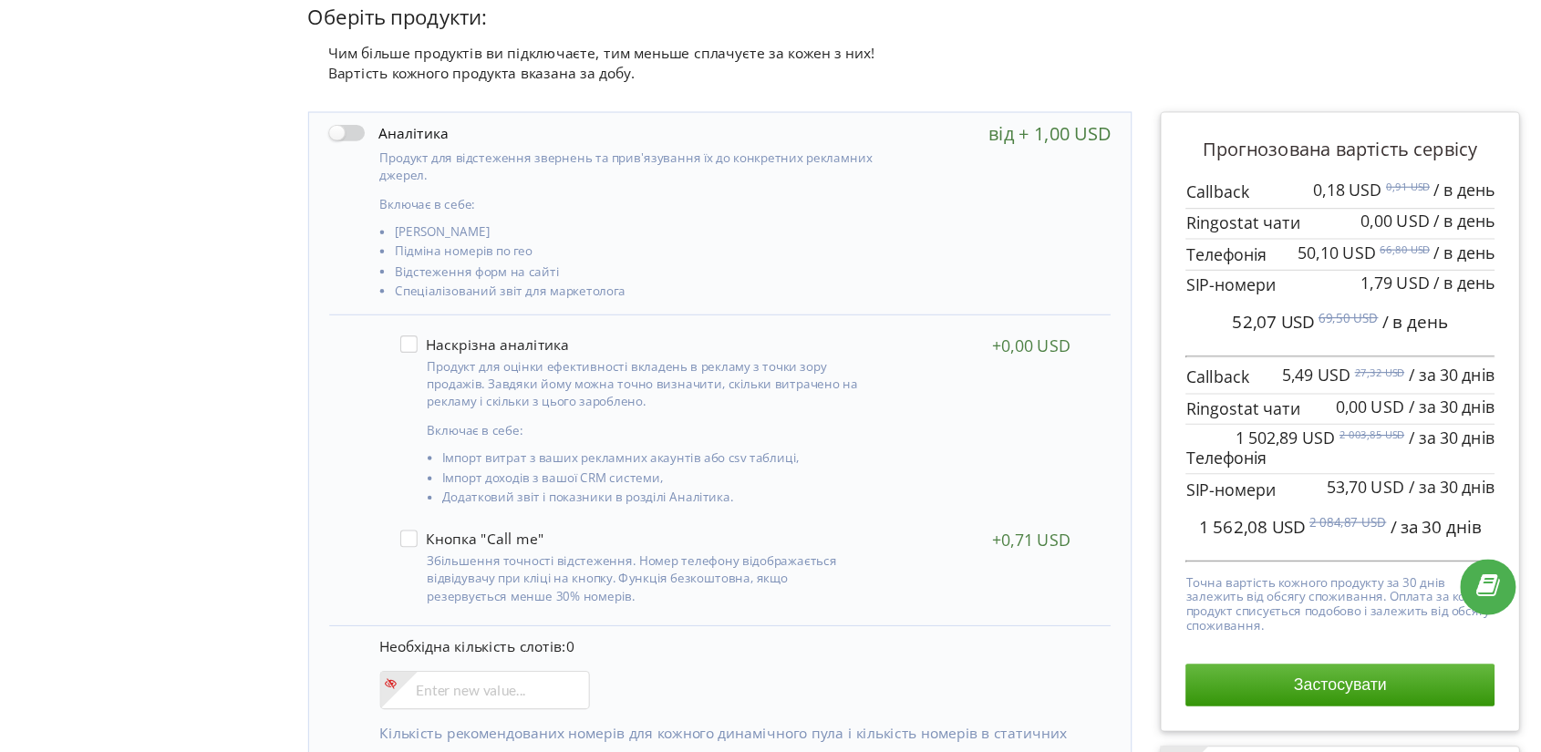
scroll to position [0, 0]
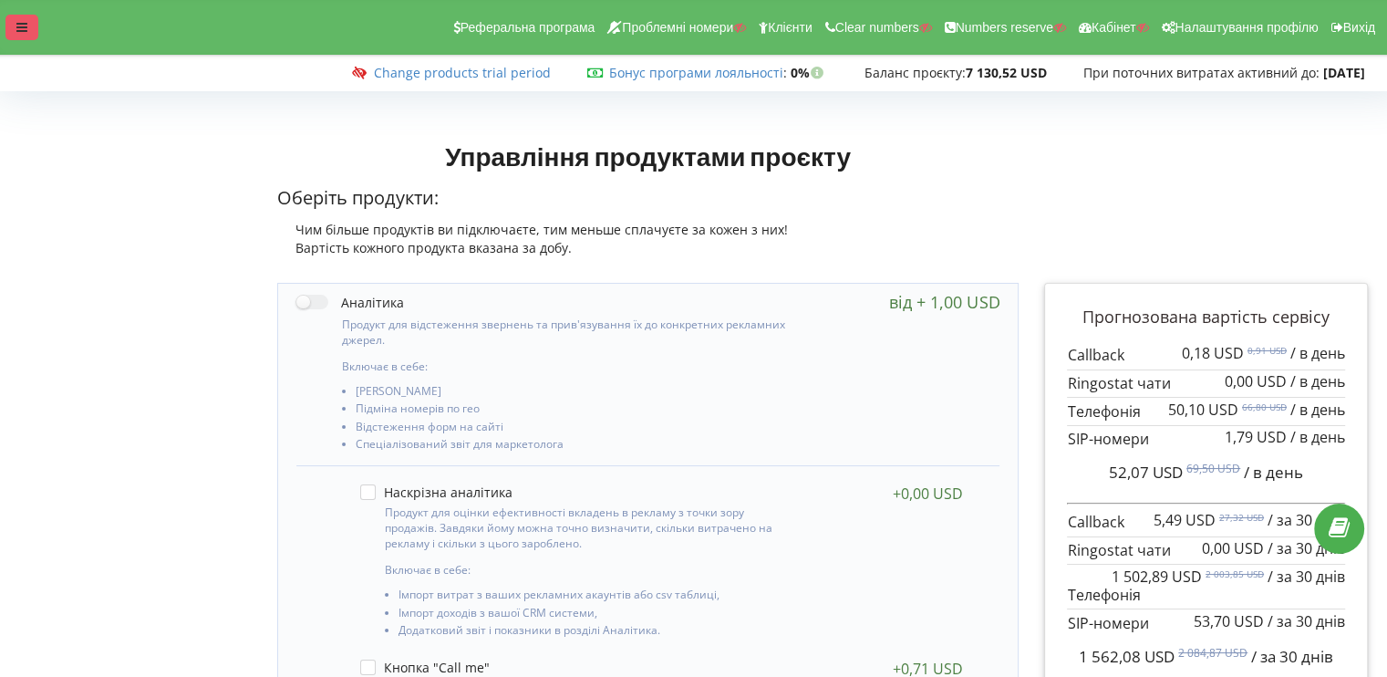
click at [21, 20] on div at bounding box center [21, 28] width 33 height 26
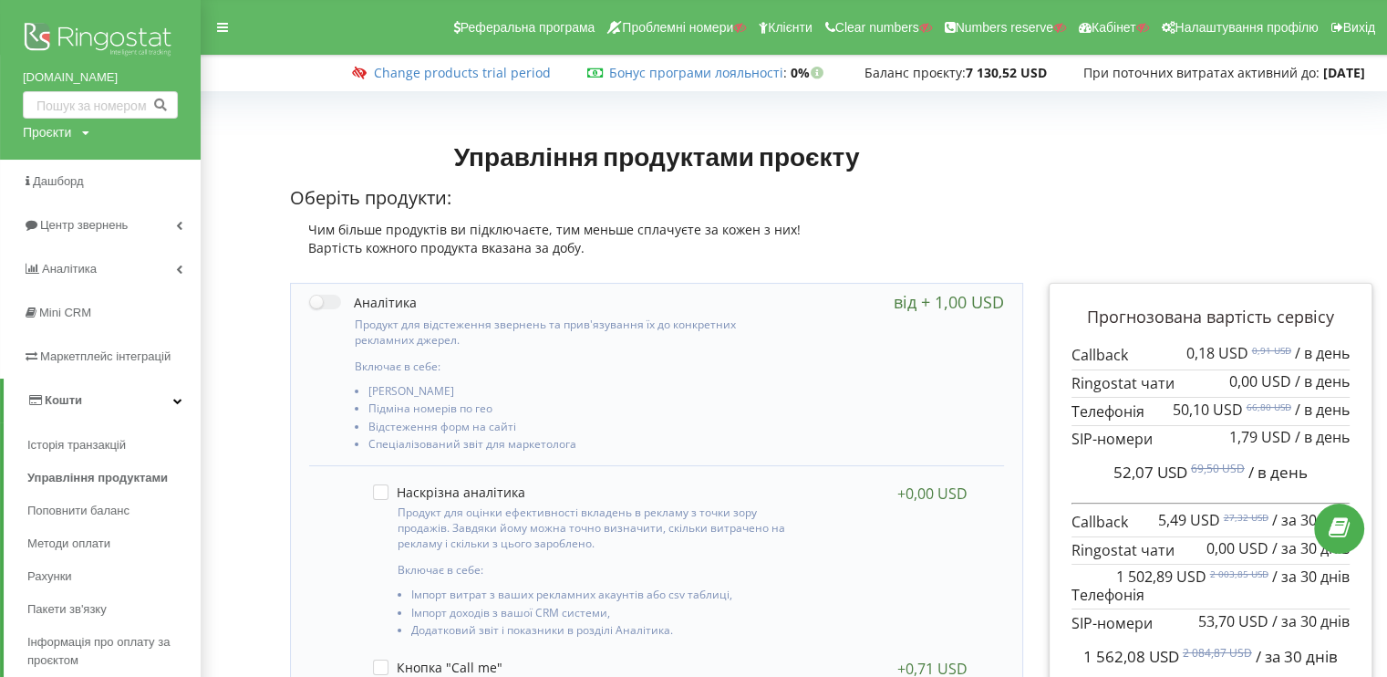
drag, startPoint x: 77, startPoint y: 31, endPoint x: 139, endPoint y: 24, distance: 62.4
click at [77, 31] on img at bounding box center [100, 41] width 155 height 46
